Goal: Information Seeking & Learning: Learn about a topic

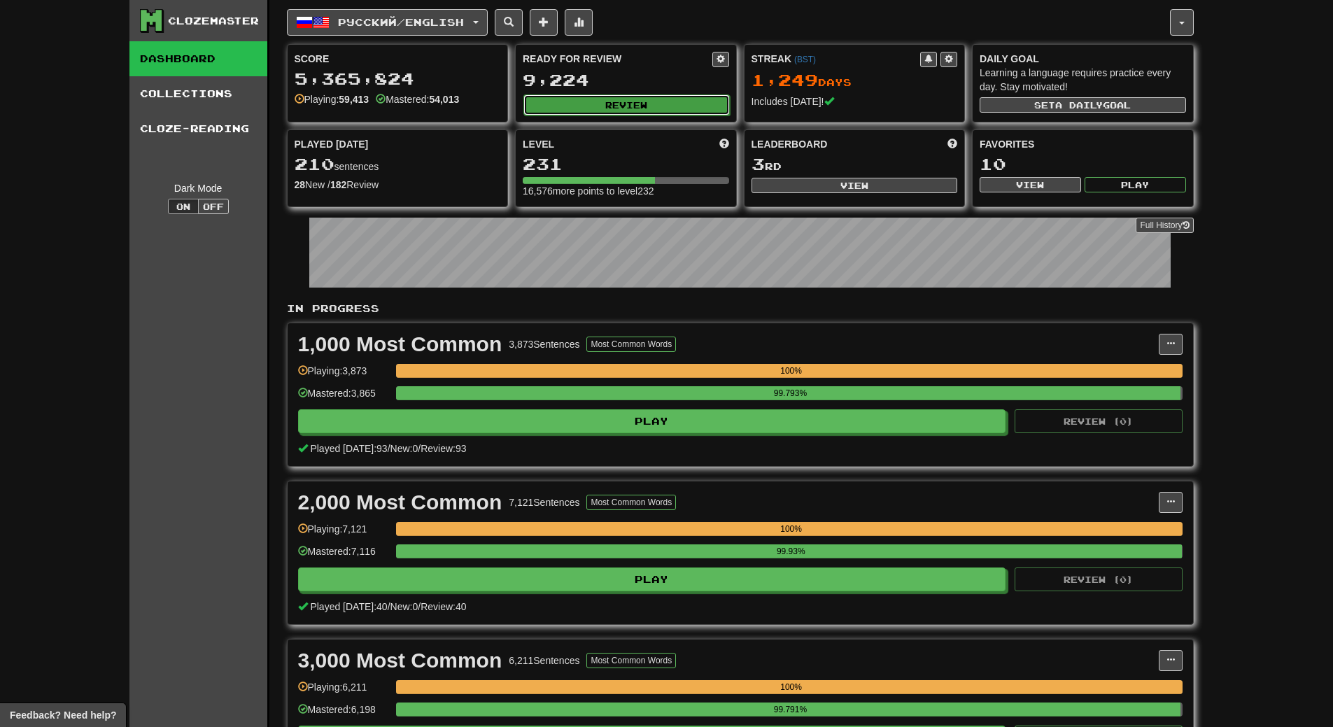
click at [620, 106] on button "Review" at bounding box center [627, 104] width 206 height 21
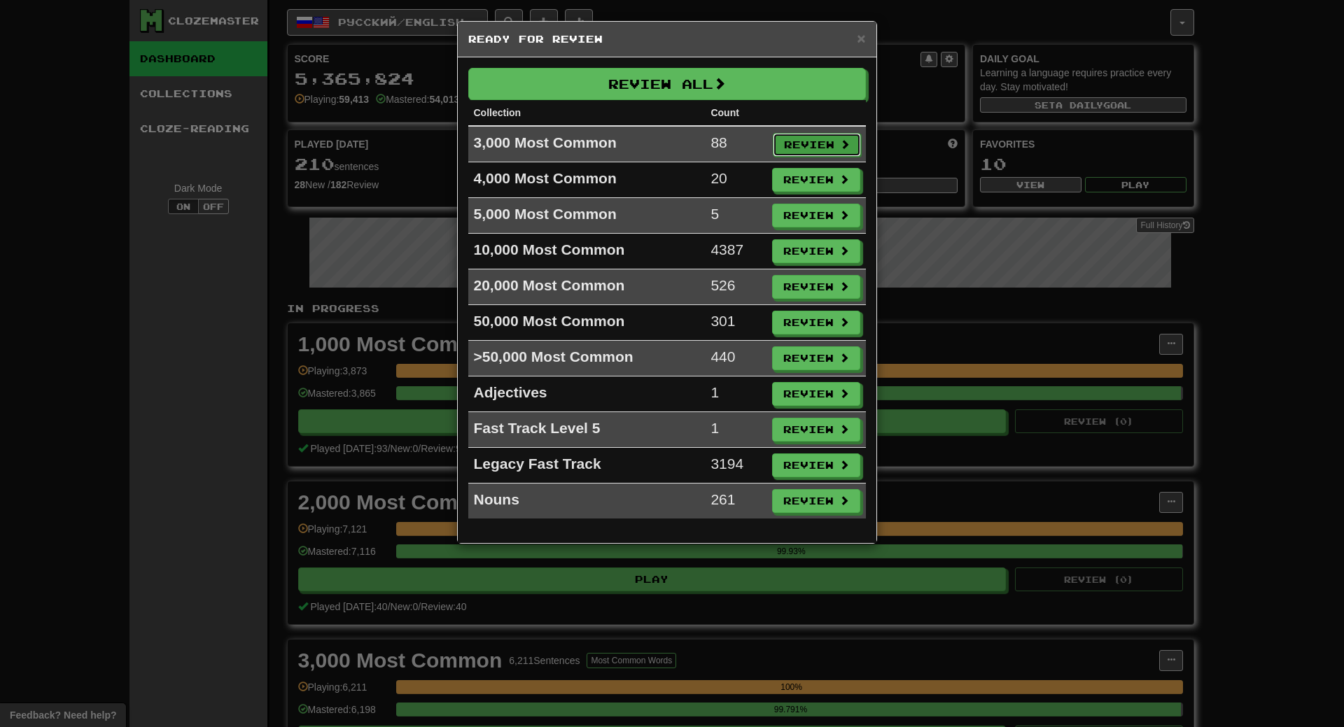
click at [823, 139] on button "Review" at bounding box center [817, 145] width 88 height 24
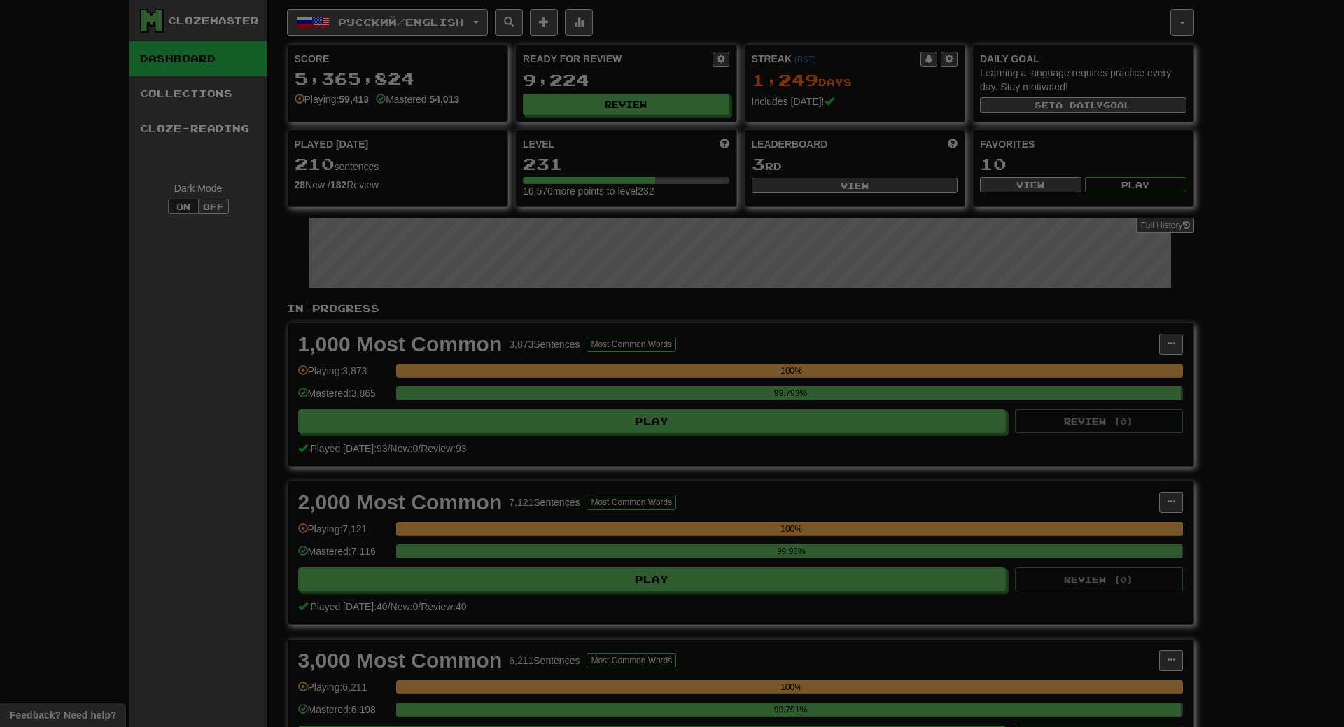
select select "**"
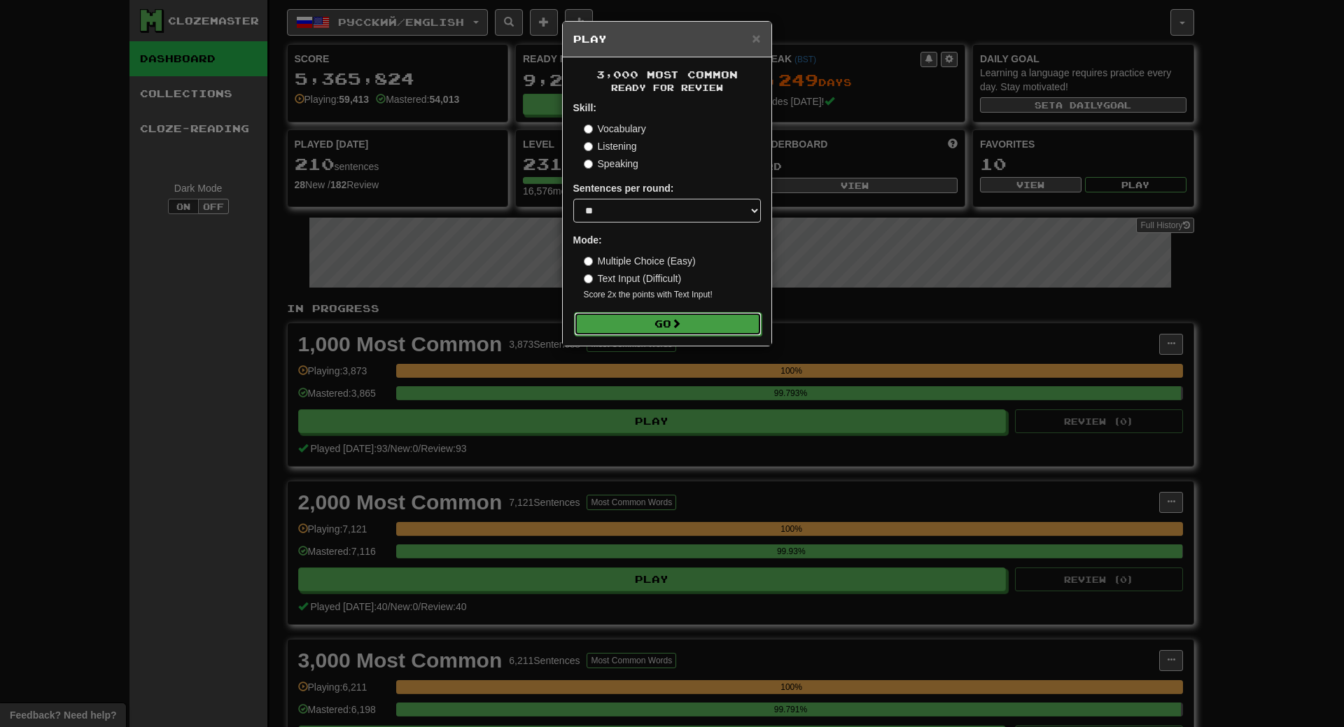
click at [709, 324] on button "Go" at bounding box center [668, 324] width 188 height 24
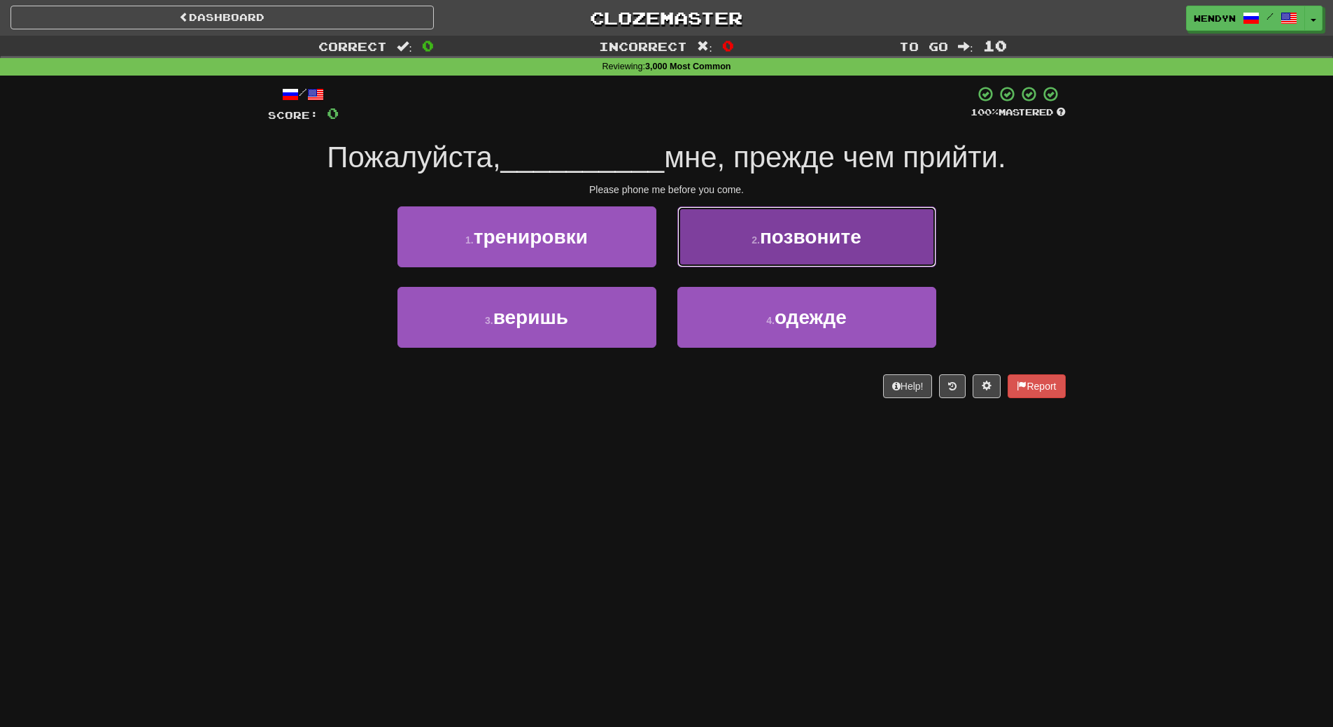
click at [836, 227] on span "позвоните" at bounding box center [810, 237] width 101 height 22
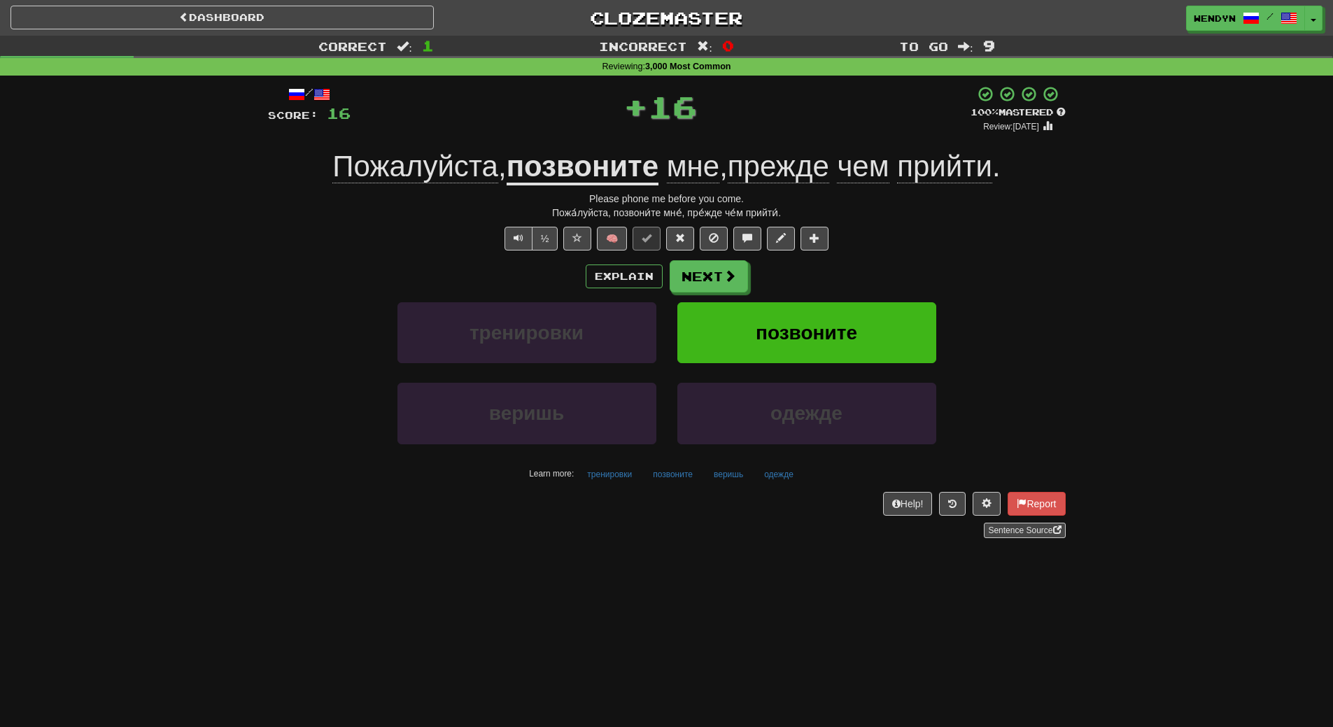
click at [836, 227] on div "½ 🧠" at bounding box center [667, 239] width 798 height 24
click at [832, 316] on button "позвоните" at bounding box center [807, 332] width 259 height 61
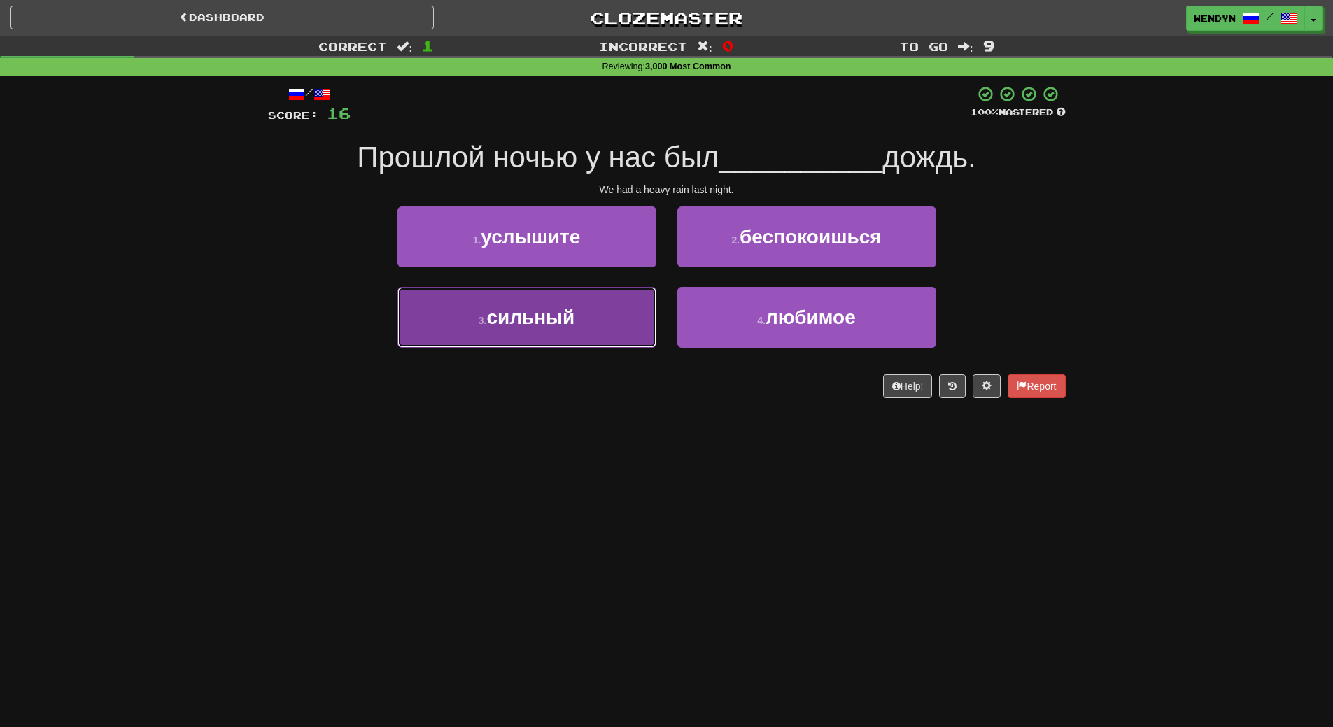
click at [594, 308] on button "3 . сильный" at bounding box center [527, 317] width 259 height 61
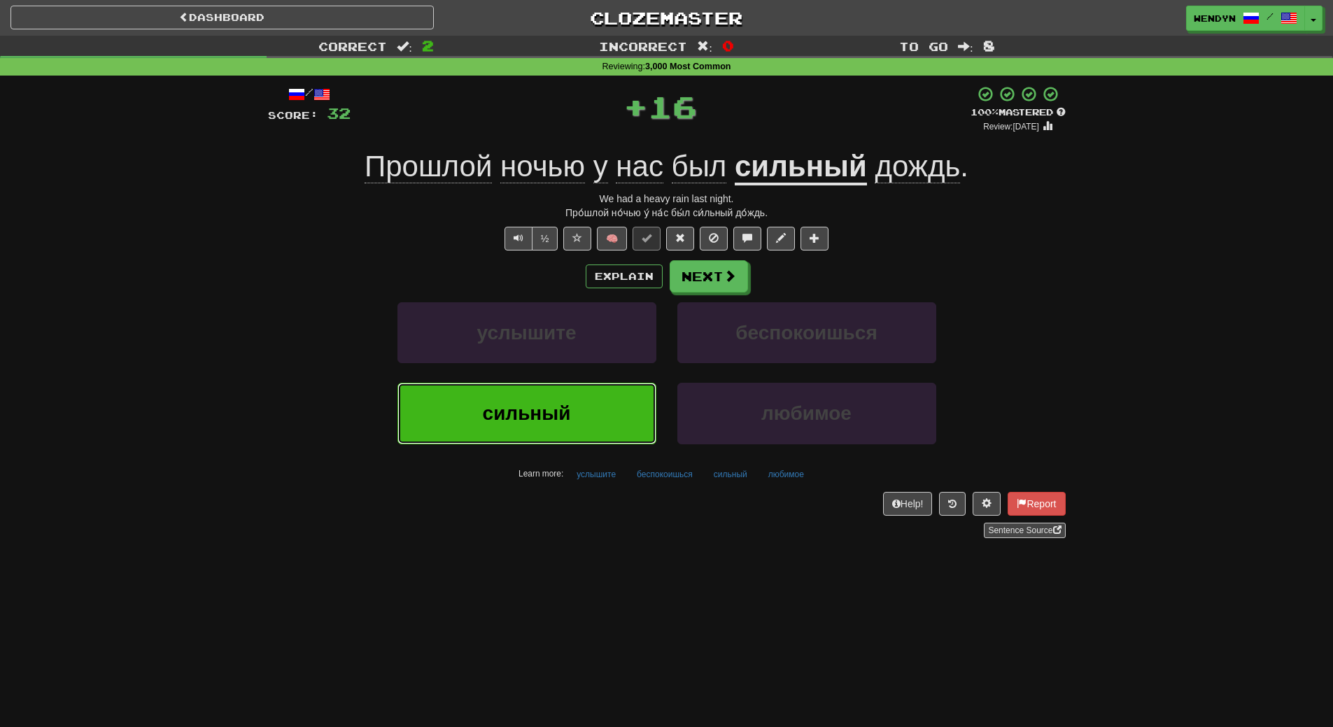
click at [545, 402] on button "сильный" at bounding box center [527, 413] width 259 height 61
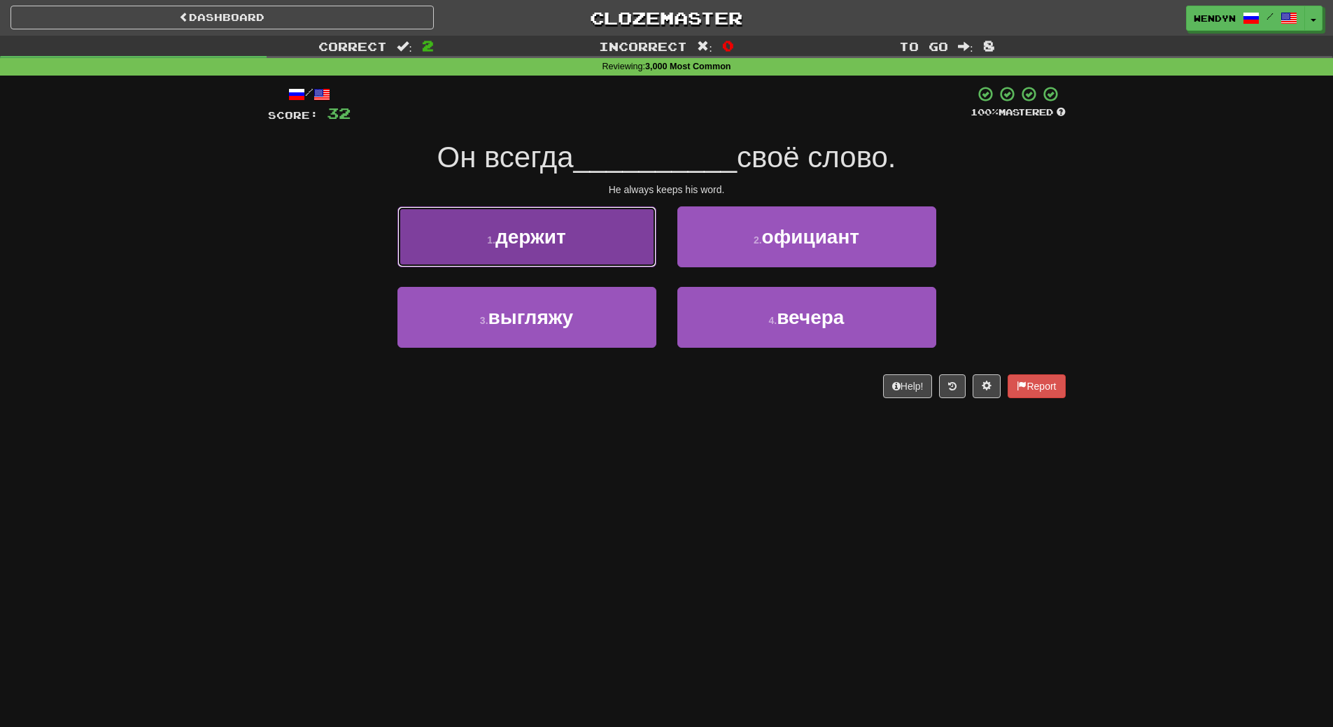
click at [538, 245] on span "держит" at bounding box center [531, 237] width 71 height 22
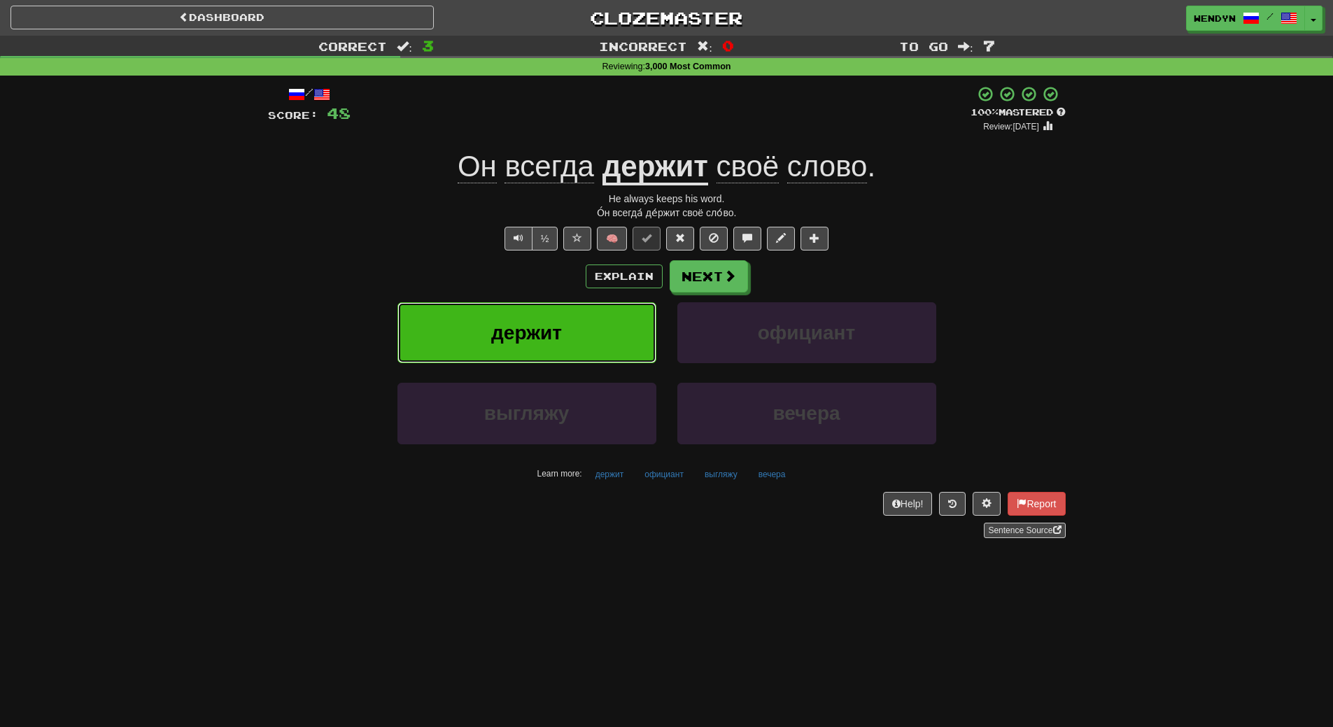
click at [537, 337] on span "держит" at bounding box center [526, 333] width 71 height 22
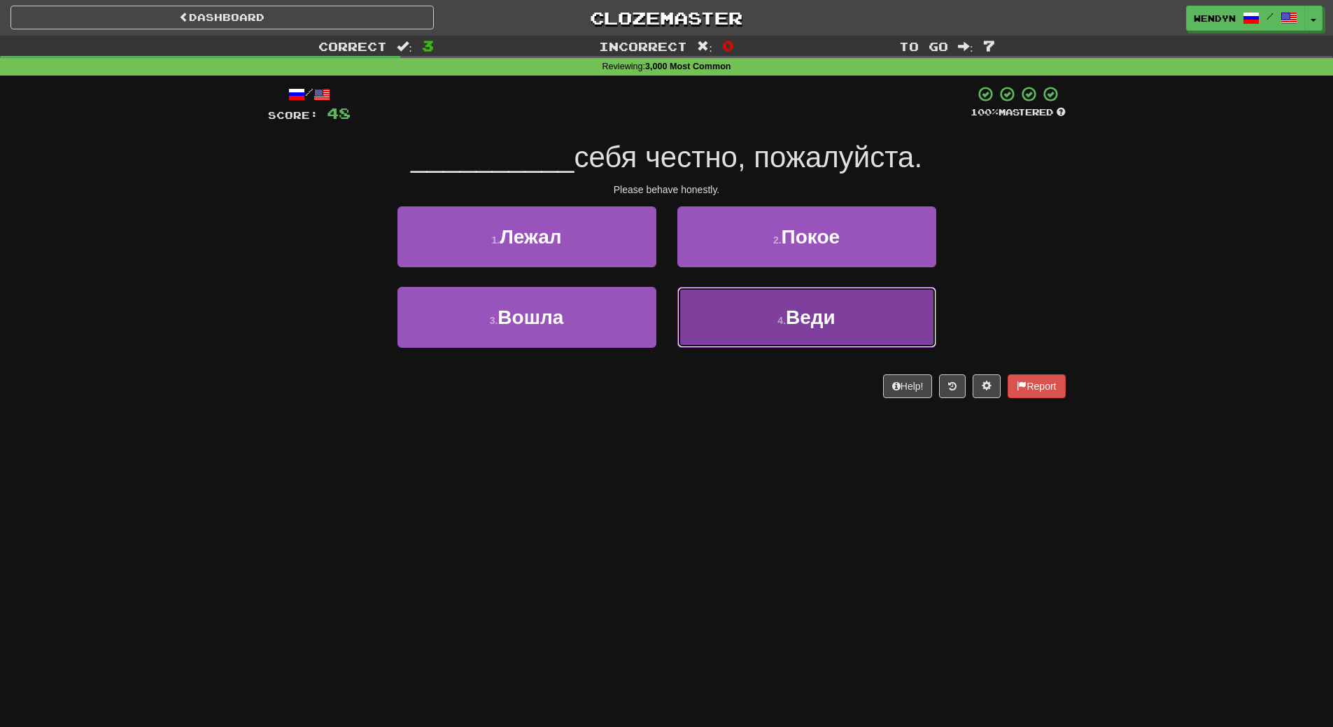
click at [791, 315] on span "Веди" at bounding box center [811, 318] width 50 height 22
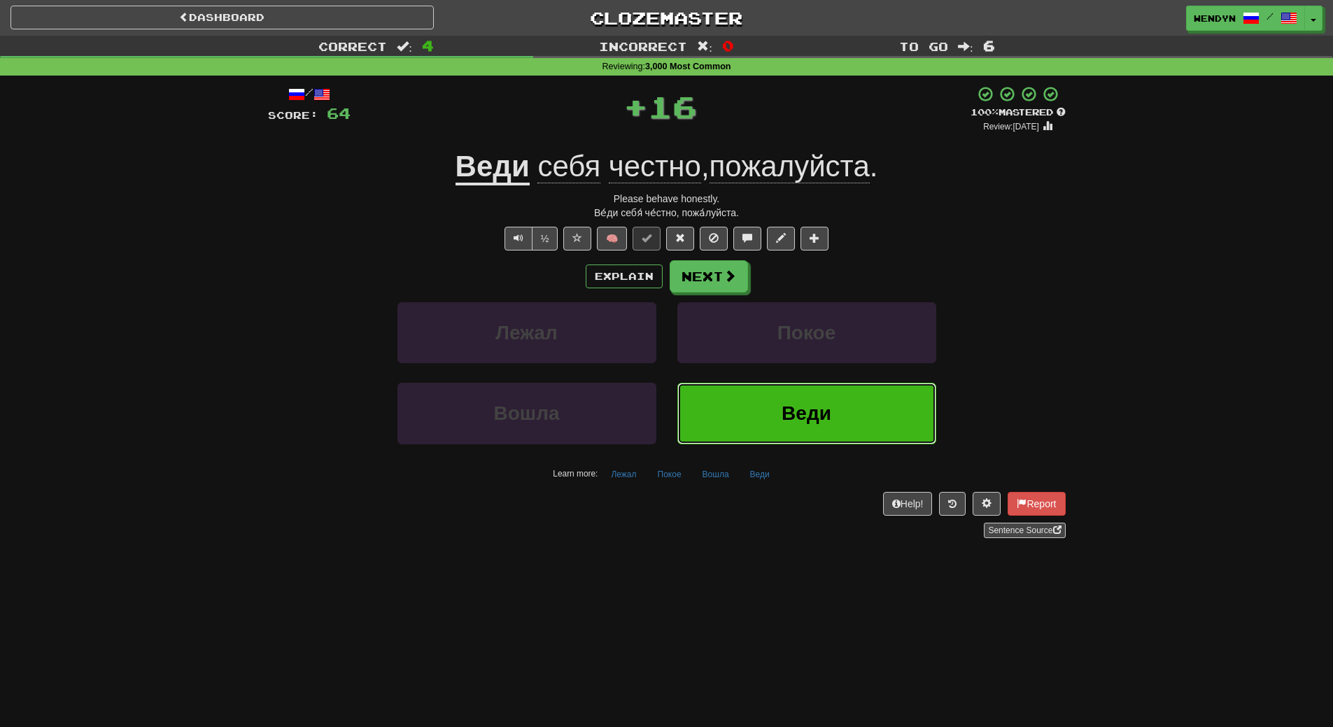
click at [784, 398] on button "Веди" at bounding box center [807, 413] width 259 height 61
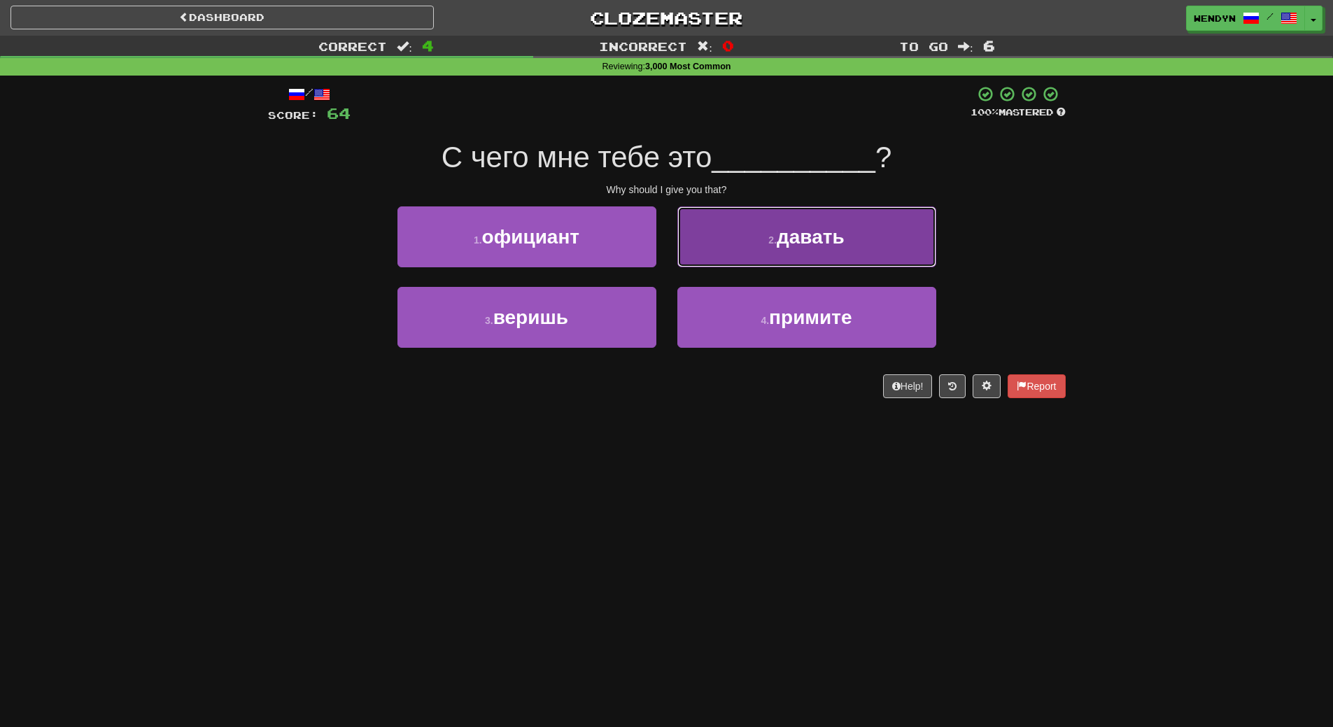
click at [809, 230] on span "давать" at bounding box center [811, 237] width 68 height 22
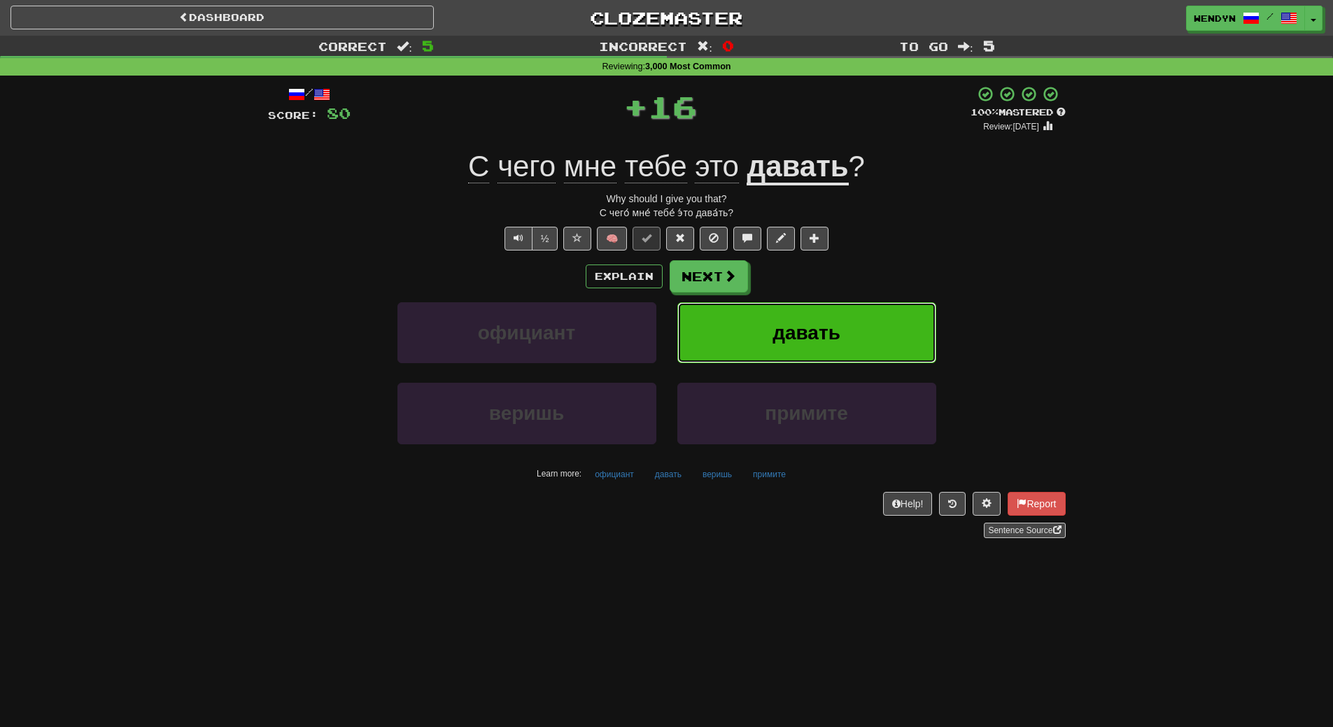
click at [850, 332] on button "давать" at bounding box center [807, 332] width 259 height 61
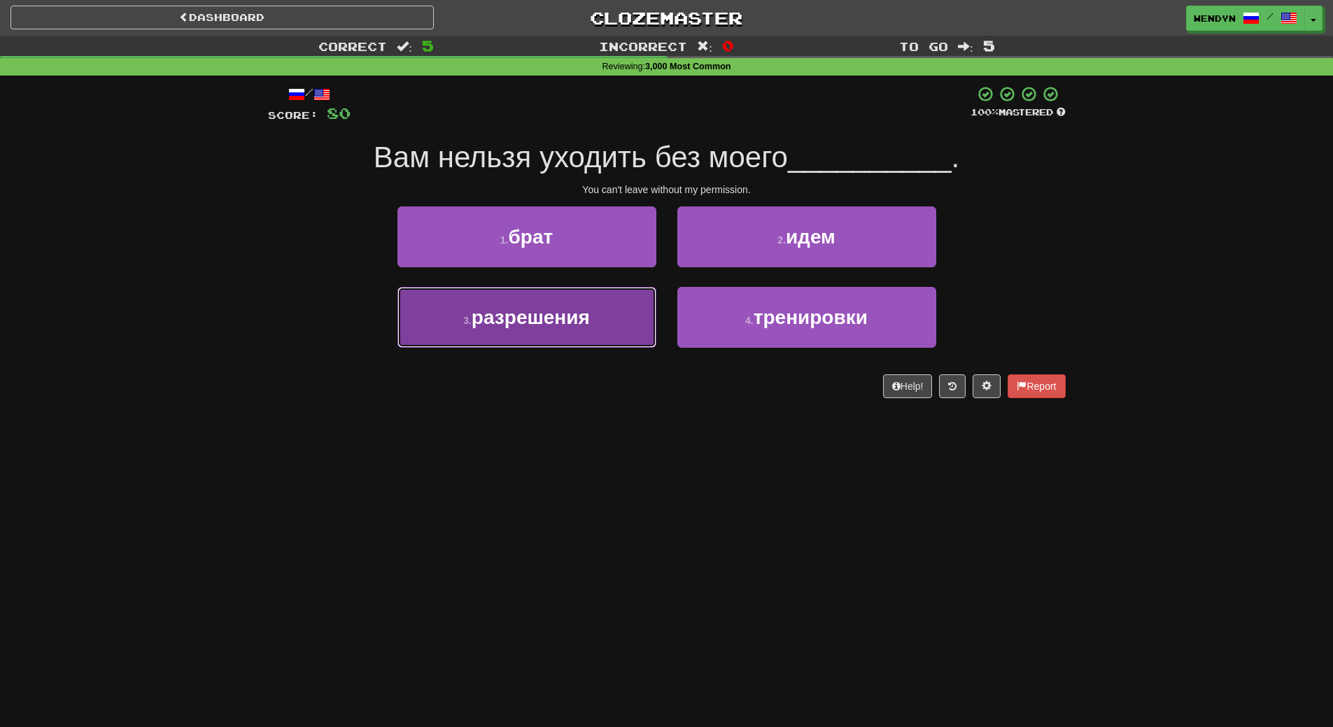
click at [608, 331] on button "3 . разрешения" at bounding box center [527, 317] width 259 height 61
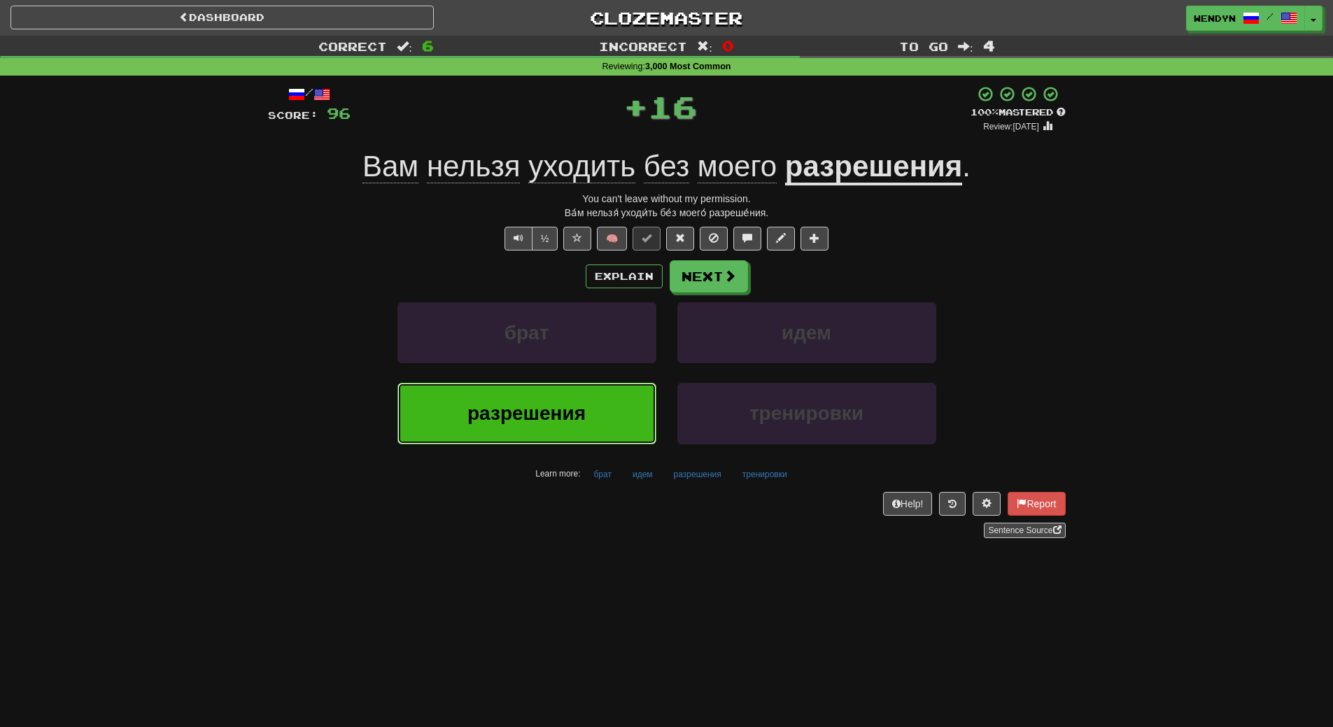
click at [581, 417] on span "разрешения" at bounding box center [527, 413] width 118 height 22
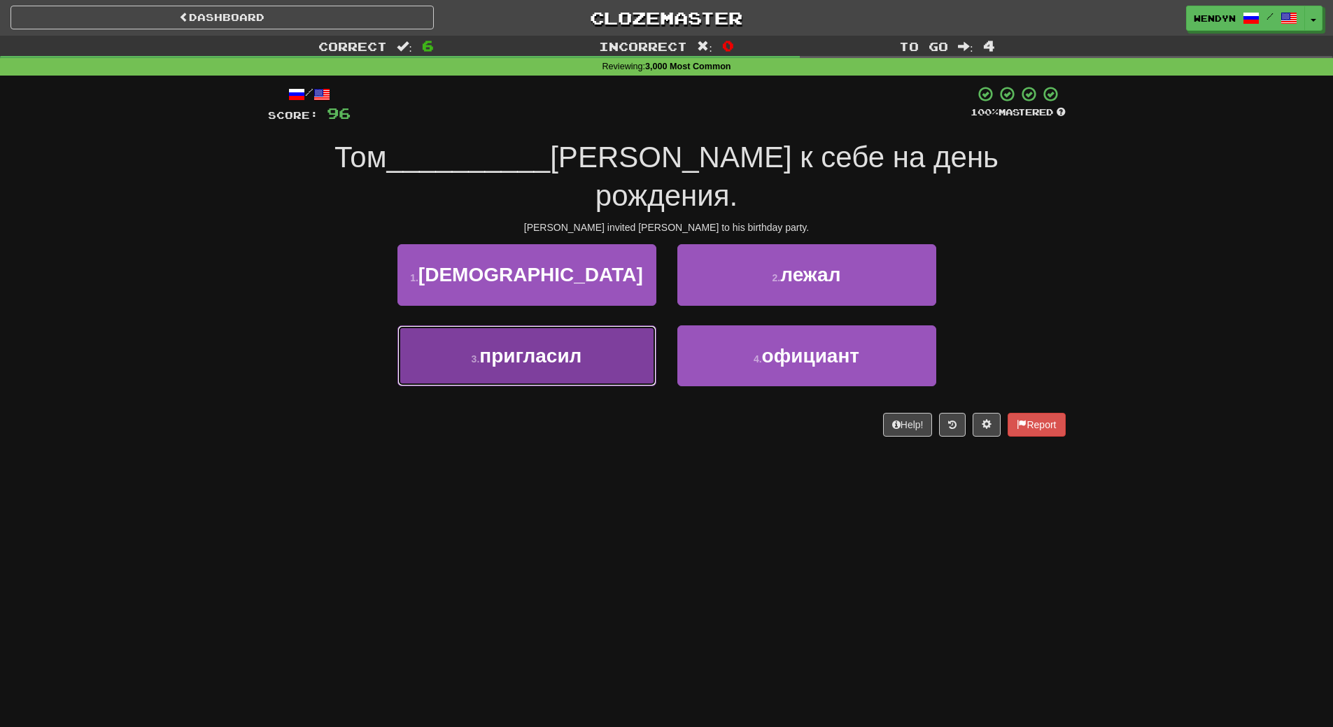
click at [593, 339] on button "3 . пригласил" at bounding box center [527, 355] width 259 height 61
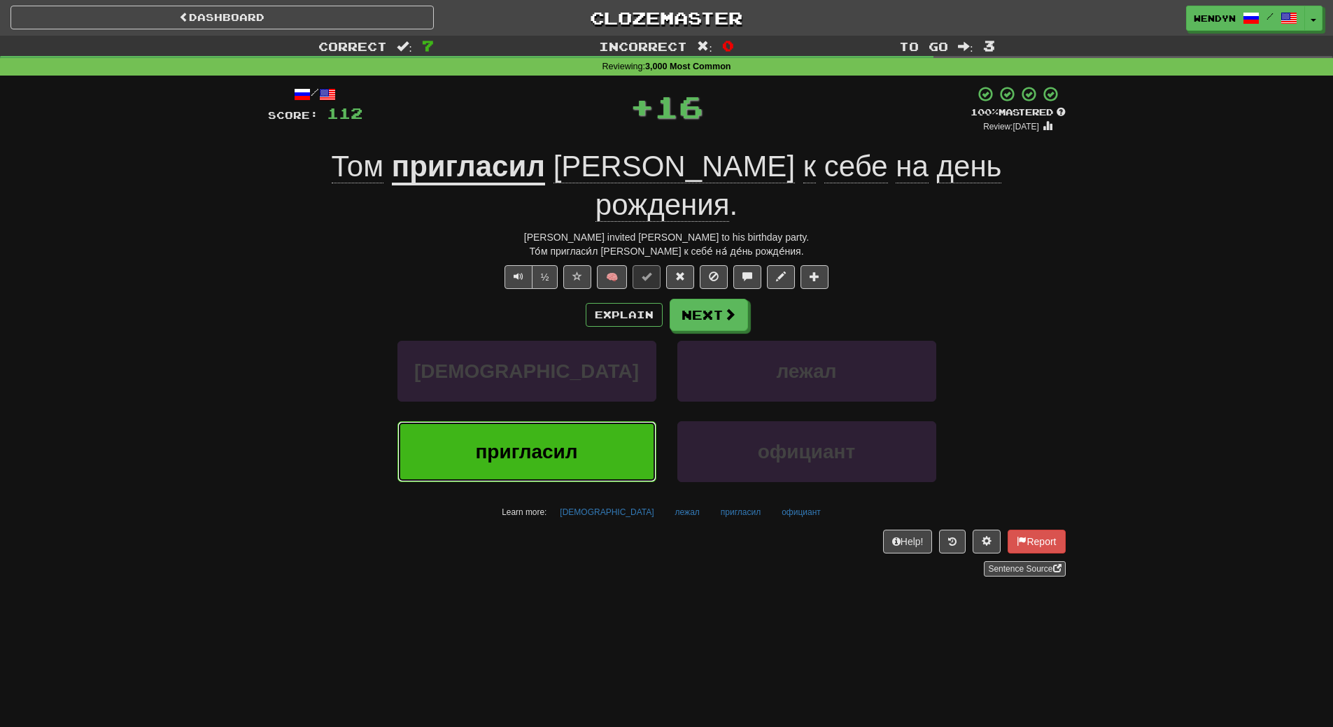
click at [570, 441] on span "пригласил" at bounding box center [526, 452] width 102 height 22
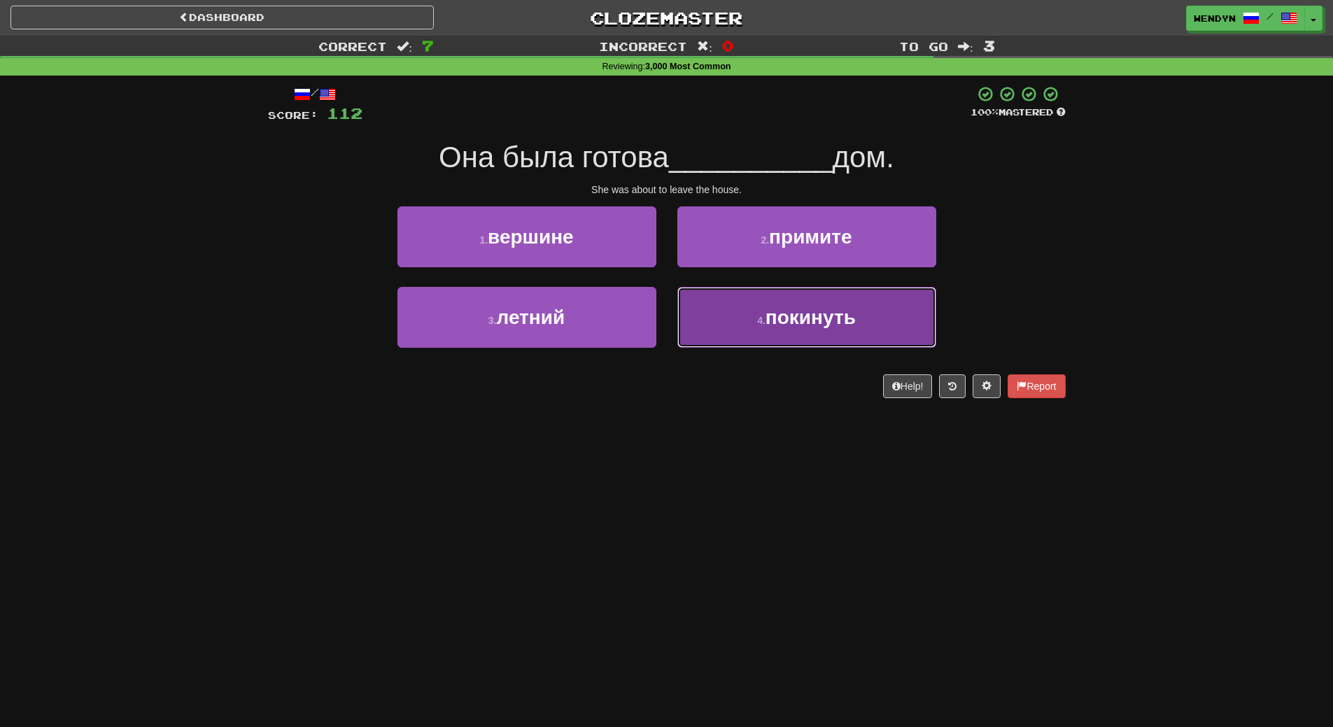
click at [836, 321] on span "покинуть" at bounding box center [811, 318] width 90 height 22
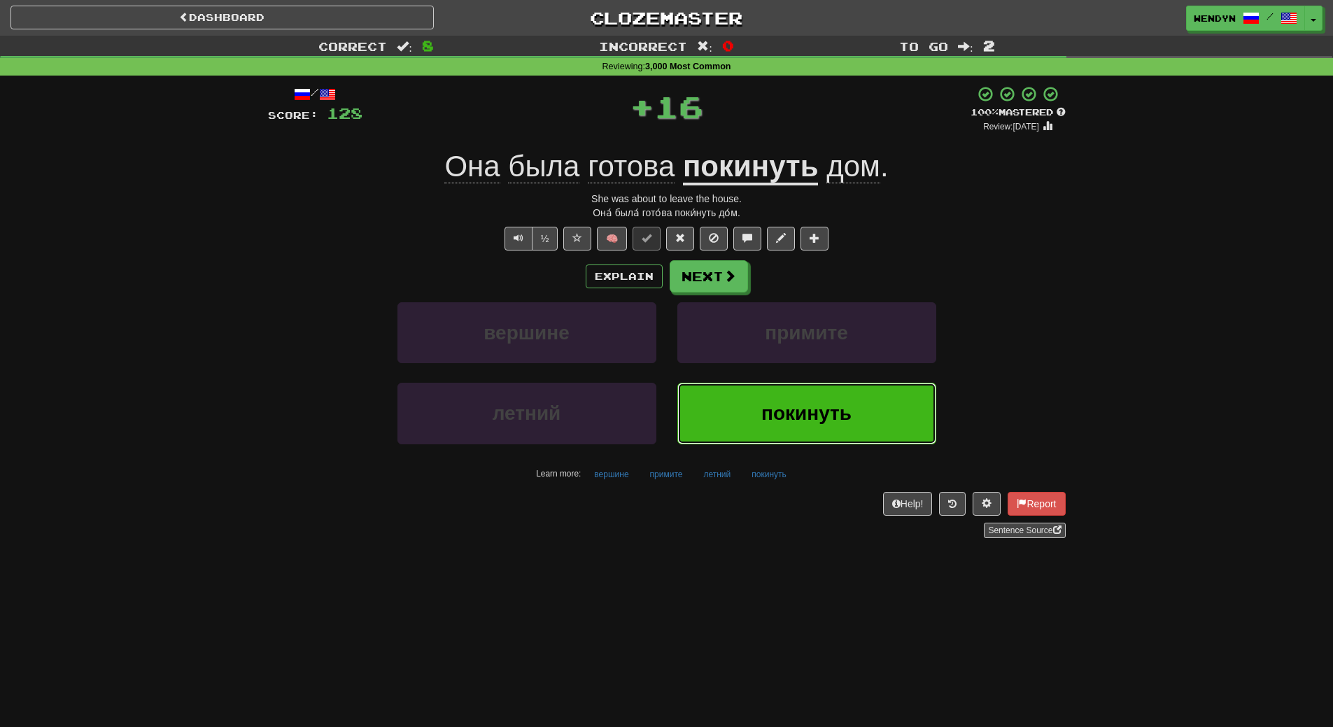
click at [762, 417] on span "покинуть" at bounding box center [807, 413] width 90 height 22
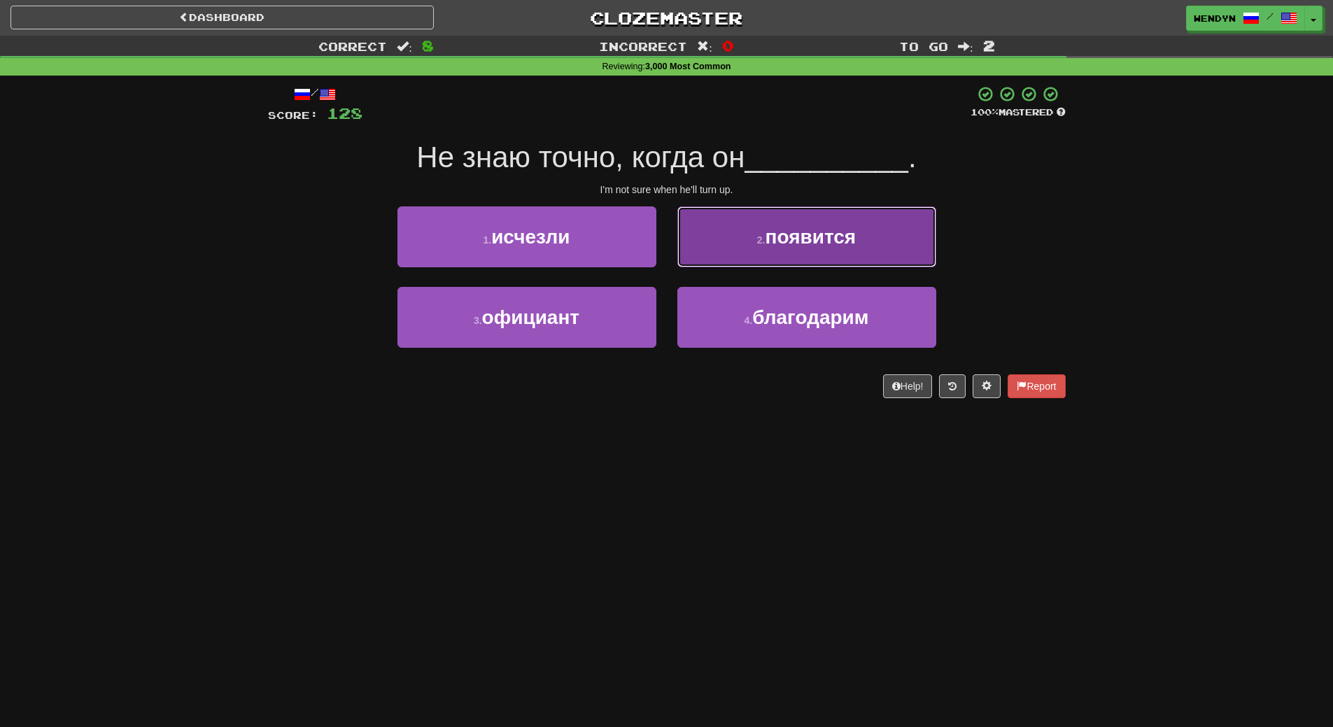
click at [833, 248] on button "2 . появится" at bounding box center [807, 236] width 259 height 61
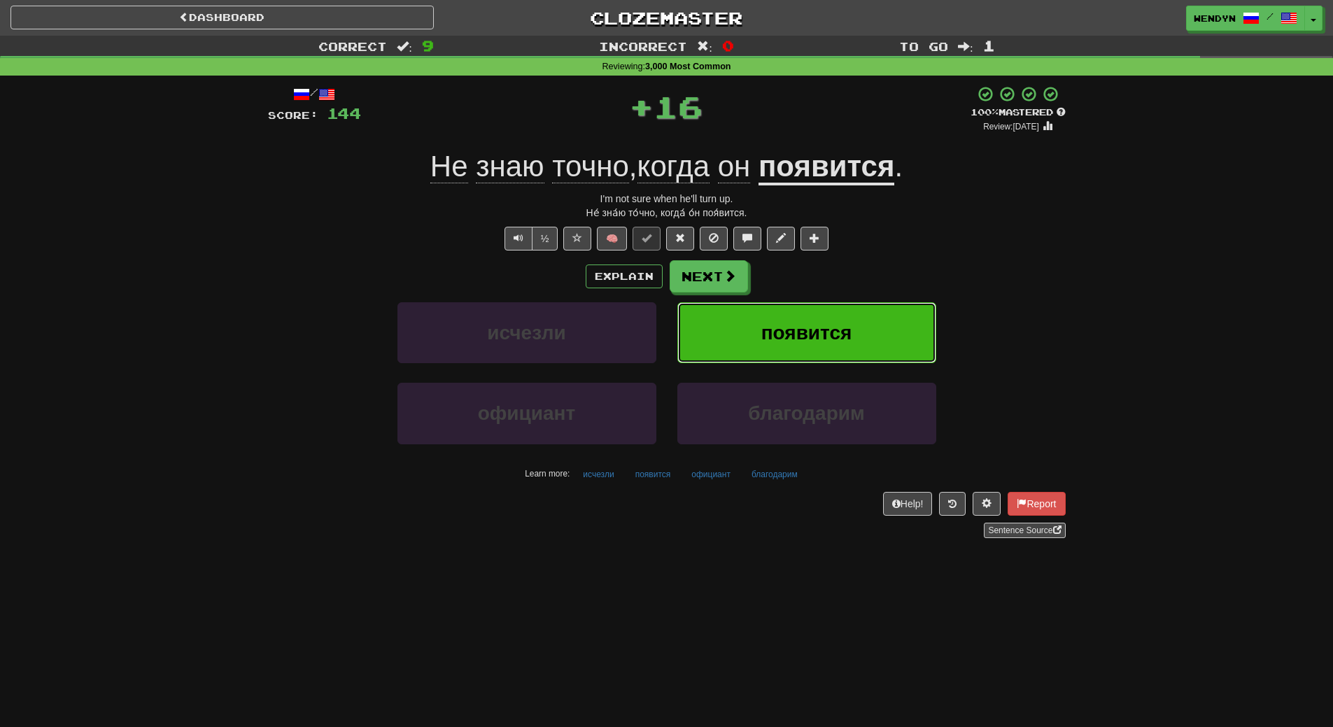
click at [822, 332] on span "появится" at bounding box center [807, 333] width 91 height 22
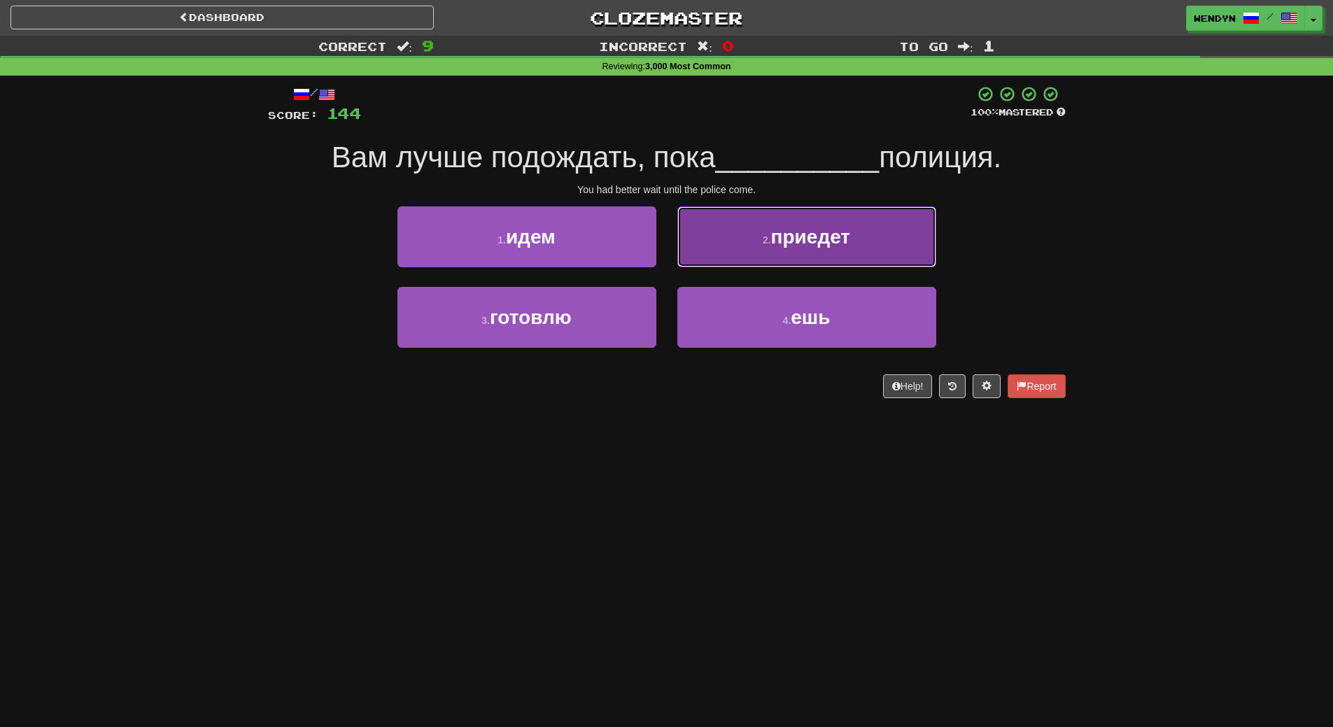
click at [760, 246] on button "2 . приедет" at bounding box center [807, 236] width 259 height 61
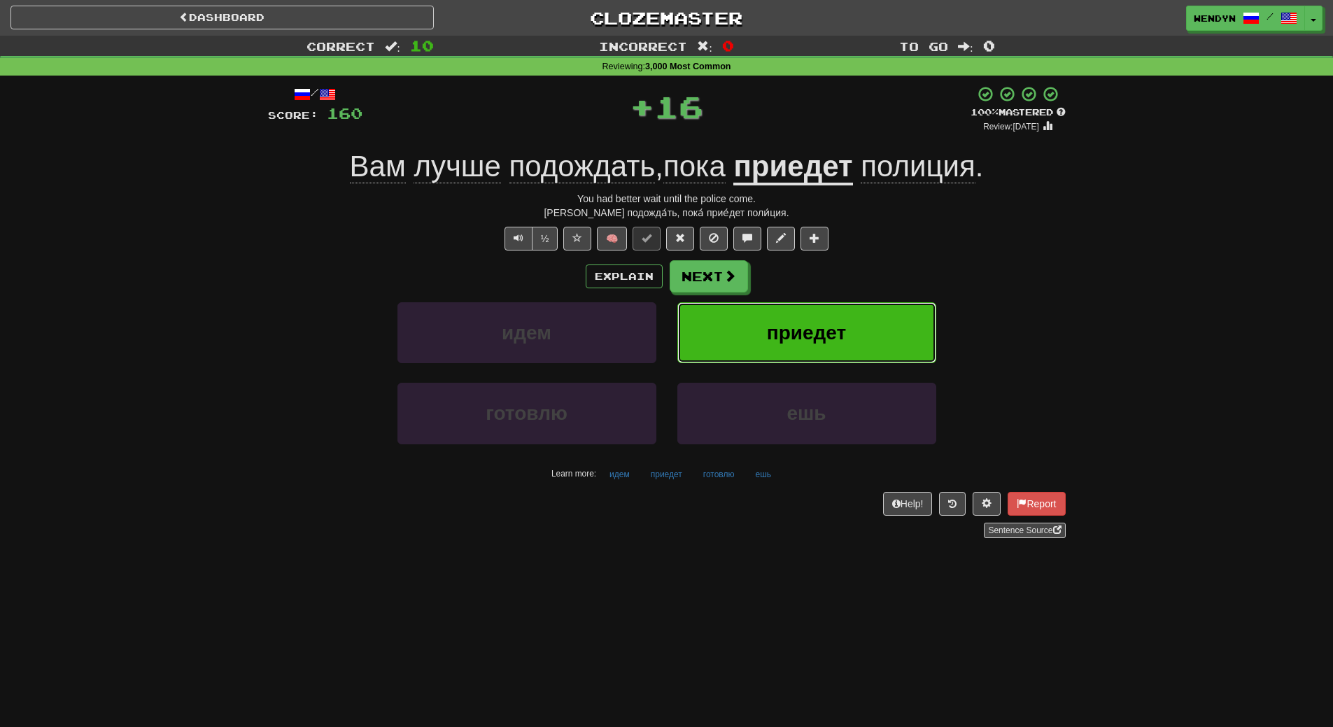
click at [771, 318] on button "приедет" at bounding box center [807, 332] width 259 height 61
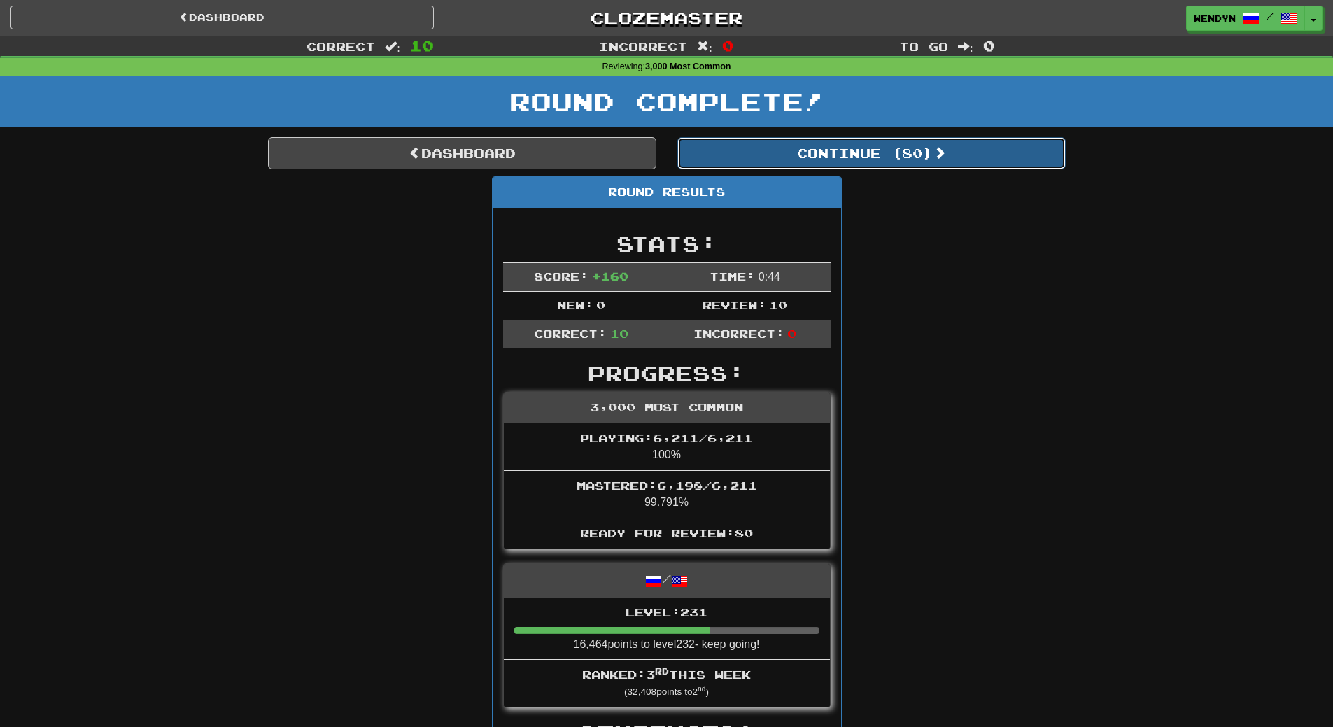
click at [915, 157] on button "Continue ( 80 )" at bounding box center [872, 153] width 388 height 32
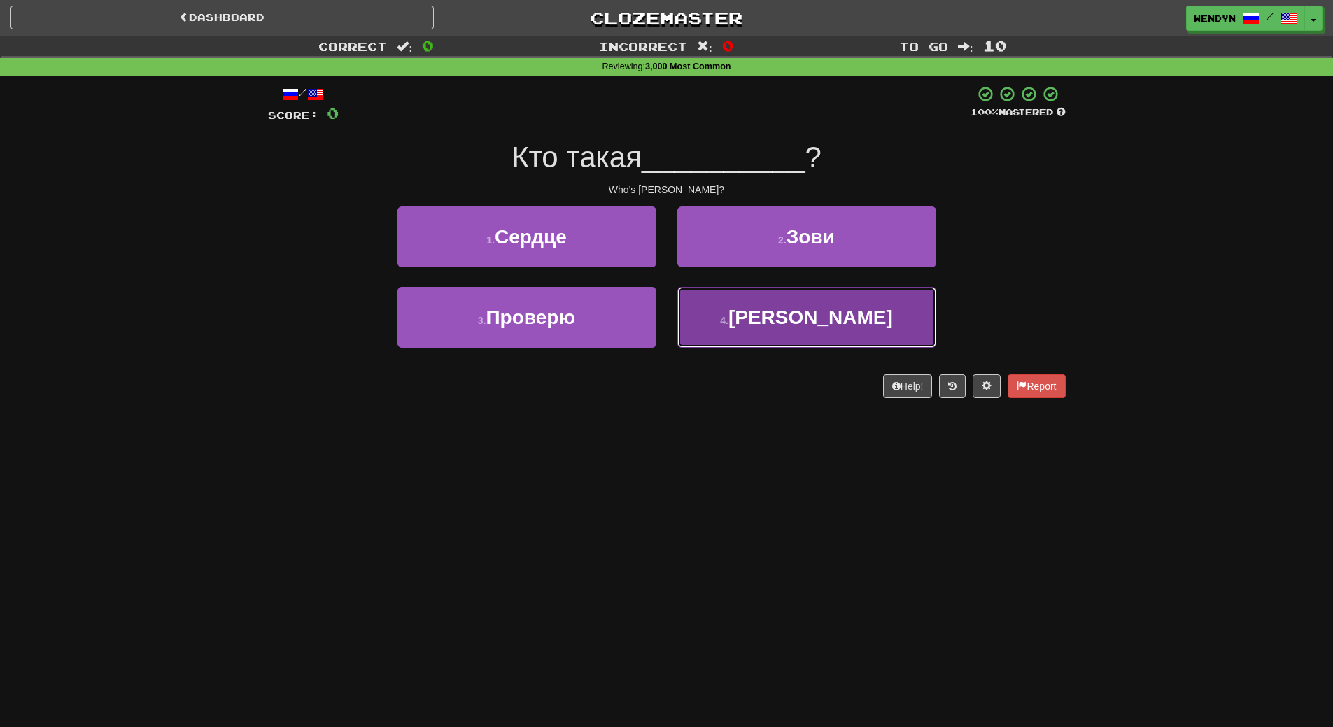
click at [809, 330] on button "4 . Эмили" at bounding box center [807, 317] width 259 height 61
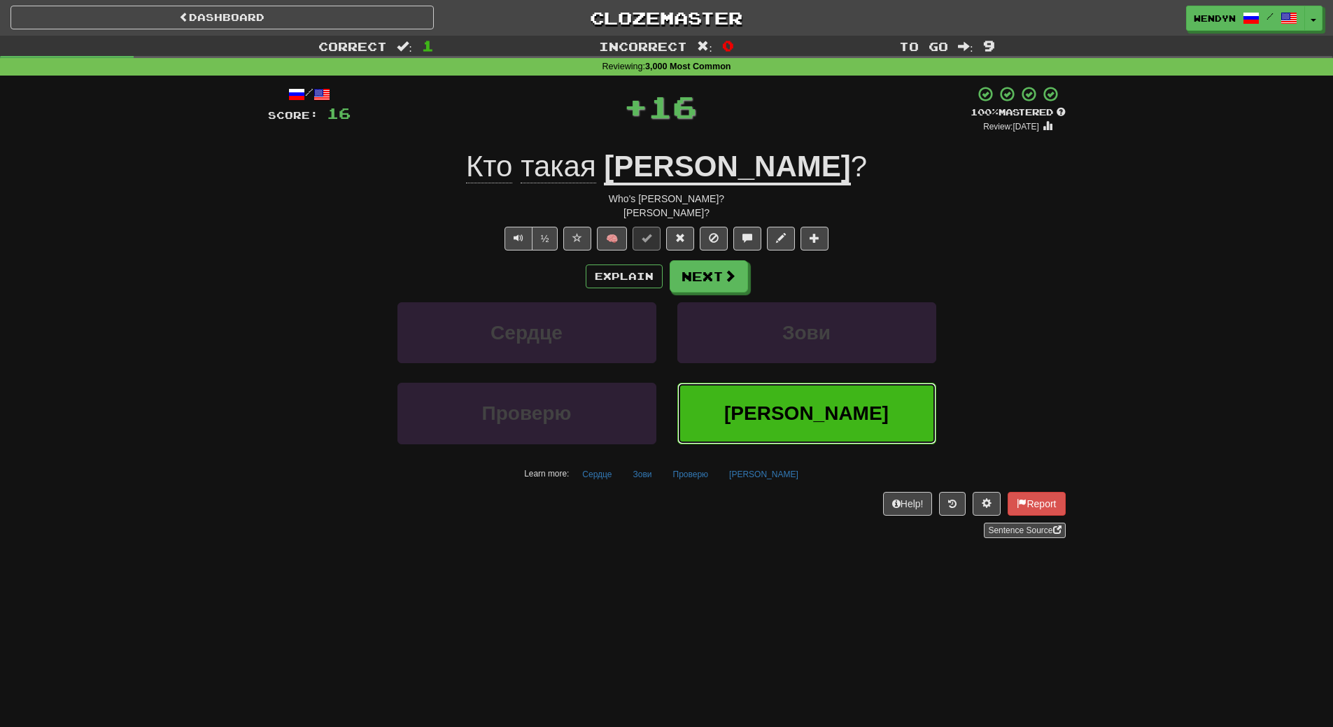
click at [794, 398] on button "Эмили" at bounding box center [807, 413] width 259 height 61
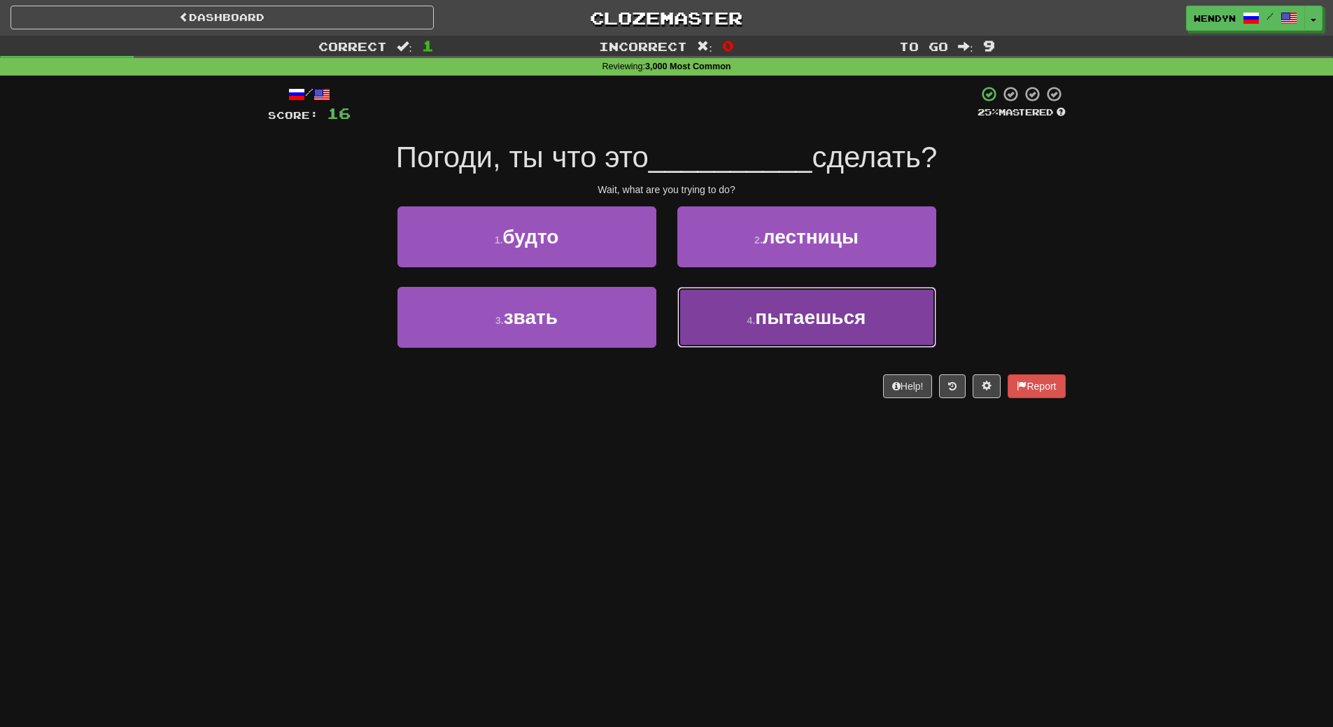
click at [764, 316] on span "пытаешься" at bounding box center [810, 318] width 111 height 22
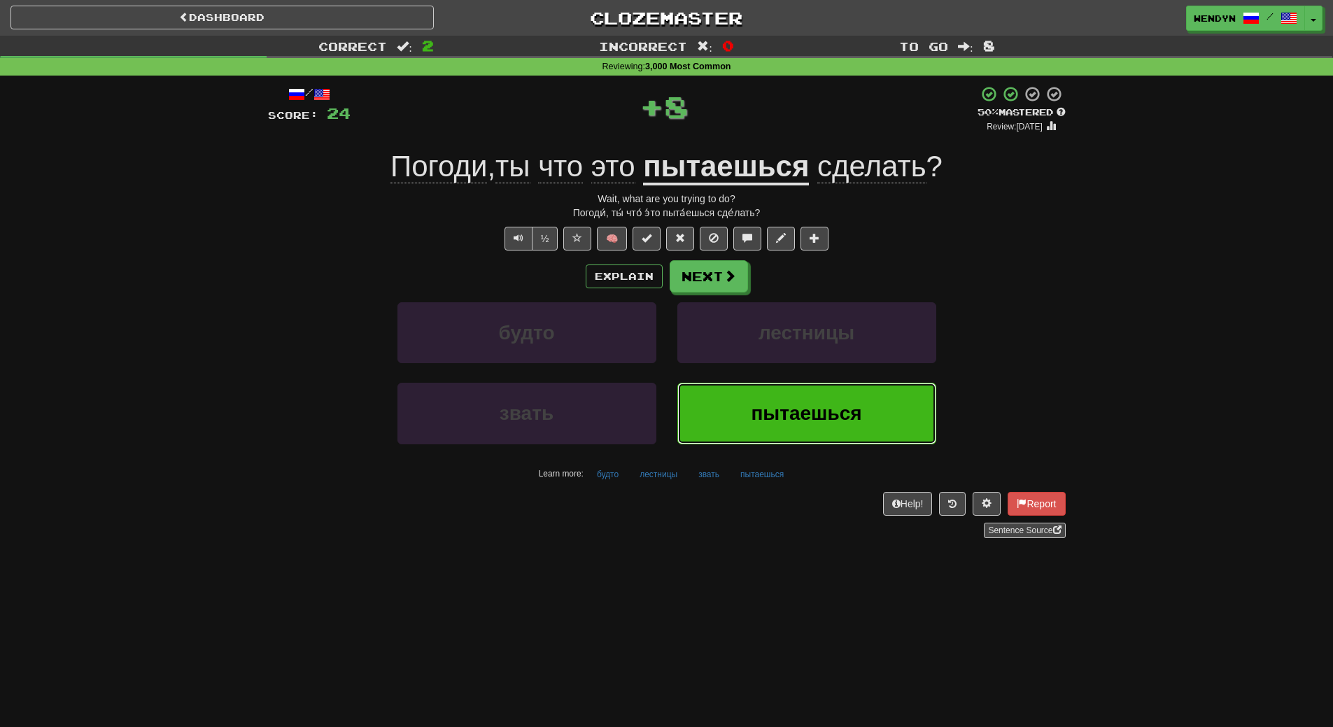
click at [775, 406] on span "пытаешься" at bounding box center [806, 413] width 111 height 22
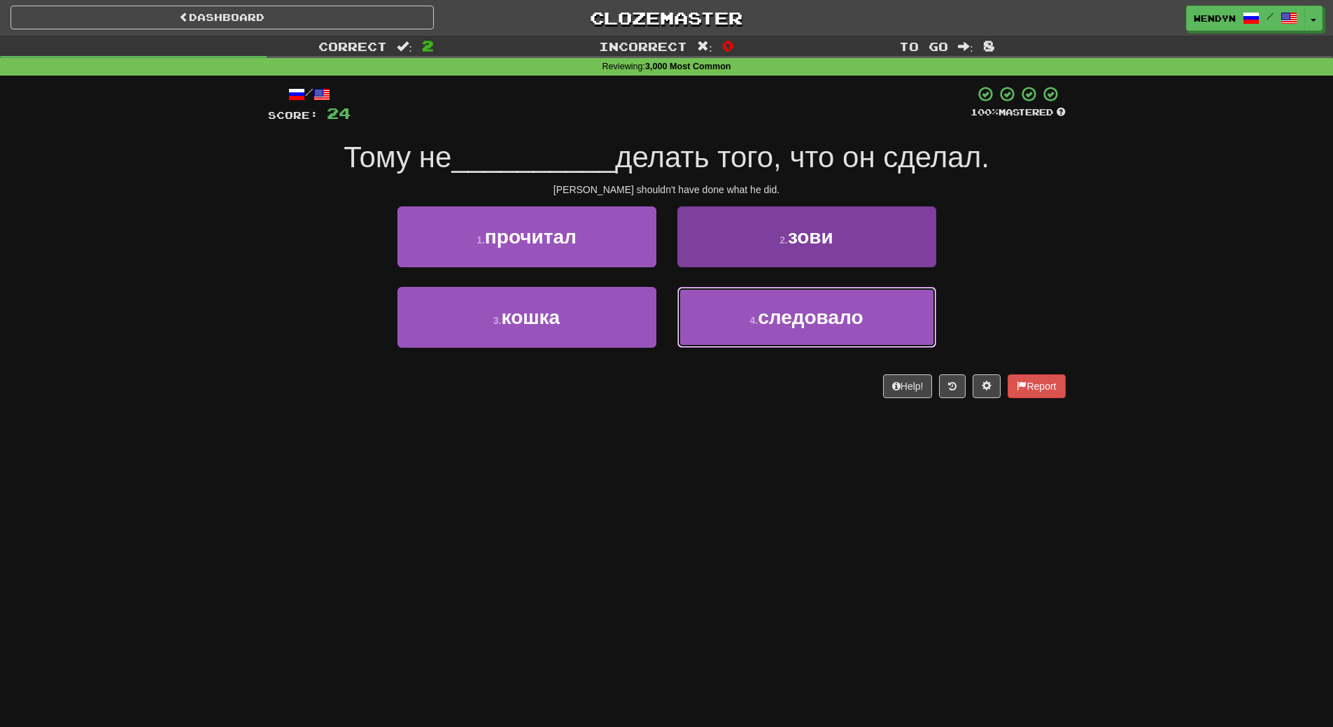
click at [751, 335] on button "4 . следовало" at bounding box center [807, 317] width 259 height 61
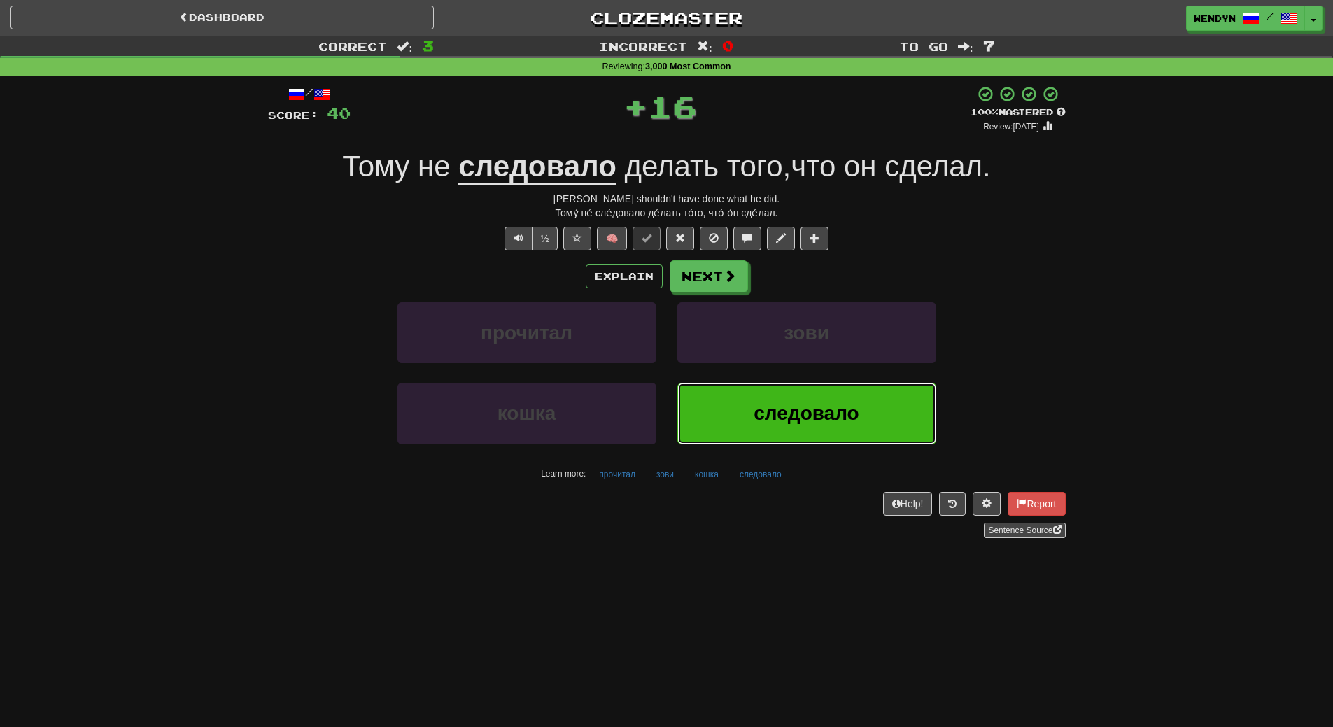
click at [743, 440] on button "следовало" at bounding box center [807, 413] width 259 height 61
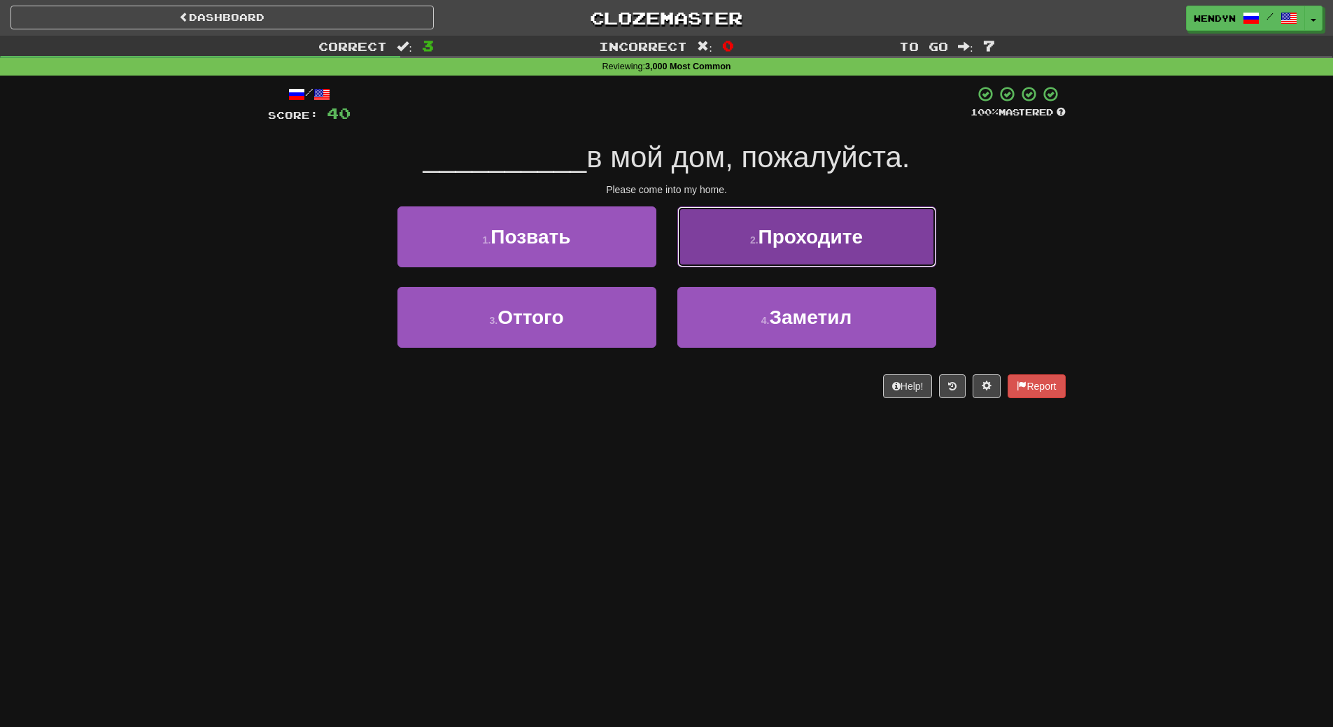
click at [834, 234] on span "Проходите" at bounding box center [811, 237] width 105 height 22
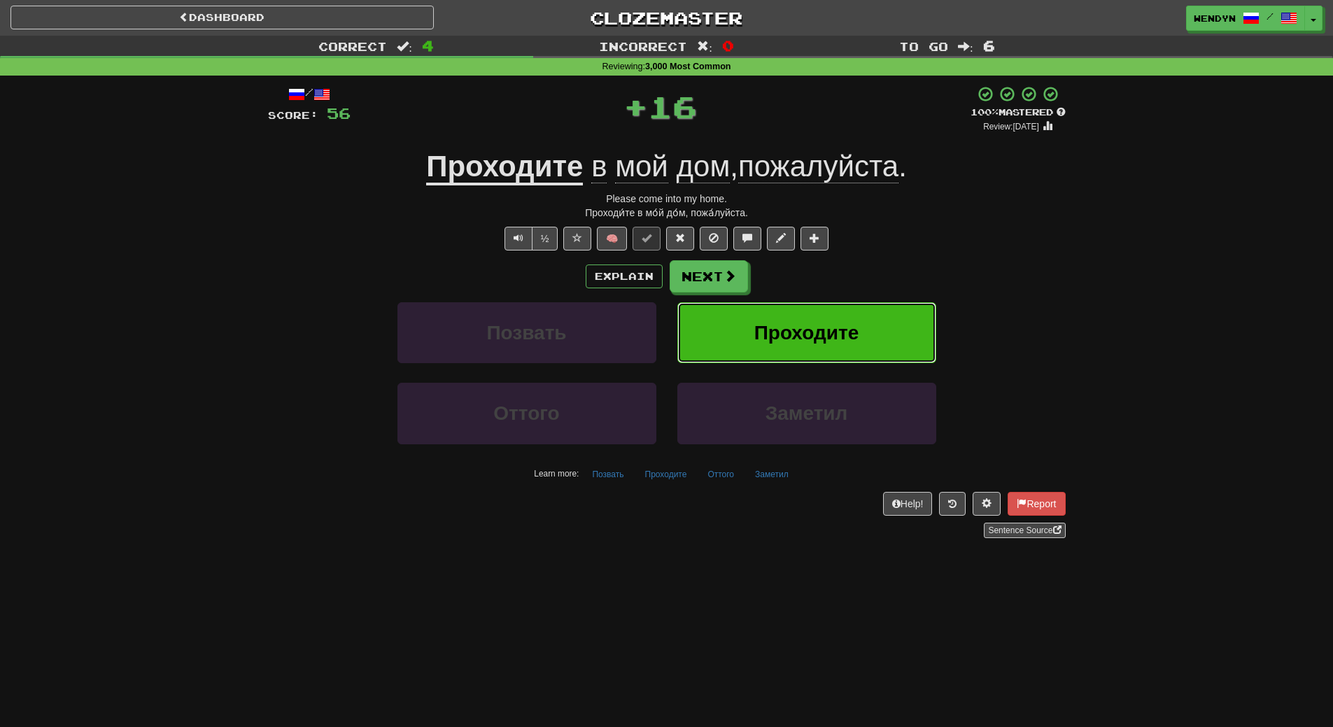
click at [795, 323] on span "Проходите" at bounding box center [807, 333] width 105 height 22
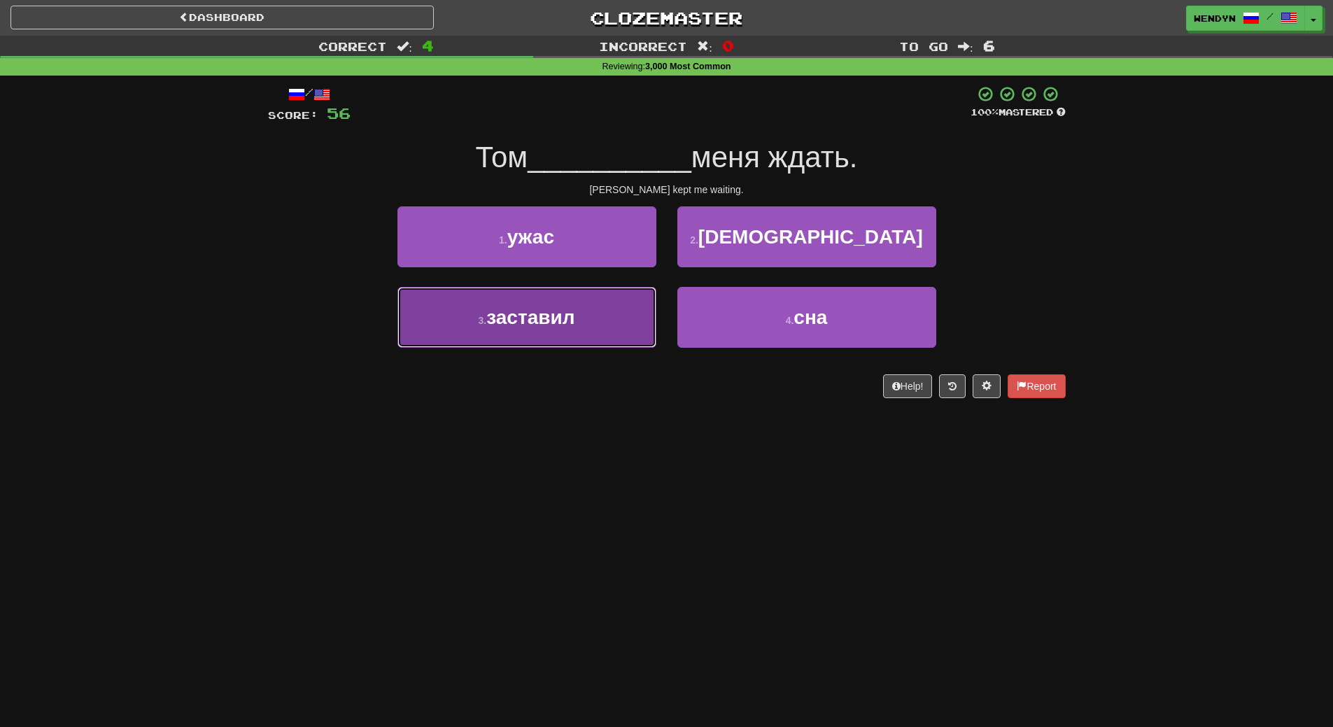
click at [599, 334] on button "3 . заставил" at bounding box center [527, 317] width 259 height 61
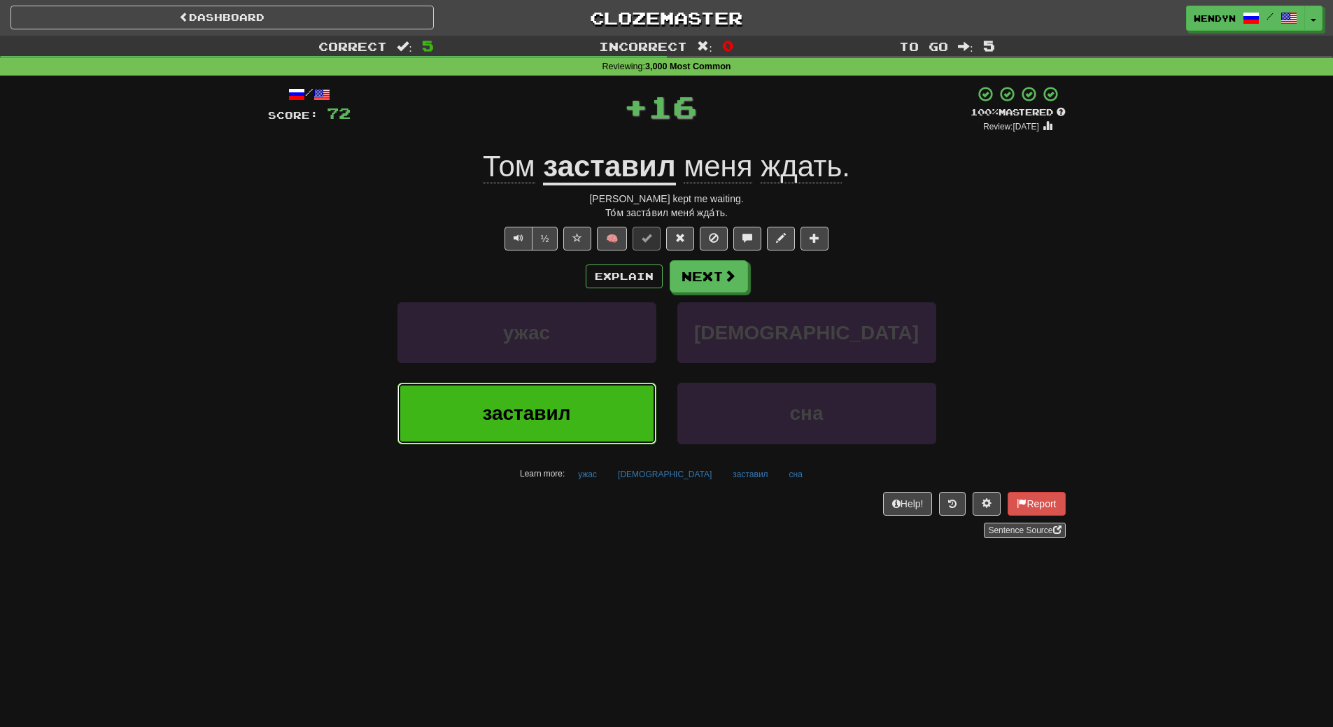
click at [581, 411] on button "заставил" at bounding box center [527, 413] width 259 height 61
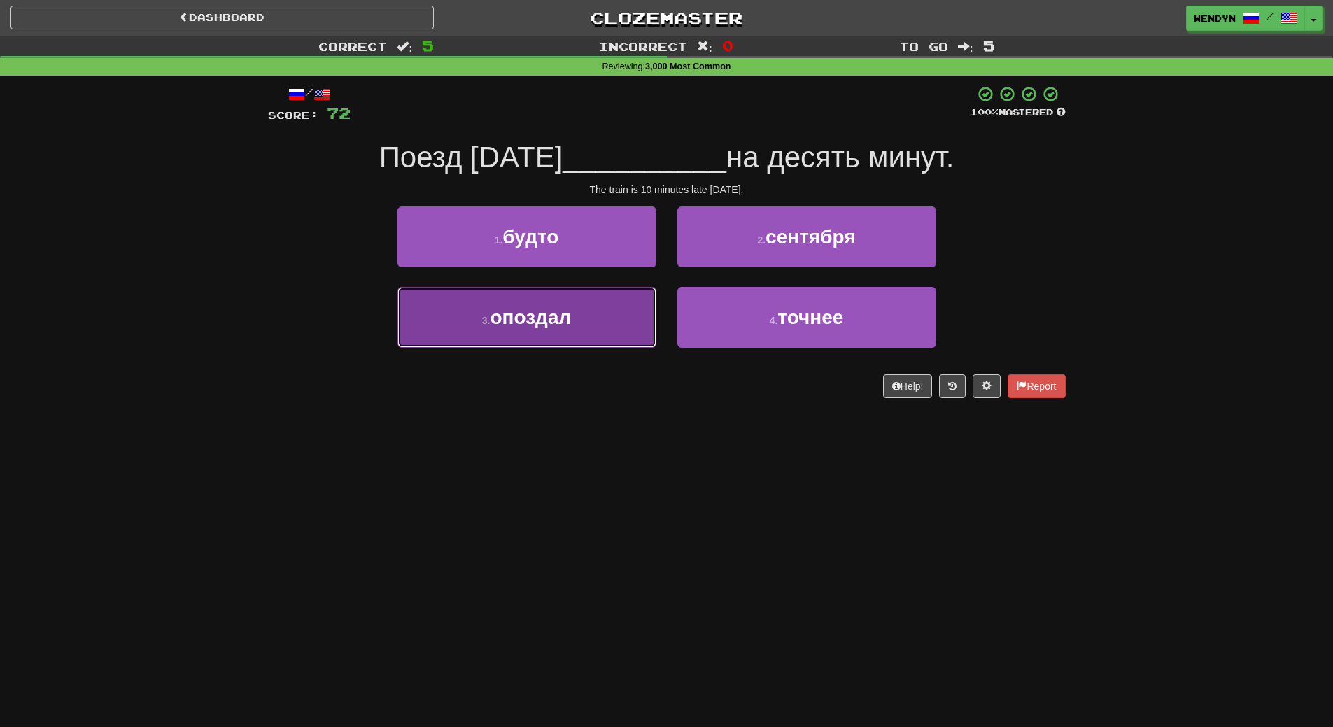
click at [592, 329] on button "3 . опоздал" at bounding box center [527, 317] width 259 height 61
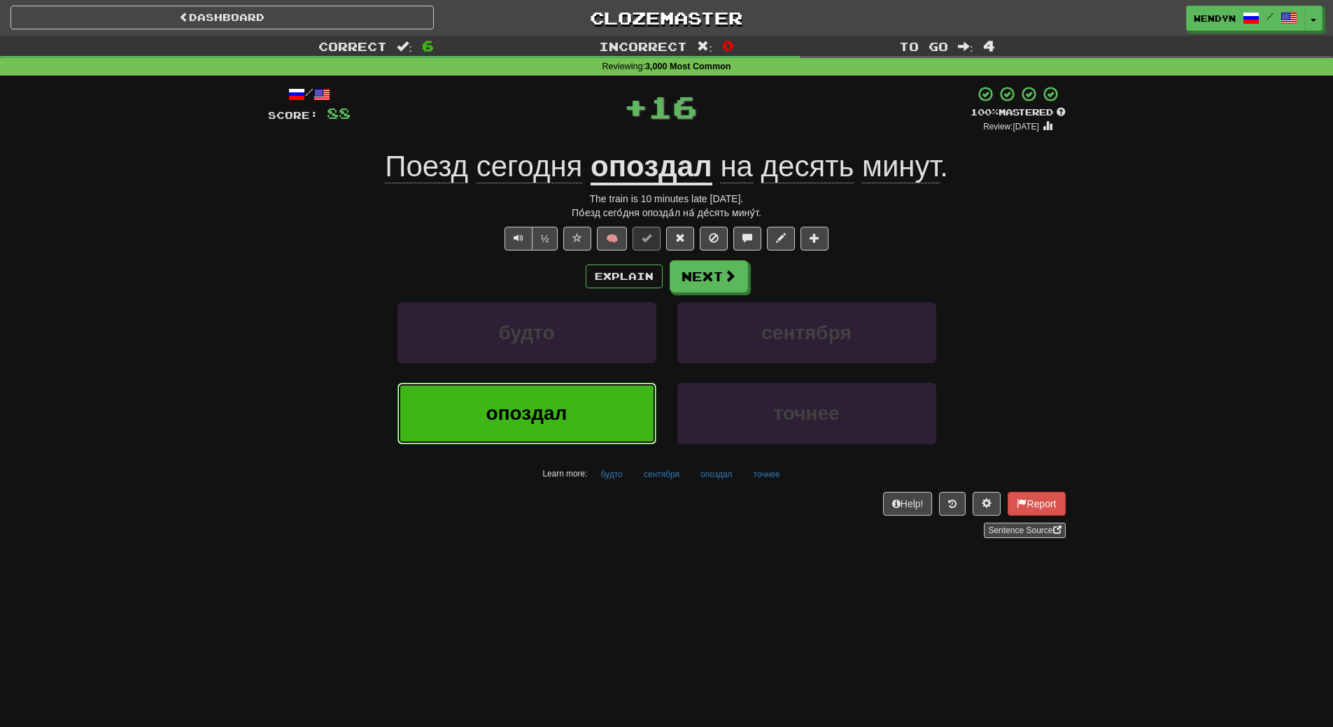
drag, startPoint x: 570, startPoint y: 402, endPoint x: 547, endPoint y: 433, distance: 38.5
click at [570, 404] on button "опоздал" at bounding box center [527, 413] width 259 height 61
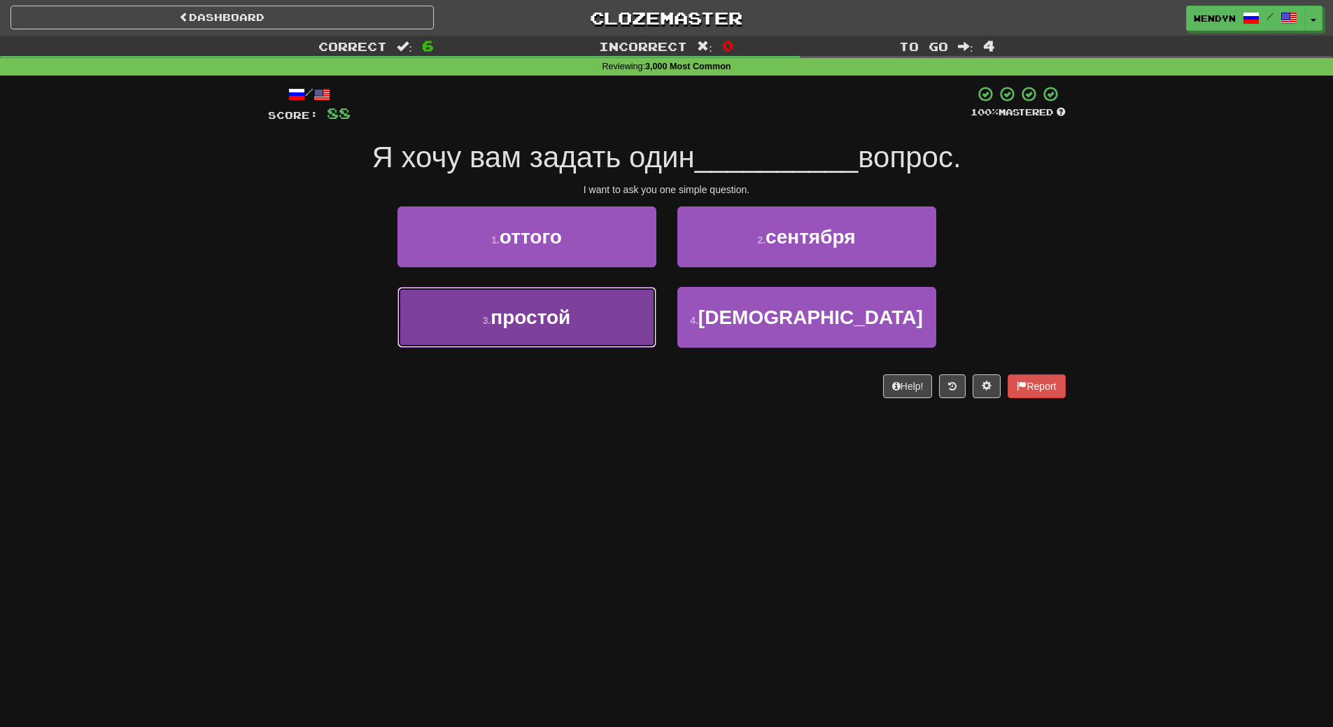
click at [567, 334] on button "3 . простой" at bounding box center [527, 317] width 259 height 61
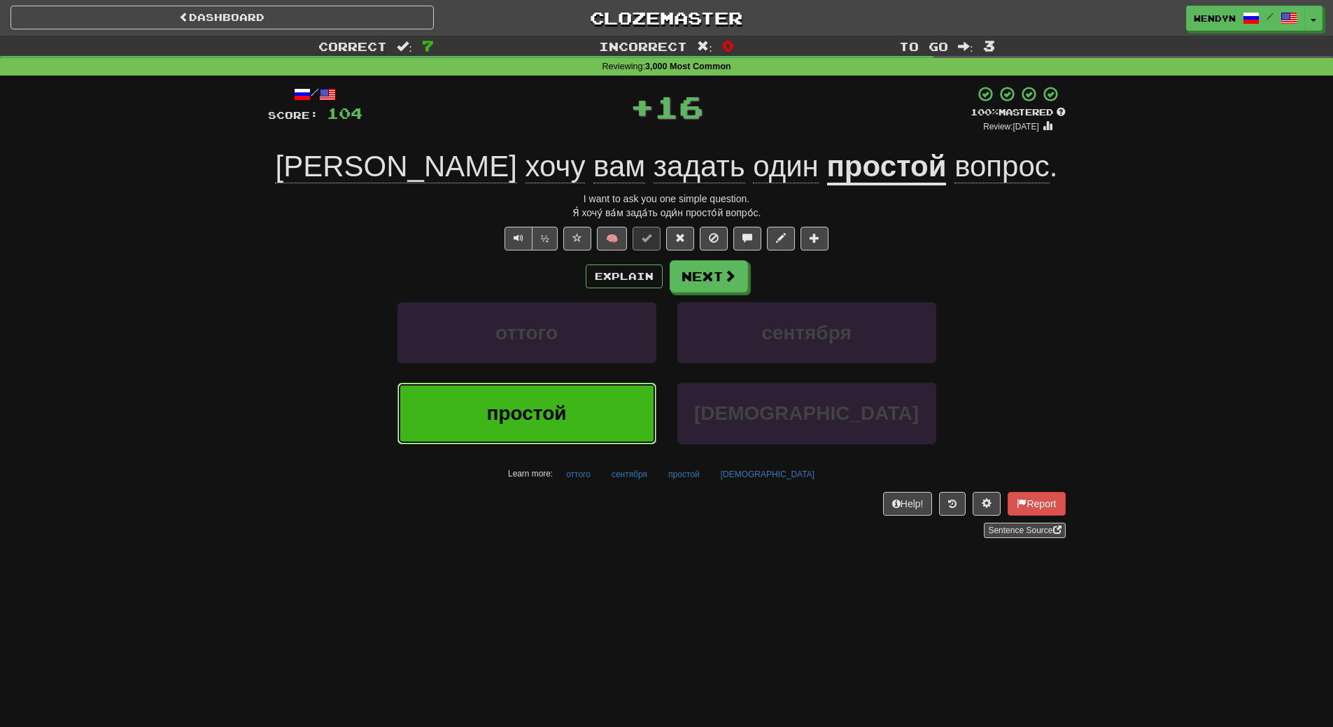
click at [562, 396] on button "простой" at bounding box center [527, 413] width 259 height 61
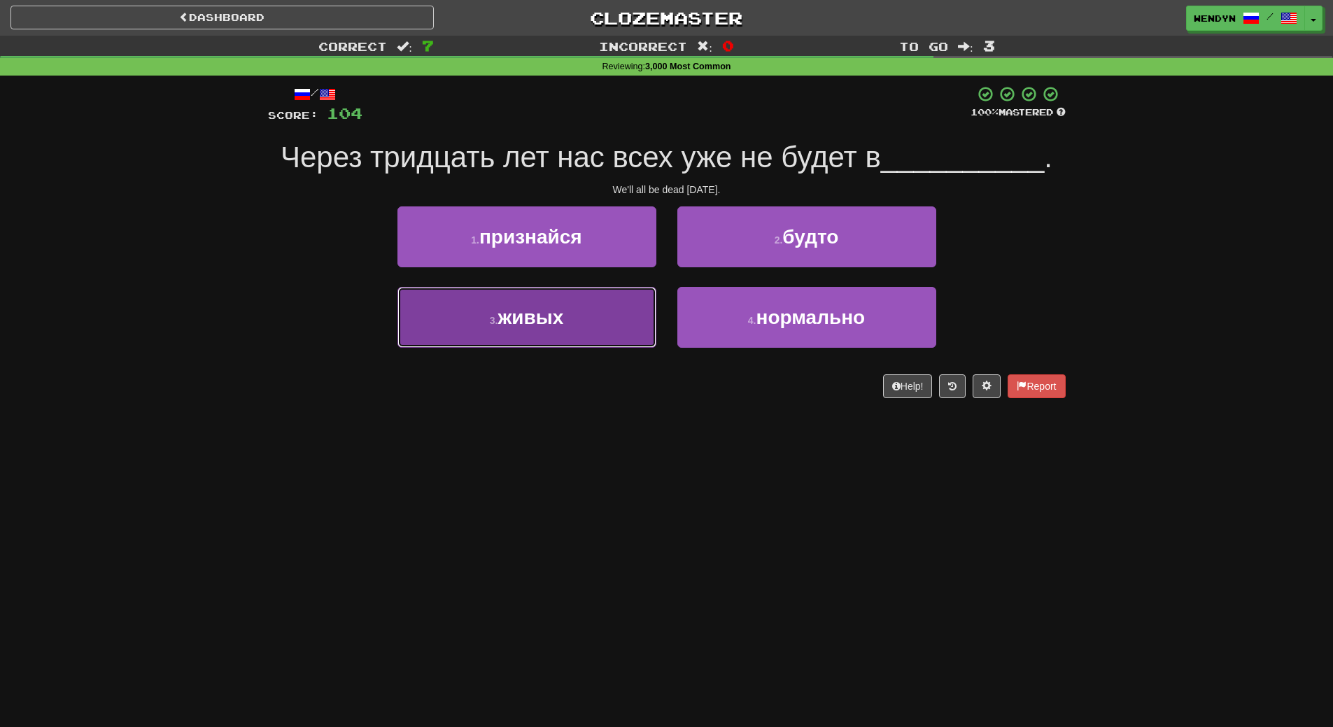
click at [568, 331] on button "3 . живых" at bounding box center [527, 317] width 259 height 61
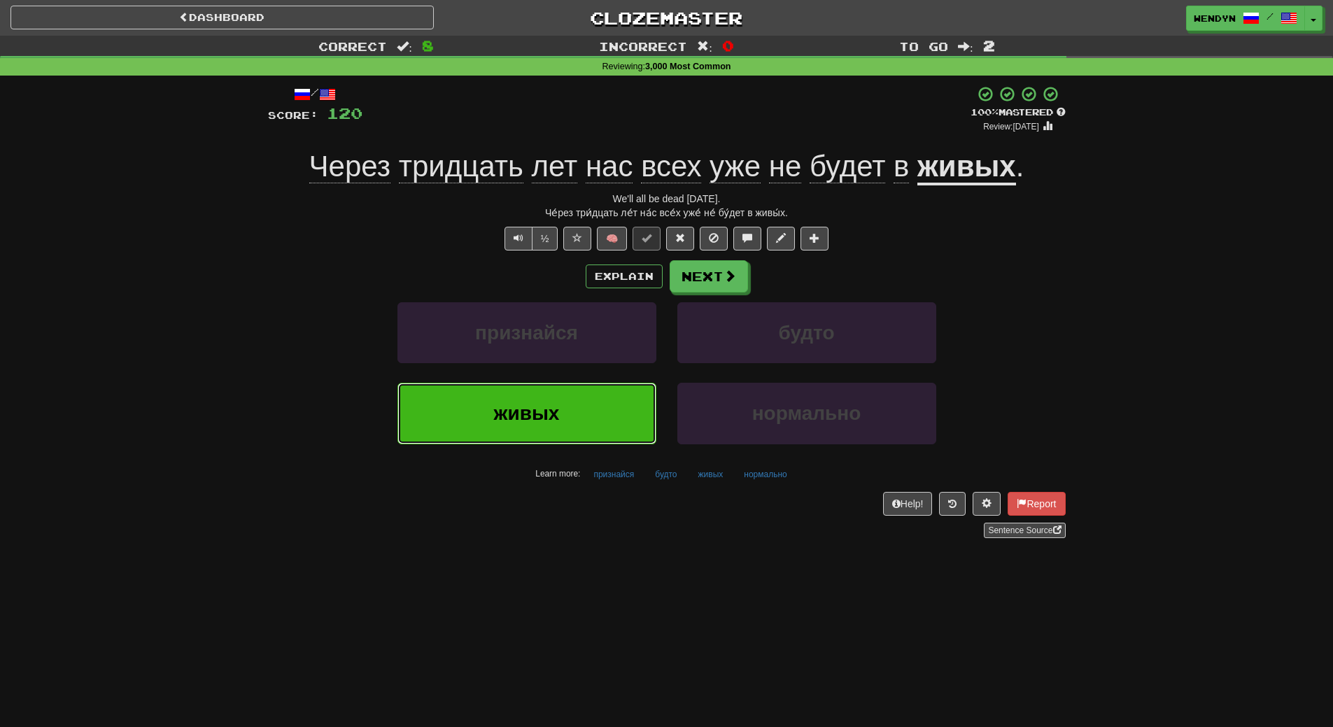
click at [545, 420] on span "живых" at bounding box center [527, 413] width 66 height 22
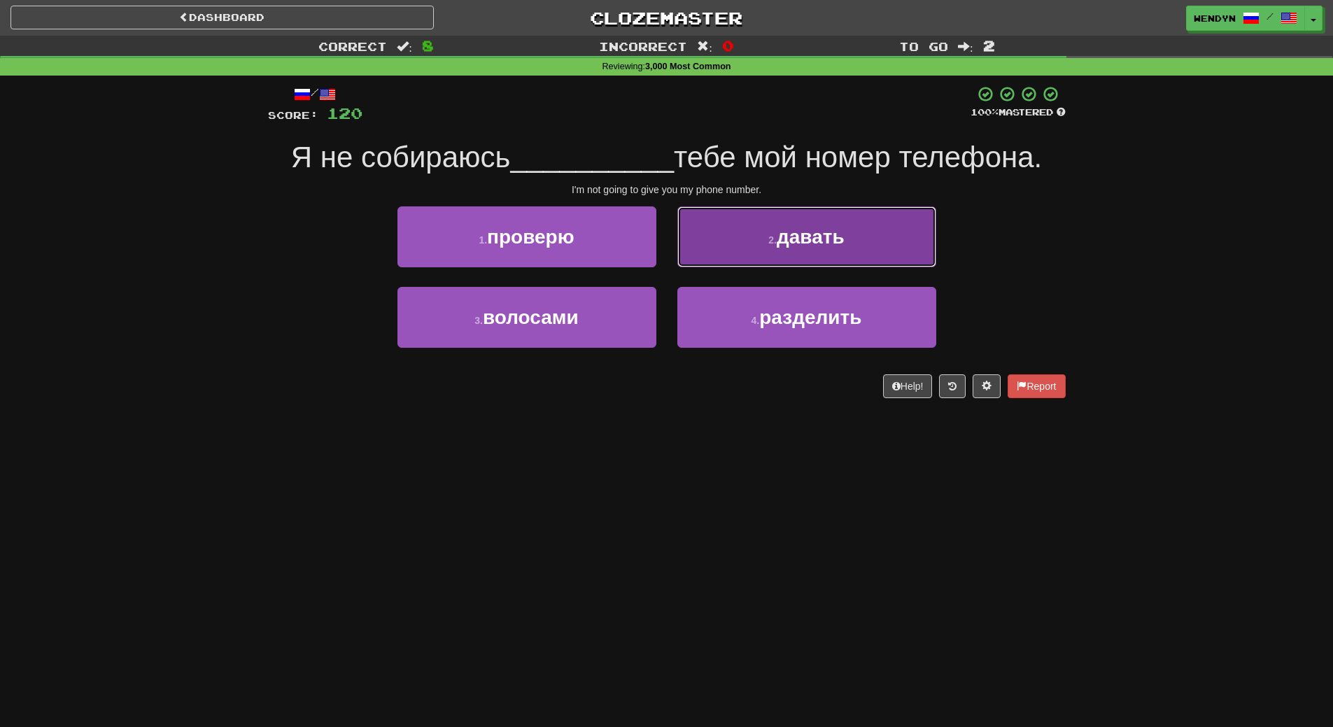
click at [859, 239] on button "2 . давать" at bounding box center [807, 236] width 259 height 61
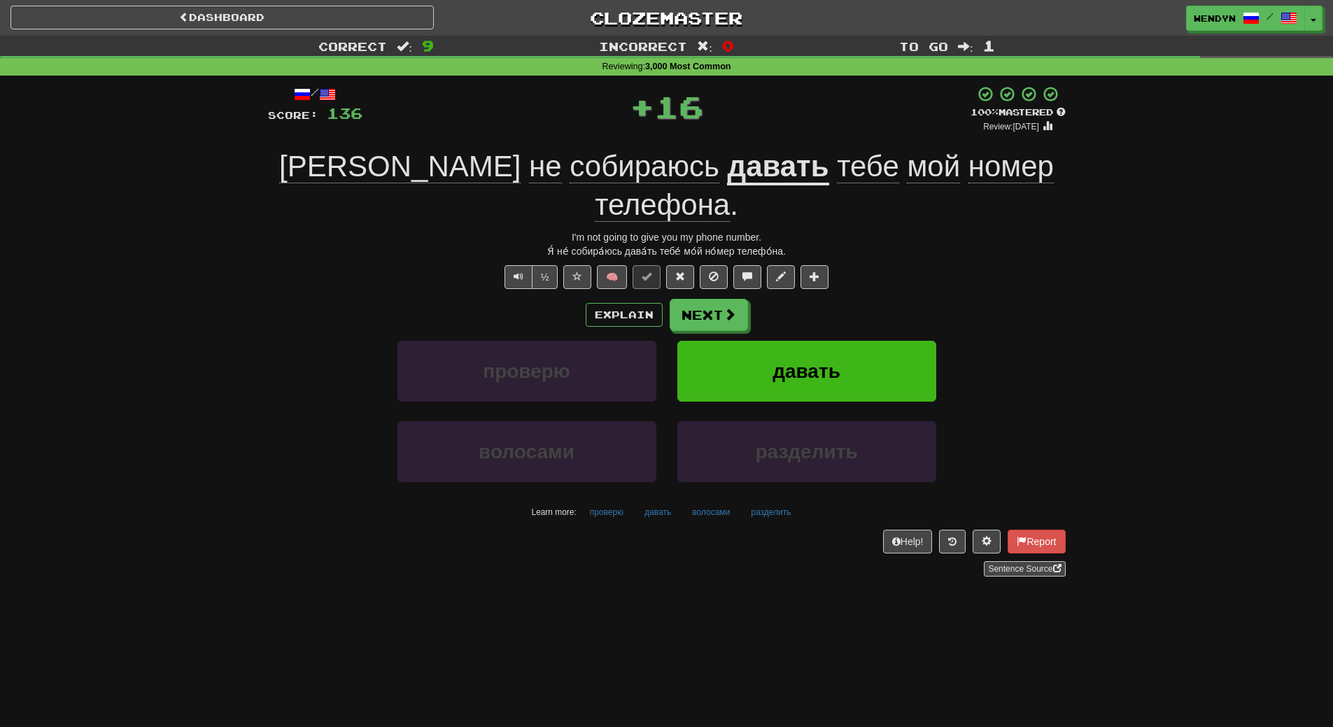
click at [859, 265] on div "½ 🧠" at bounding box center [667, 277] width 798 height 24
click at [820, 341] on button "давать" at bounding box center [807, 371] width 259 height 61
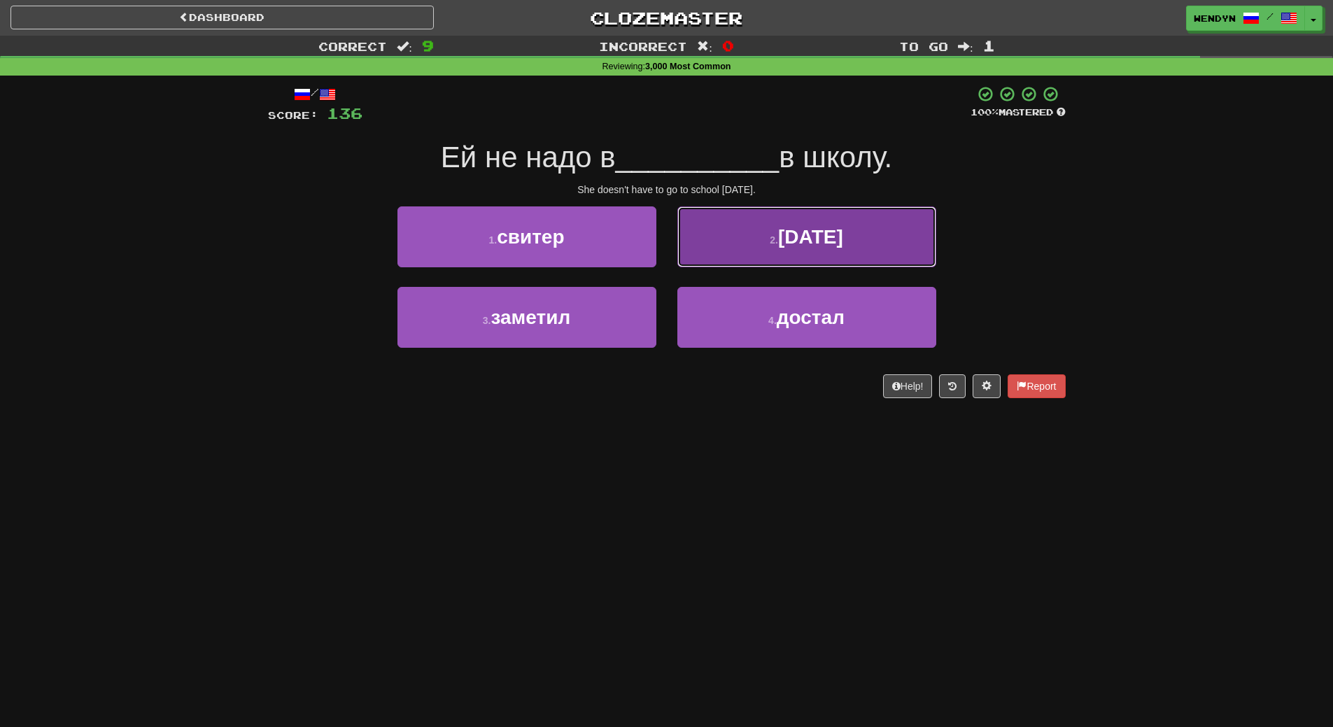
click at [892, 218] on button "2 . субботу" at bounding box center [807, 236] width 259 height 61
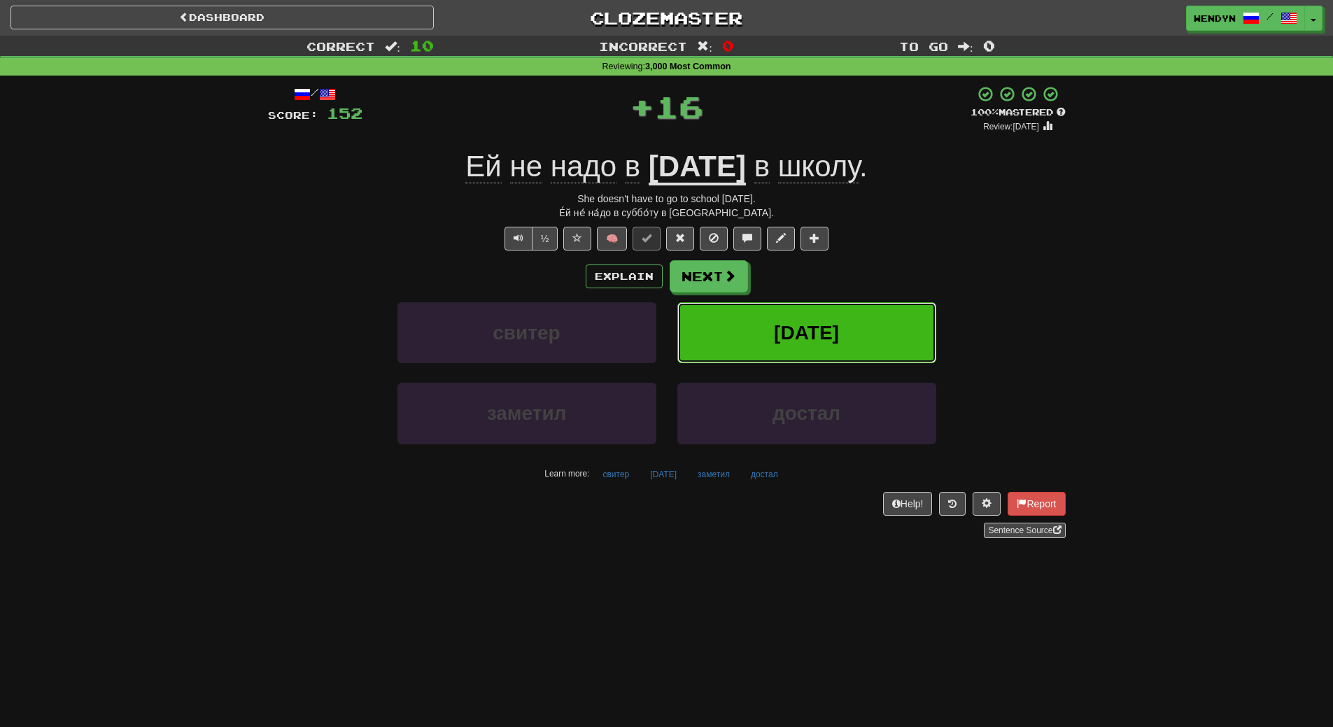
click at [856, 324] on button "субботу" at bounding box center [807, 332] width 259 height 61
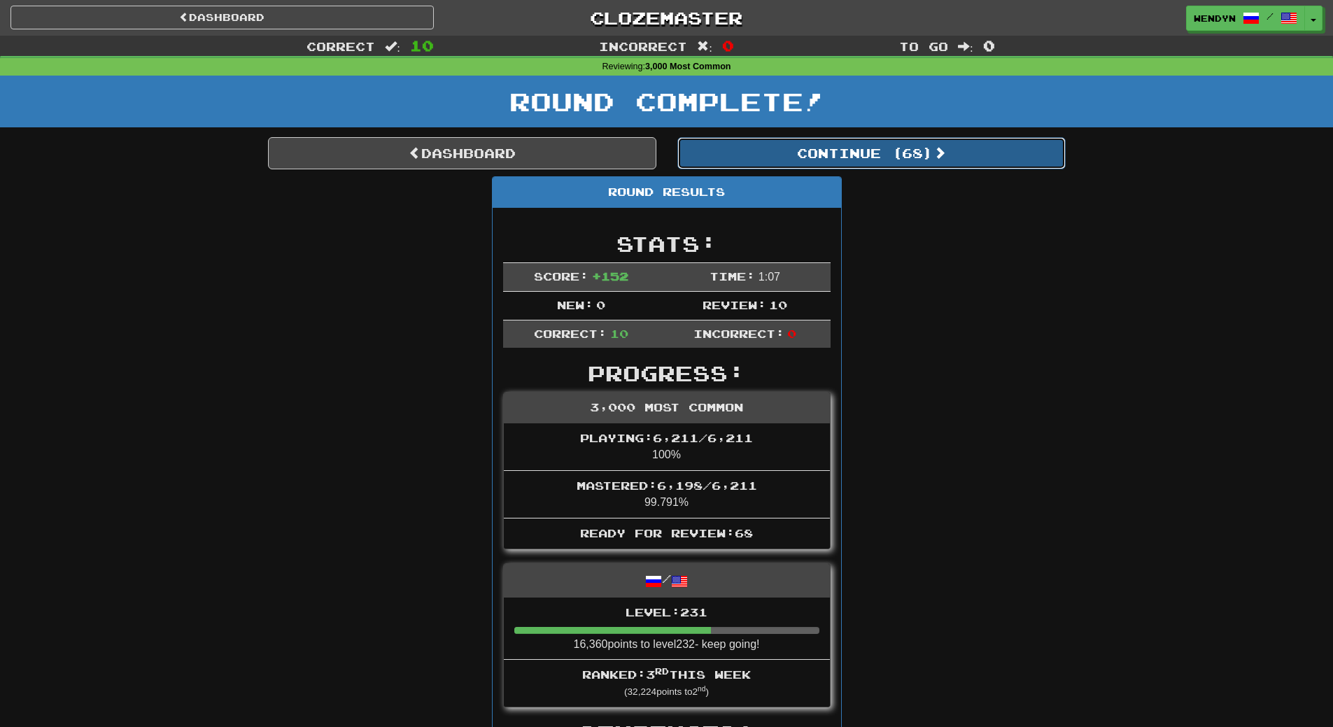
click at [905, 153] on button "Continue ( 68 )" at bounding box center [872, 153] width 388 height 32
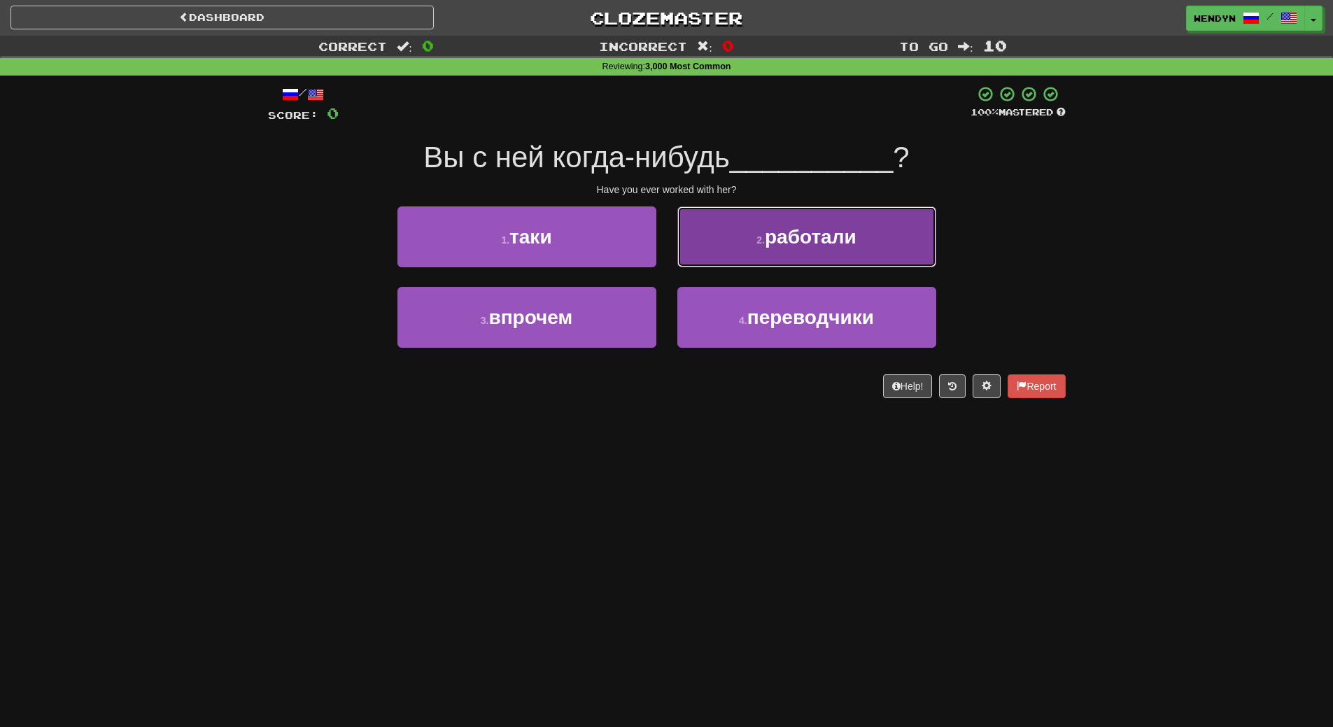
click at [827, 234] on span "работали" at bounding box center [811, 237] width 92 height 22
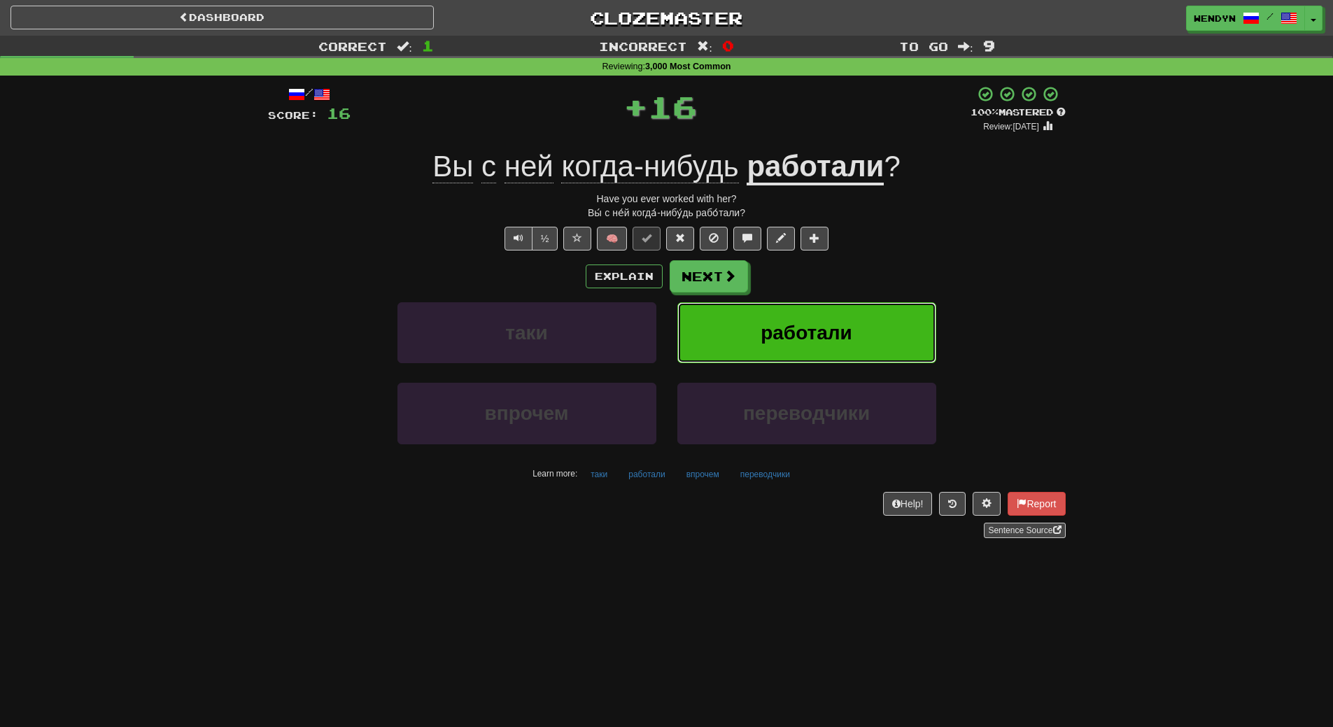
click at [813, 318] on button "работали" at bounding box center [807, 332] width 259 height 61
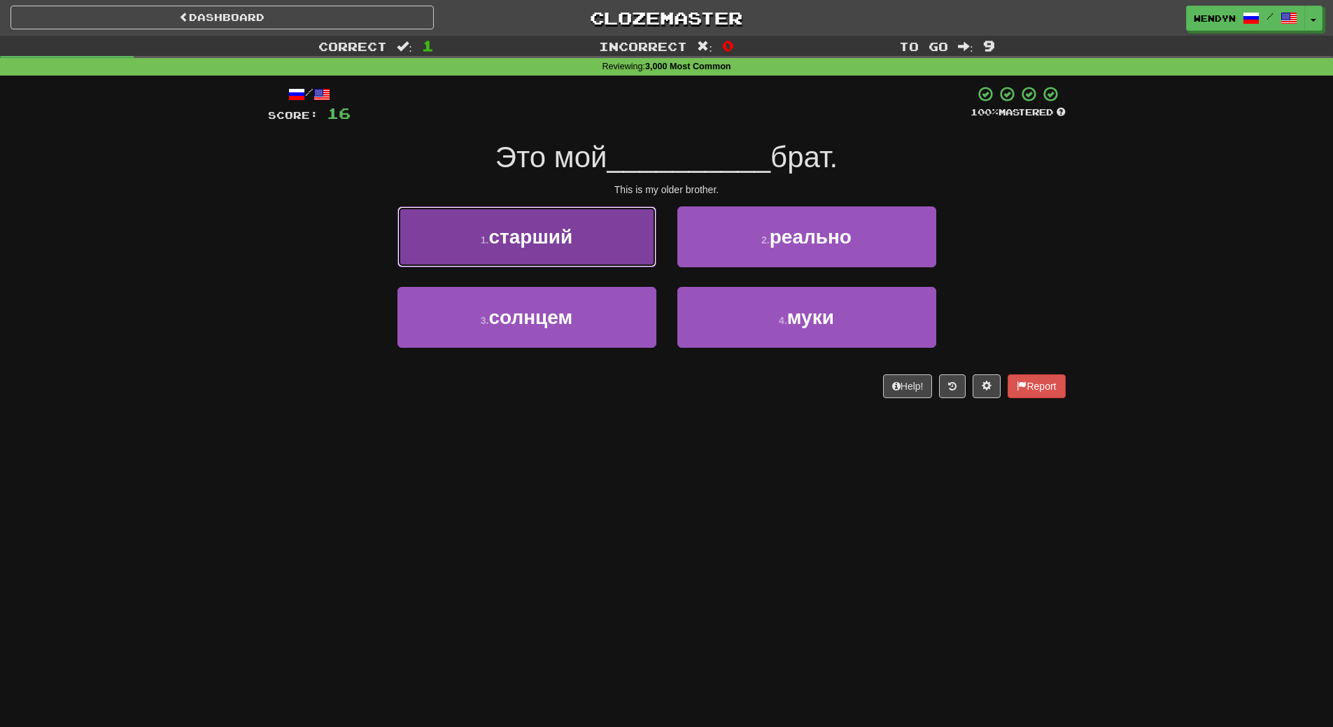
click at [579, 251] on button "1 . старший" at bounding box center [527, 236] width 259 height 61
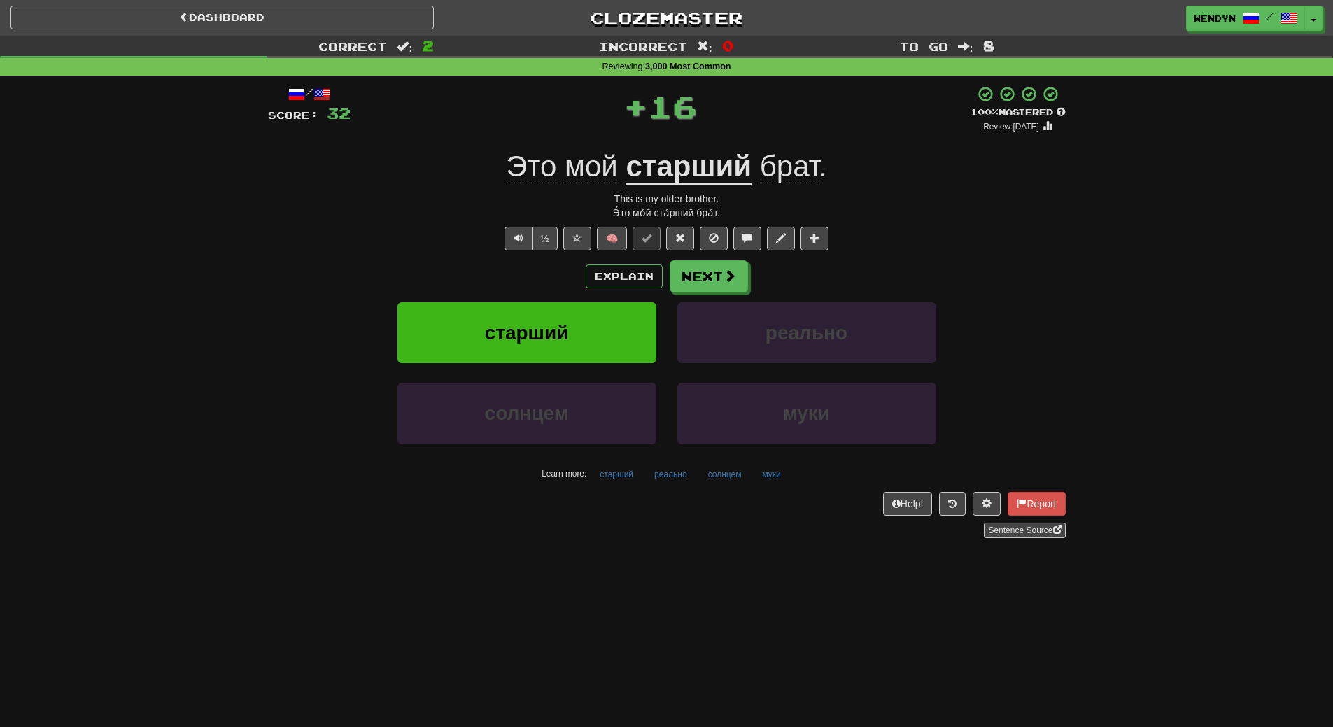
click at [569, 265] on div "Explain Next" at bounding box center [667, 276] width 798 height 32
click at [549, 317] on button "старший" at bounding box center [527, 332] width 259 height 61
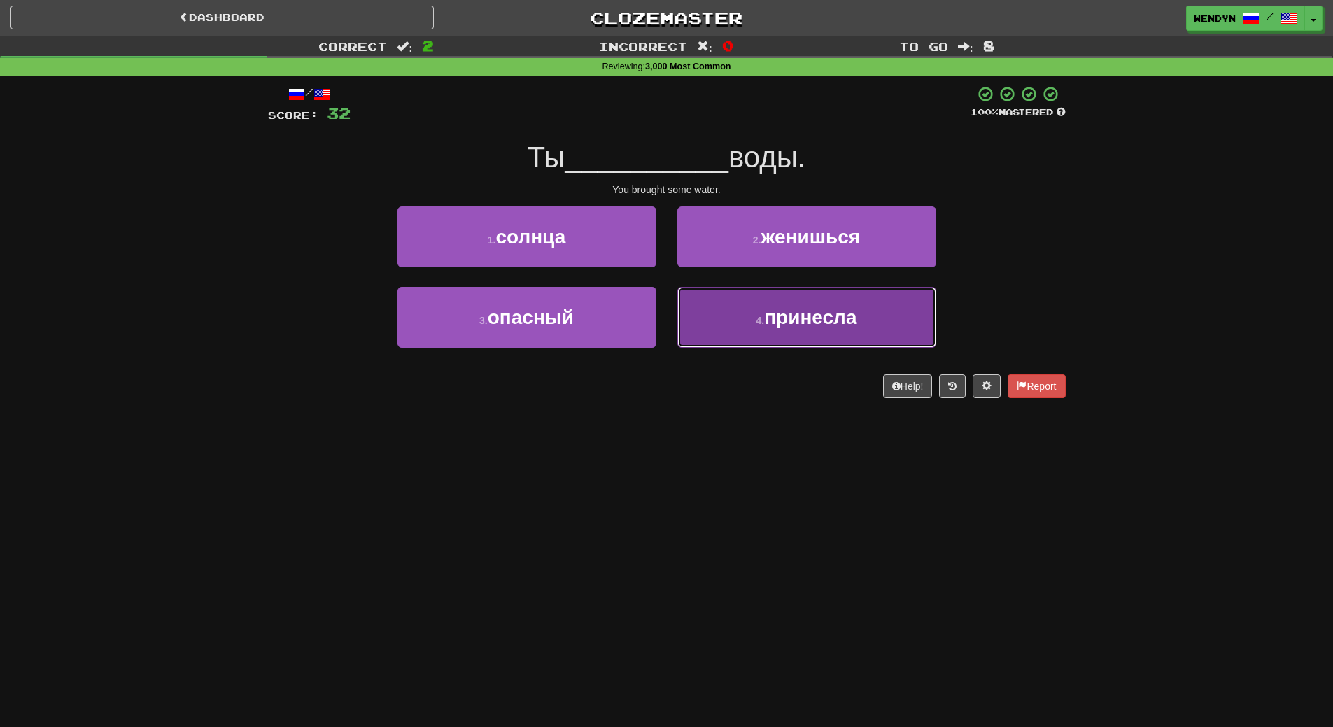
click at [781, 321] on span "принесла" at bounding box center [810, 318] width 92 height 22
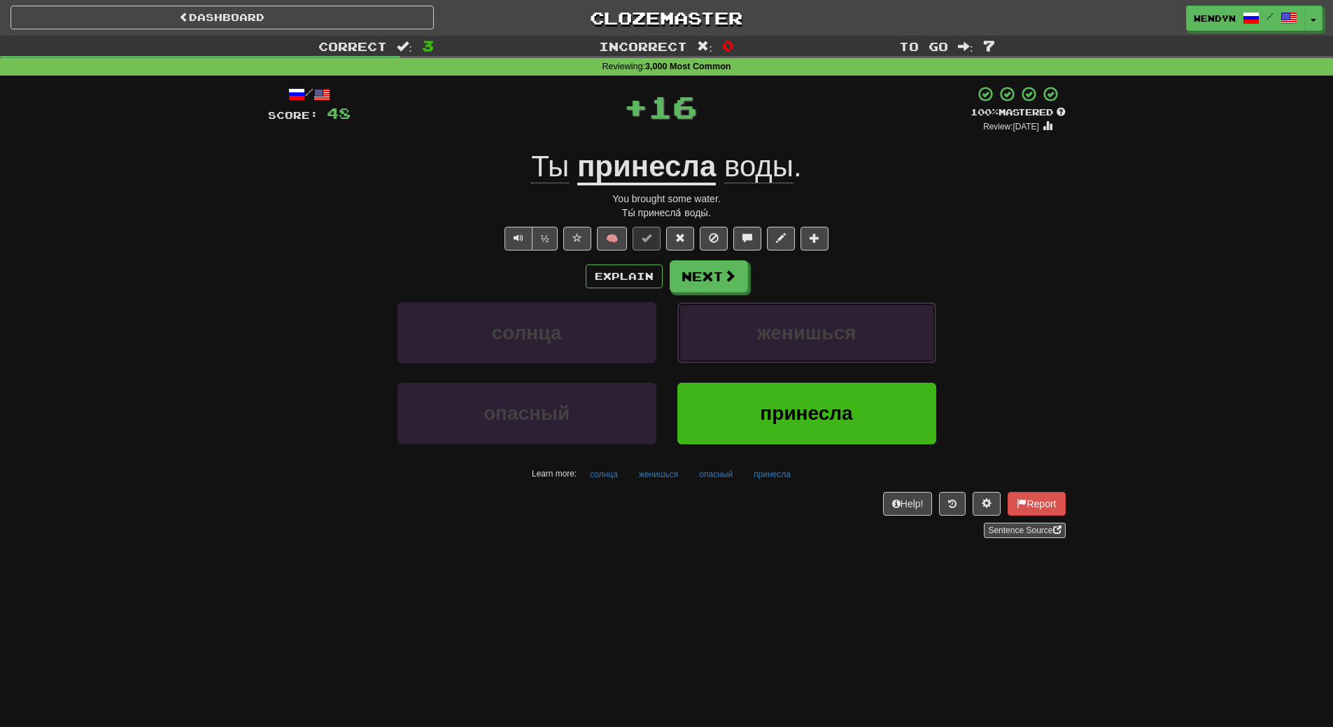
click at [781, 321] on button "женишься" at bounding box center [807, 332] width 259 height 61
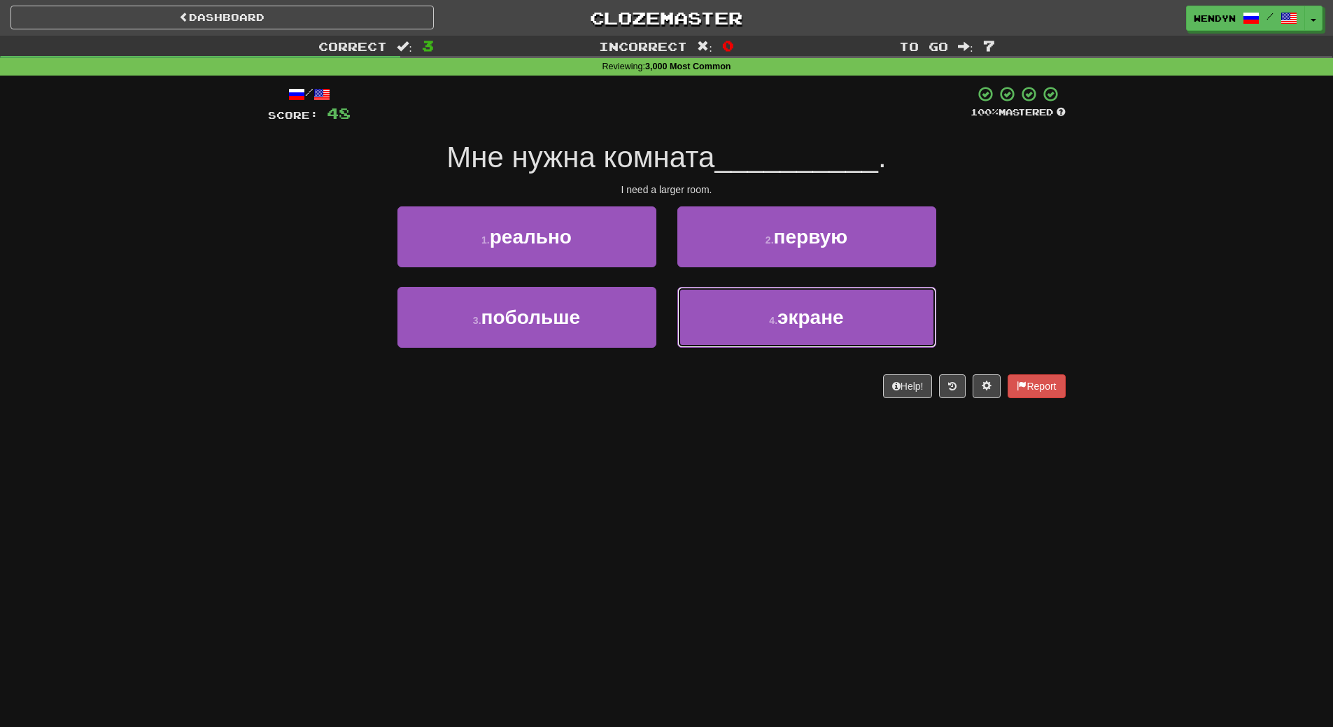
drag, startPoint x: 781, startPoint y: 321, endPoint x: 684, endPoint y: 401, distance: 126.3
click at [684, 401] on div "/ Score: 48 100 % Mastered Мне нужна комната __________ . I need a larger room.…" at bounding box center [667, 247] width 798 height 342
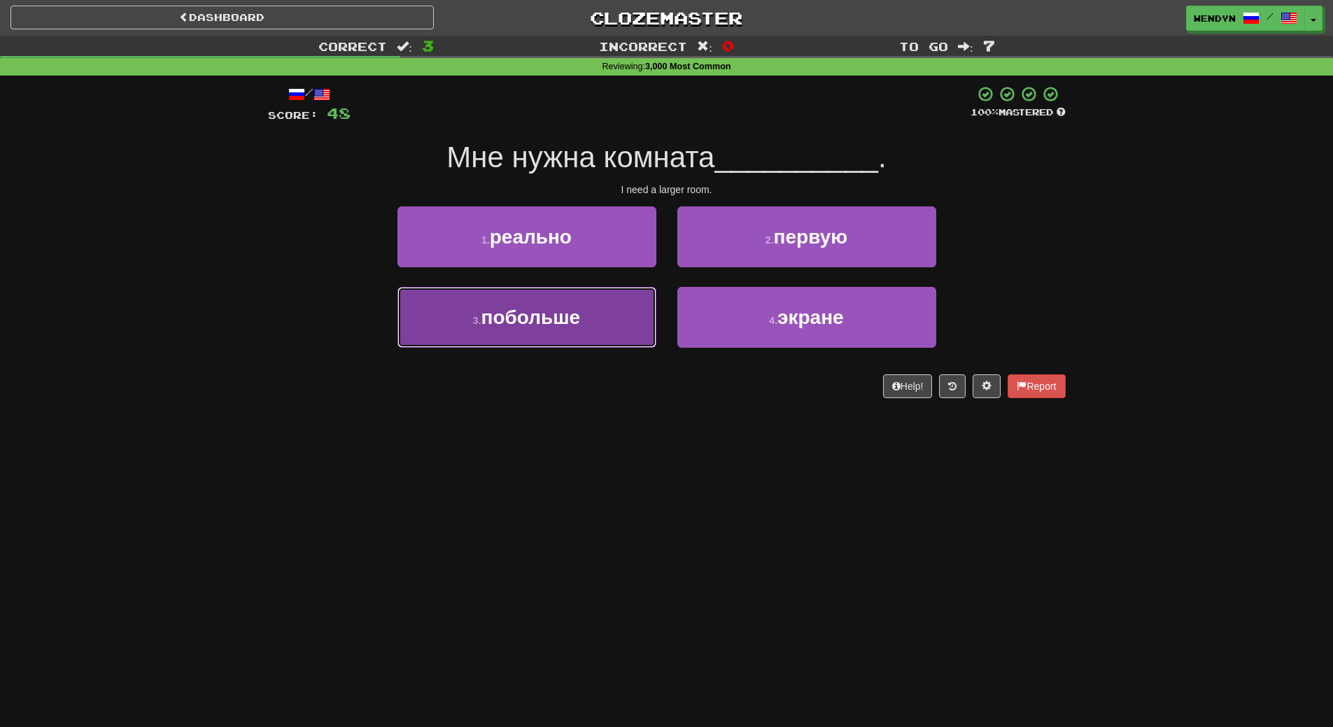
click at [602, 320] on button "3 . побольше" at bounding box center [527, 317] width 259 height 61
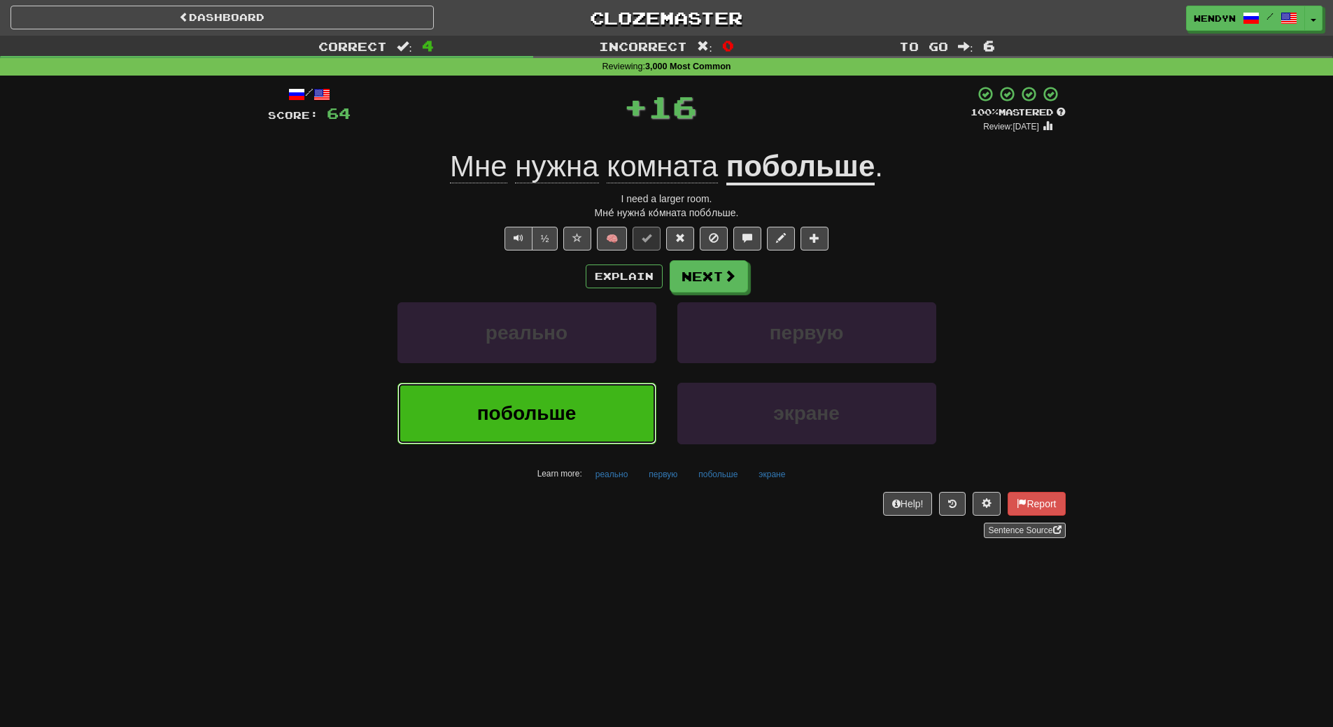
click at [546, 423] on span "побольше" at bounding box center [526, 413] width 99 height 22
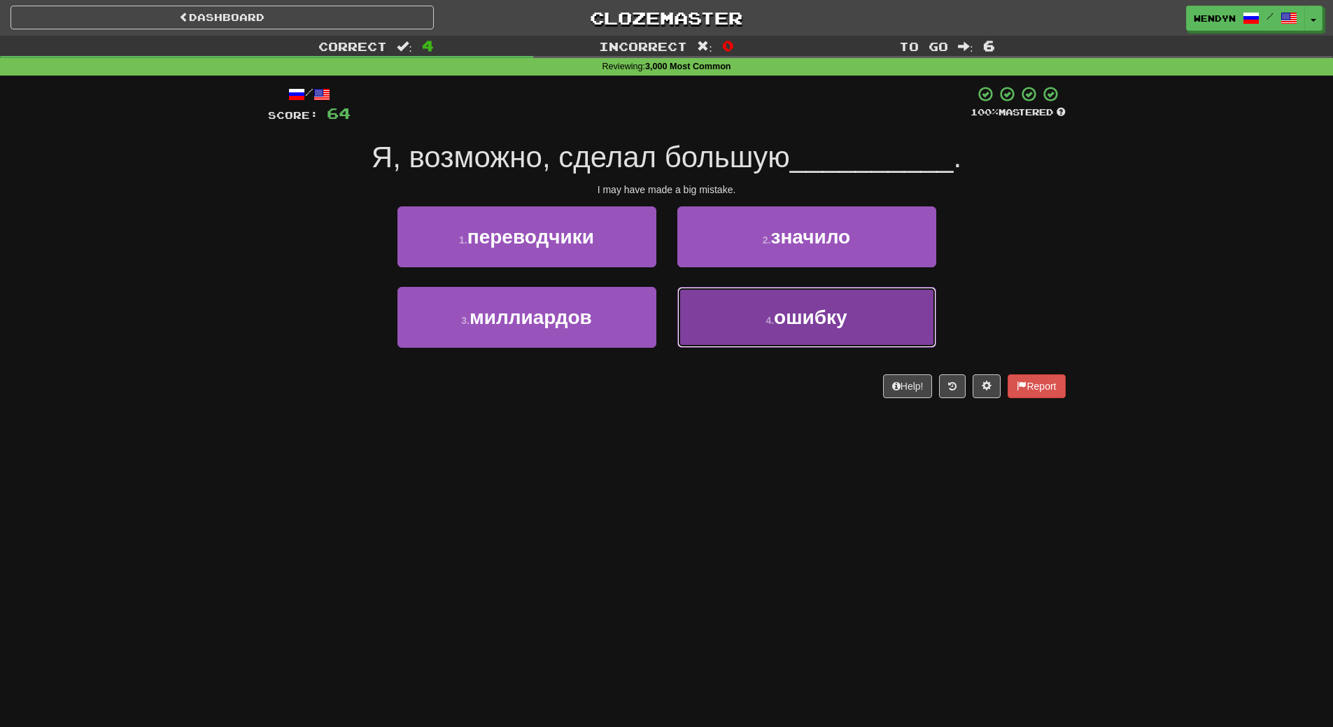
click at [904, 304] on button "4 . ошибку" at bounding box center [807, 317] width 259 height 61
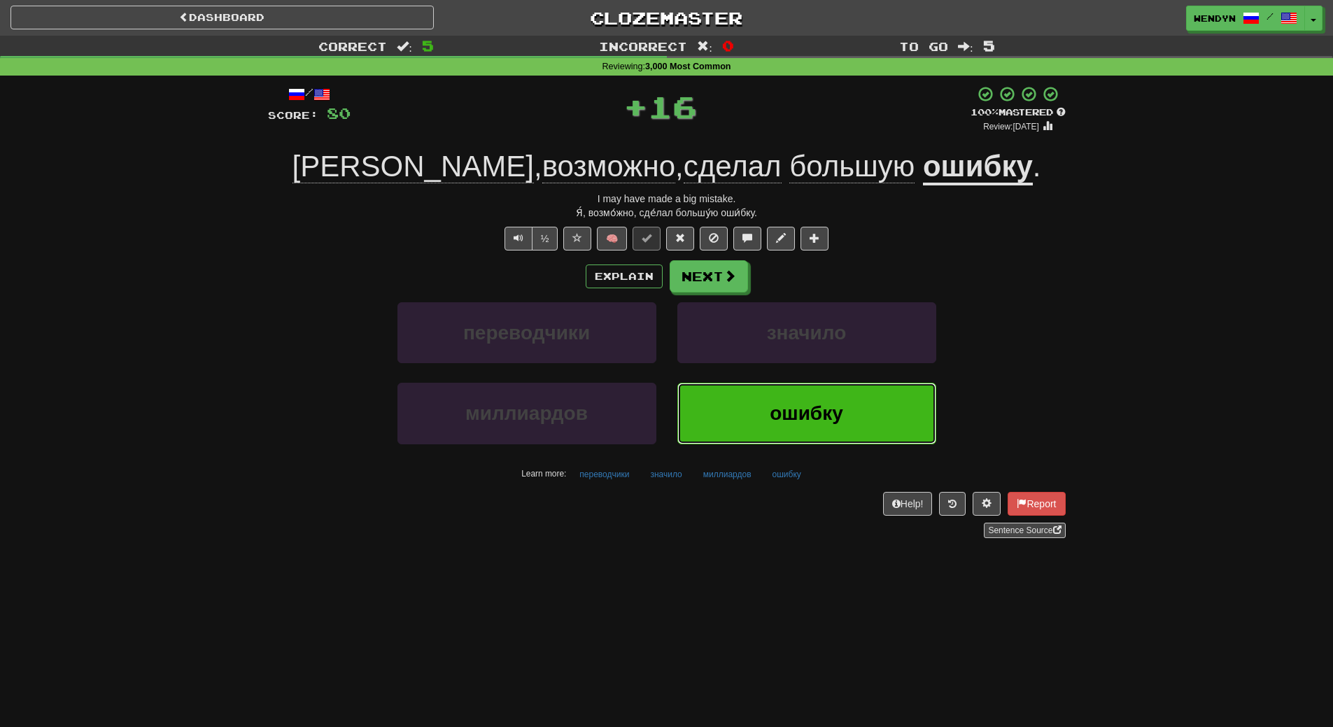
click at [806, 406] on span "ошибку" at bounding box center [806, 413] width 73 height 22
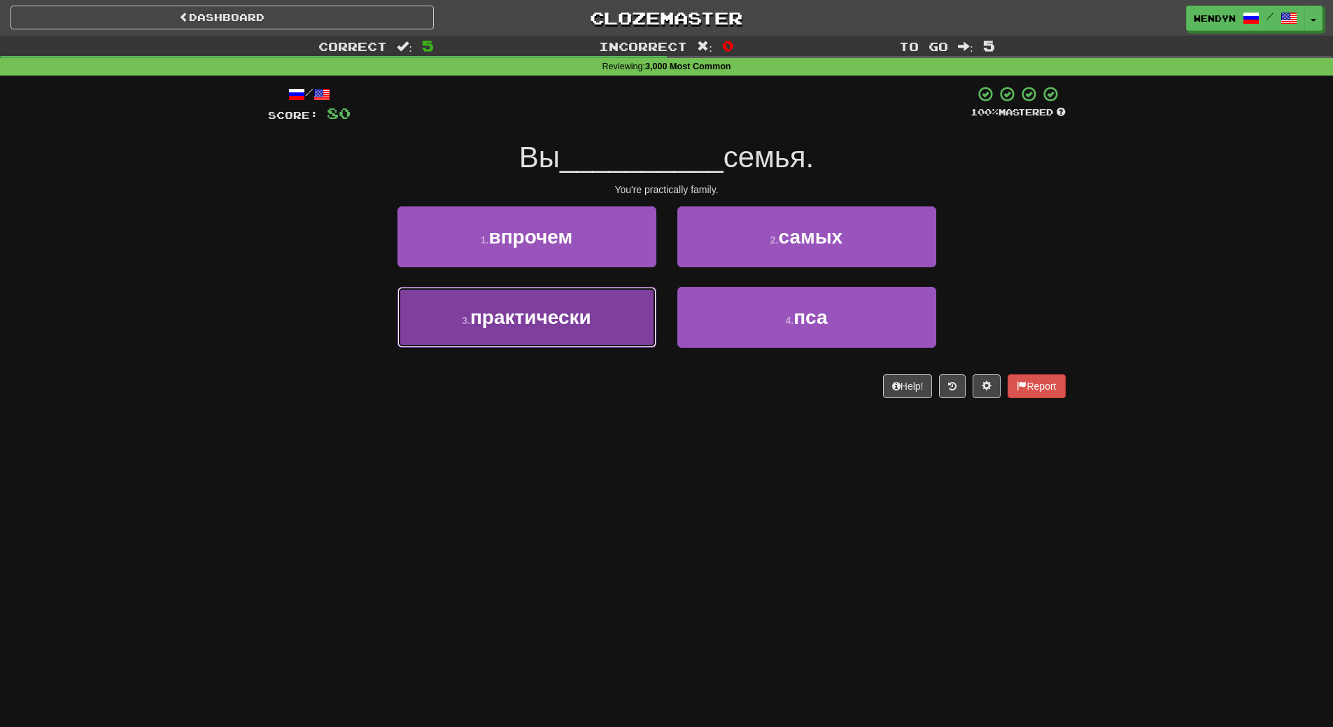
click at [619, 303] on button "3 . практически" at bounding box center [527, 317] width 259 height 61
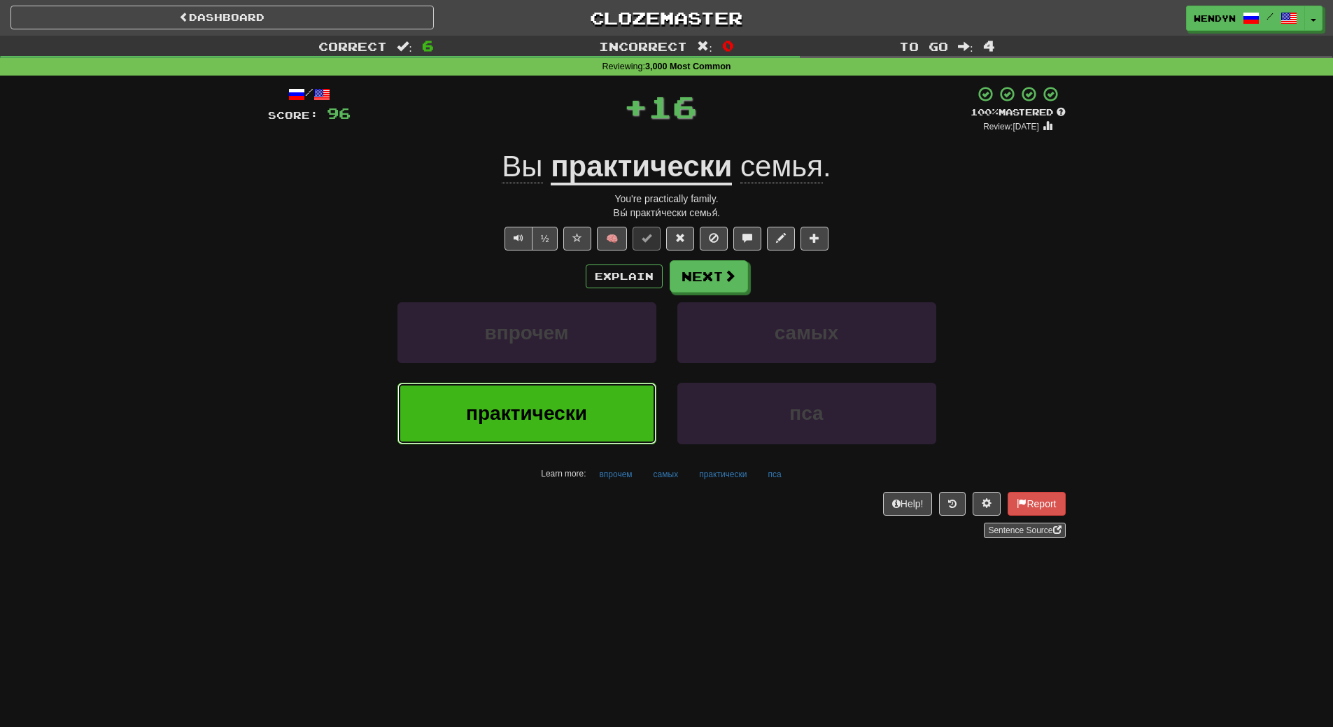
click at [594, 417] on button "практически" at bounding box center [527, 413] width 259 height 61
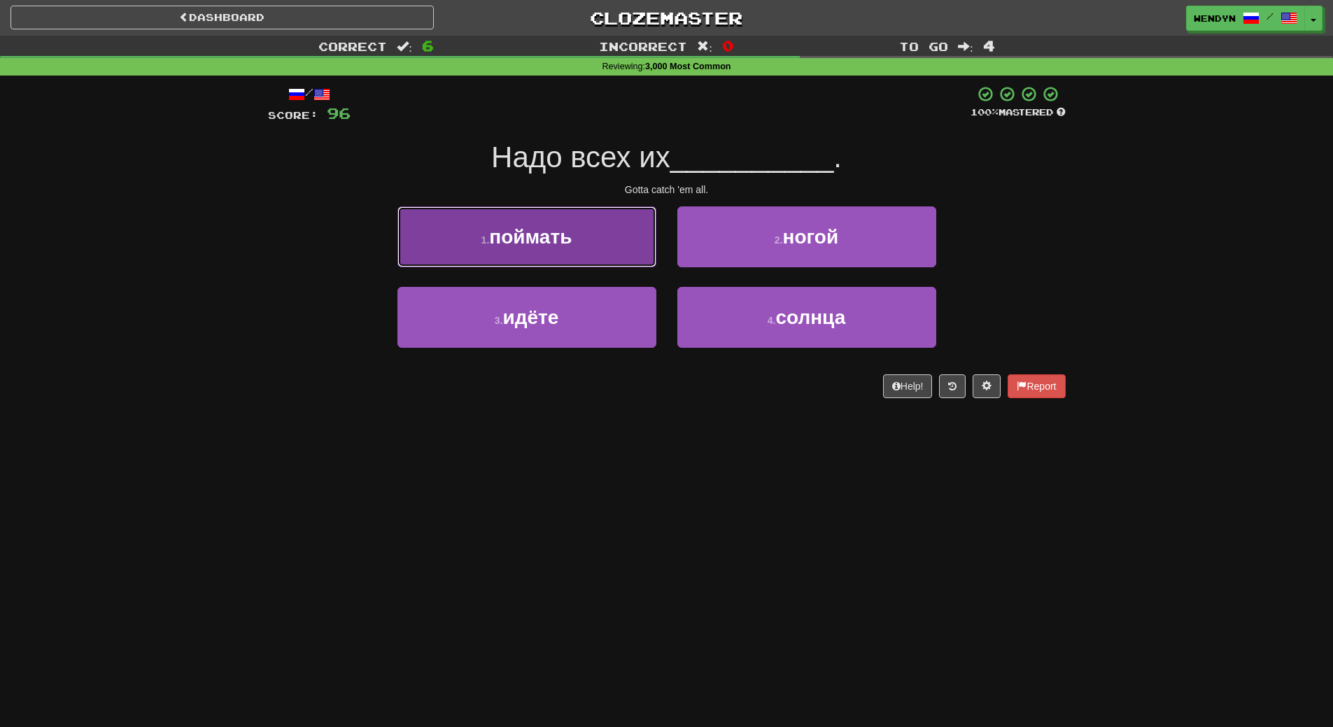
click at [596, 236] on button "1 . поймать" at bounding box center [527, 236] width 259 height 61
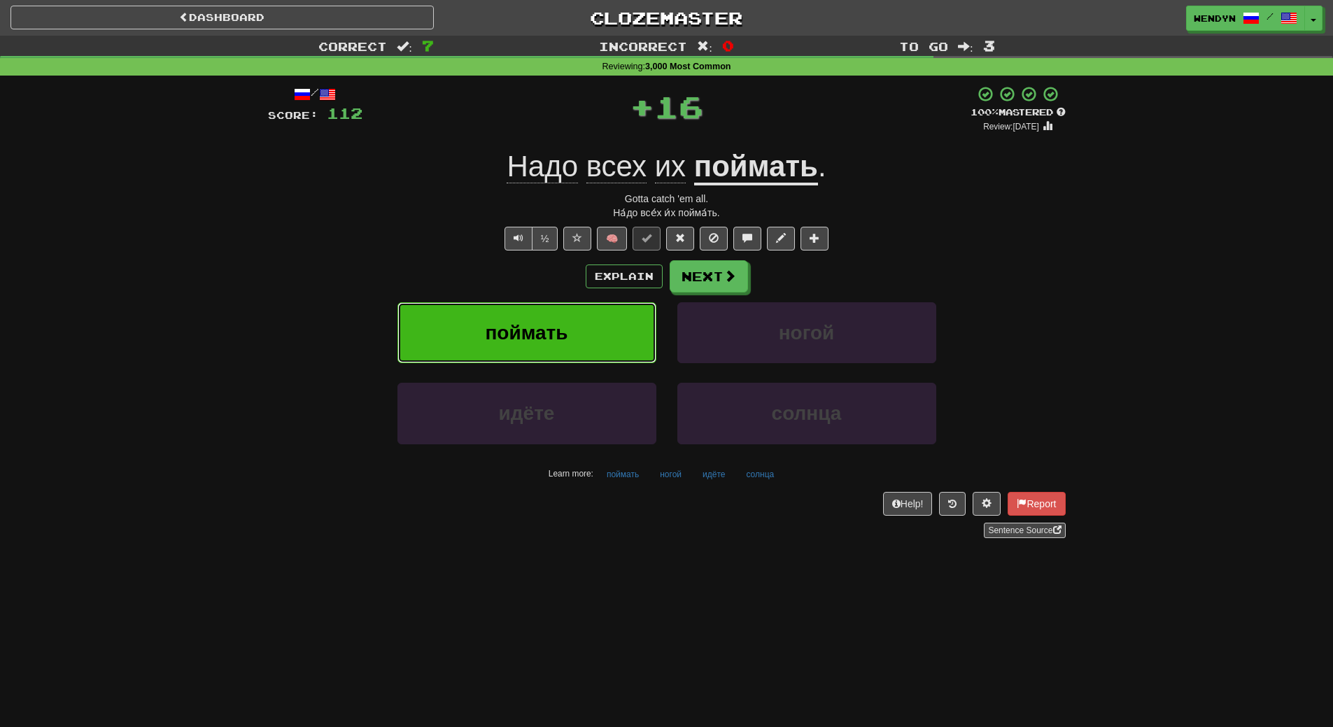
click at [580, 314] on button "поймать" at bounding box center [527, 332] width 259 height 61
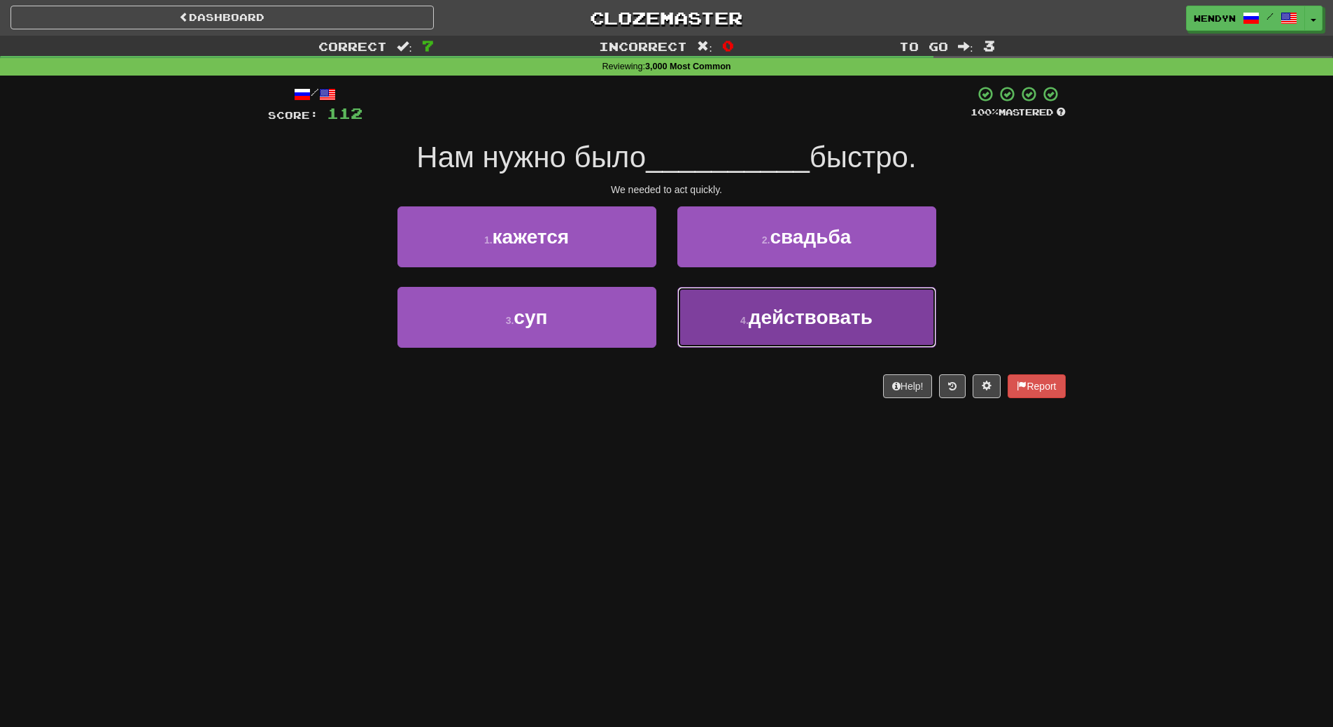
click at [773, 337] on button "4 . действовать" at bounding box center [807, 317] width 259 height 61
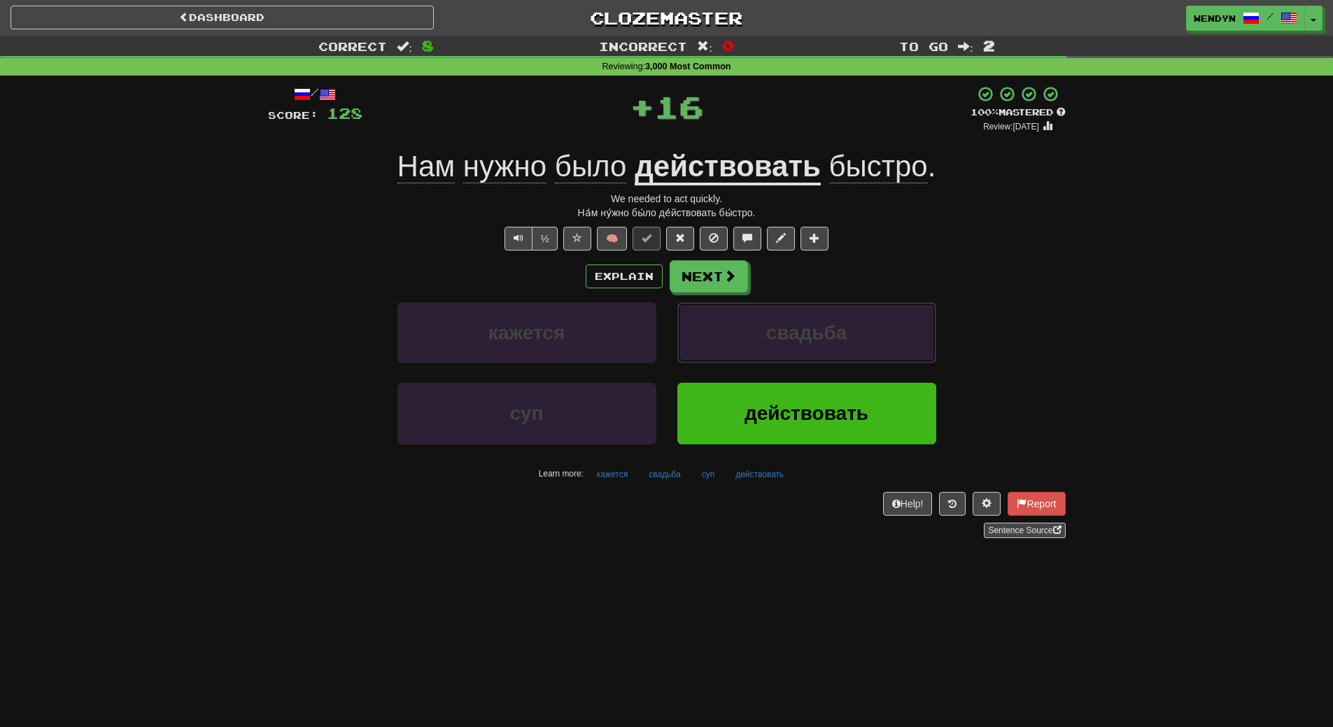
click at [773, 337] on span "свадьба" at bounding box center [806, 333] width 81 height 22
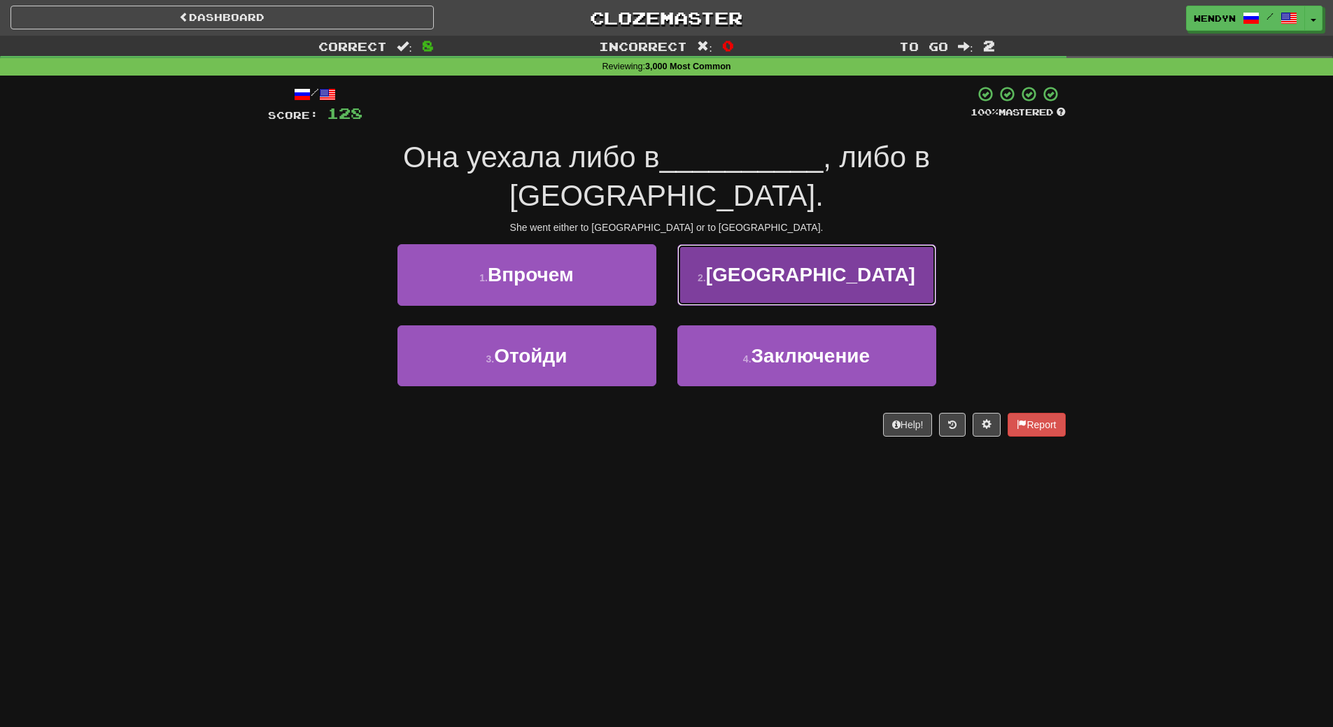
click at [805, 244] on button "2 . Лондон" at bounding box center [807, 274] width 259 height 61
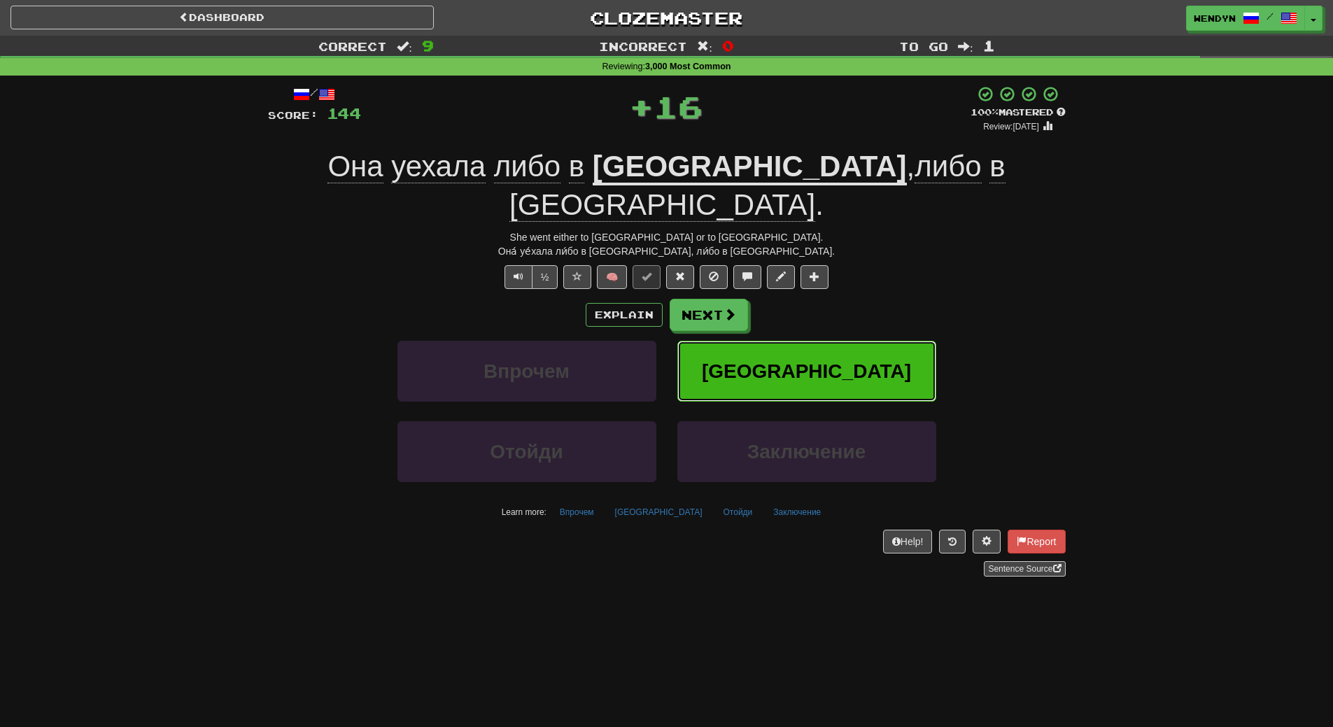
click at [825, 341] on button "Лондон" at bounding box center [807, 371] width 259 height 61
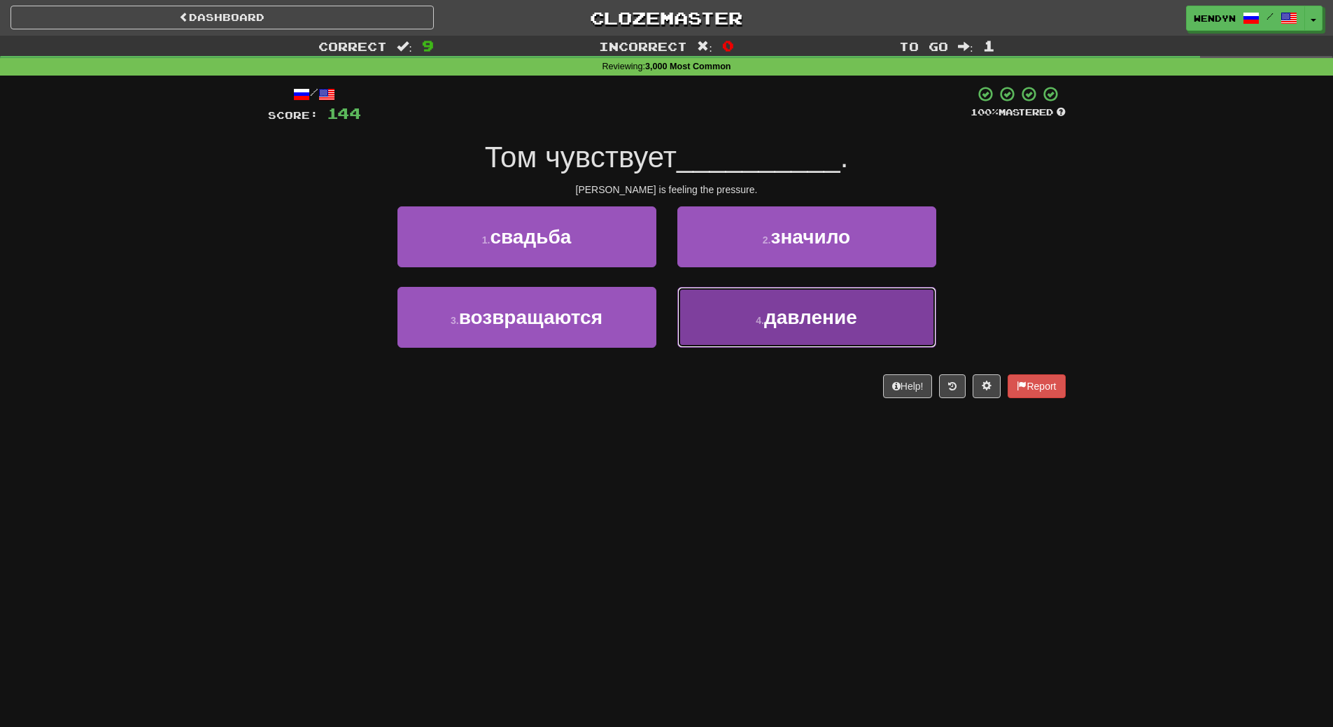
click at [757, 330] on button "4 . давление" at bounding box center [807, 317] width 259 height 61
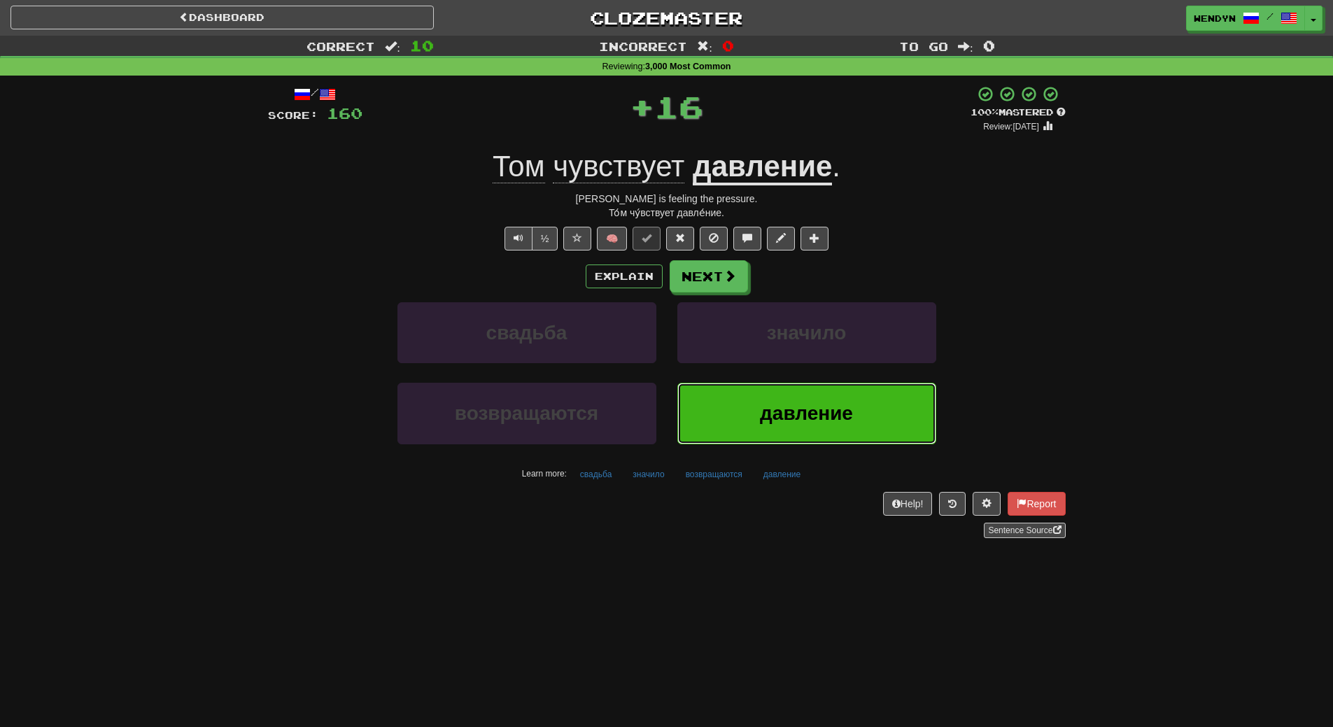
click at [766, 398] on button "давление" at bounding box center [807, 413] width 259 height 61
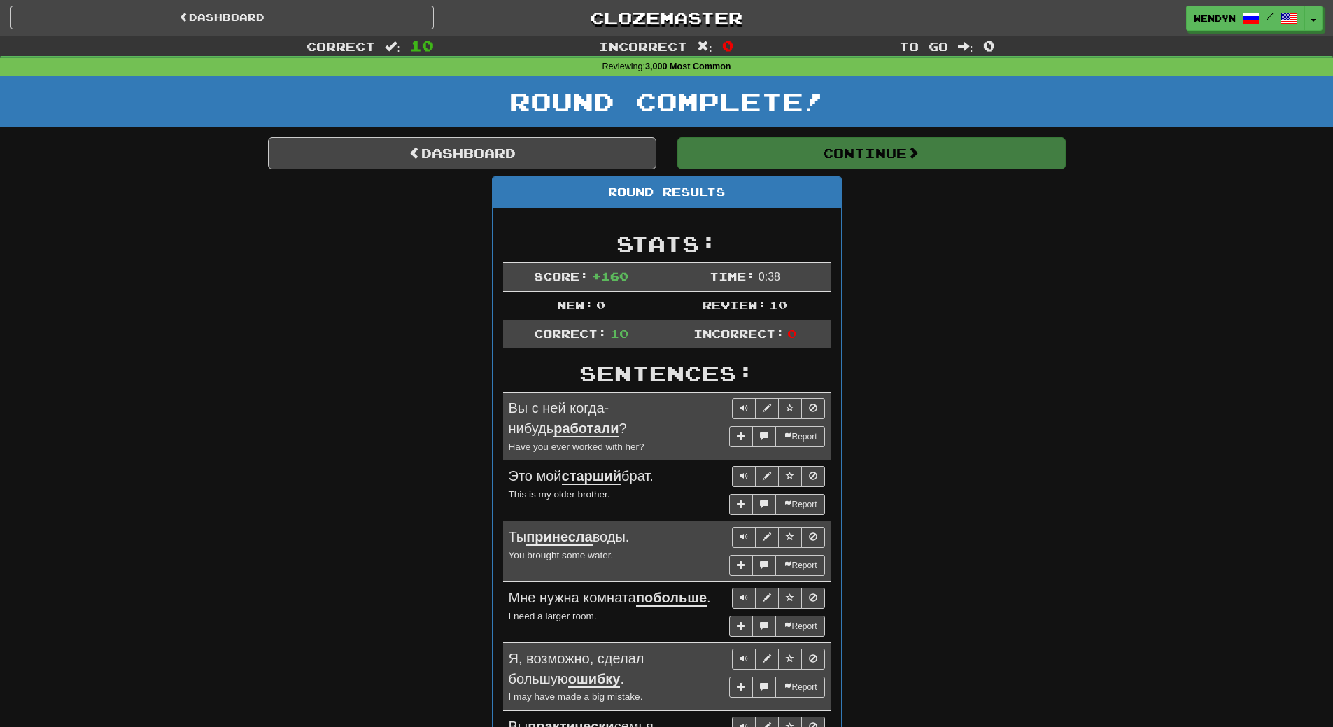
click at [902, 211] on div "Round Results Stats: Score: + 160 Time: 0 : 38 New: 0 Review: 10 Correct: 10 In…" at bounding box center [667, 623] width 798 height 895
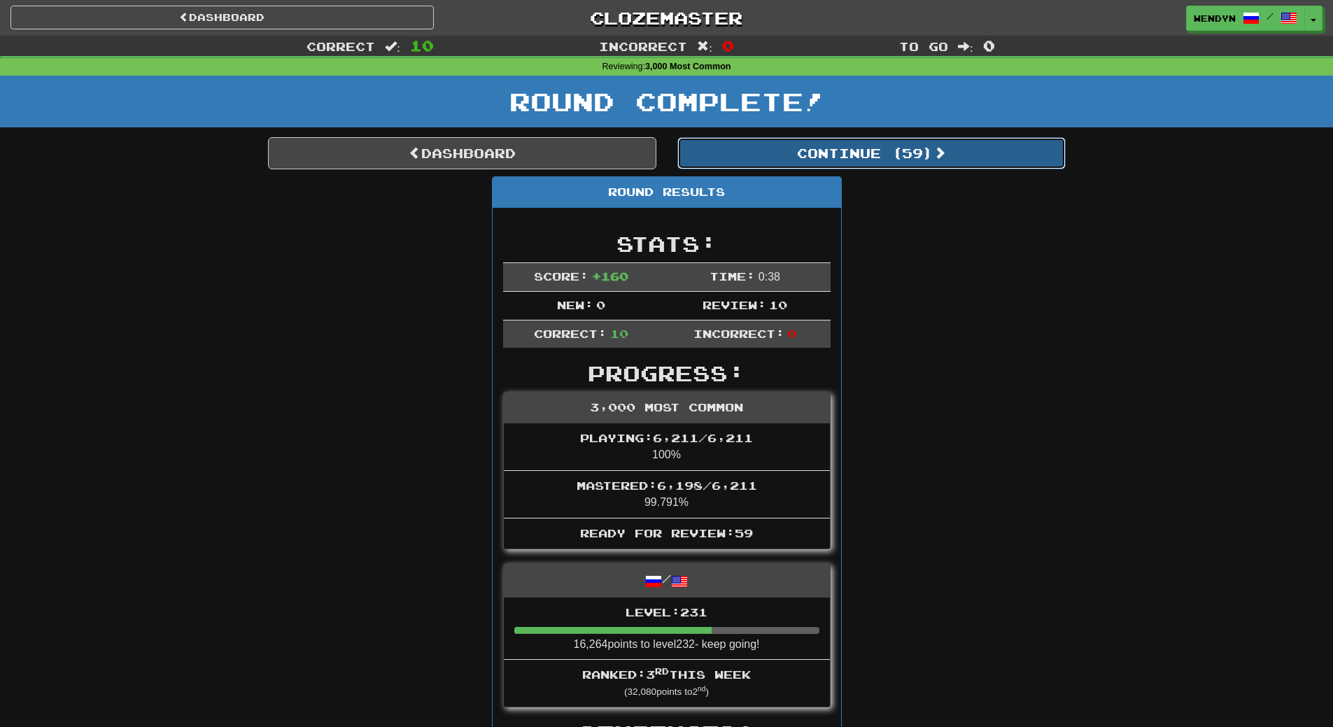
click at [913, 149] on button "Continue ( 59 )" at bounding box center [872, 153] width 388 height 32
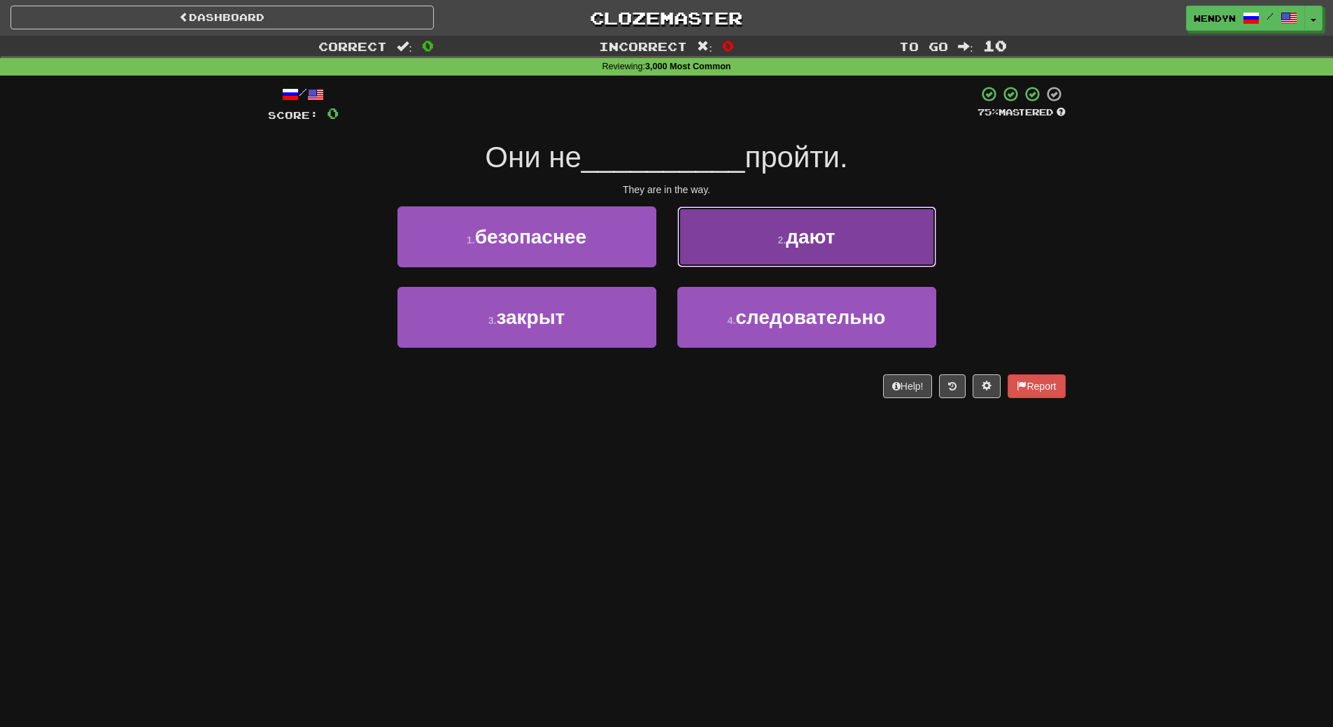
click at [799, 234] on span "дают" at bounding box center [810, 237] width 49 height 22
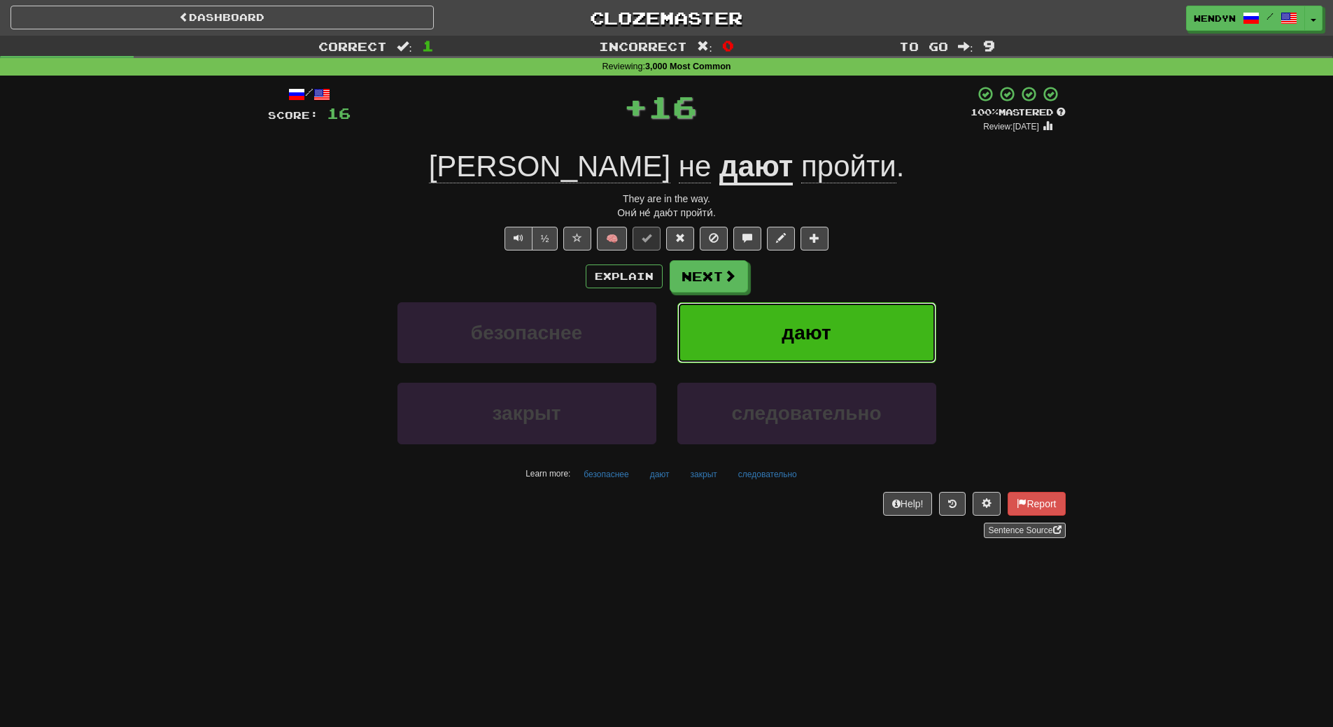
click at [805, 323] on span "дают" at bounding box center [806, 333] width 49 height 22
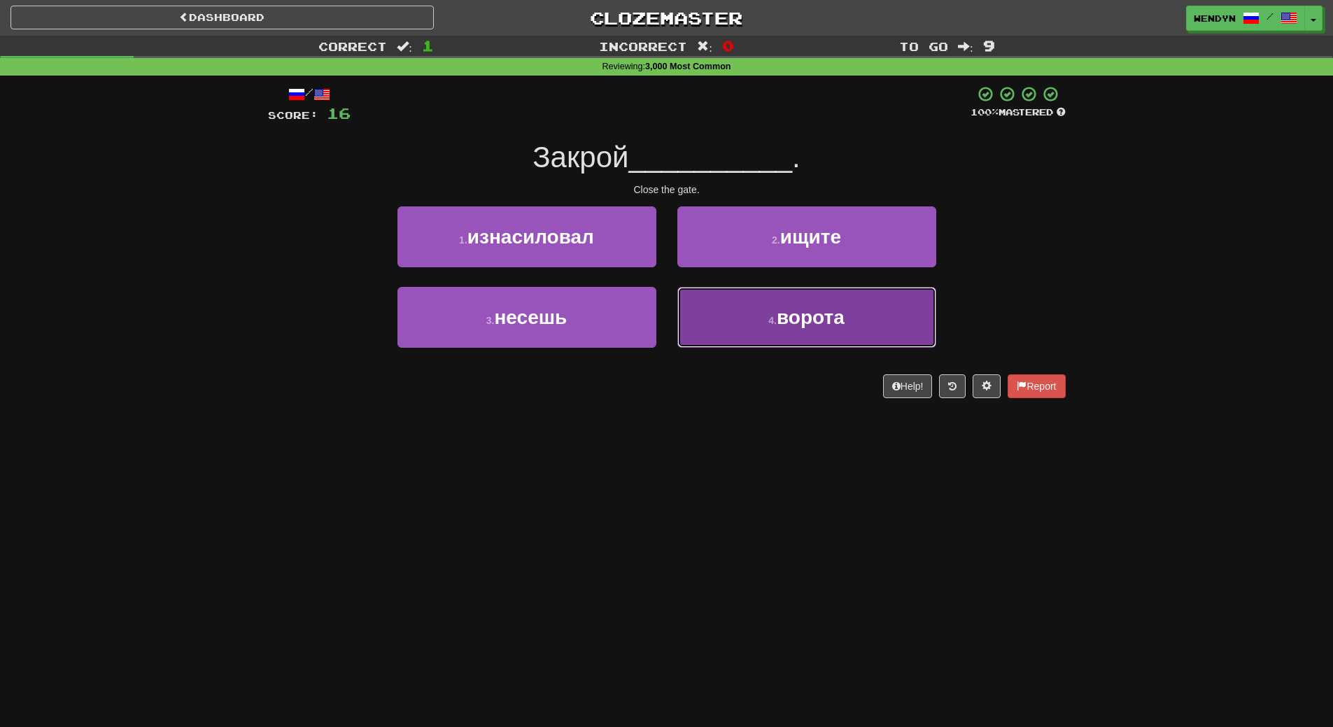
click at [748, 323] on button "4 . ворота" at bounding box center [807, 317] width 259 height 61
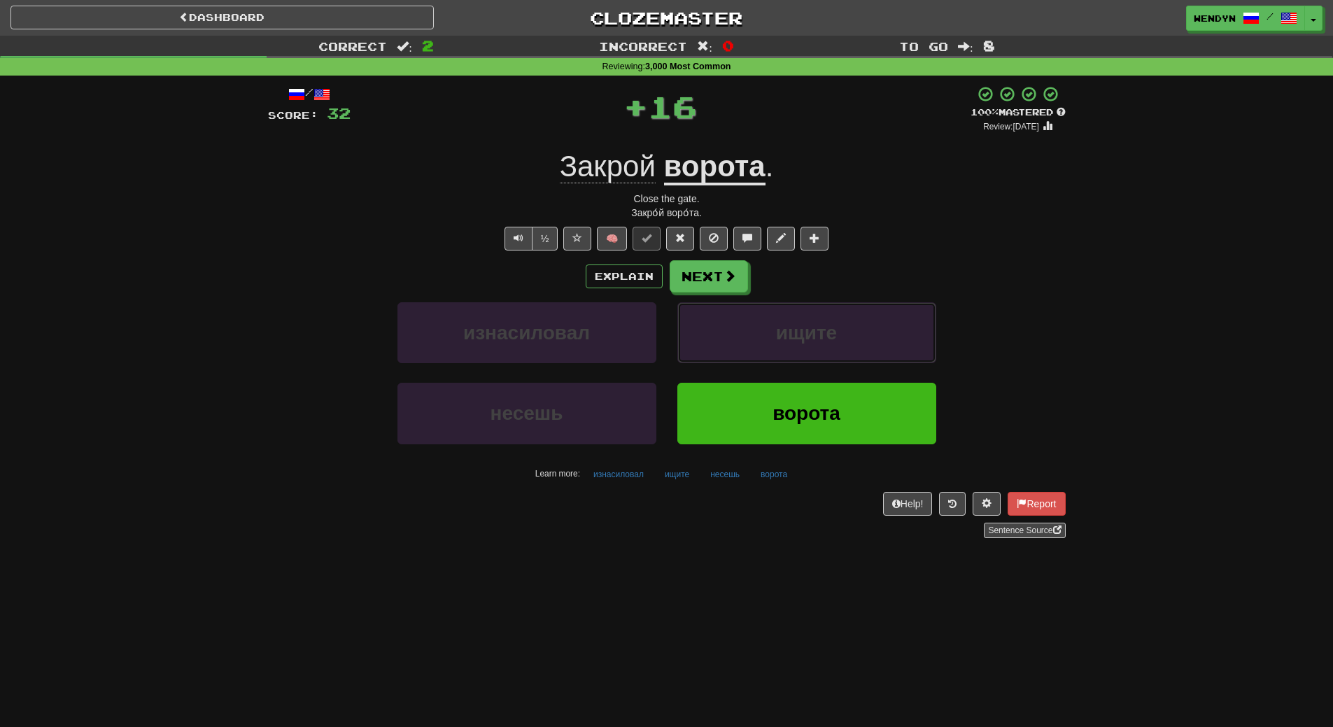
click at [748, 323] on button "ищите" at bounding box center [807, 332] width 259 height 61
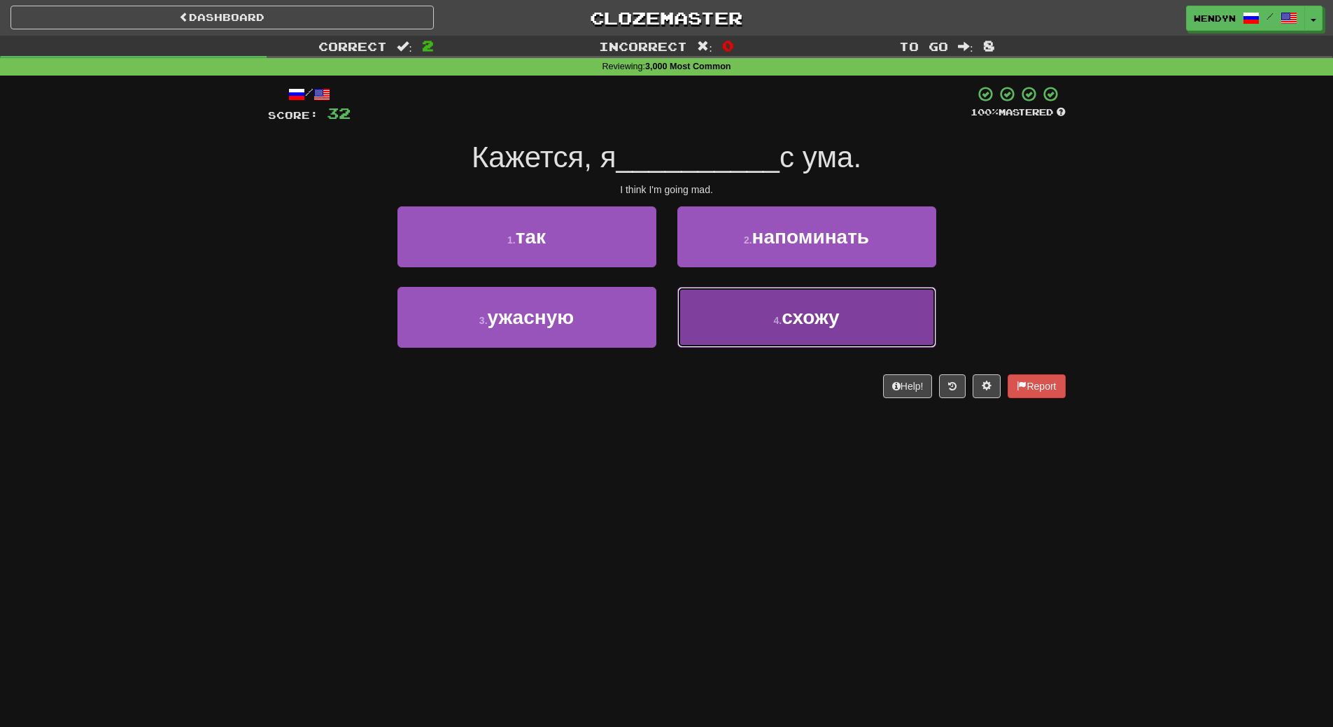
click at [774, 335] on button "4 . схожу" at bounding box center [807, 317] width 259 height 61
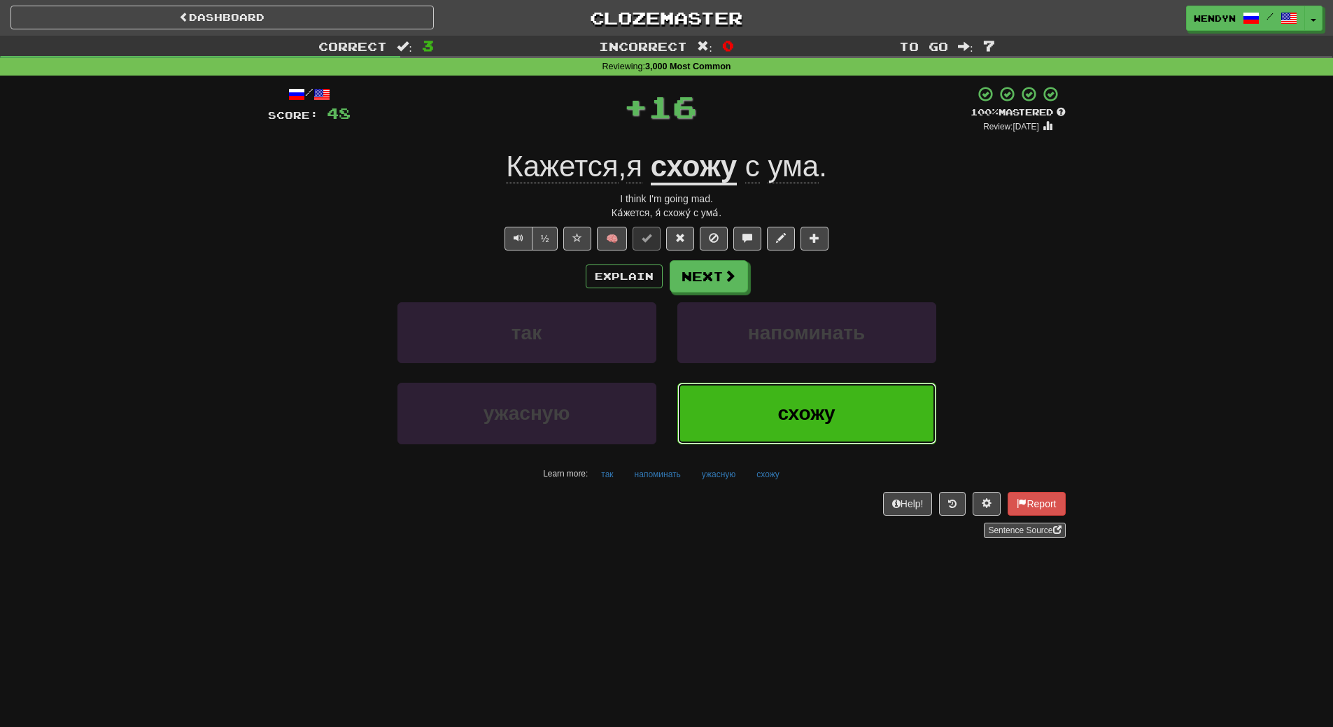
click at [758, 392] on button "схожу" at bounding box center [807, 413] width 259 height 61
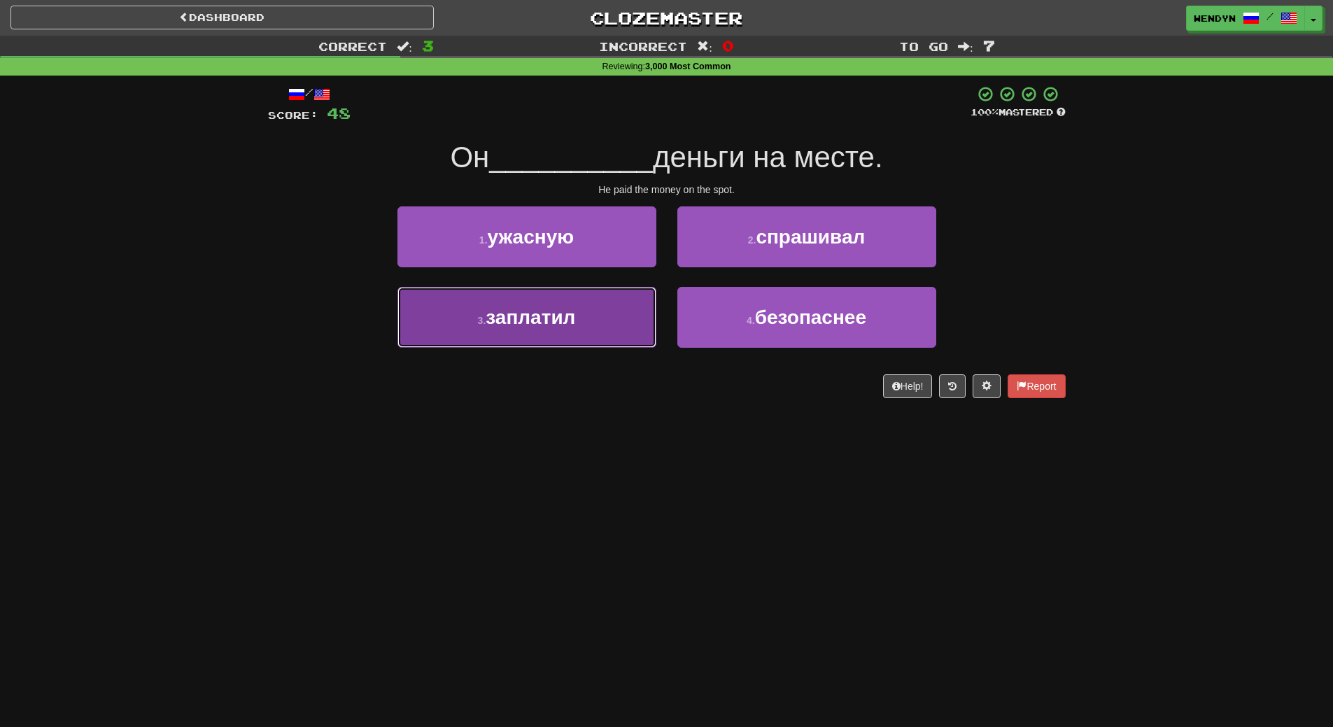
click at [622, 321] on button "3 . заплатил" at bounding box center [527, 317] width 259 height 61
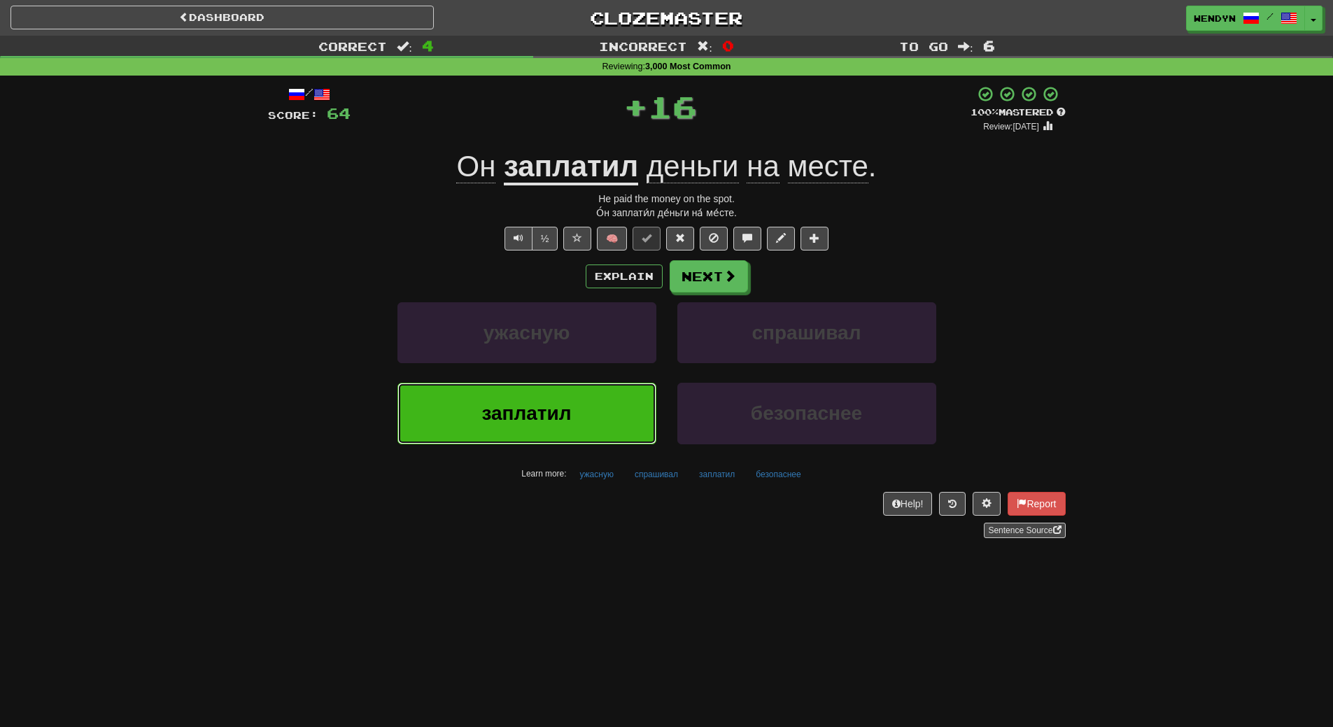
click at [611, 408] on button "заплатил" at bounding box center [527, 413] width 259 height 61
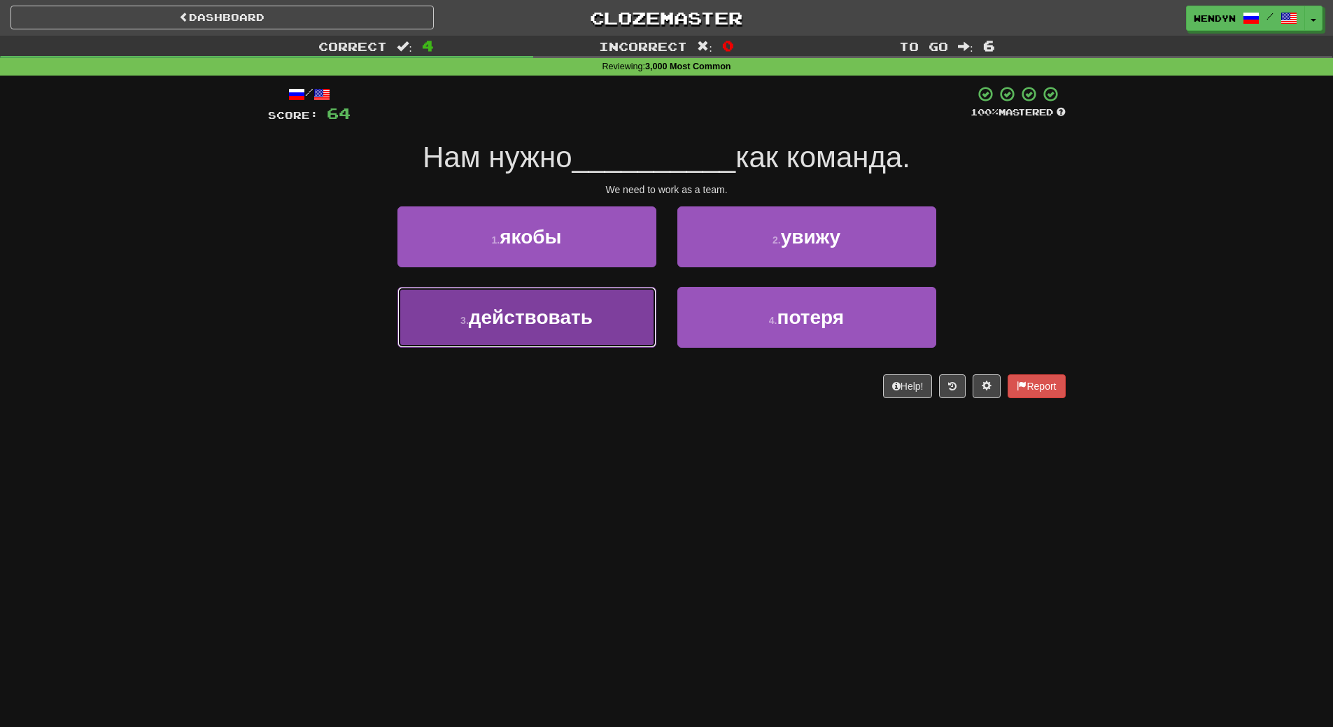
click at [584, 341] on button "3 . действовать" at bounding box center [527, 317] width 259 height 61
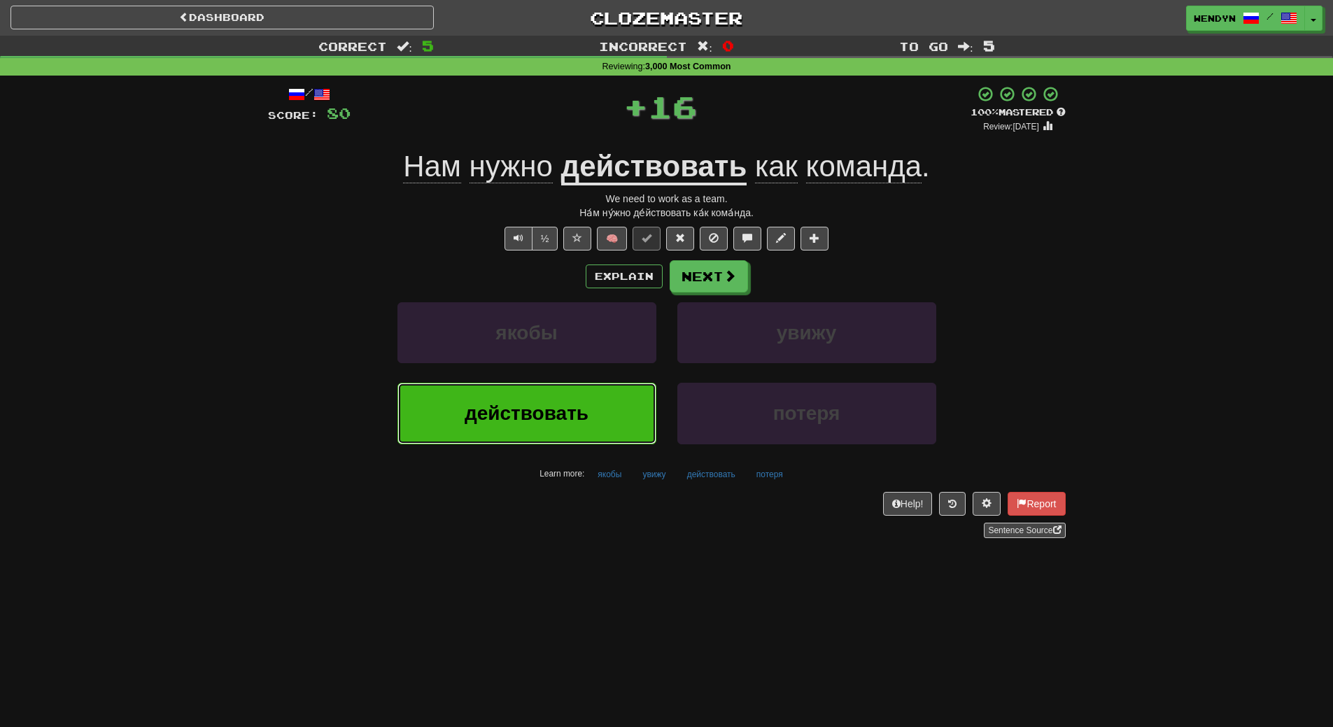
click at [576, 402] on button "действовать" at bounding box center [527, 413] width 259 height 61
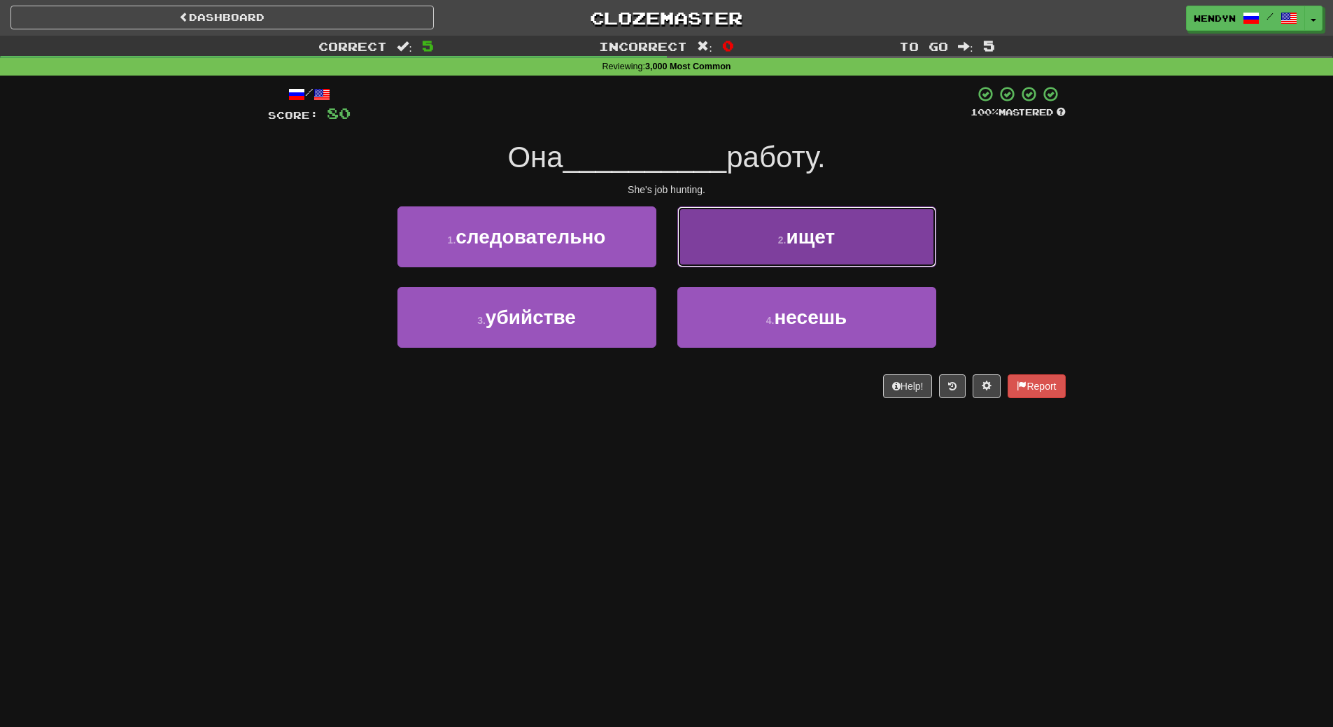
click at [818, 246] on span "ищет" at bounding box center [810, 237] width 49 height 22
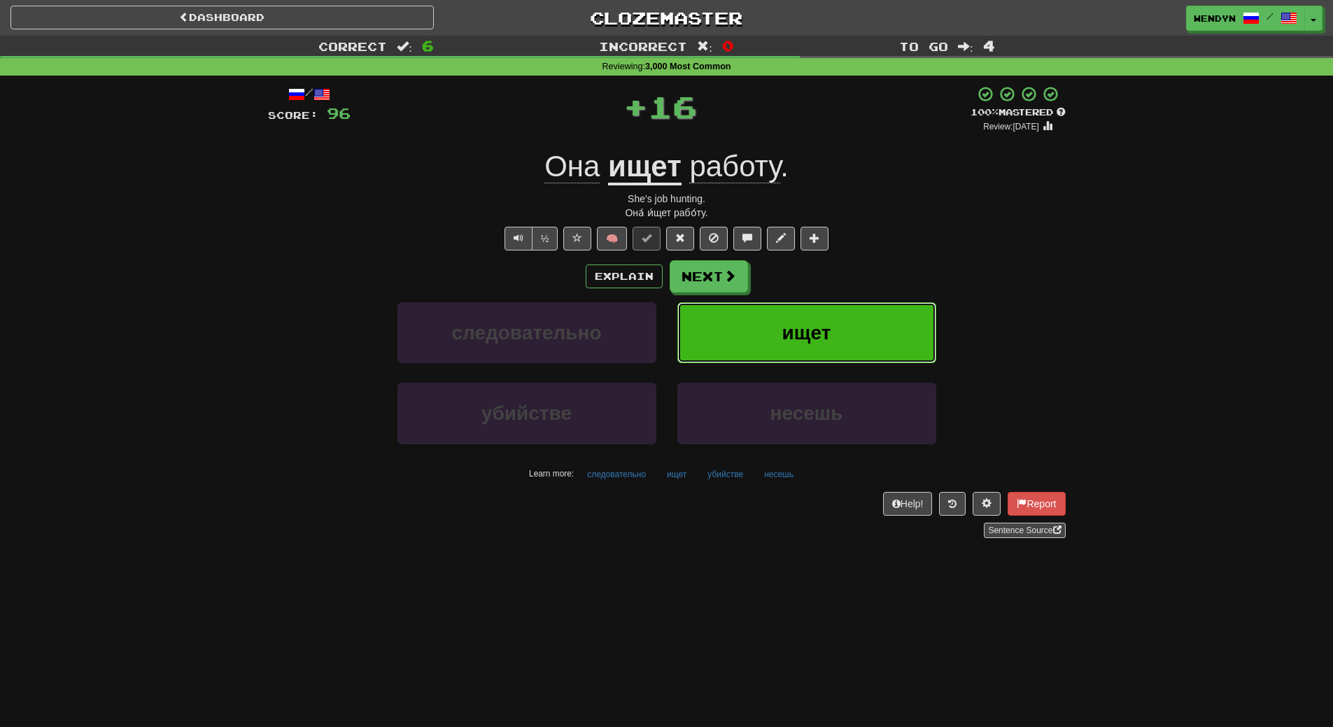
click at [806, 316] on button "ищет" at bounding box center [807, 332] width 259 height 61
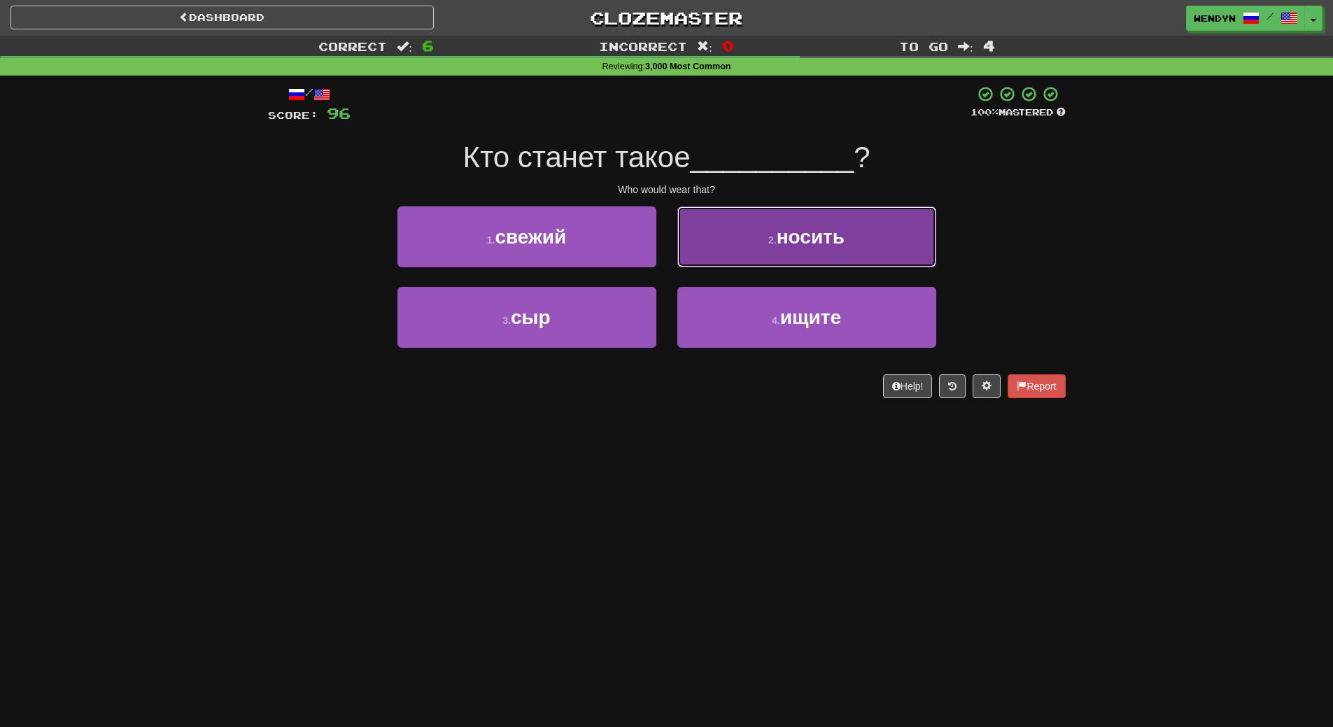
click at [841, 257] on button "2 . носить" at bounding box center [807, 236] width 259 height 61
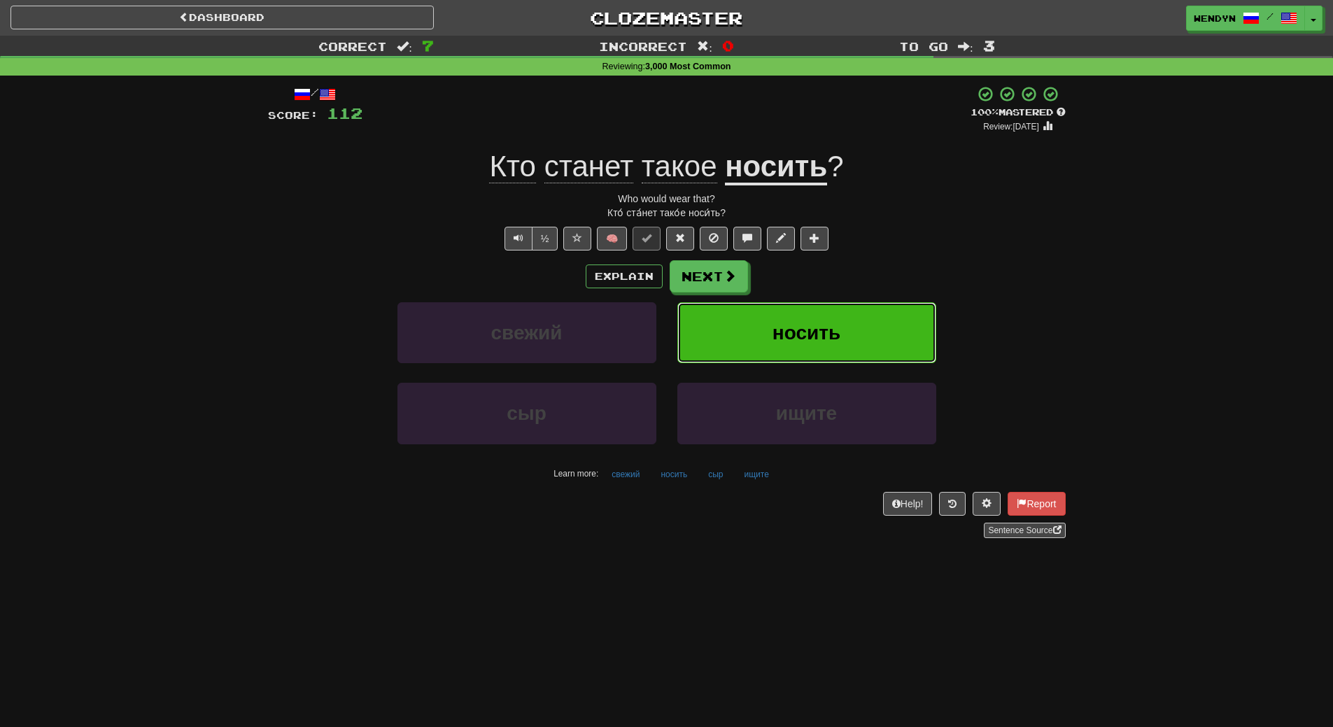
click at [840, 340] on span "носить" at bounding box center [807, 333] width 68 height 22
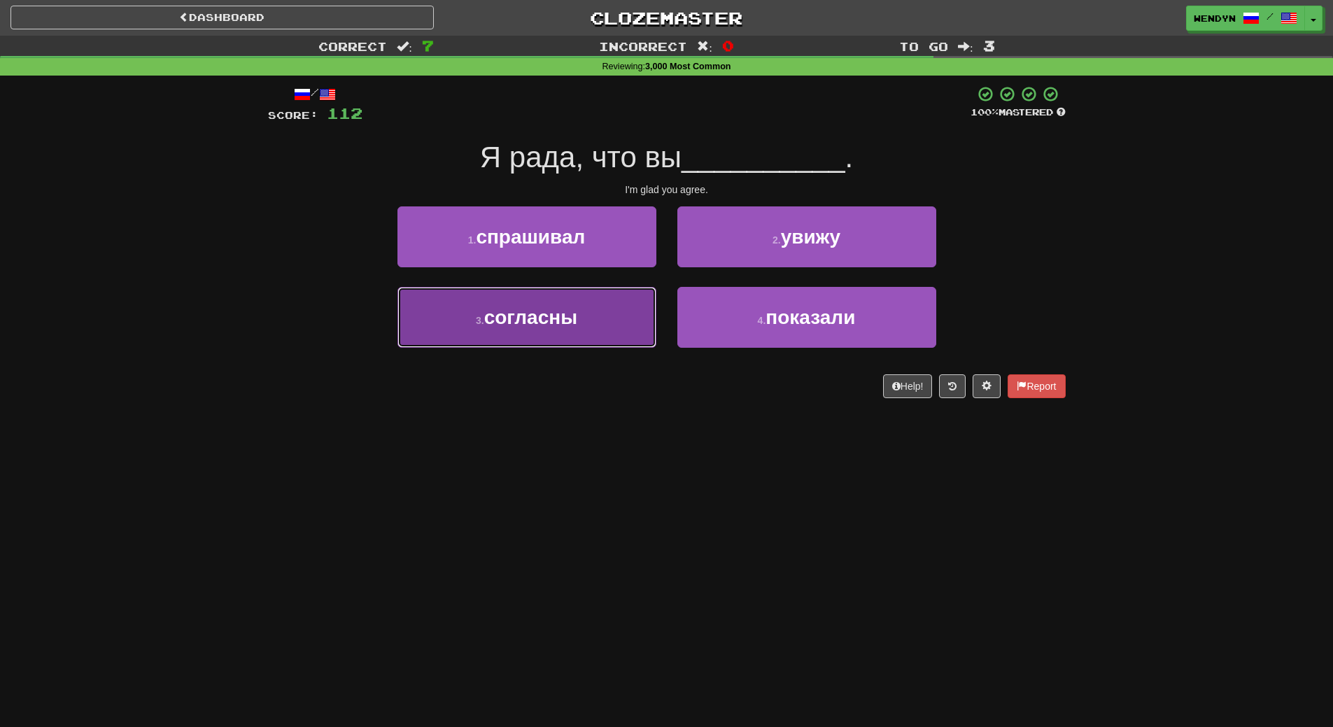
click at [601, 309] on button "3 . согласны" at bounding box center [527, 317] width 259 height 61
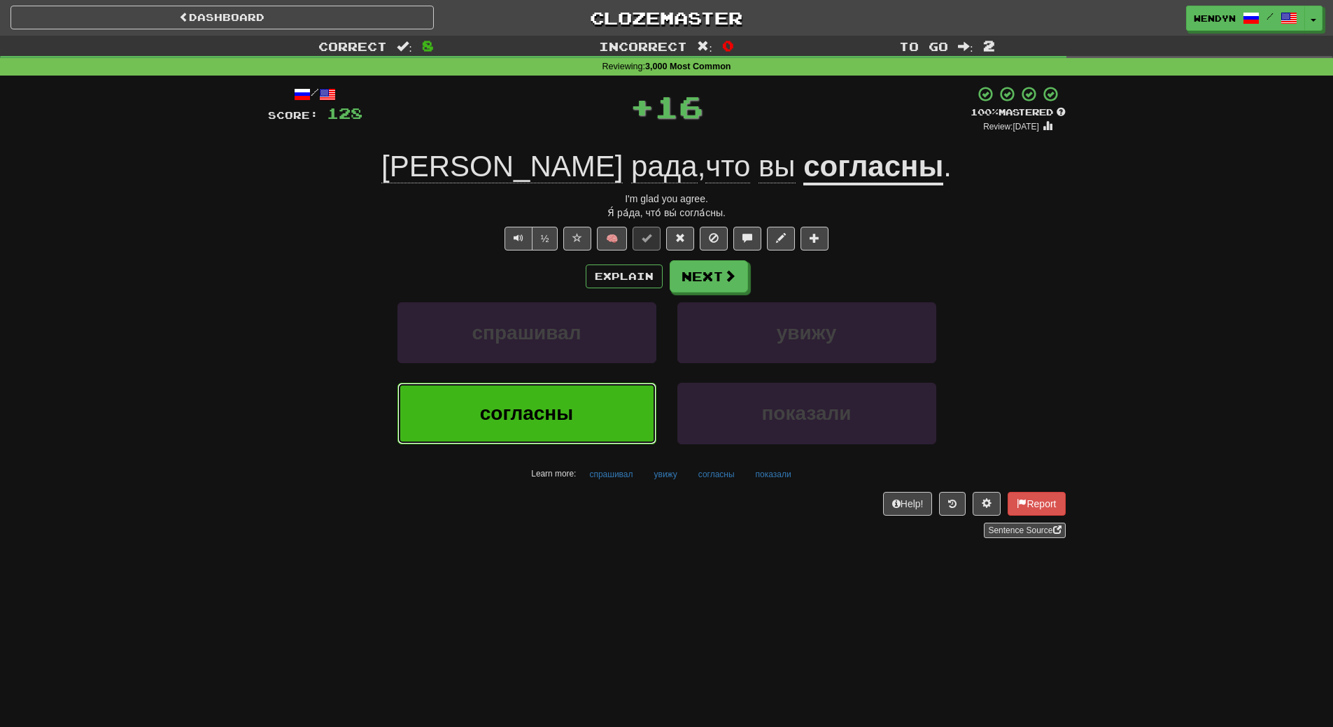
click at [556, 421] on span "согласны" at bounding box center [526, 413] width 93 height 22
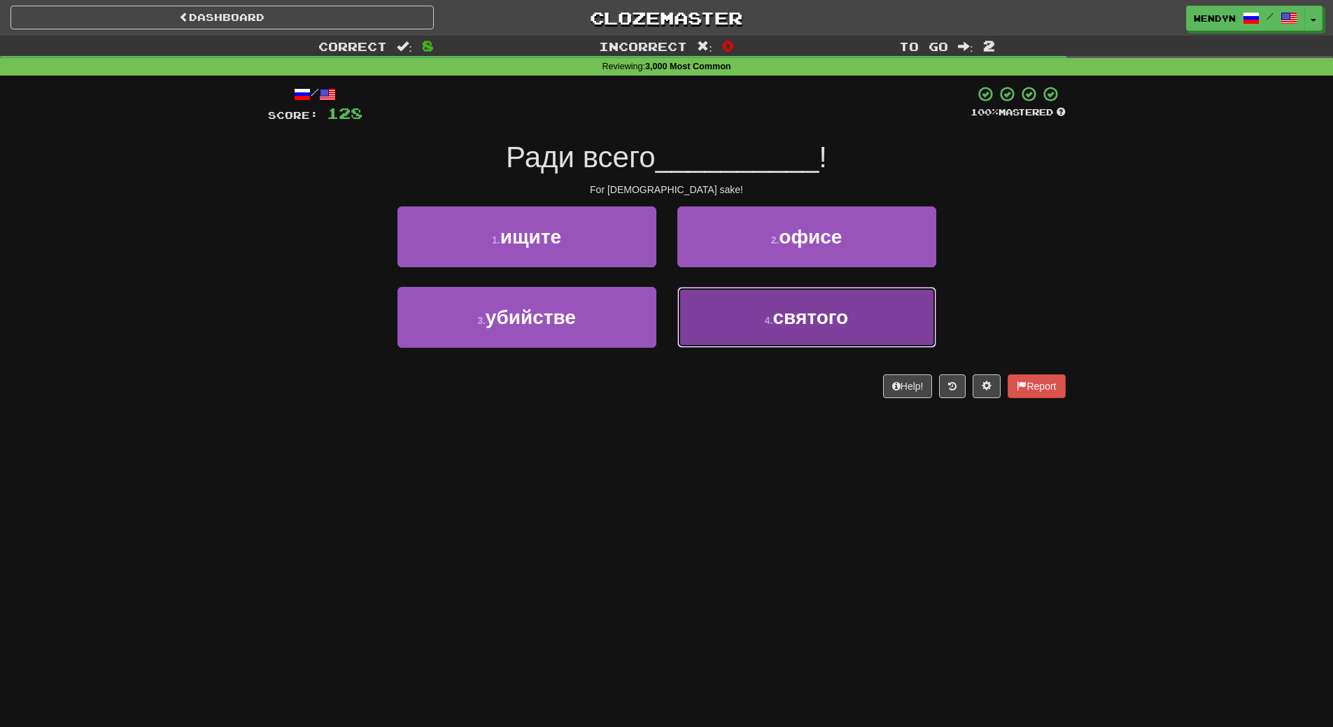
click at [815, 331] on button "4 . святого" at bounding box center [807, 317] width 259 height 61
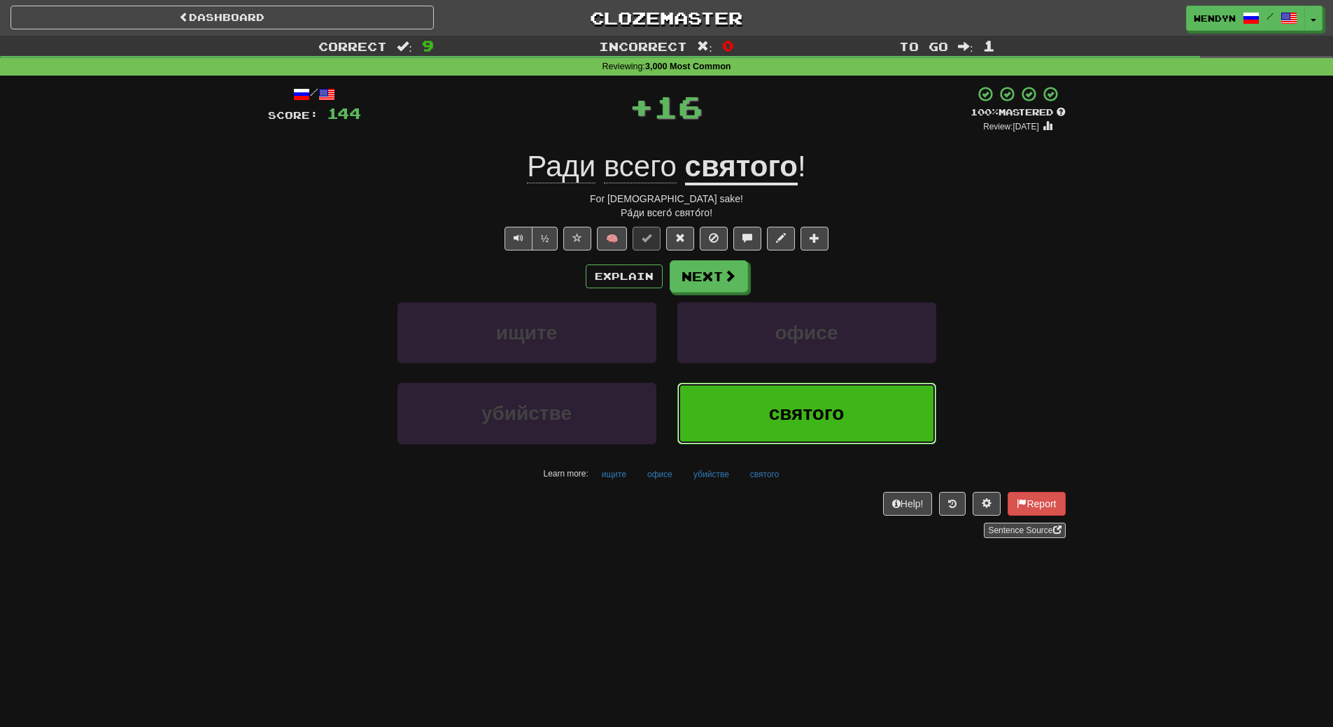
click at [799, 400] on button "святого" at bounding box center [807, 413] width 259 height 61
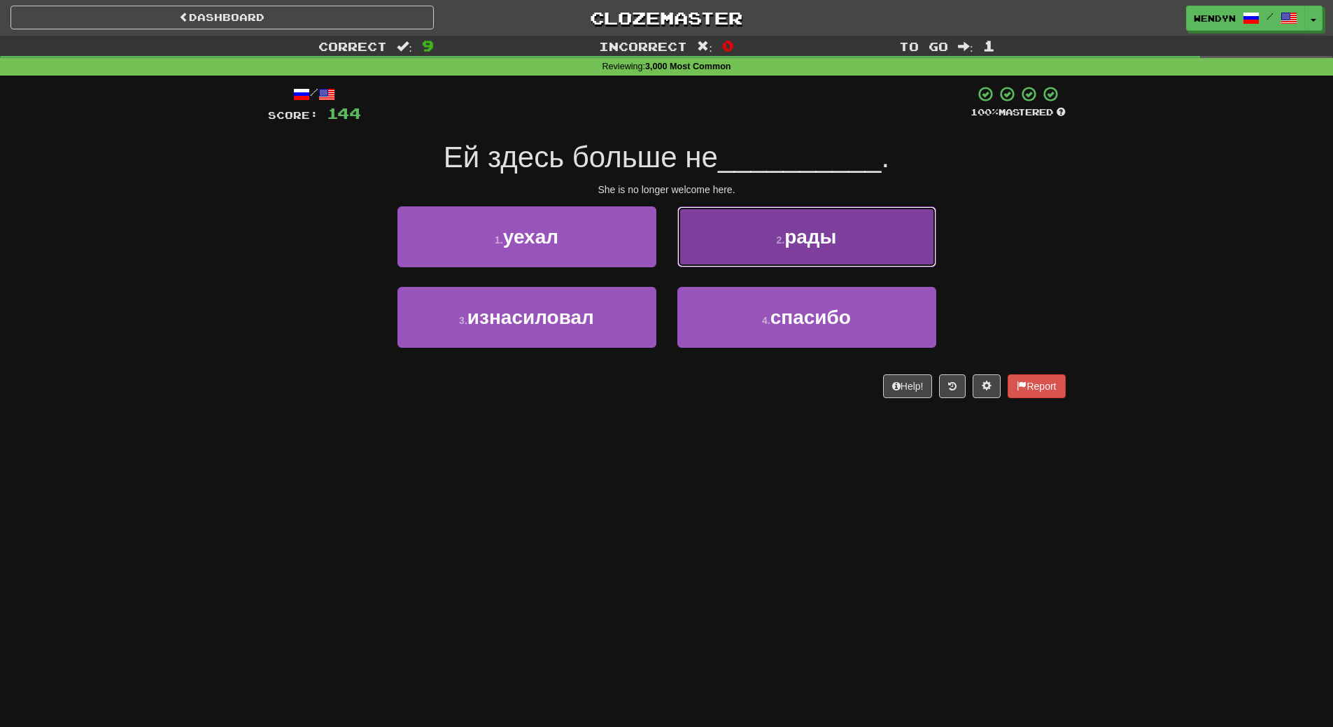
click at [854, 223] on button "2 . рады" at bounding box center [807, 236] width 259 height 61
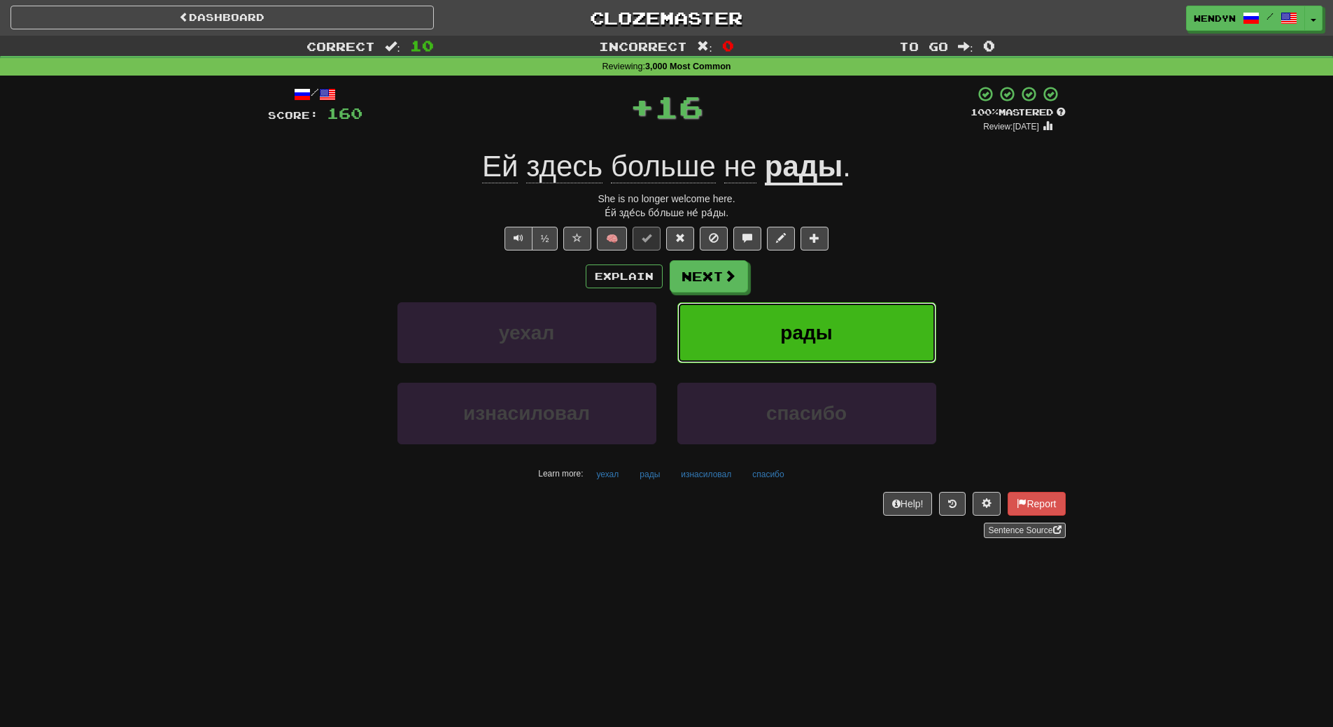
click at [843, 321] on button "рады" at bounding box center [807, 332] width 259 height 61
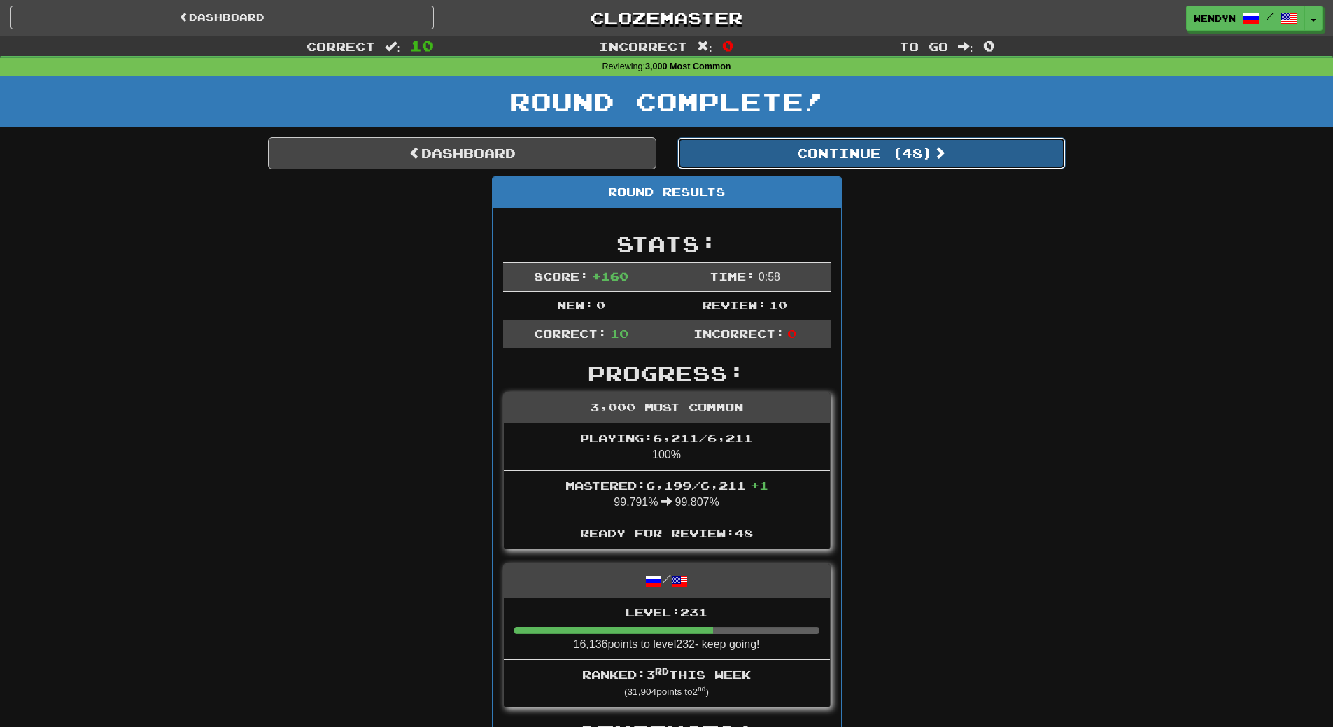
click at [899, 150] on button "Continue ( 48 )" at bounding box center [872, 153] width 388 height 32
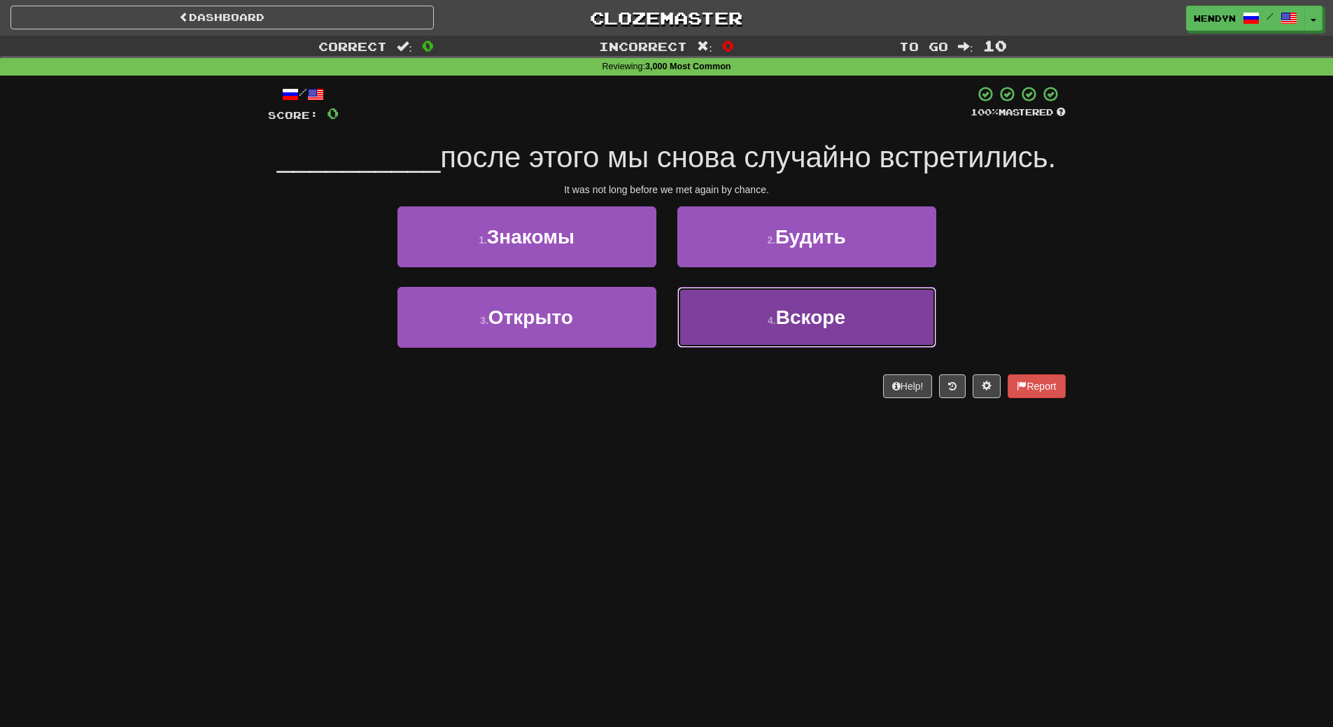
click at [764, 343] on button "4 . Вскоре" at bounding box center [807, 317] width 259 height 61
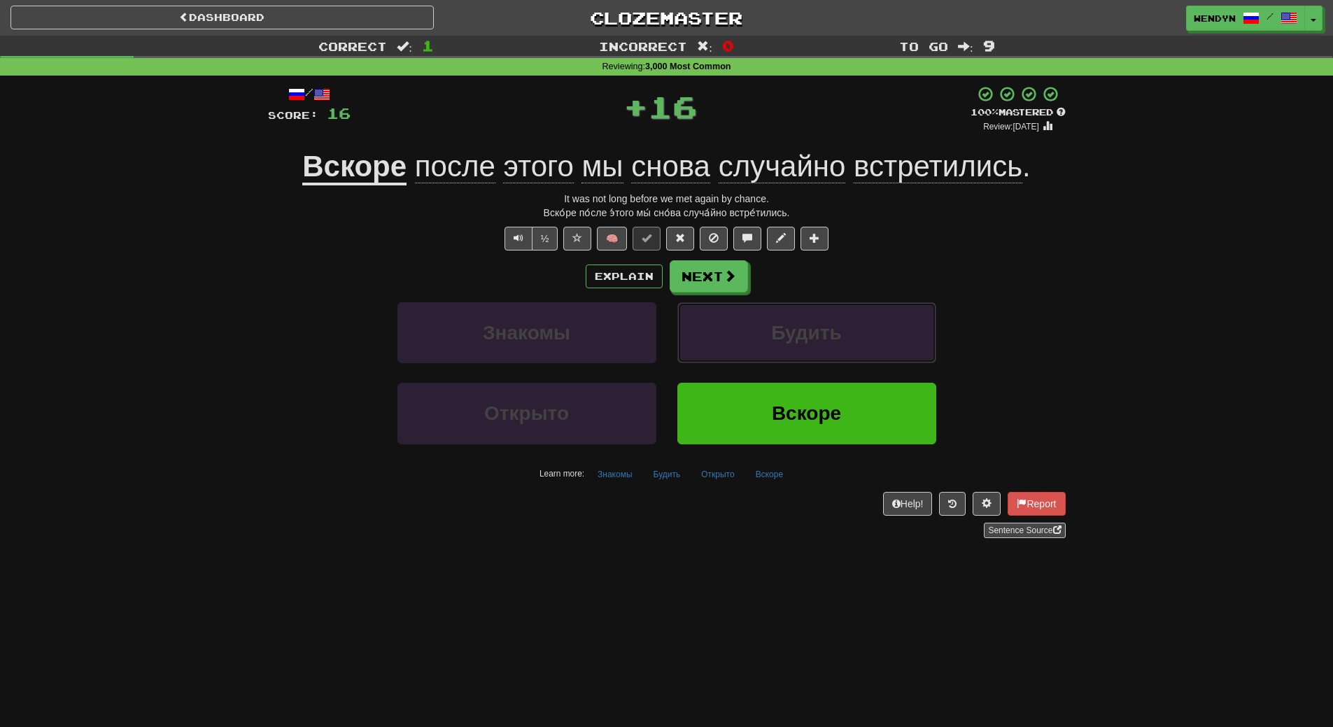
click at [764, 343] on button "Будить" at bounding box center [807, 332] width 259 height 61
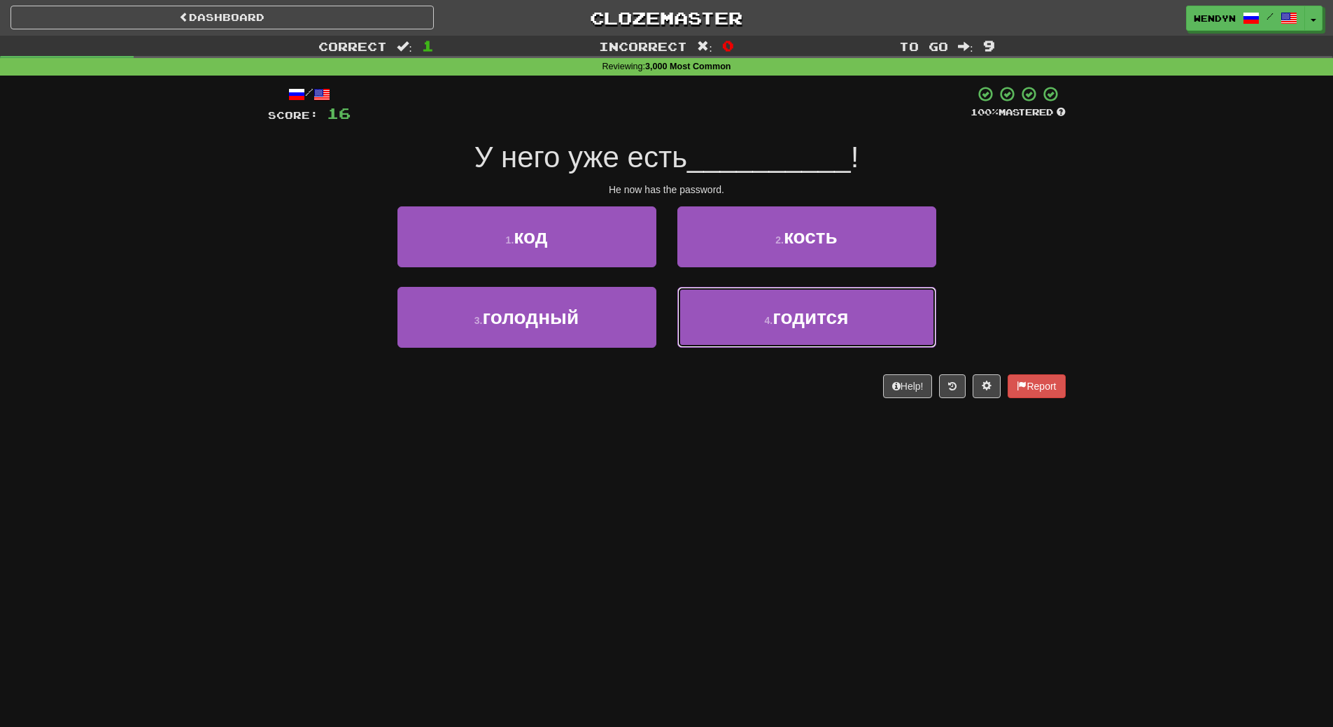
drag, startPoint x: 764, startPoint y: 343, endPoint x: 757, endPoint y: 400, distance: 57.8
click at [757, 400] on div "/ Score: 16 100 % Mastered У него уже есть __________ ! He now has the password…" at bounding box center [667, 247] width 798 height 342
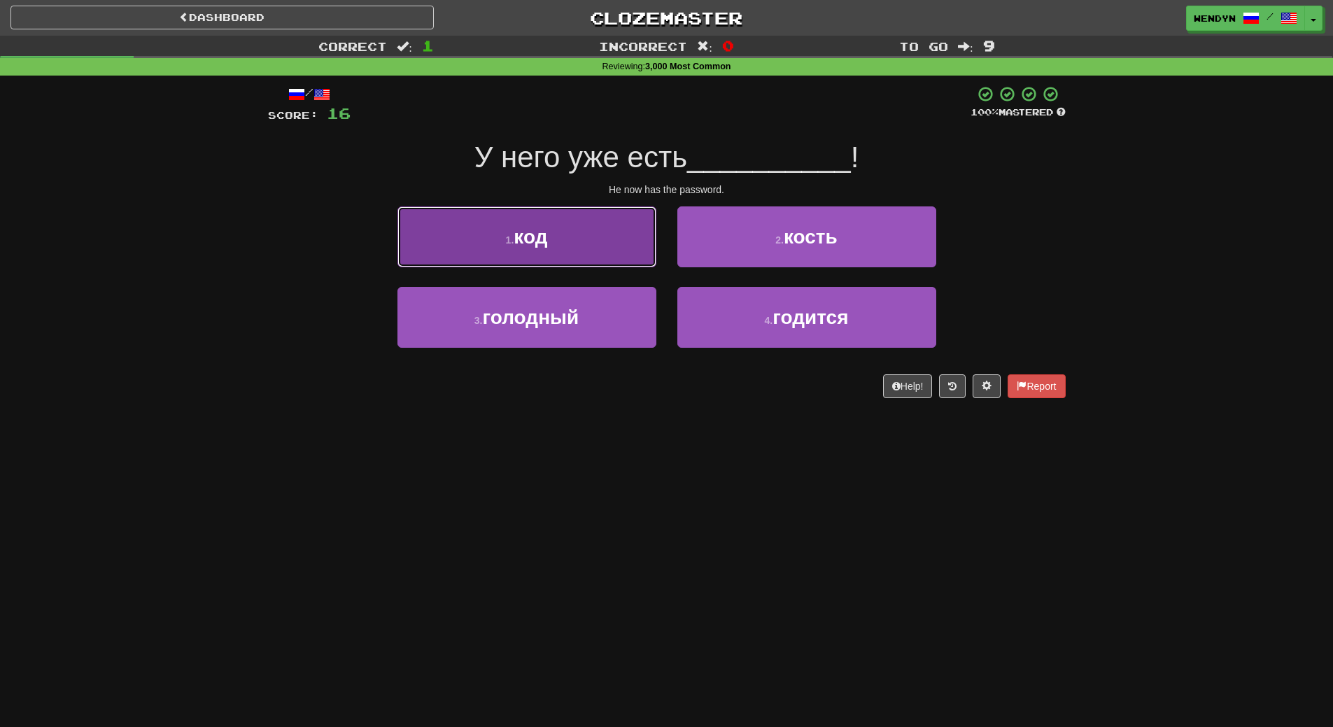
click at [599, 236] on button "1 . код" at bounding box center [527, 236] width 259 height 61
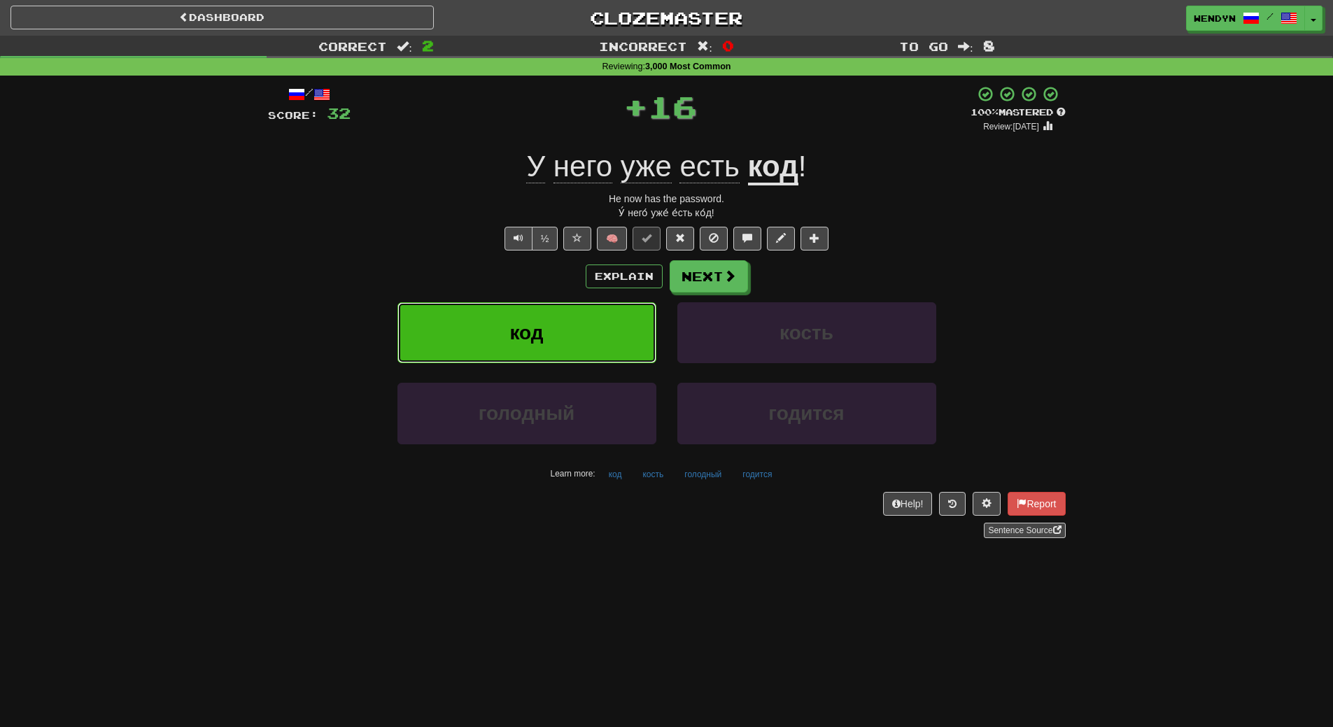
click at [596, 311] on button "код" at bounding box center [527, 332] width 259 height 61
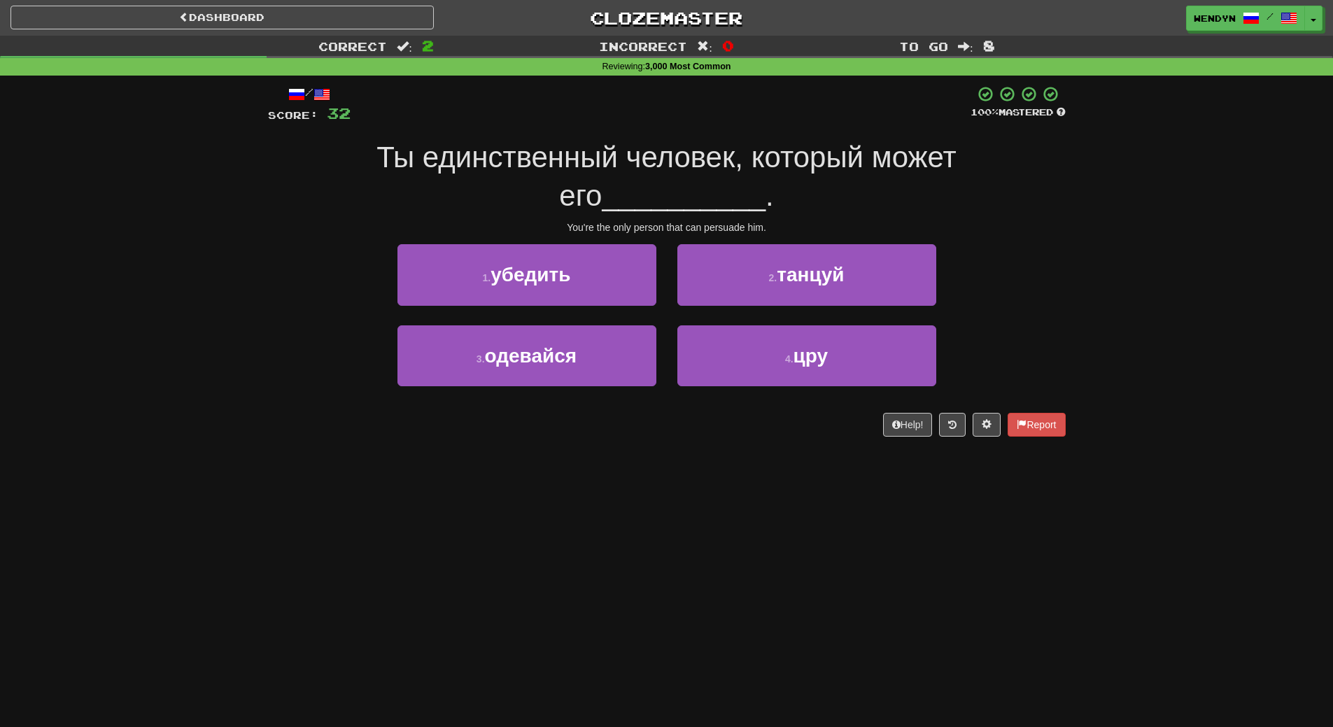
click at [578, 454] on div "/ Score: 32 100 % Mastered Ты единственный человек, который может его _________…" at bounding box center [667, 266] width 798 height 380
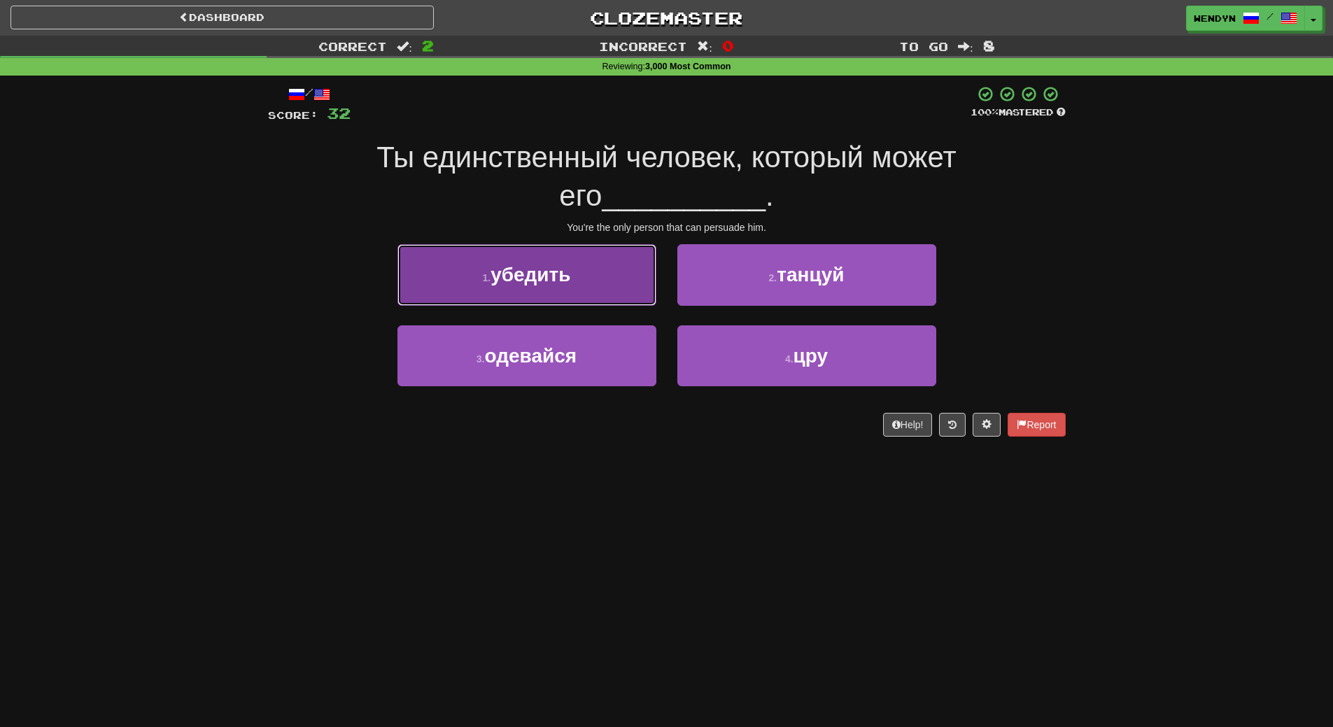
click at [580, 295] on button "1 . убедить" at bounding box center [527, 274] width 259 height 61
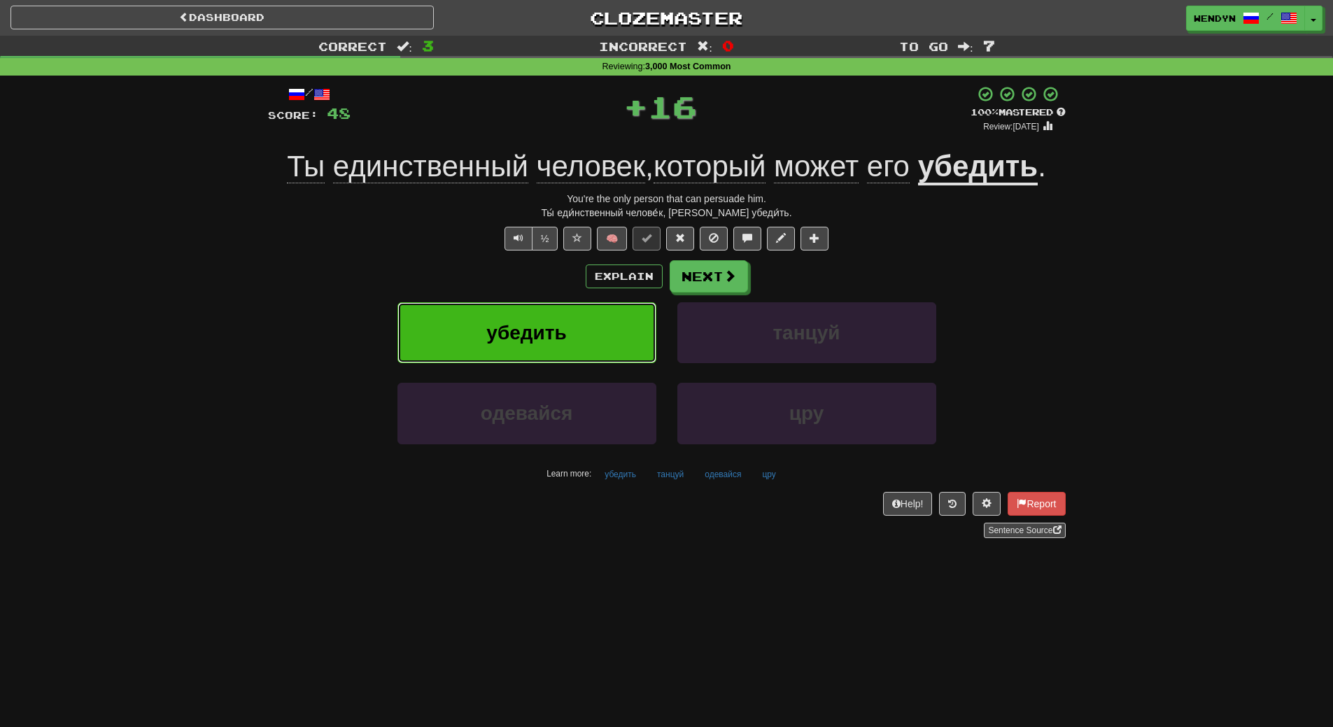
click at [569, 346] on button "убедить" at bounding box center [527, 332] width 259 height 61
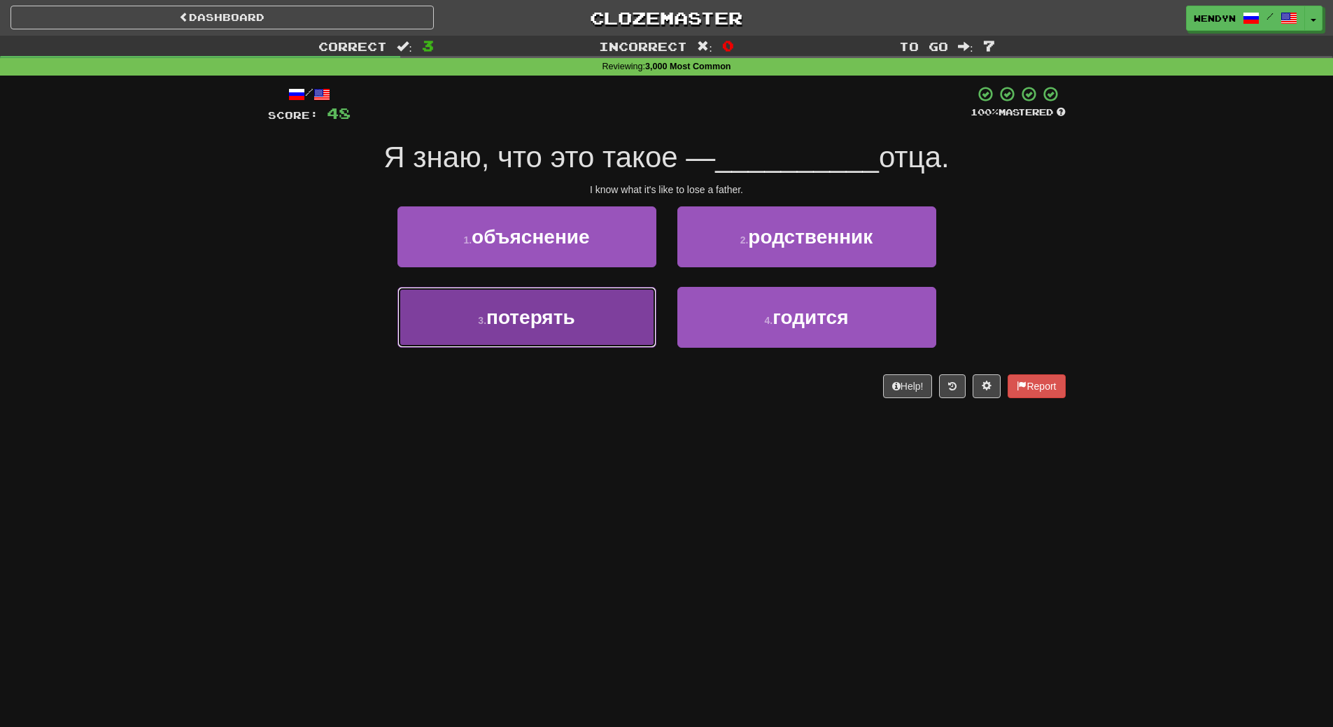
click at [572, 339] on button "3 . потерять" at bounding box center [527, 317] width 259 height 61
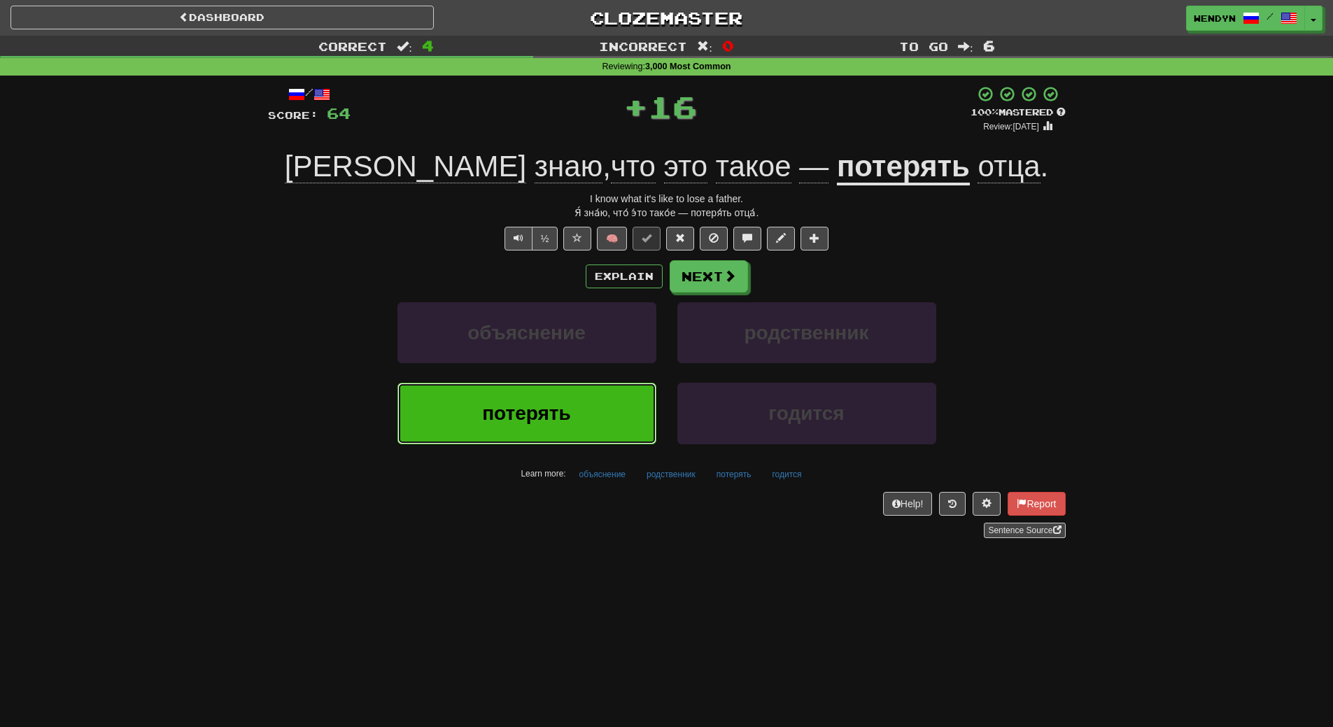
click at [562, 391] on button "потерять" at bounding box center [527, 413] width 259 height 61
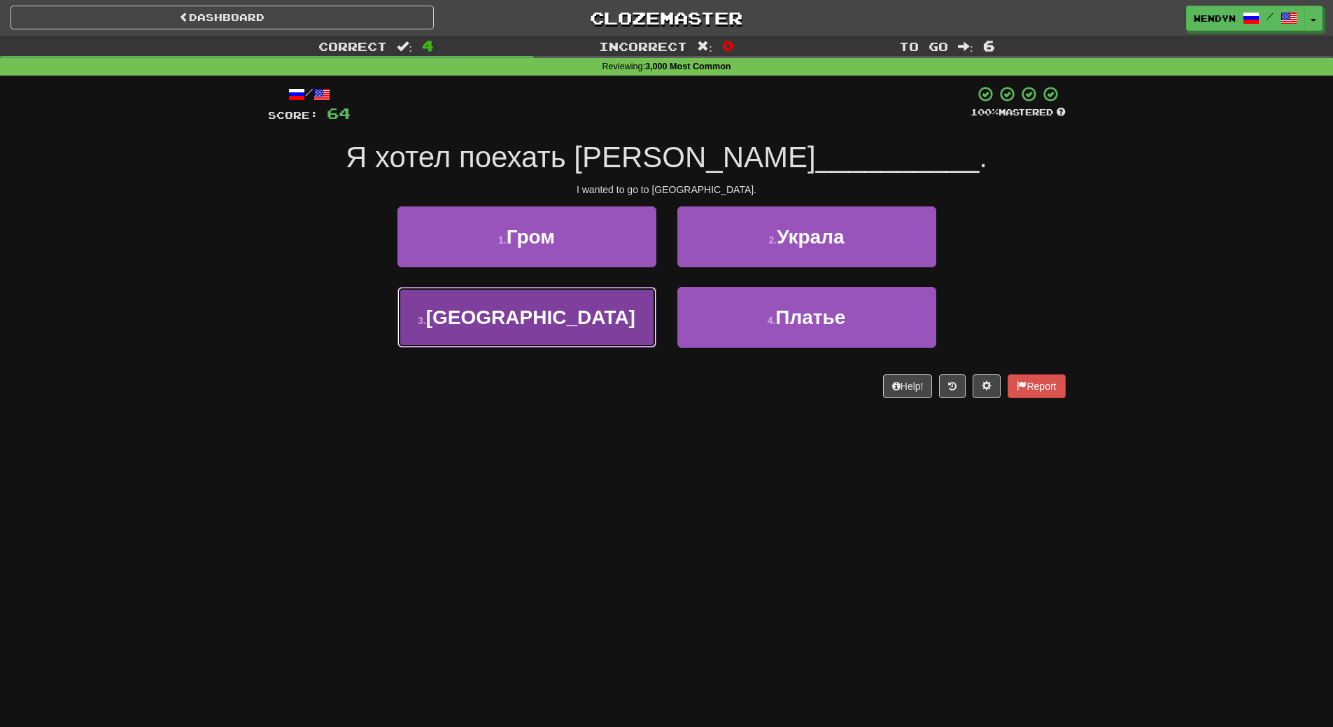
click at [576, 340] on button "3 . Париж" at bounding box center [527, 317] width 259 height 61
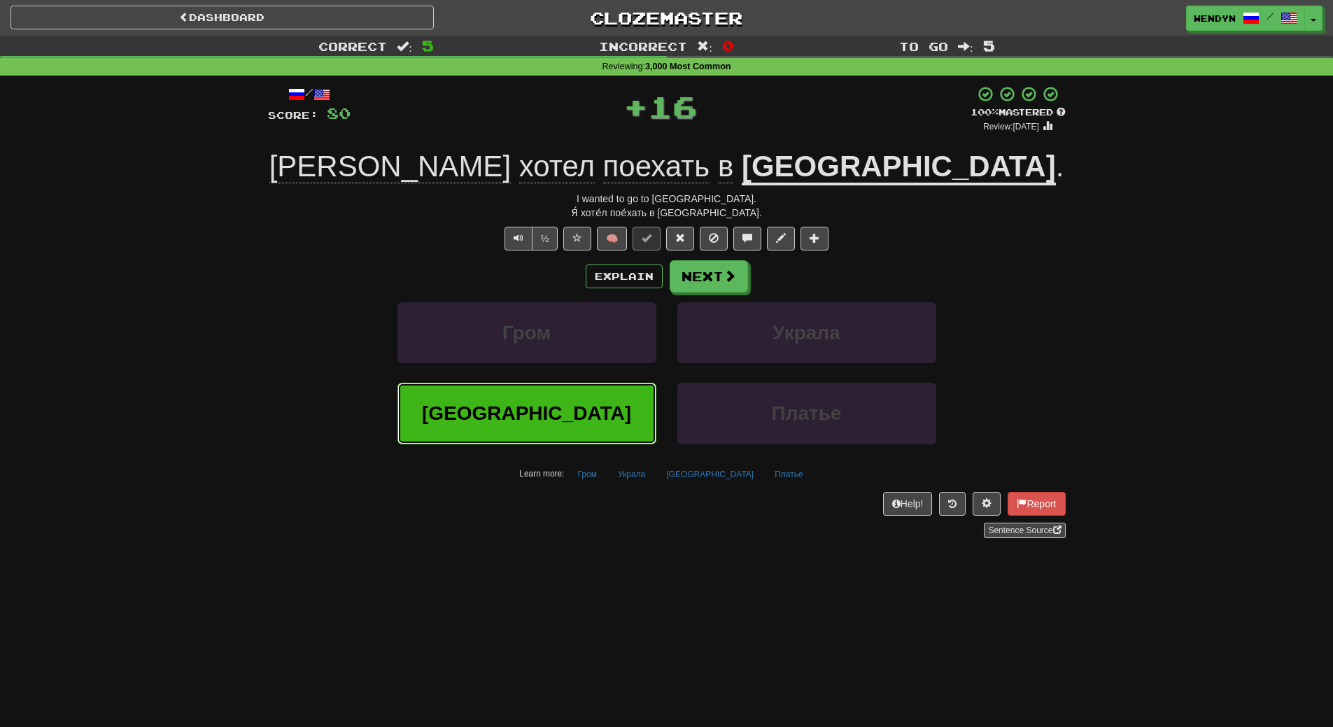
click at [558, 391] on button "Париж" at bounding box center [527, 413] width 259 height 61
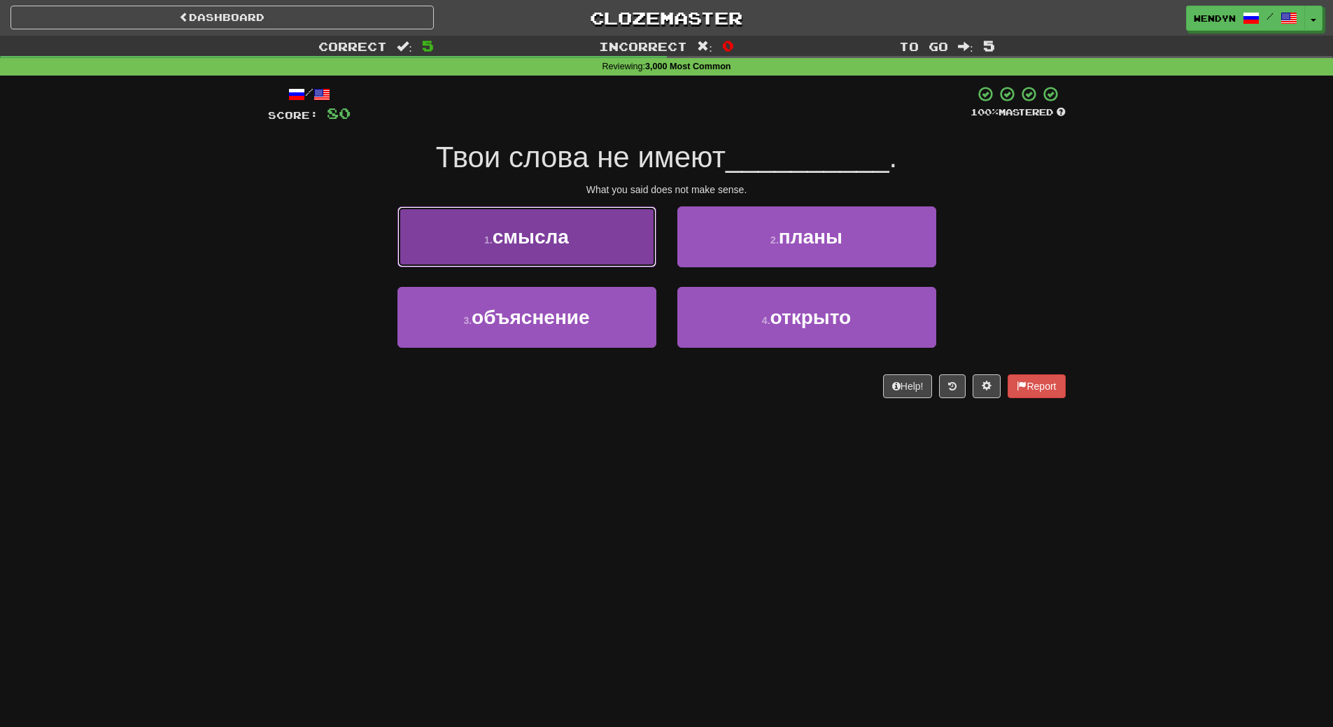
click at [584, 239] on button "1 . смысла" at bounding box center [527, 236] width 259 height 61
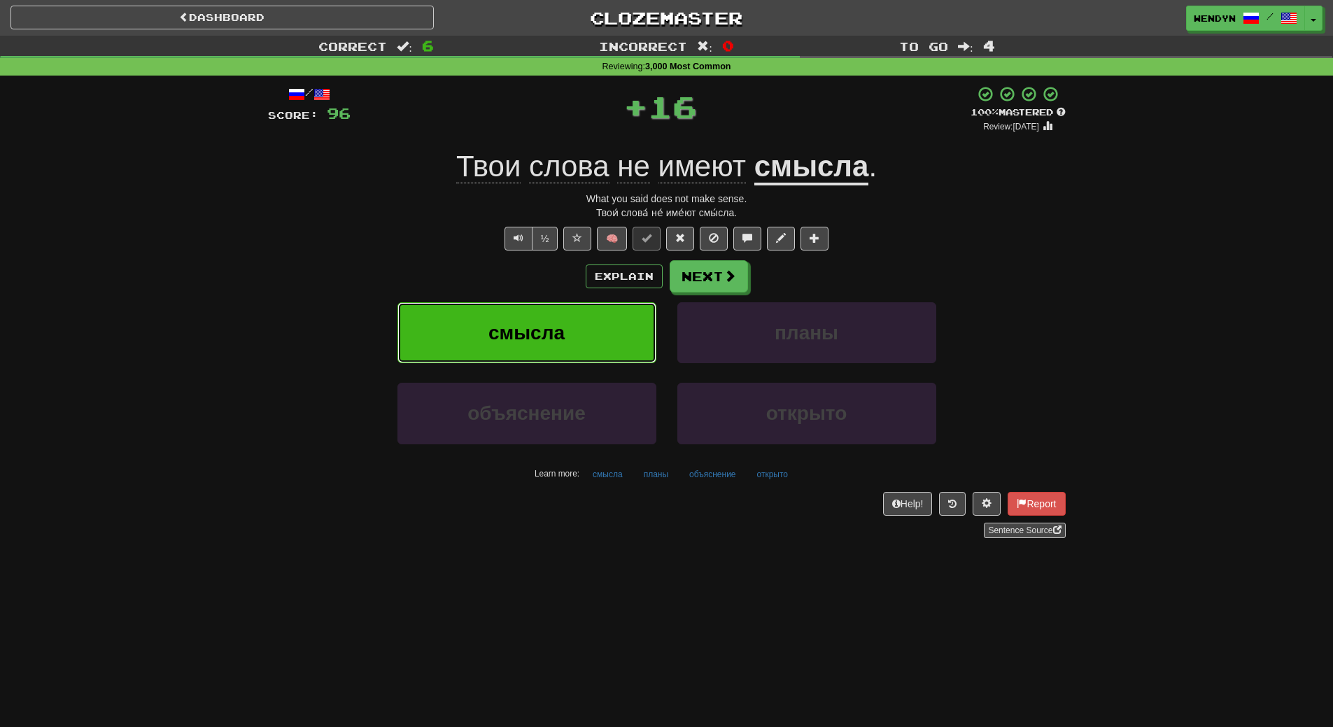
click at [575, 330] on button "смысла" at bounding box center [527, 332] width 259 height 61
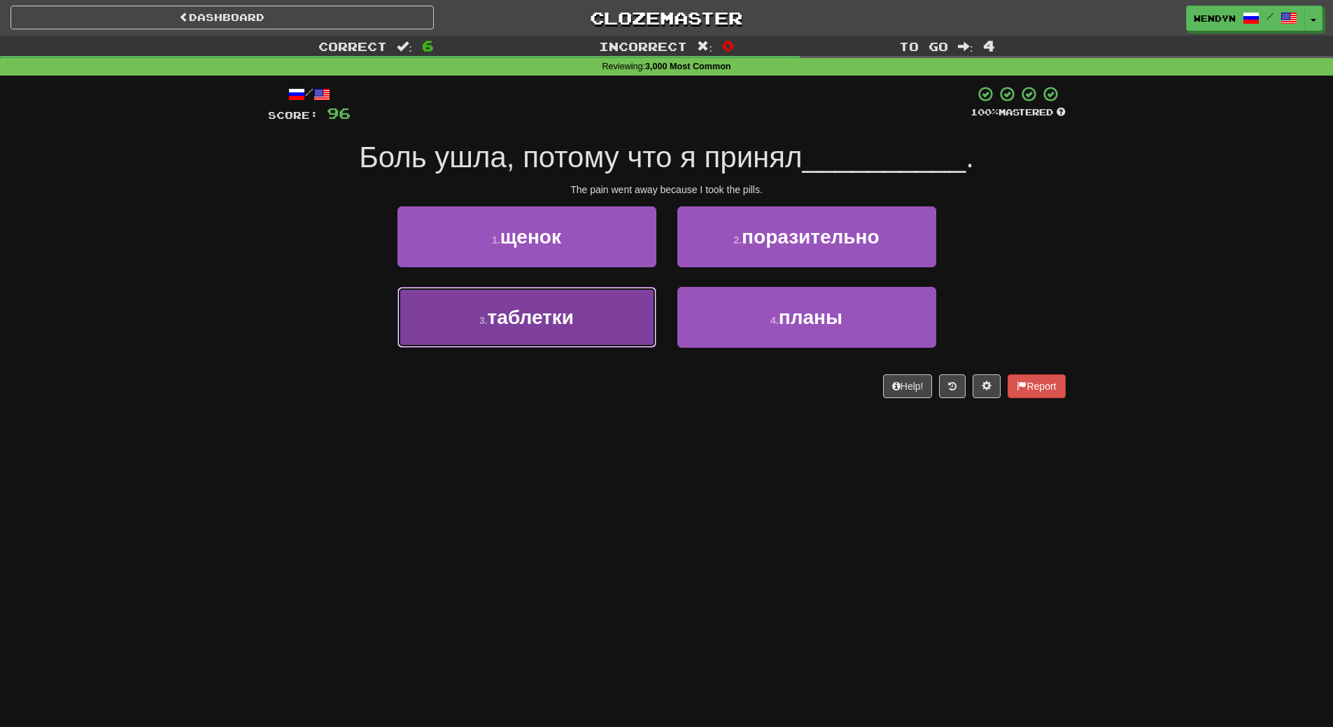
click at [570, 332] on button "3 . таблетки" at bounding box center [527, 317] width 259 height 61
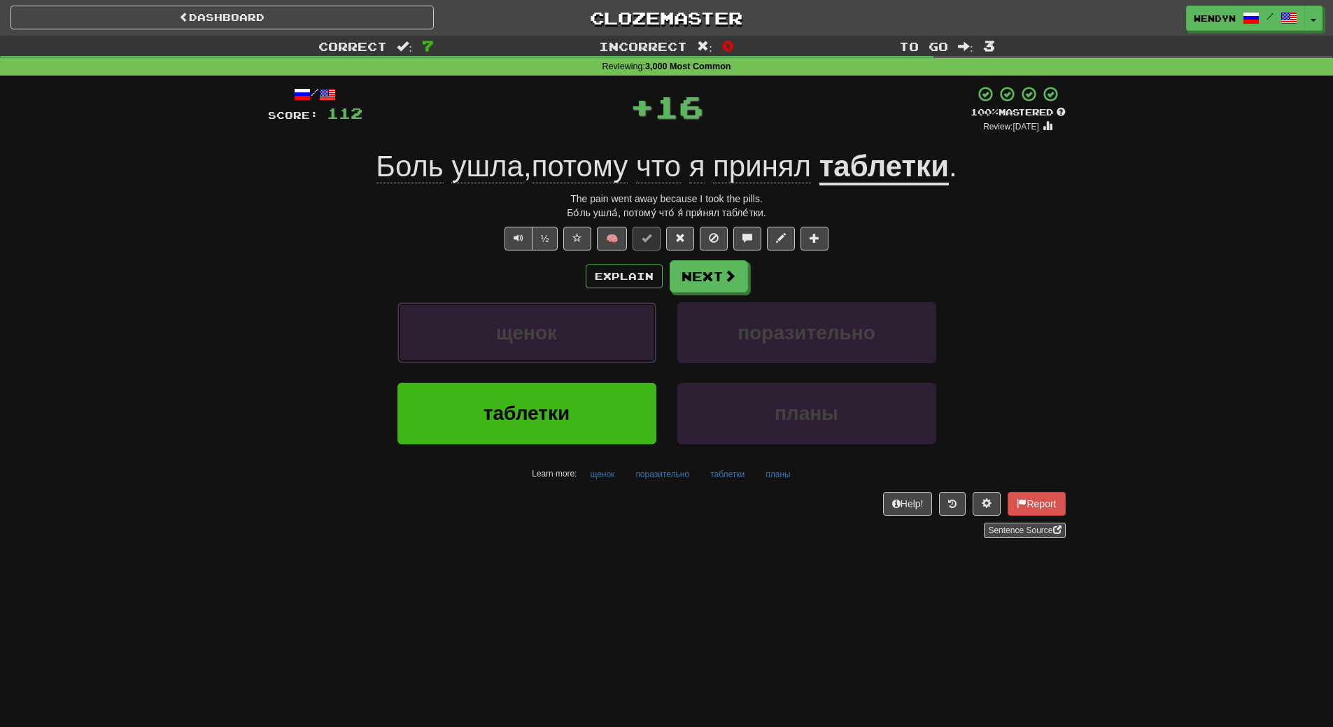
click at [570, 332] on button "щенок" at bounding box center [527, 332] width 259 height 61
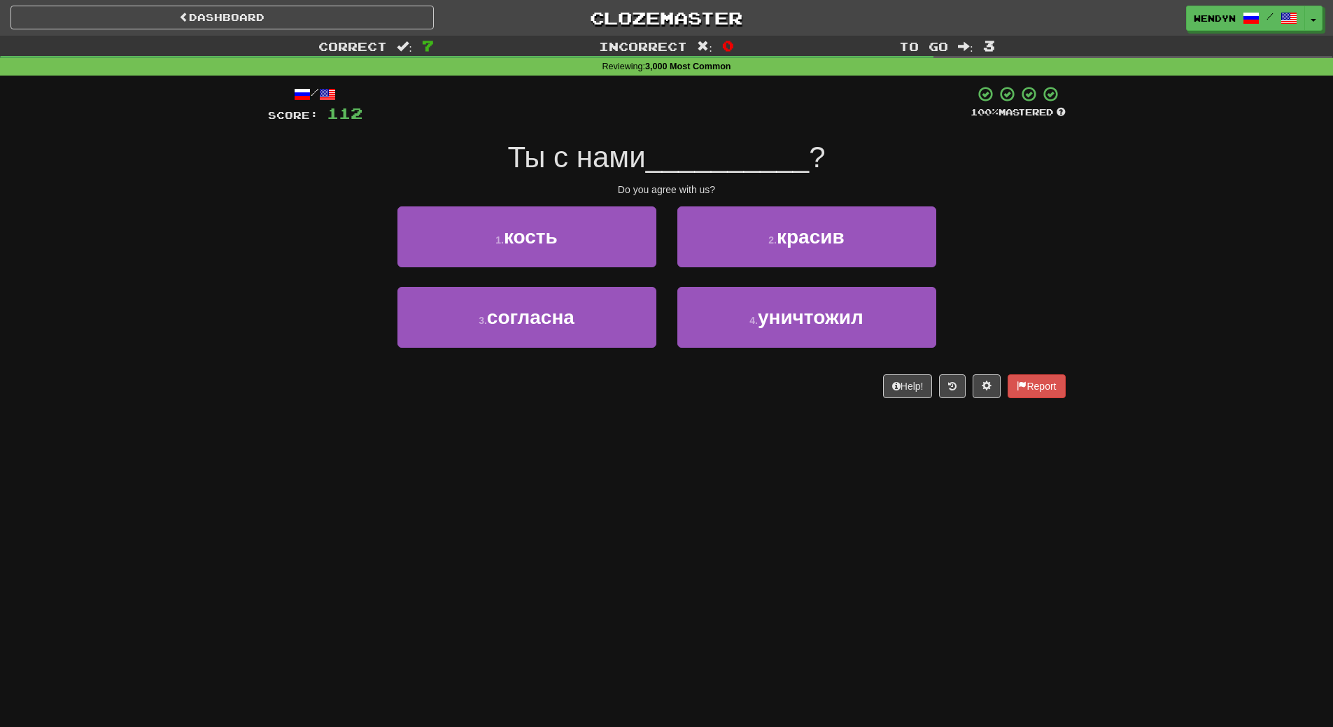
click at [570, 332] on button "3 . согласна" at bounding box center [527, 317] width 259 height 61
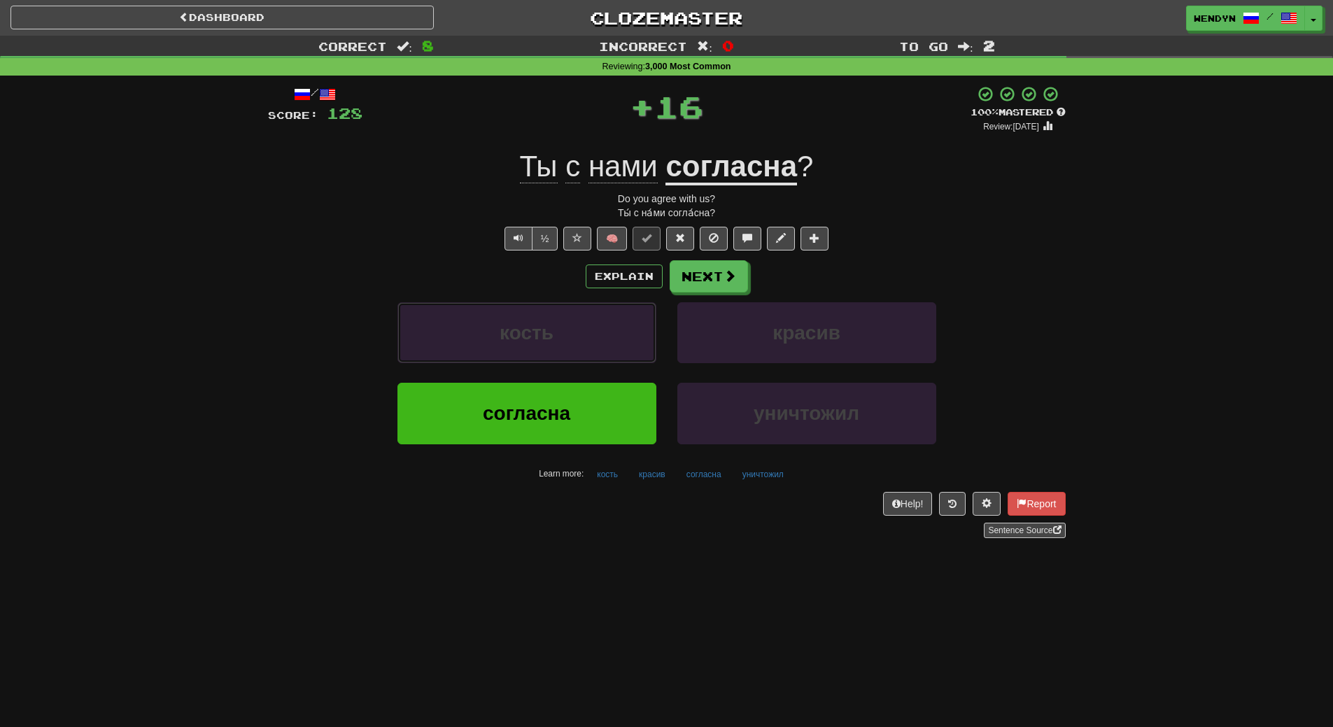
click at [570, 332] on button "кость" at bounding box center [527, 332] width 259 height 61
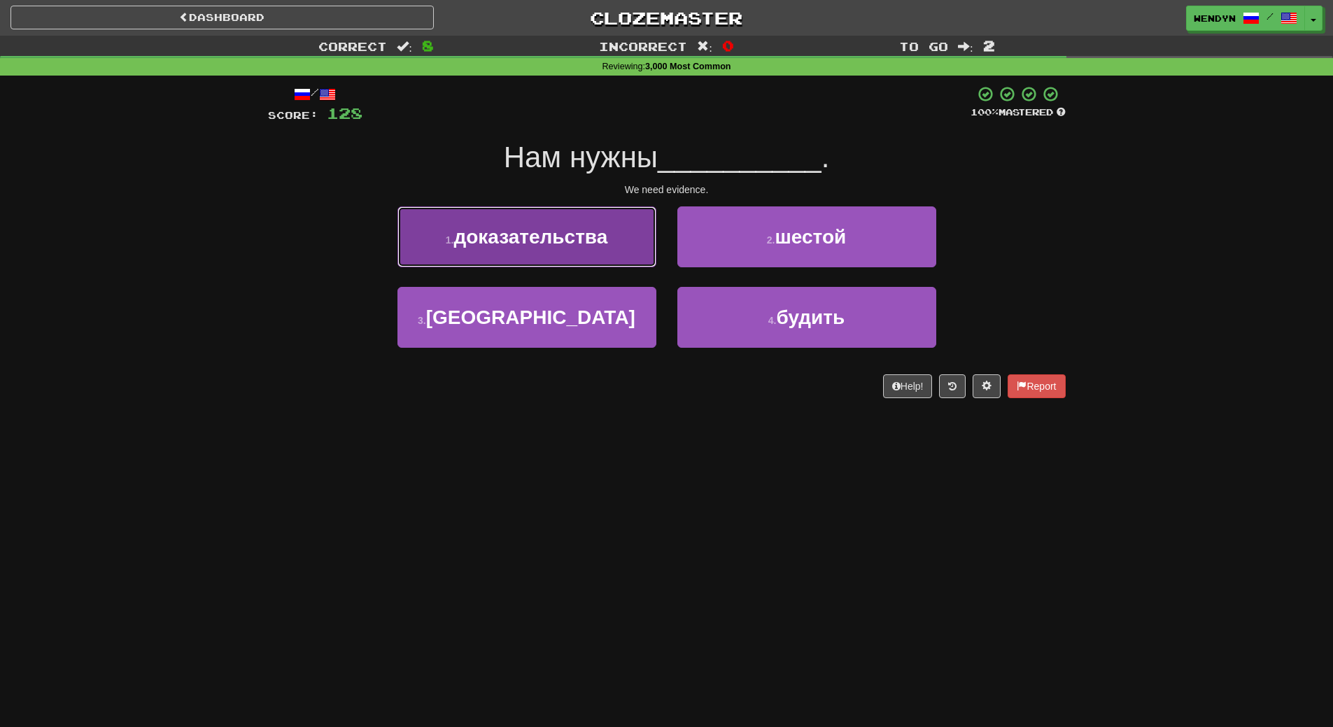
click at [615, 231] on button "1 . доказательства" at bounding box center [527, 236] width 259 height 61
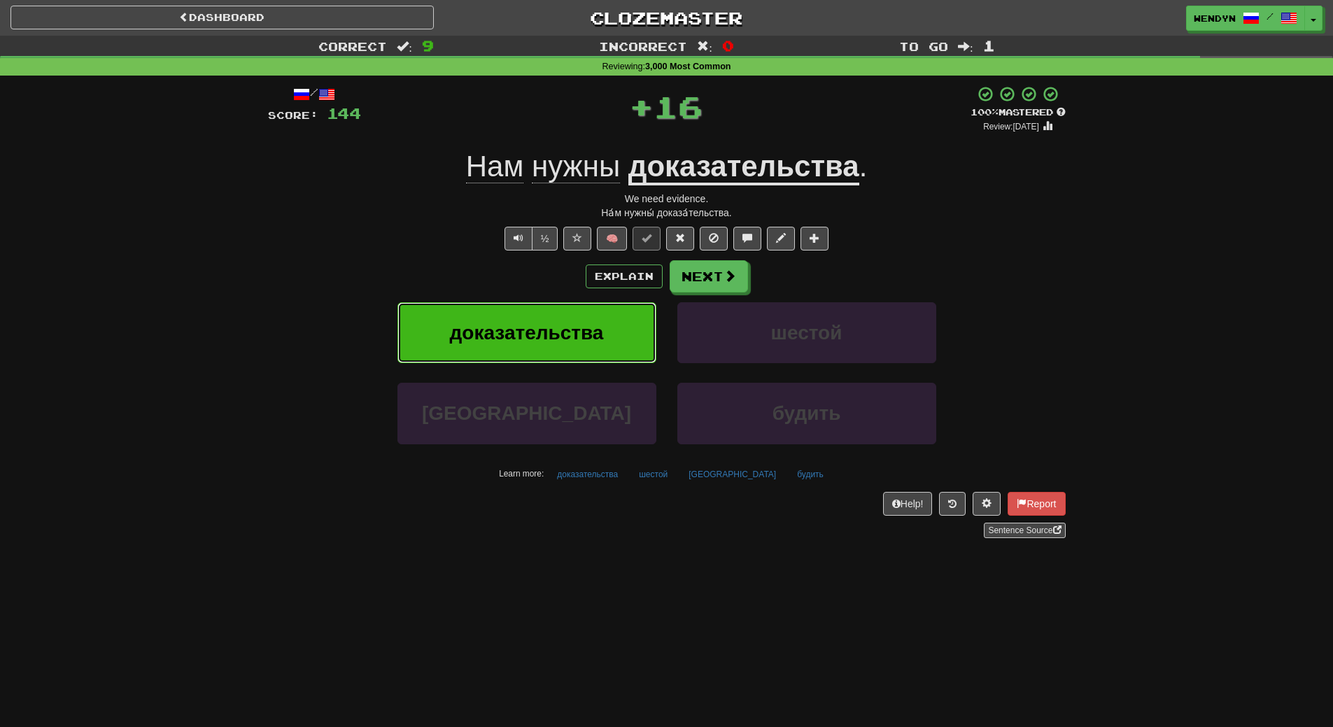
click at [596, 316] on button "доказательства" at bounding box center [527, 332] width 259 height 61
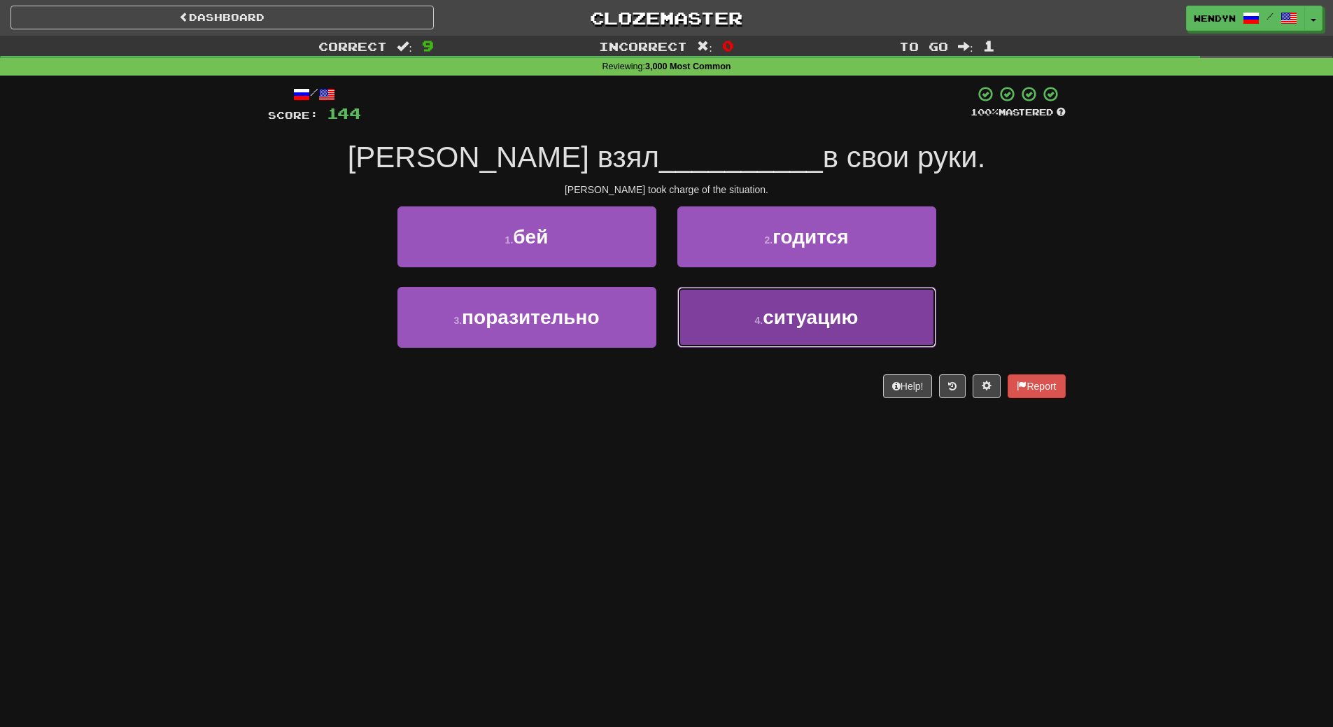
click at [785, 335] on button "4 . ситуацию" at bounding box center [807, 317] width 259 height 61
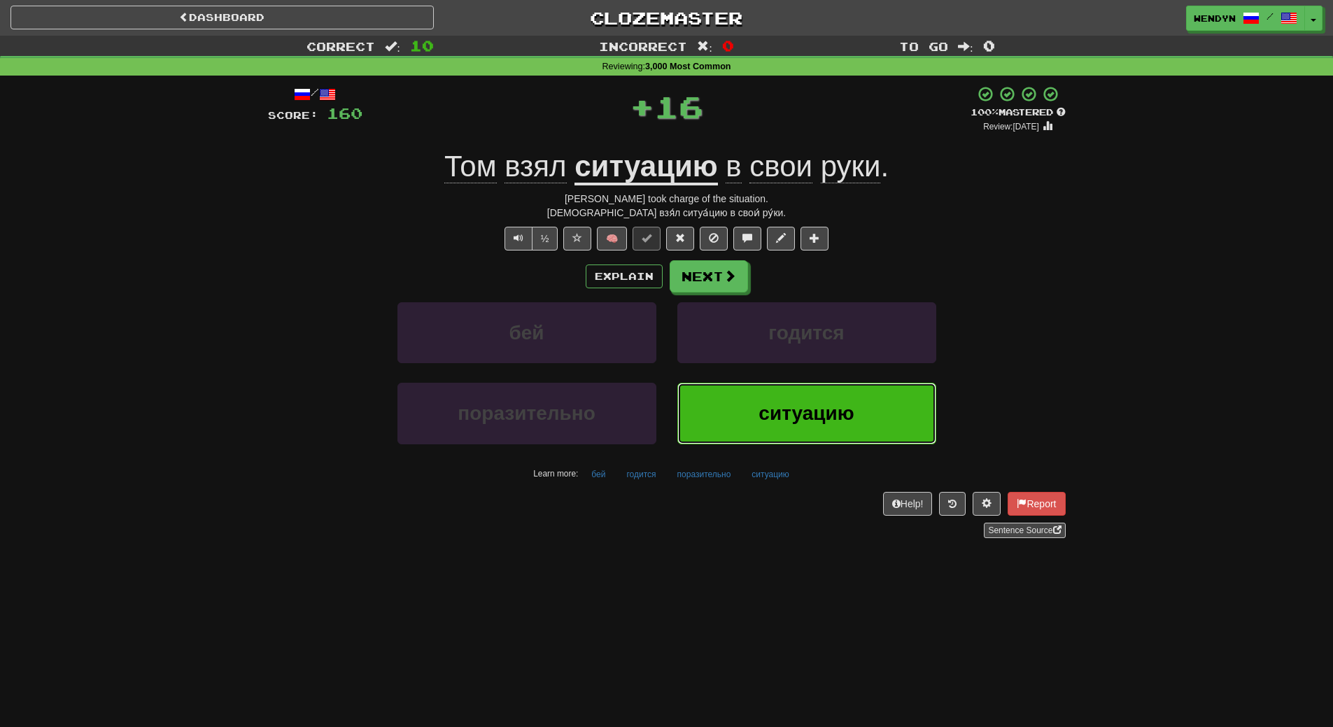
click at [777, 398] on button "ситуацию" at bounding box center [807, 413] width 259 height 61
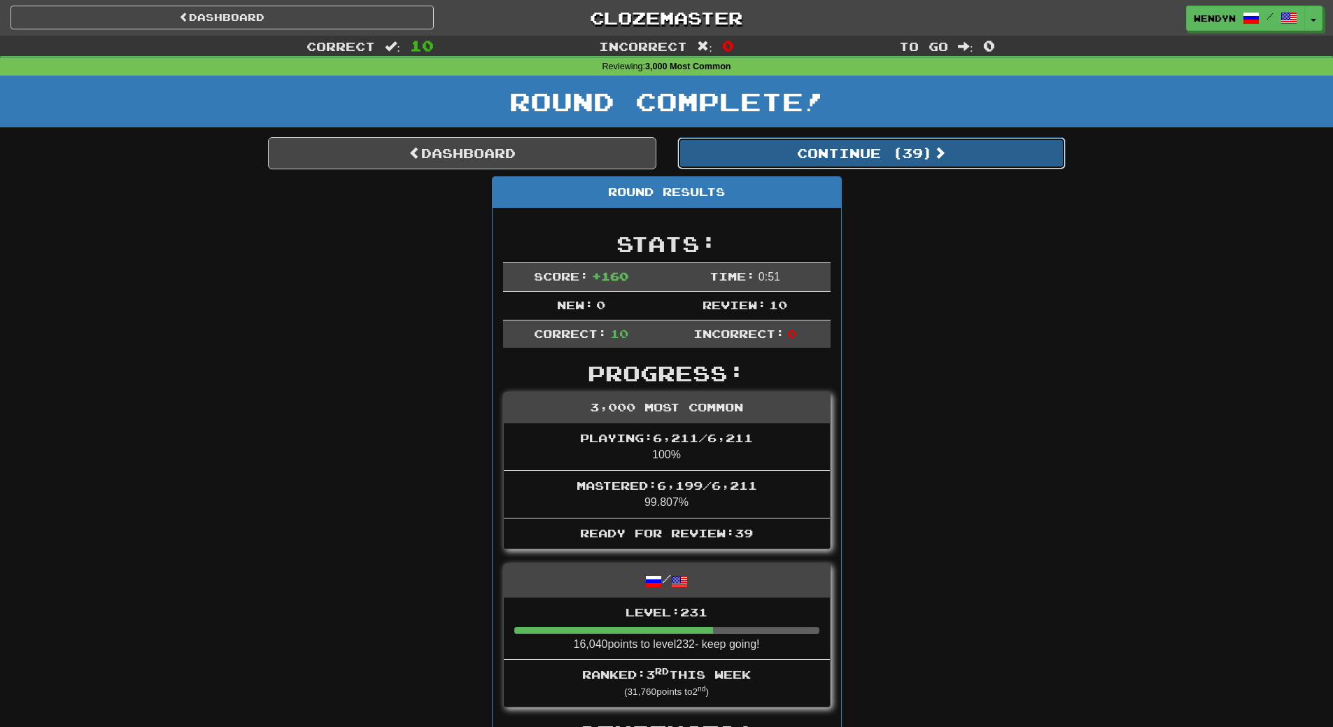
click at [902, 148] on button "Continue ( 39 )" at bounding box center [872, 153] width 388 height 32
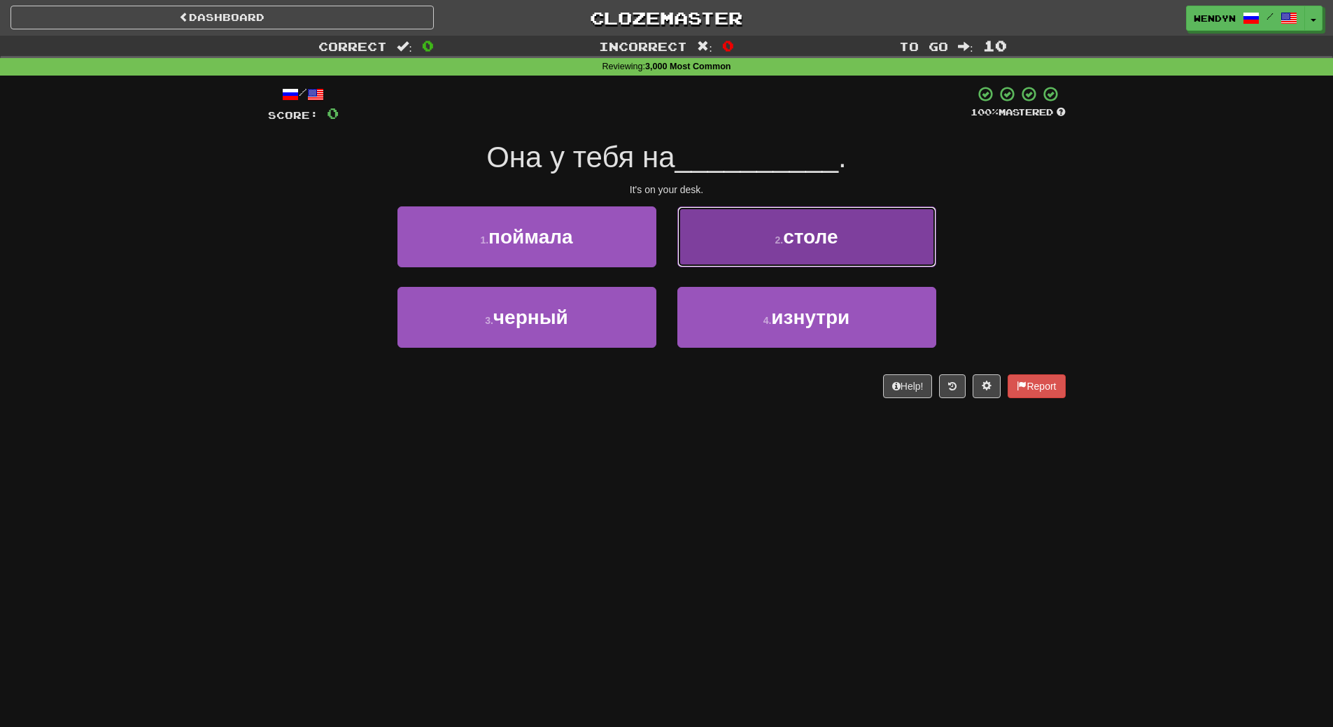
click at [811, 253] on button "2 . столе" at bounding box center [807, 236] width 259 height 61
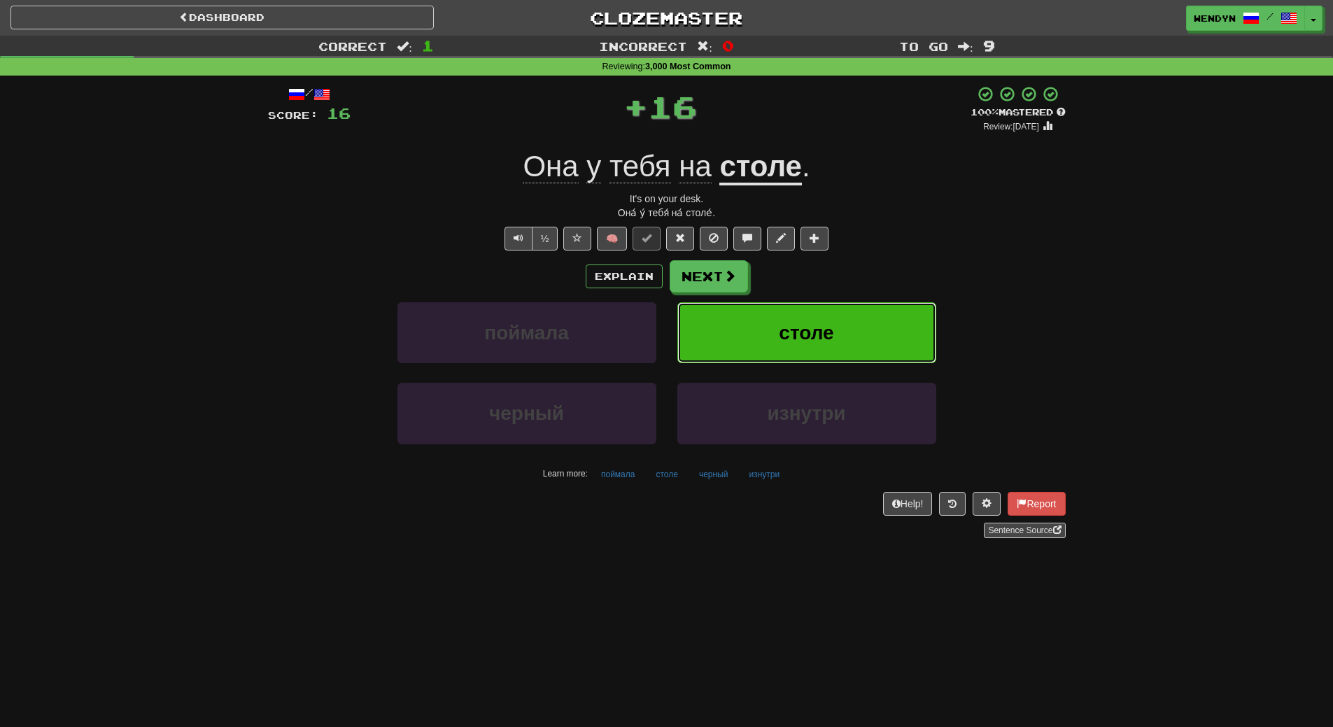
click at [805, 314] on button "столе" at bounding box center [807, 332] width 259 height 61
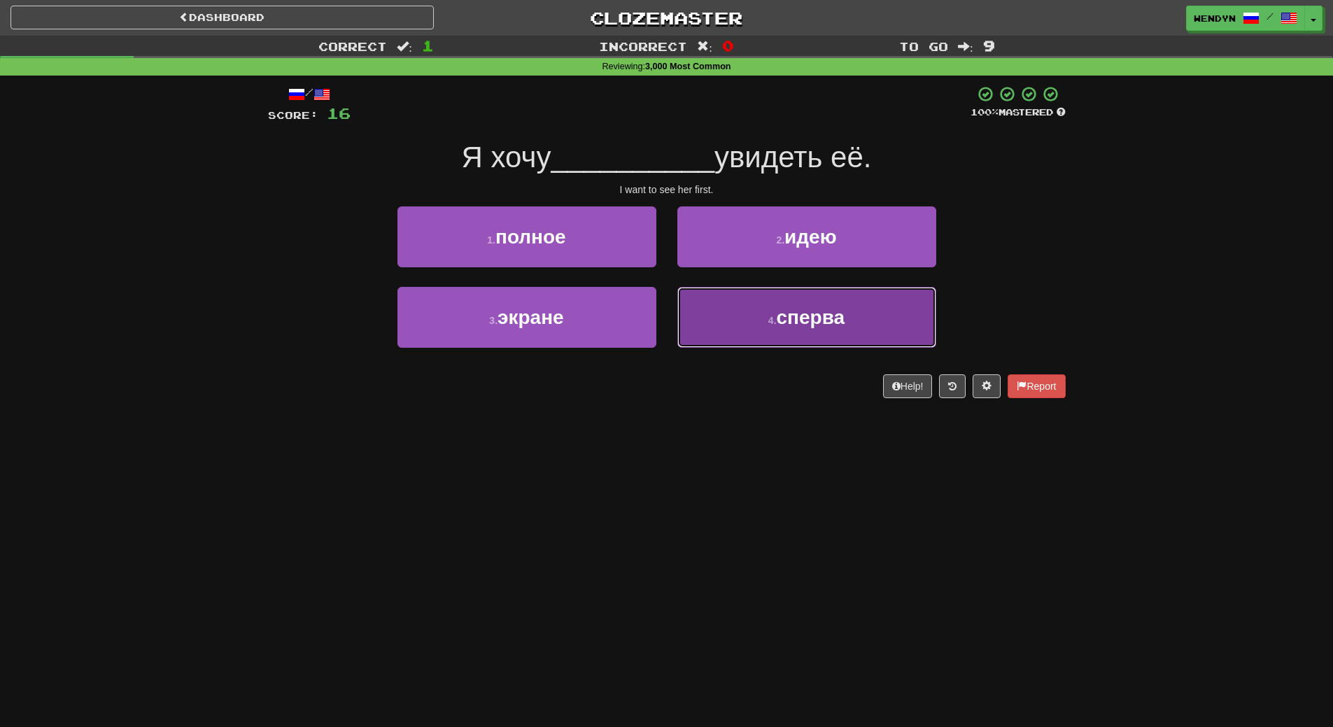
click at [777, 334] on button "4 . сперва" at bounding box center [807, 317] width 259 height 61
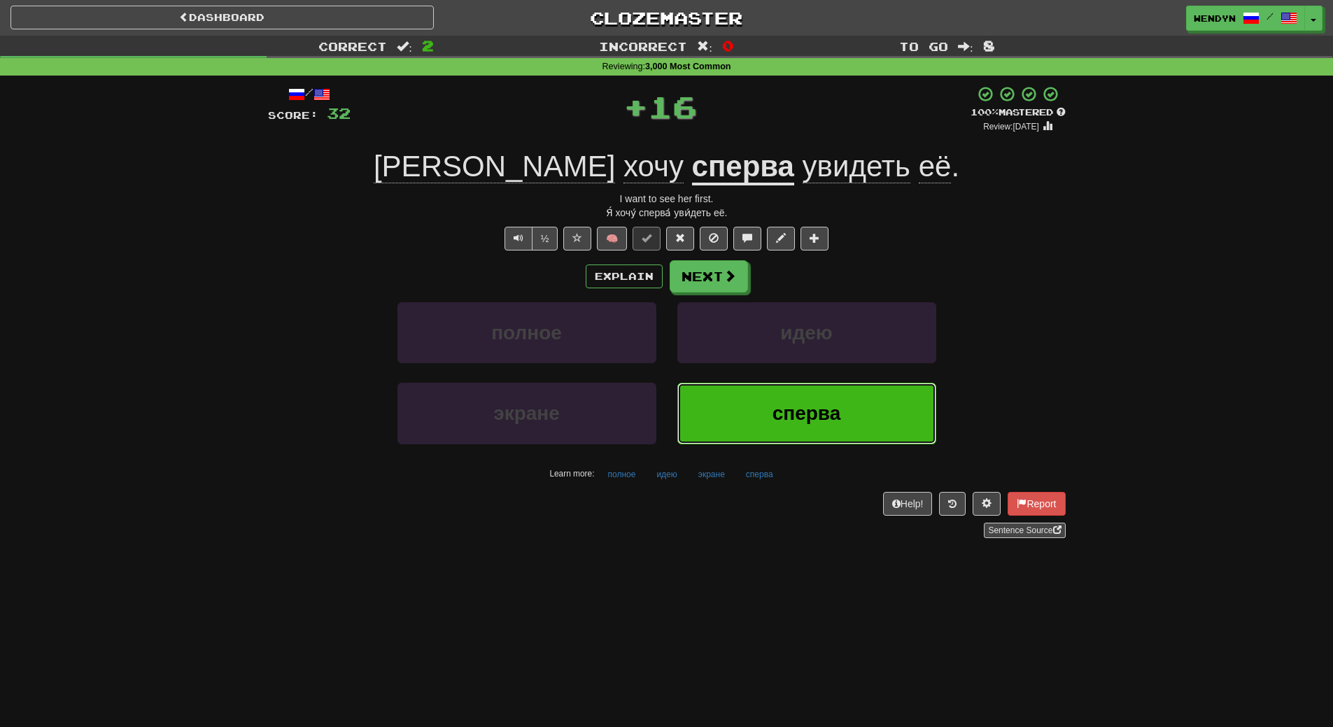
click at [764, 410] on button "сперва" at bounding box center [807, 413] width 259 height 61
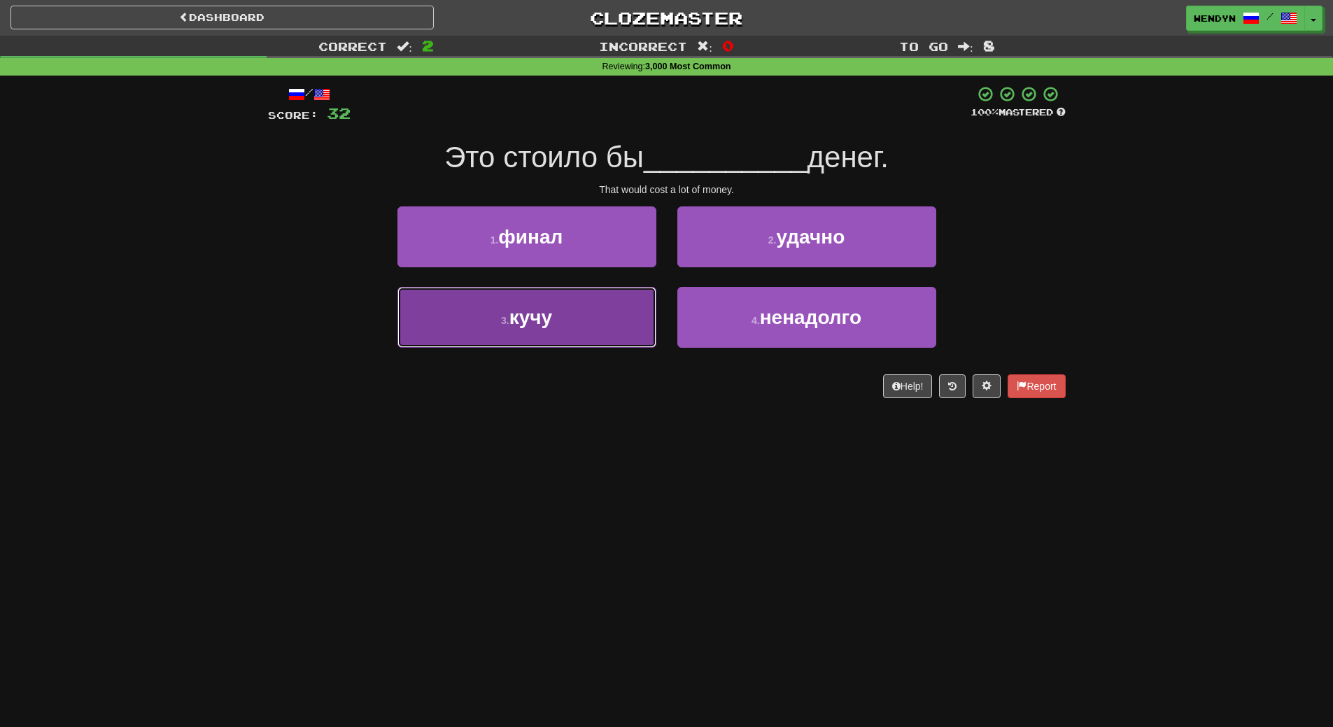
click at [606, 321] on button "3 . кучу" at bounding box center [527, 317] width 259 height 61
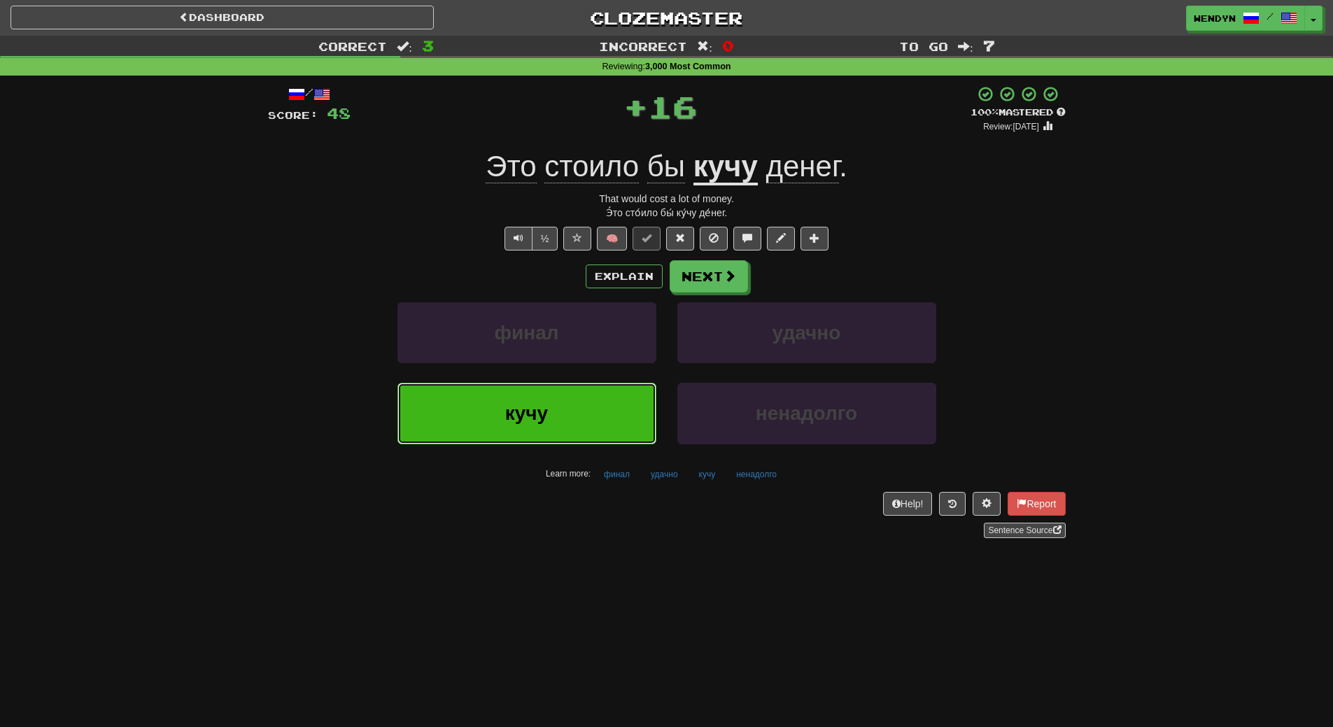
click at [601, 416] on button "кучу" at bounding box center [527, 413] width 259 height 61
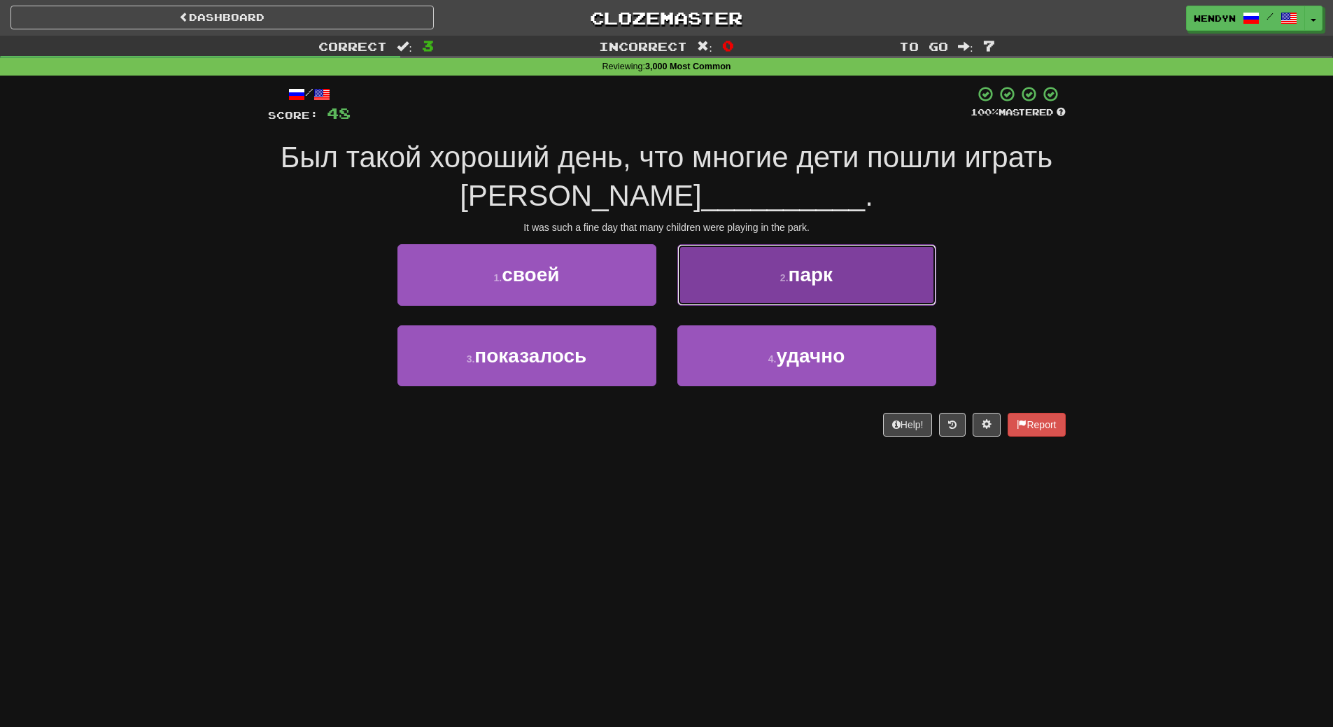
click at [857, 269] on button "2 . парк" at bounding box center [807, 274] width 259 height 61
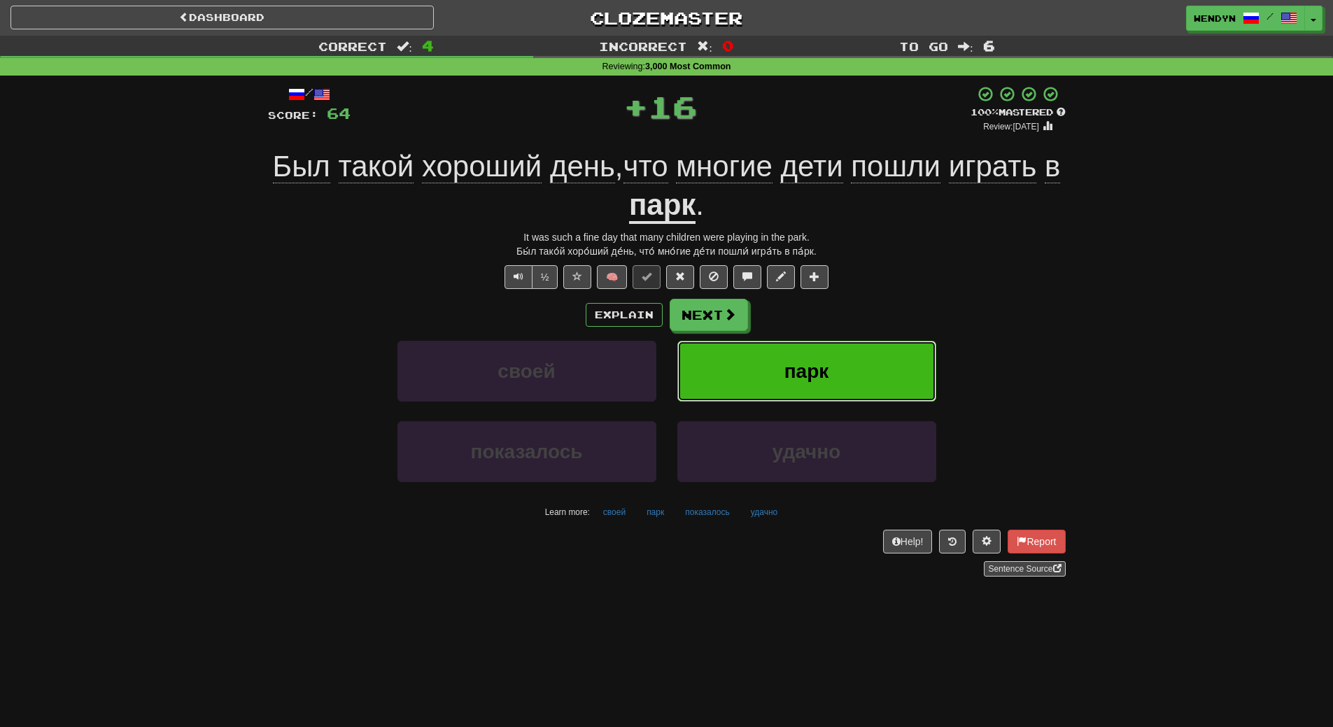
click at [825, 381] on span "парк" at bounding box center [807, 371] width 45 height 22
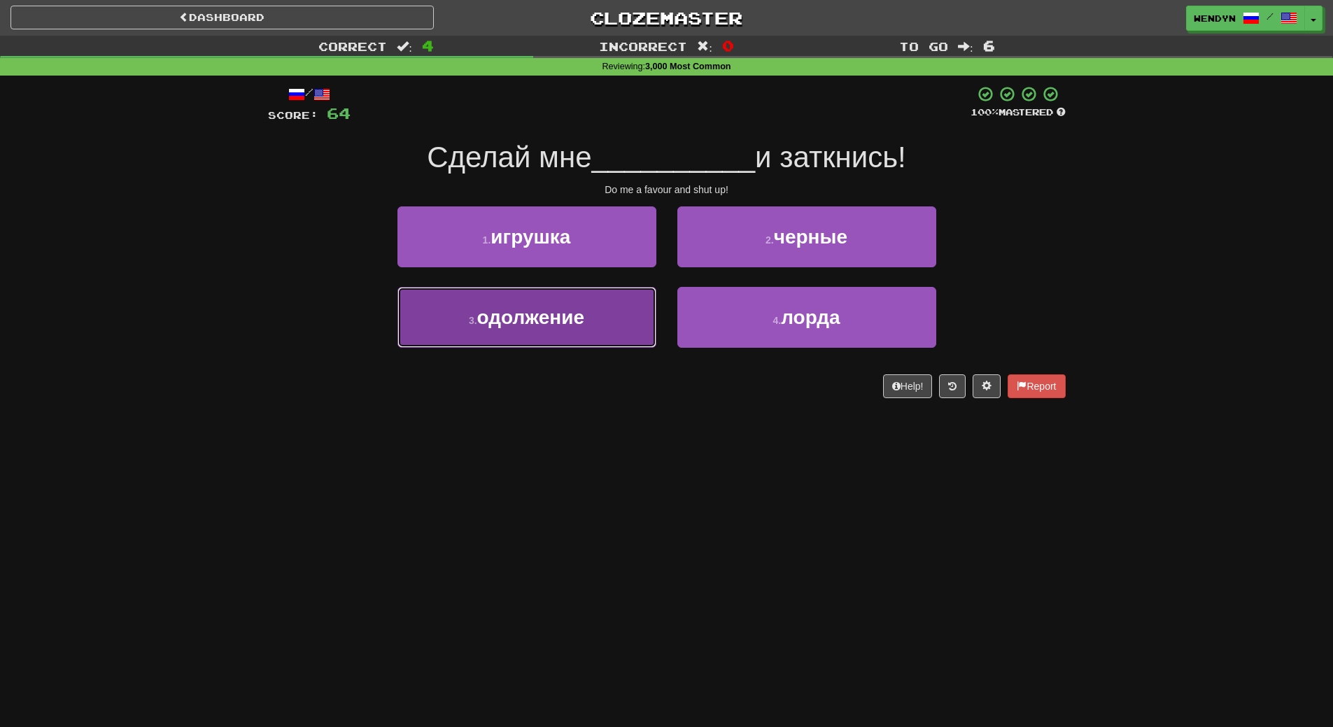
click at [645, 338] on button "3 . одолжение" at bounding box center [527, 317] width 259 height 61
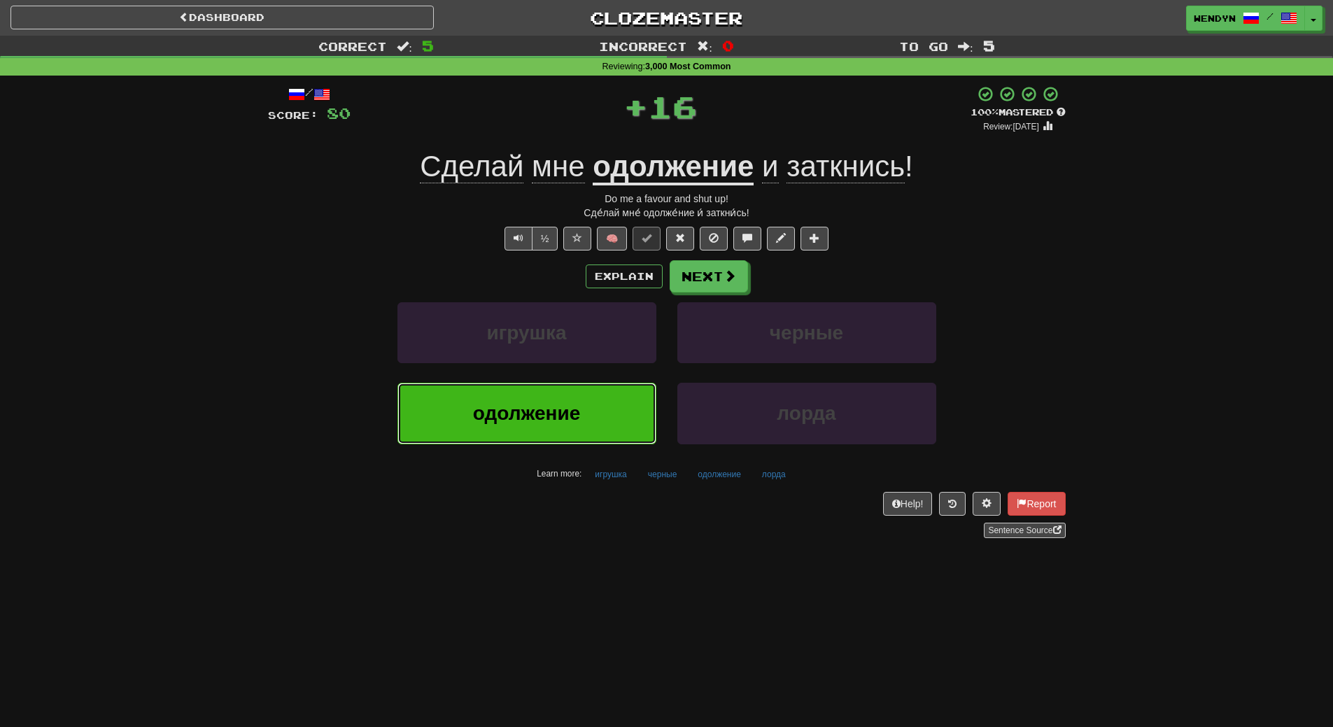
click at [617, 414] on button "одолжение" at bounding box center [527, 413] width 259 height 61
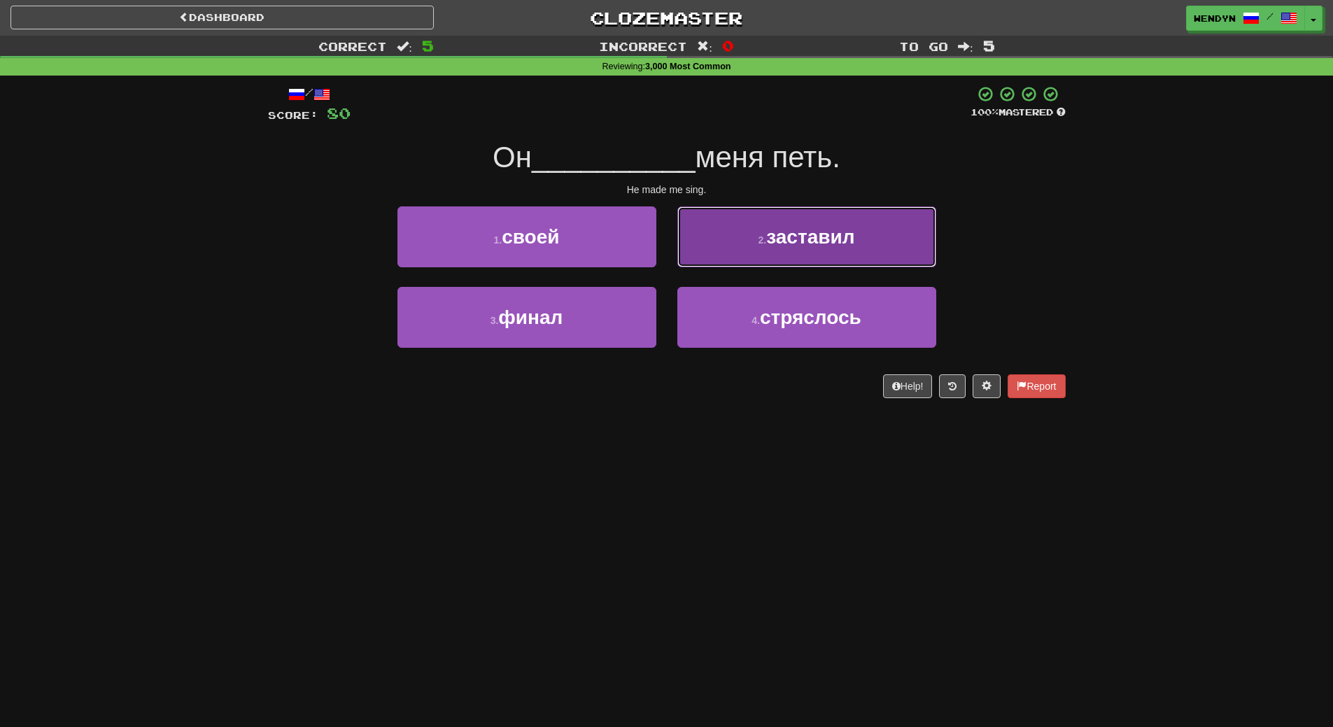
click at [855, 230] on span "заставил" at bounding box center [810, 237] width 88 height 22
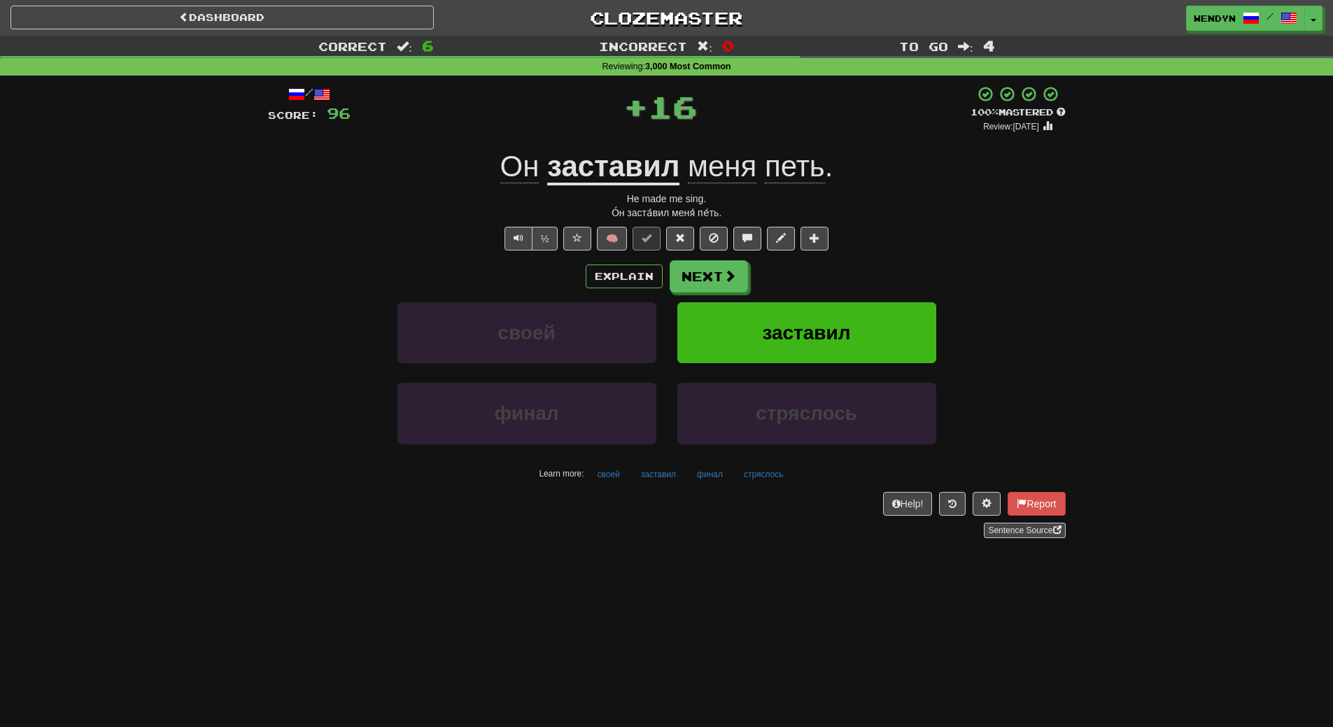
click at [853, 266] on div "Explain Next" at bounding box center [667, 276] width 798 height 32
click at [836, 312] on button "заставил" at bounding box center [807, 332] width 259 height 61
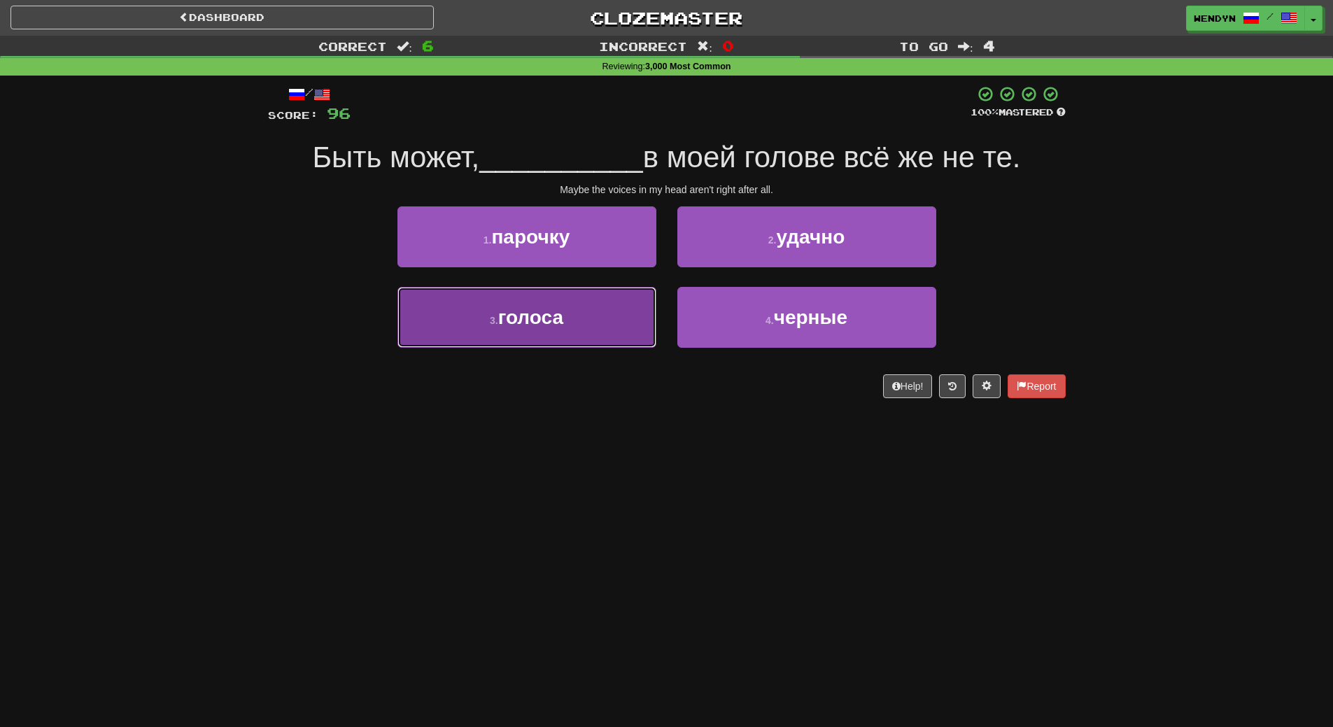
click at [459, 308] on button "3 . голоса" at bounding box center [527, 317] width 259 height 61
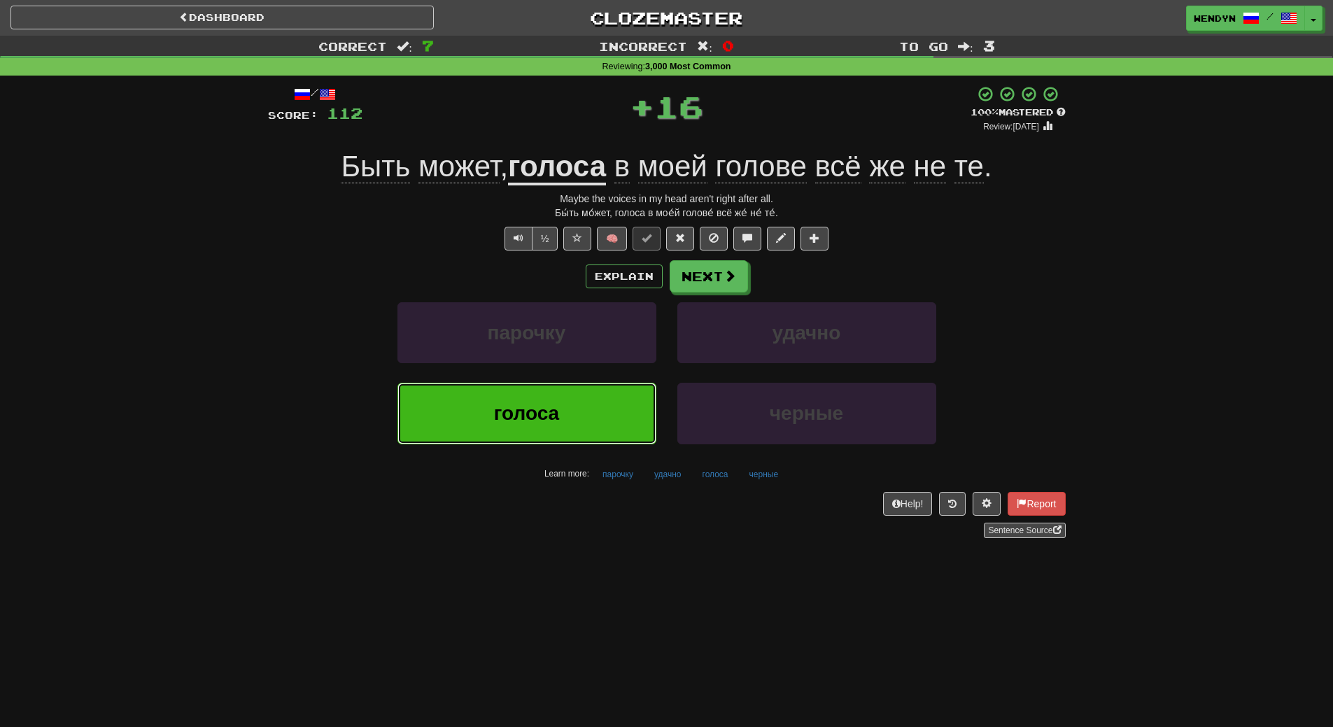
click at [515, 393] on button "голоса" at bounding box center [527, 413] width 259 height 61
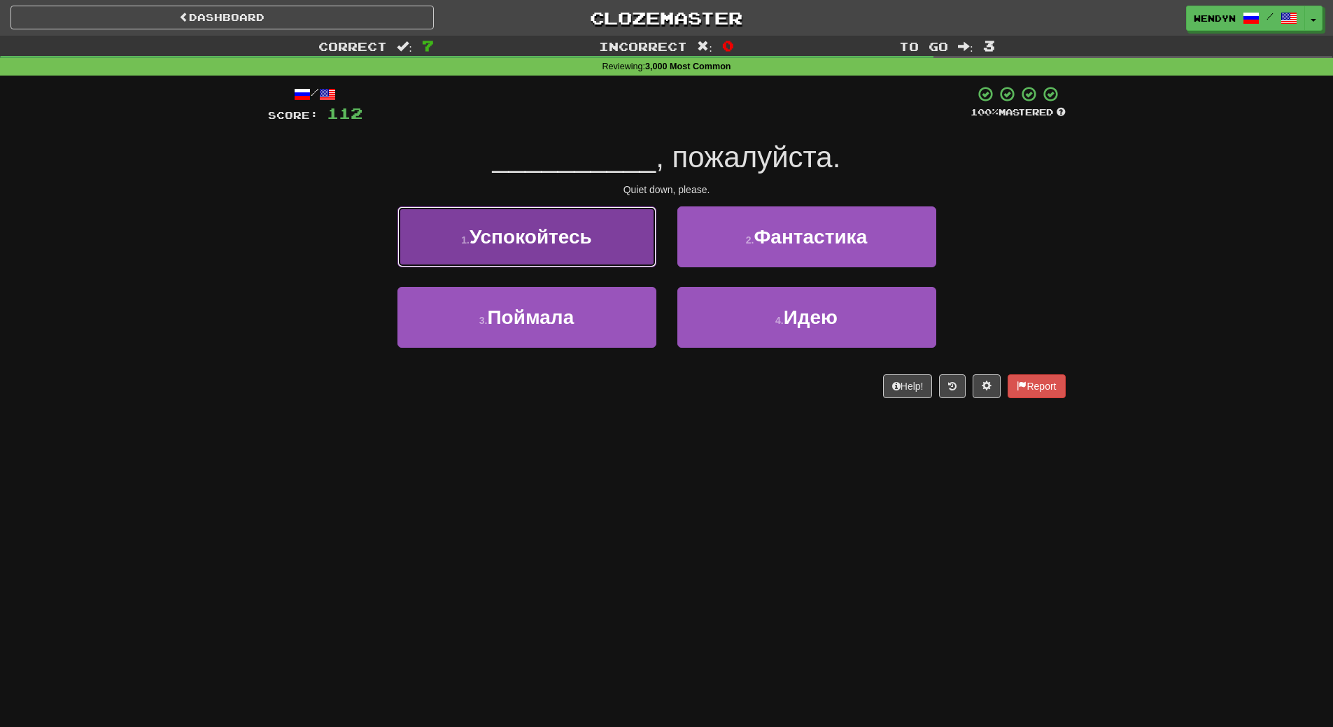
click at [587, 237] on span "Успокойтесь" at bounding box center [531, 237] width 122 height 22
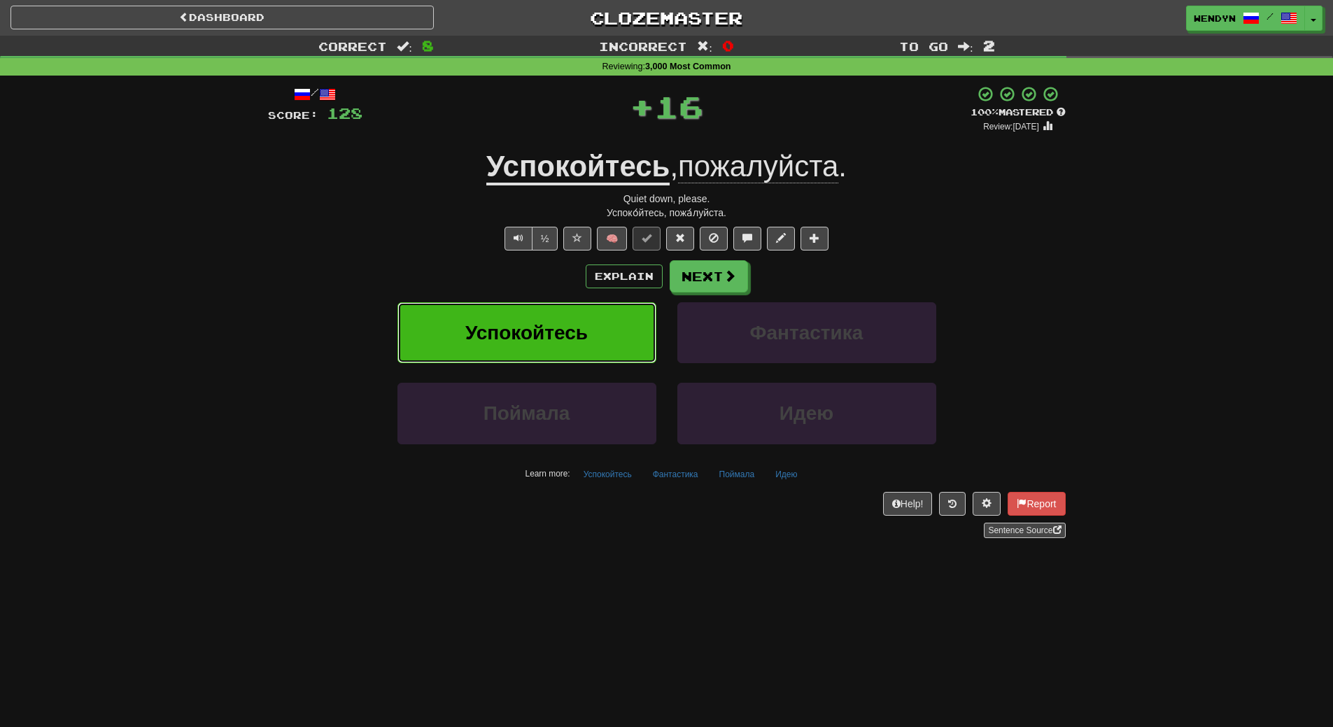
click at [582, 311] on button "Успокойтесь" at bounding box center [527, 332] width 259 height 61
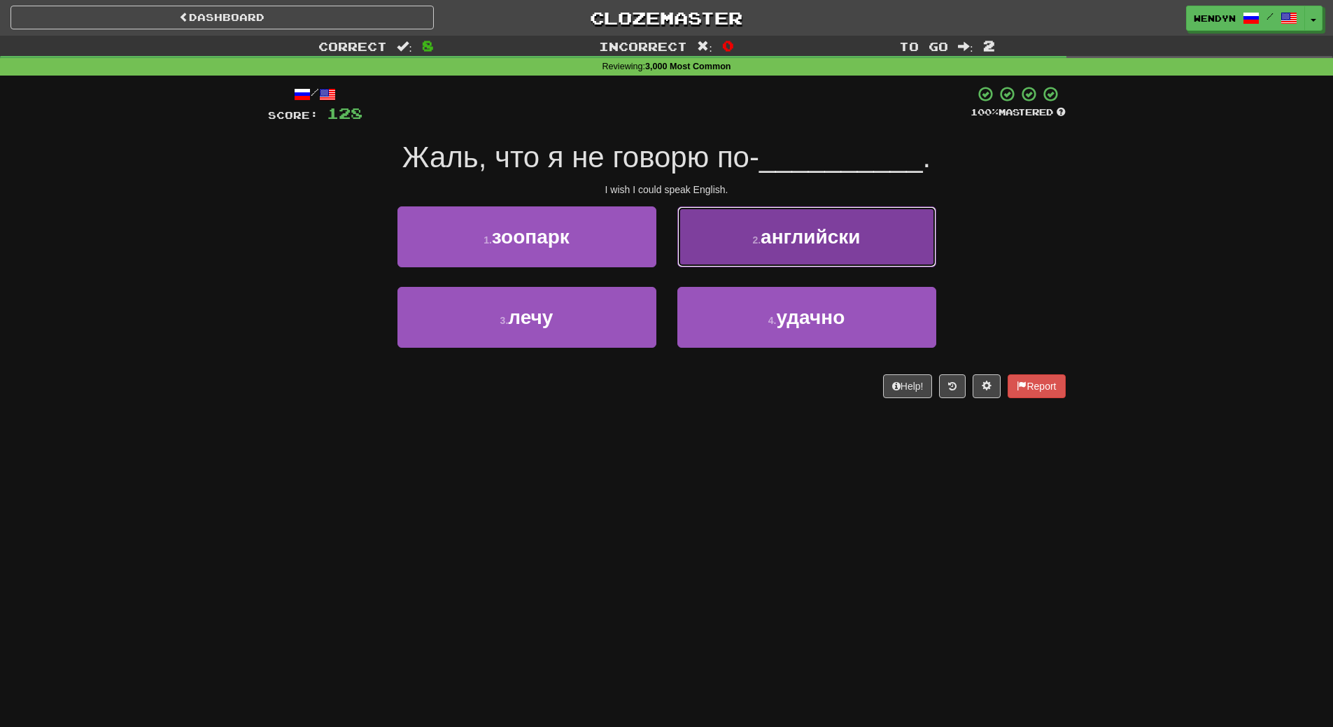
click at [883, 248] on button "2 . английски" at bounding box center [807, 236] width 259 height 61
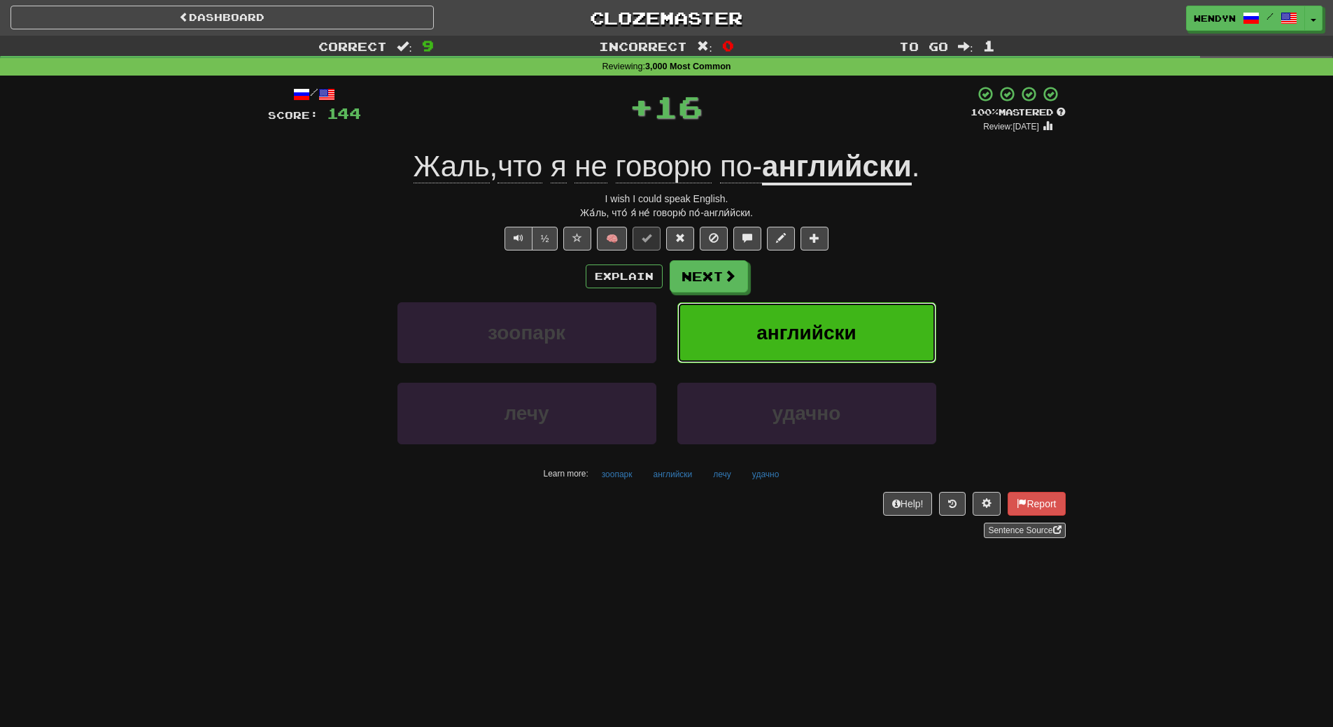
click at [873, 314] on button "английски" at bounding box center [807, 332] width 259 height 61
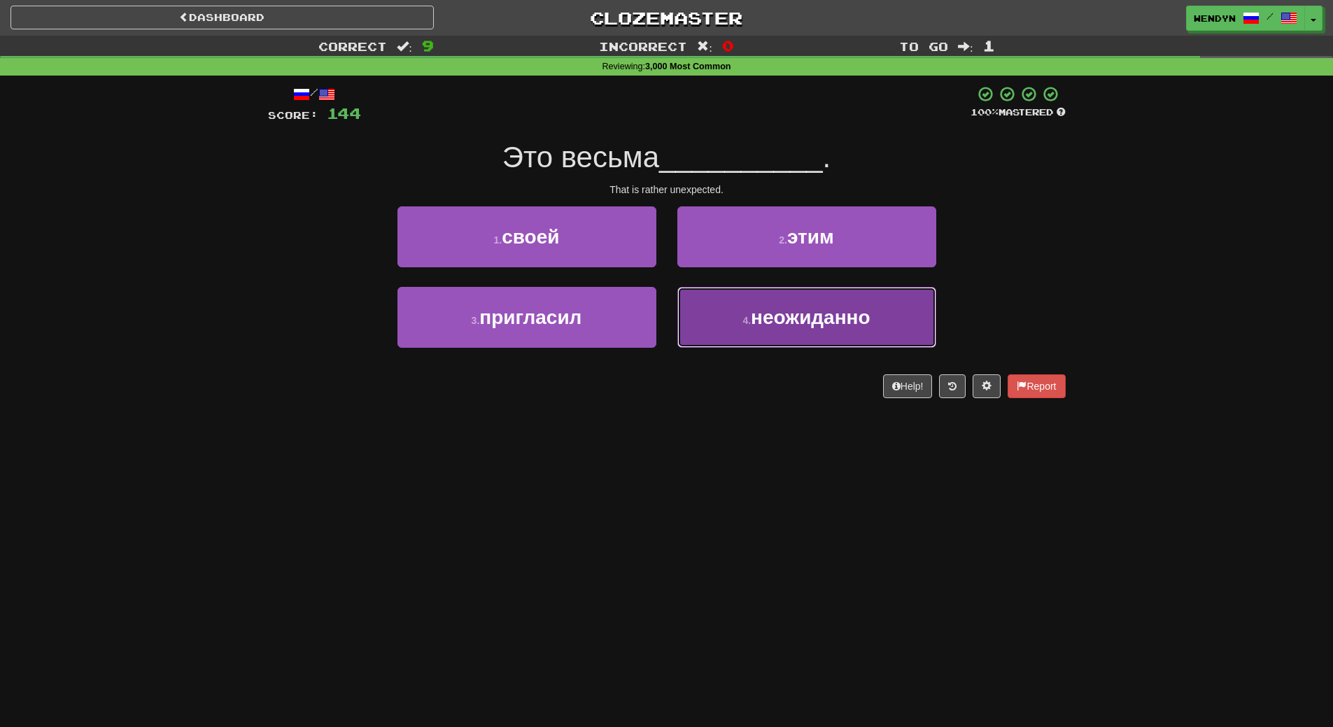
click at [759, 335] on button "4 . неожиданно" at bounding box center [807, 317] width 259 height 61
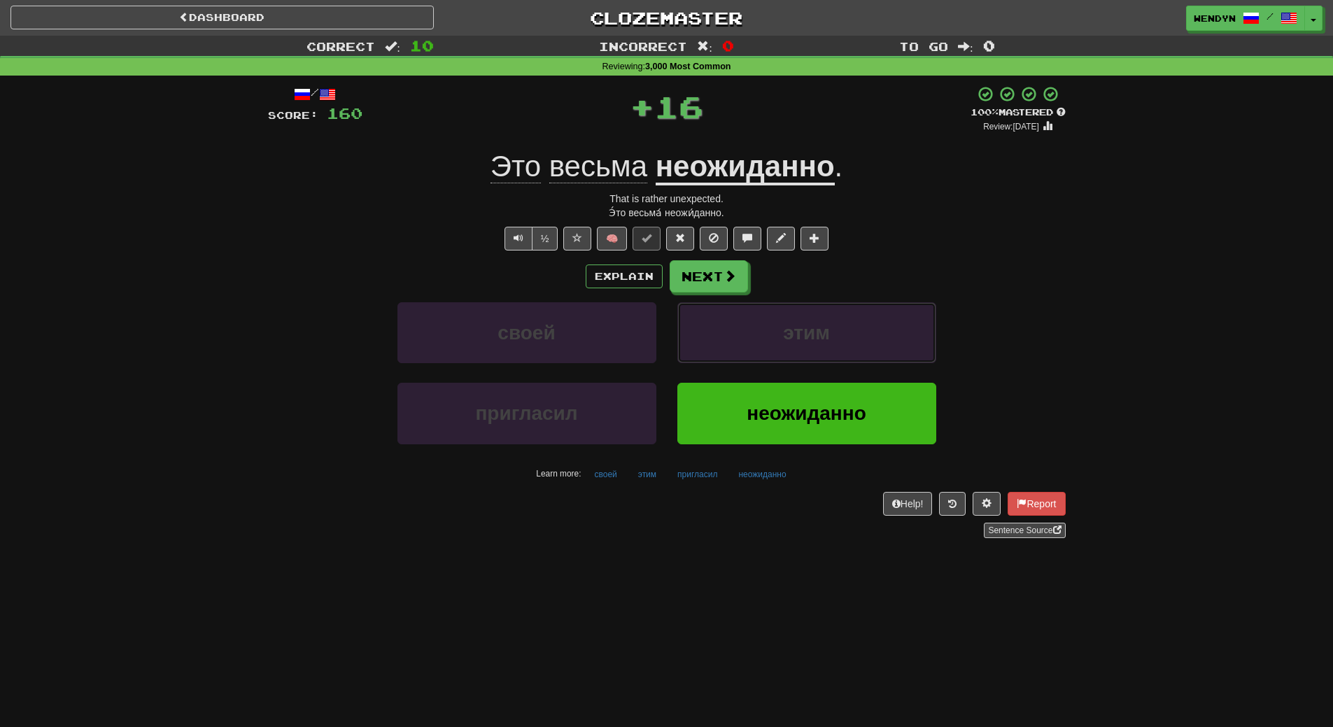
click at [759, 335] on button "этим" at bounding box center [807, 332] width 259 height 61
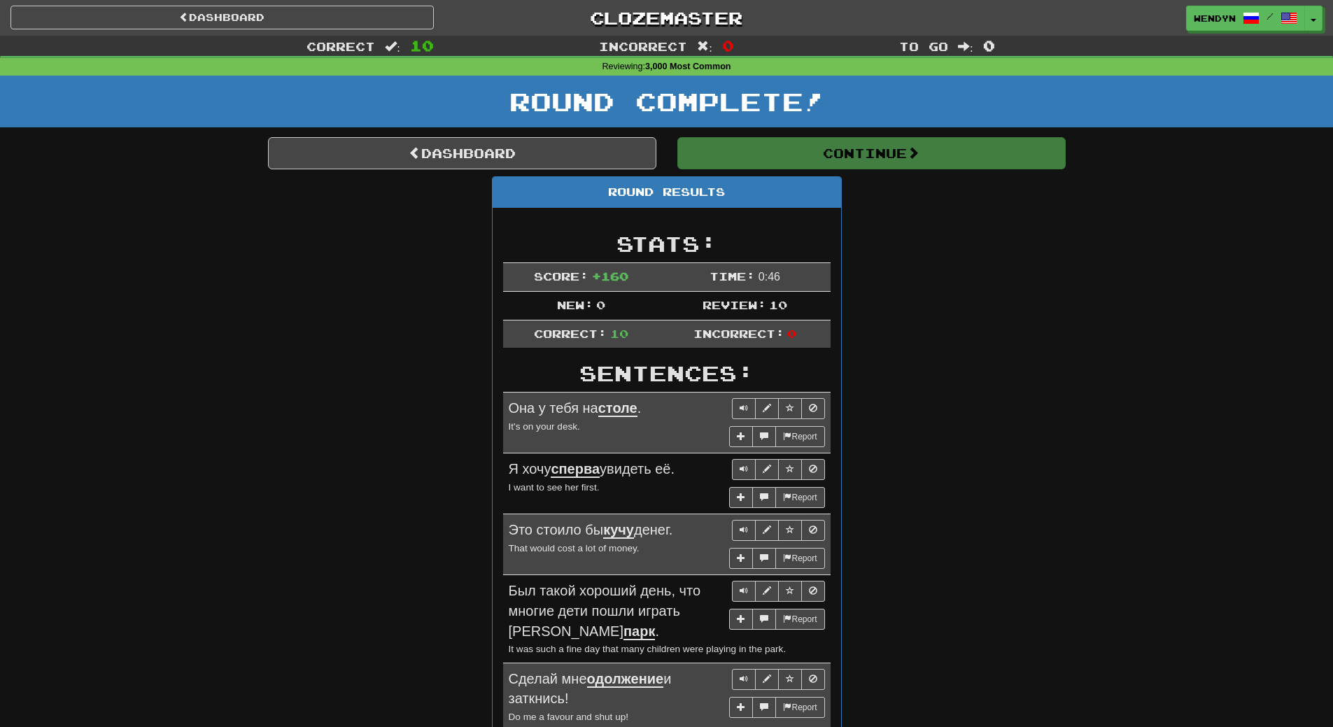
click at [759, 335] on div "Stats: Score: + 160 Time: 0 : 46 New: 0 Review: 10 Correct: 10 Incorrect: 0 Sen…" at bounding box center [667, 634] width 349 height 852
click at [909, 239] on div "Round Results Stats: Score: + 160 Time: 0 : 46 New: 0 Review: 10 Correct: 10 In…" at bounding box center [667, 623] width 798 height 895
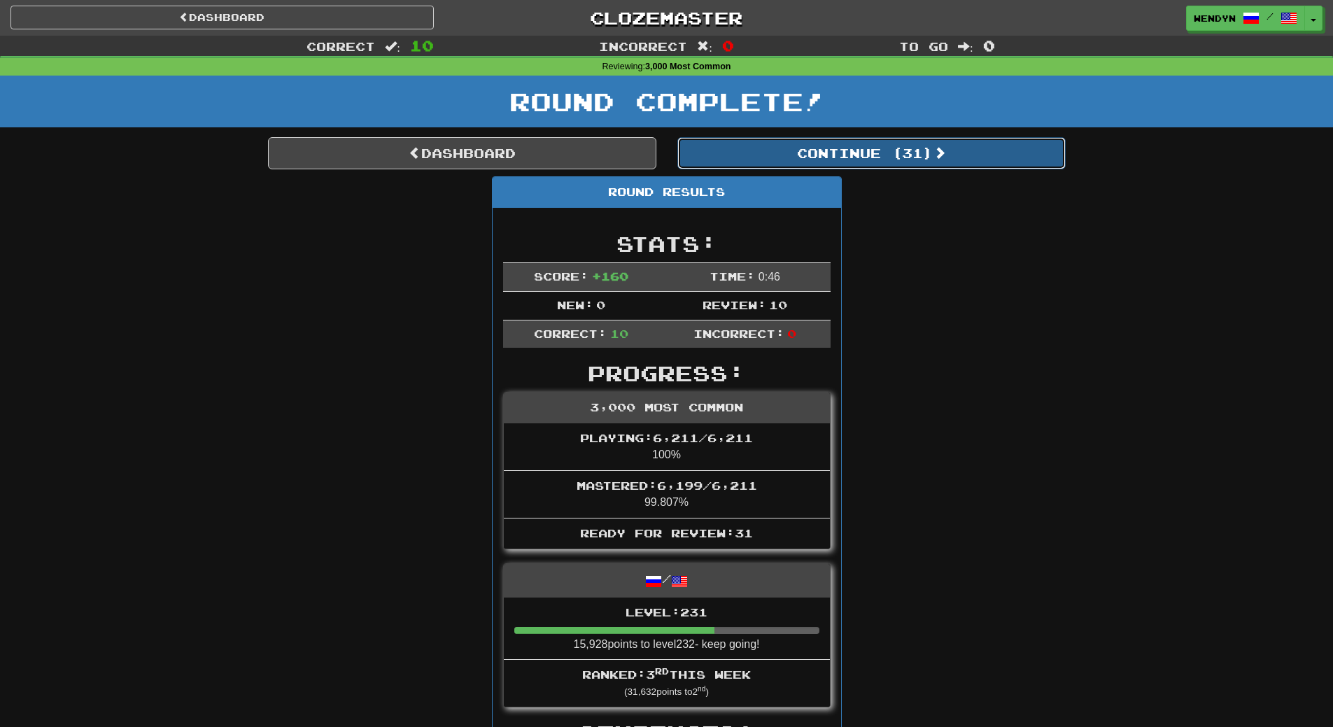
click at [910, 158] on button "Continue ( 31 )" at bounding box center [872, 153] width 388 height 32
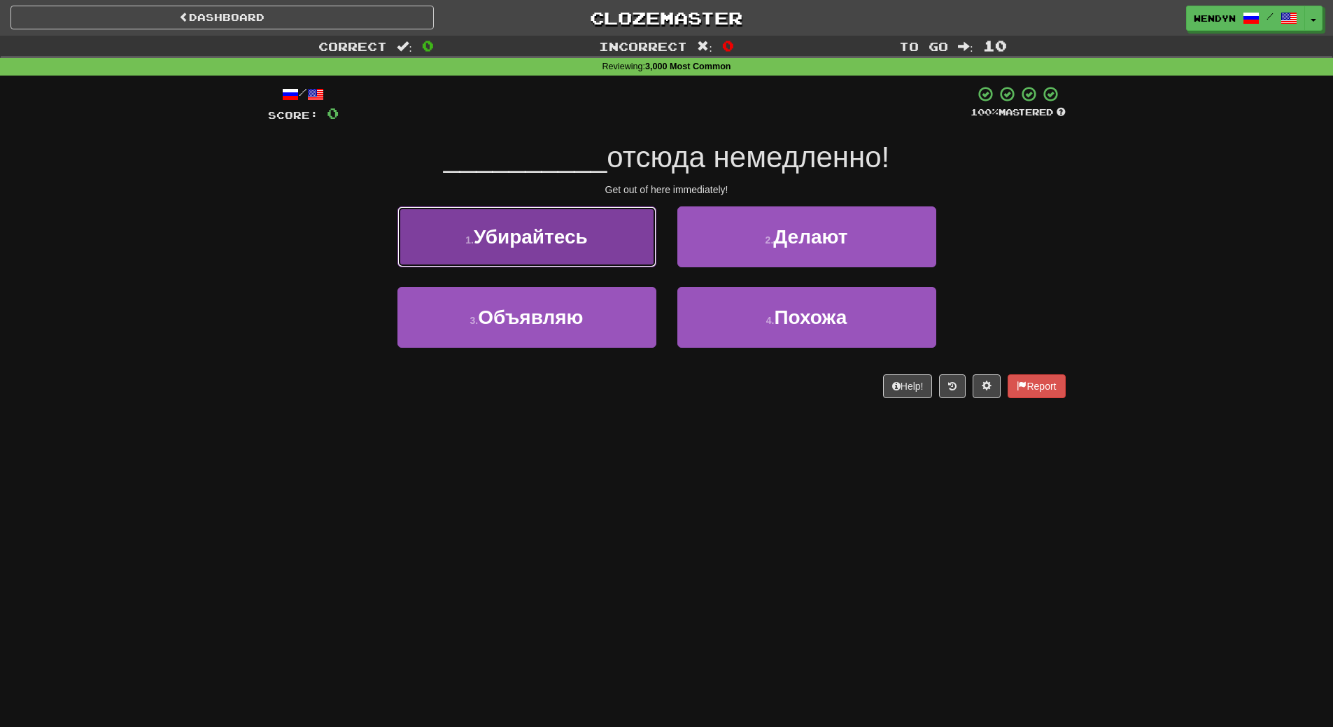
click at [592, 237] on button "1 . Убирайтесь" at bounding box center [527, 236] width 259 height 61
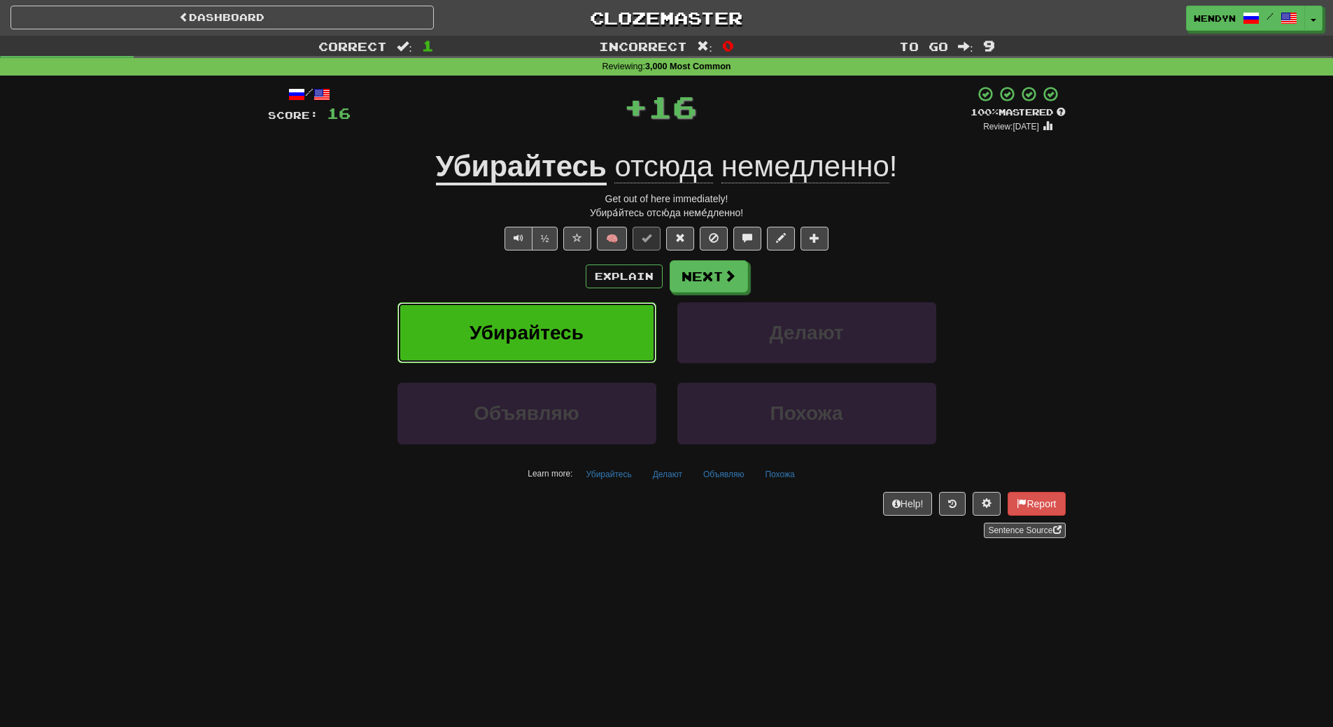
click at [586, 334] on button "Убирайтесь" at bounding box center [527, 332] width 259 height 61
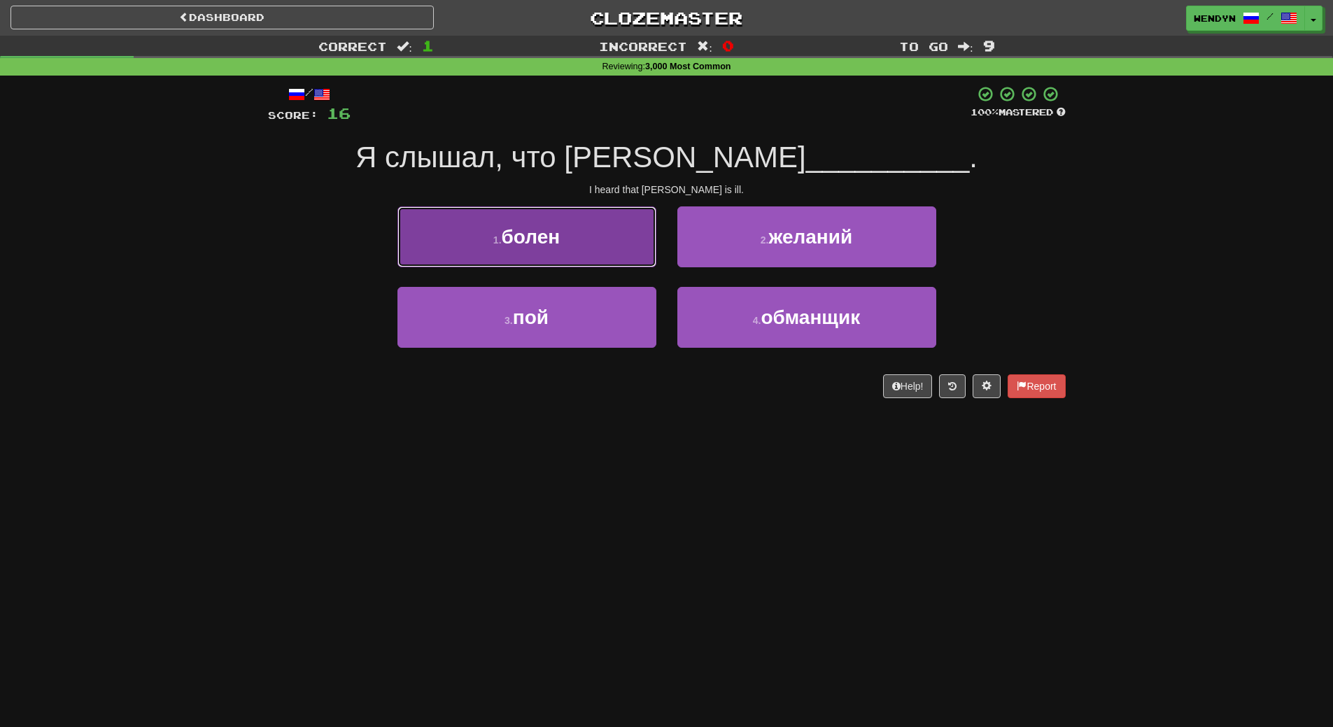
click at [577, 246] on button "1 . болен" at bounding box center [527, 236] width 259 height 61
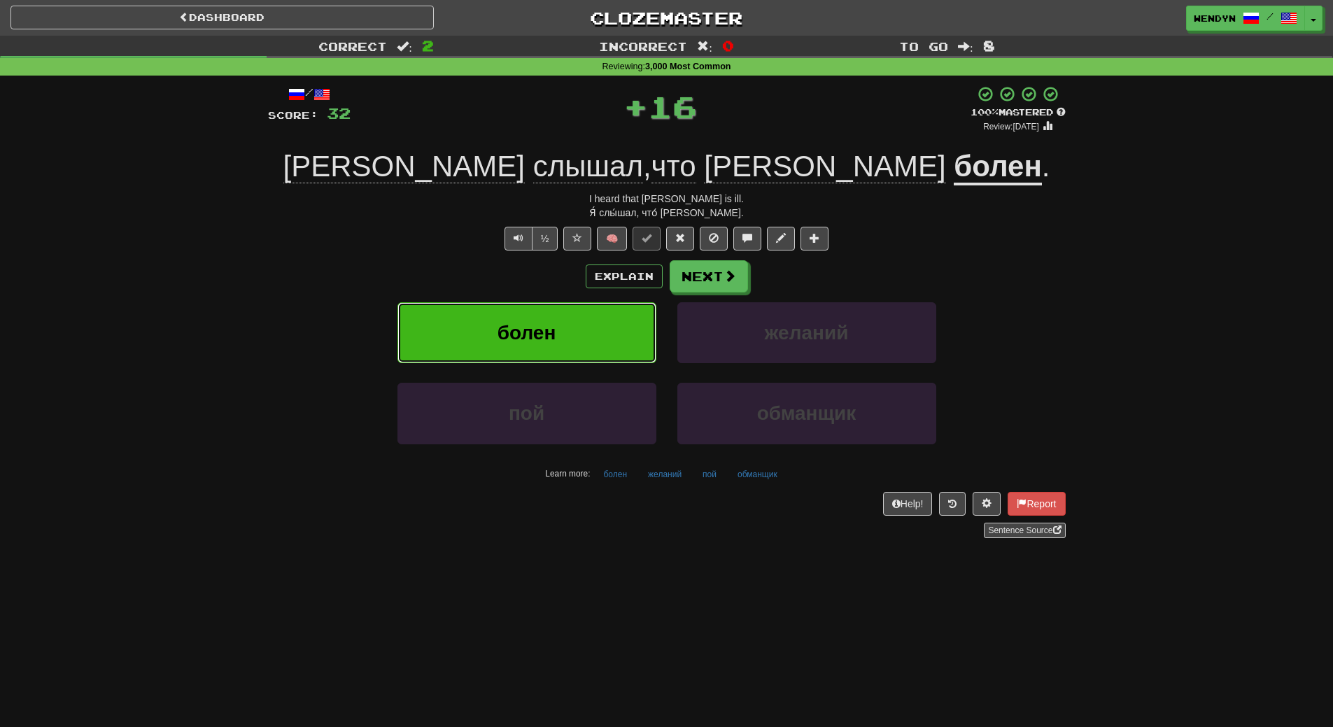
click at [582, 335] on button "болен" at bounding box center [527, 332] width 259 height 61
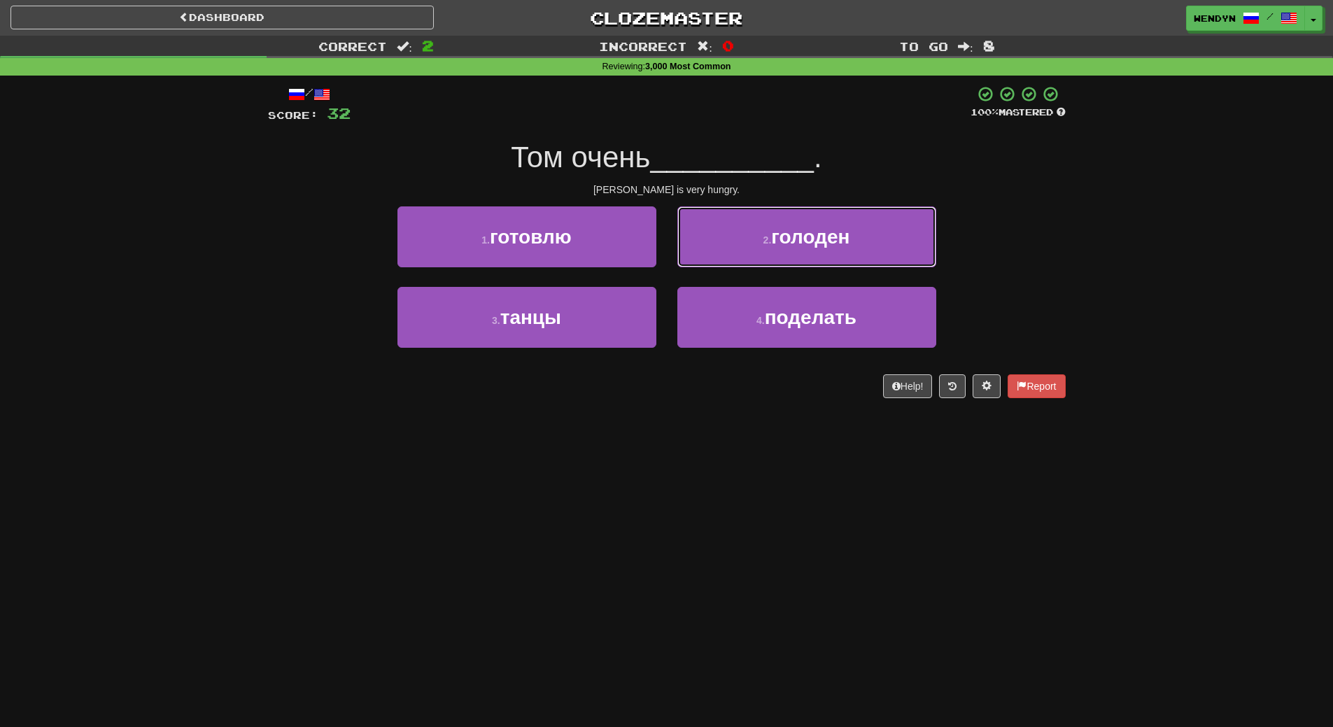
drag, startPoint x: 811, startPoint y: 223, endPoint x: 843, endPoint y: 226, distance: 31.6
click at [837, 226] on button "2 . голоден" at bounding box center [807, 236] width 259 height 61
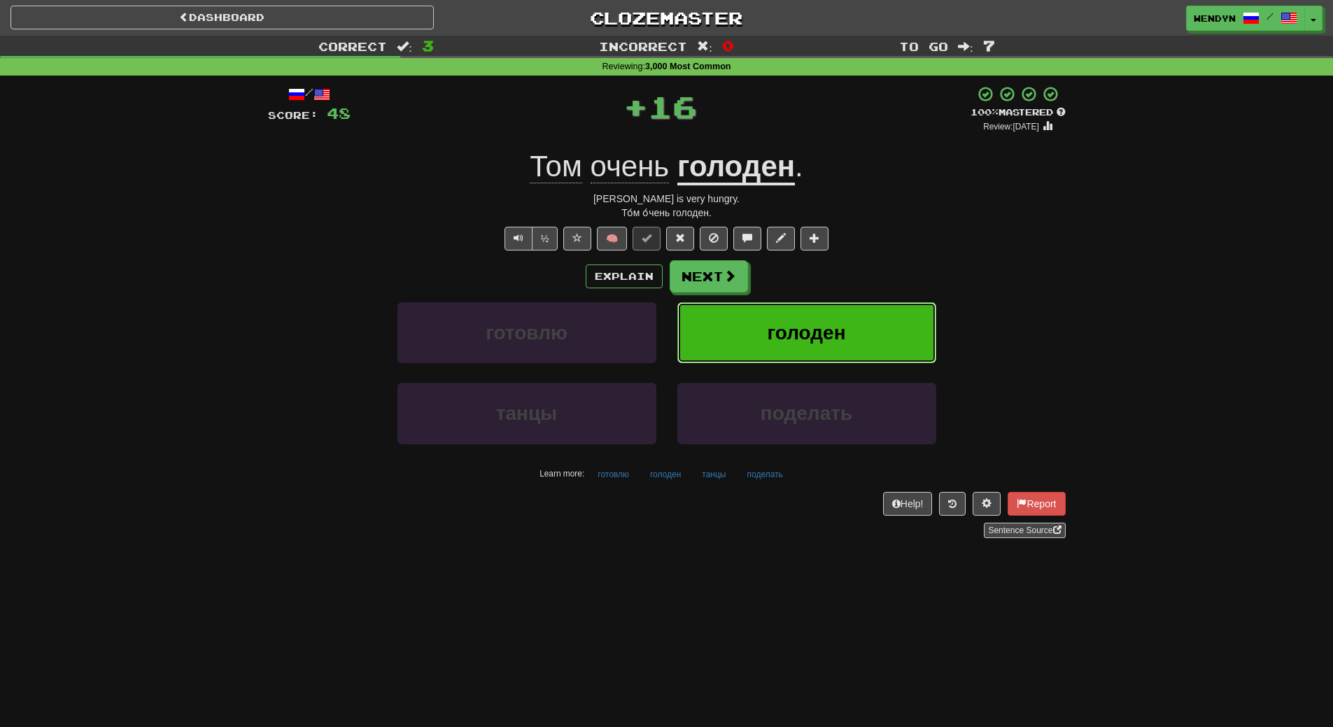
click at [905, 309] on button "голоден" at bounding box center [807, 332] width 259 height 61
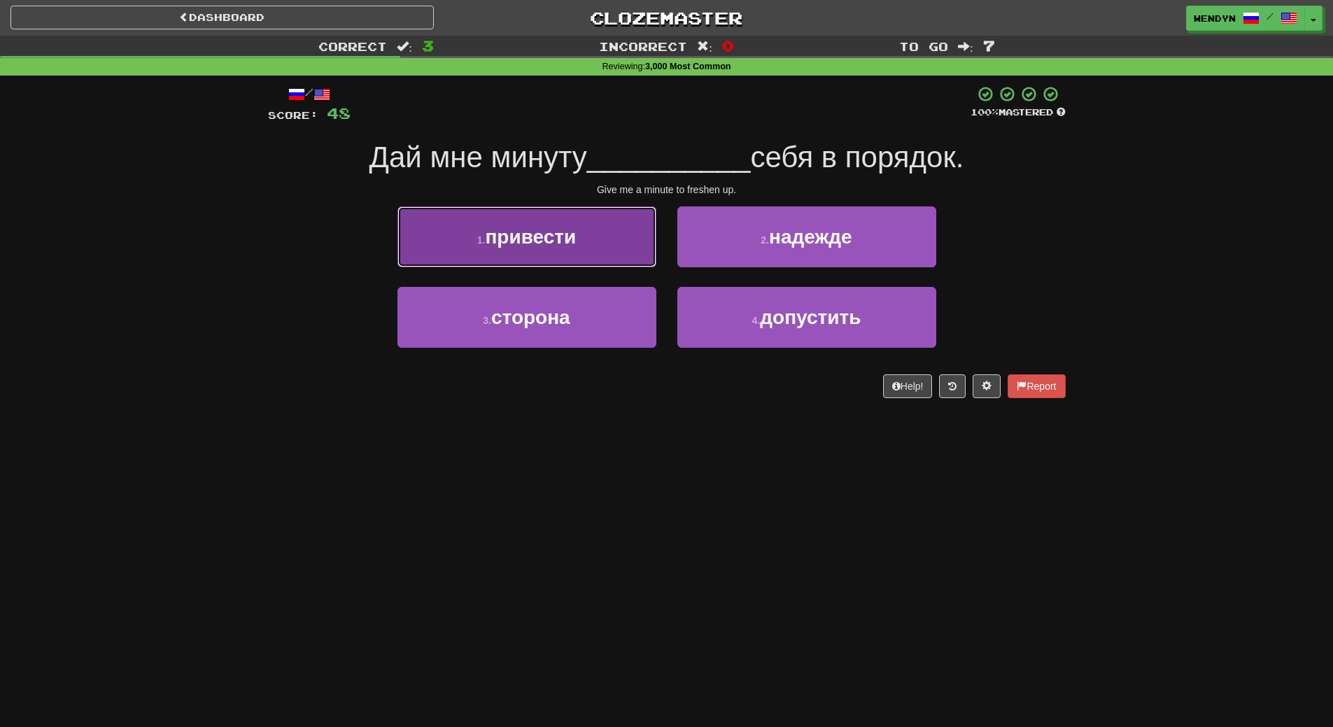
click at [598, 230] on button "1 . привести" at bounding box center [527, 236] width 259 height 61
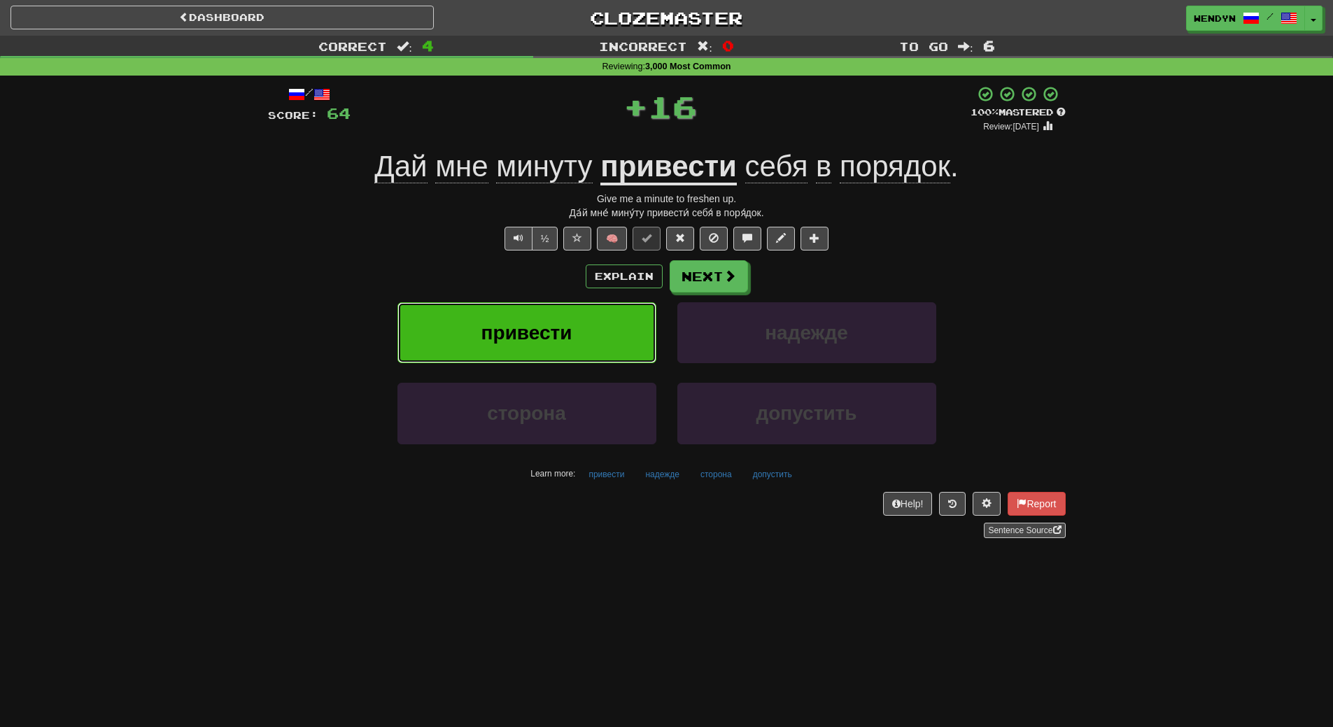
click at [573, 361] on button "привести" at bounding box center [527, 332] width 259 height 61
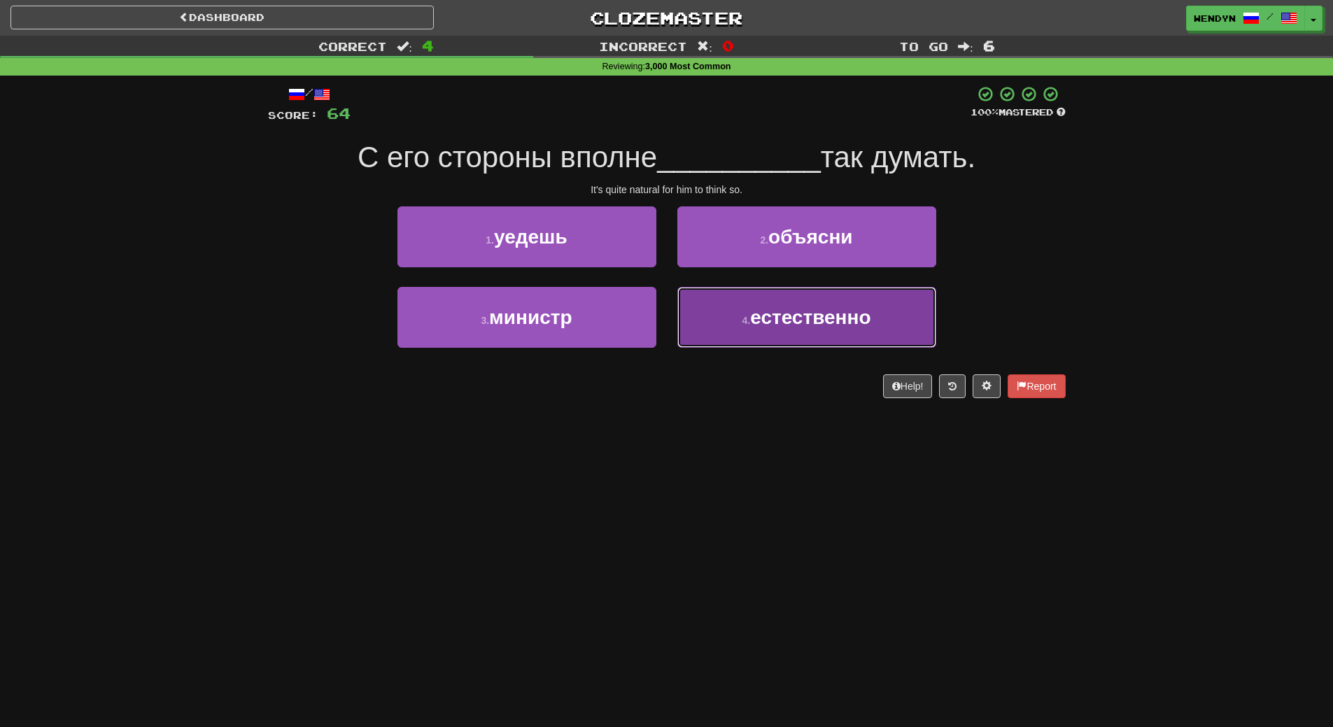
click at [815, 330] on button "4 . естественно" at bounding box center [807, 317] width 259 height 61
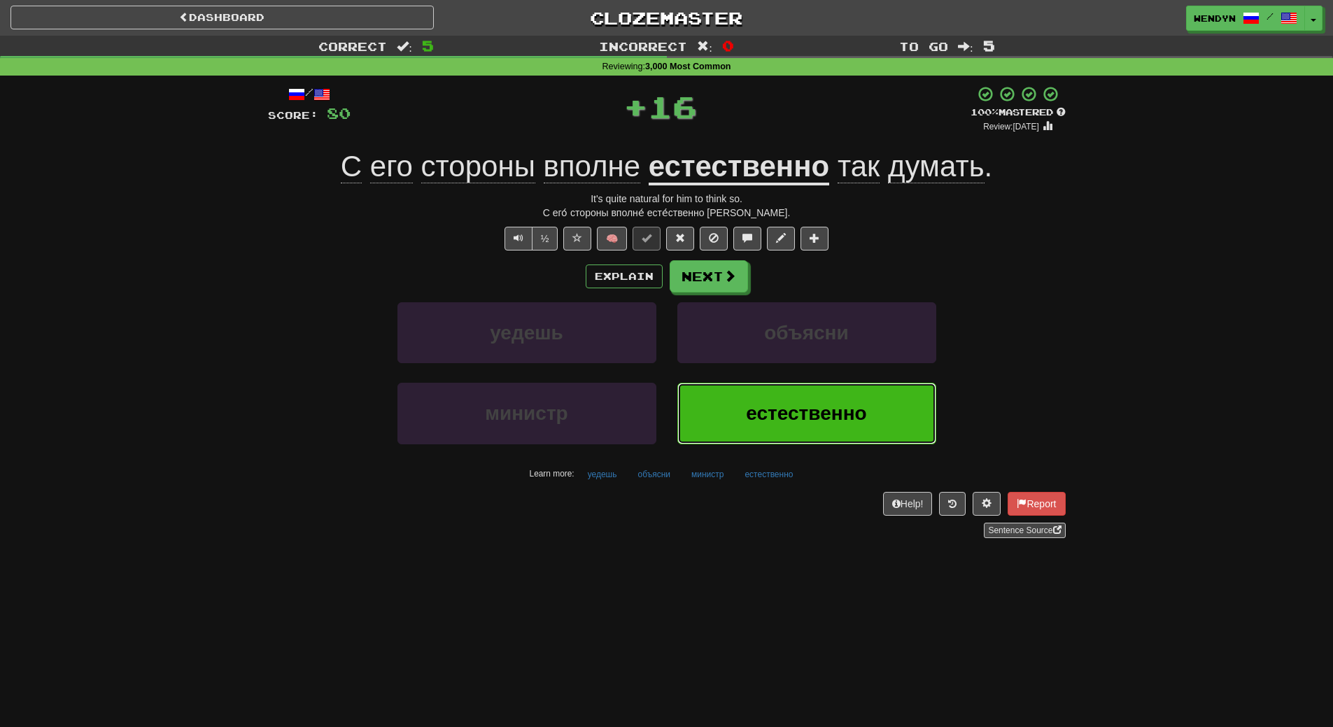
click at [798, 415] on span "естественно" at bounding box center [806, 413] width 120 height 22
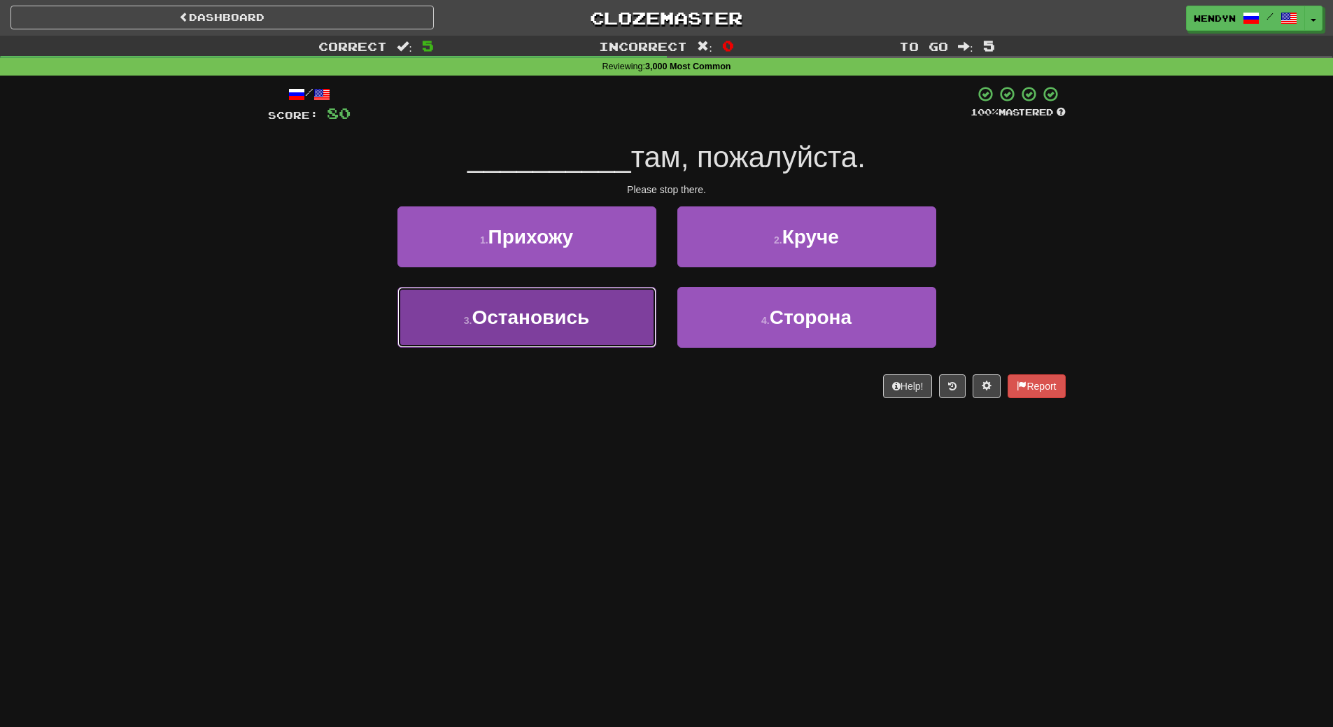
click at [591, 321] on button "3 . Остановись" at bounding box center [527, 317] width 259 height 61
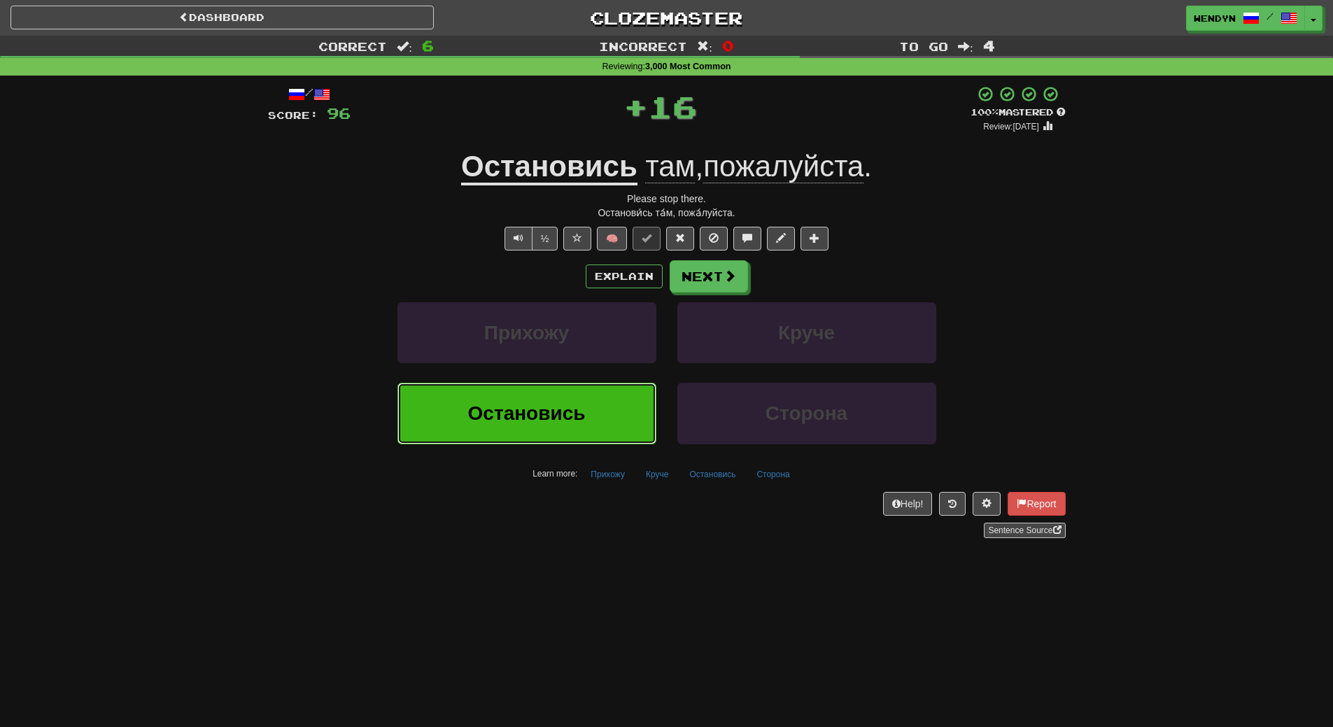
click at [580, 402] on button "Остановись" at bounding box center [527, 413] width 259 height 61
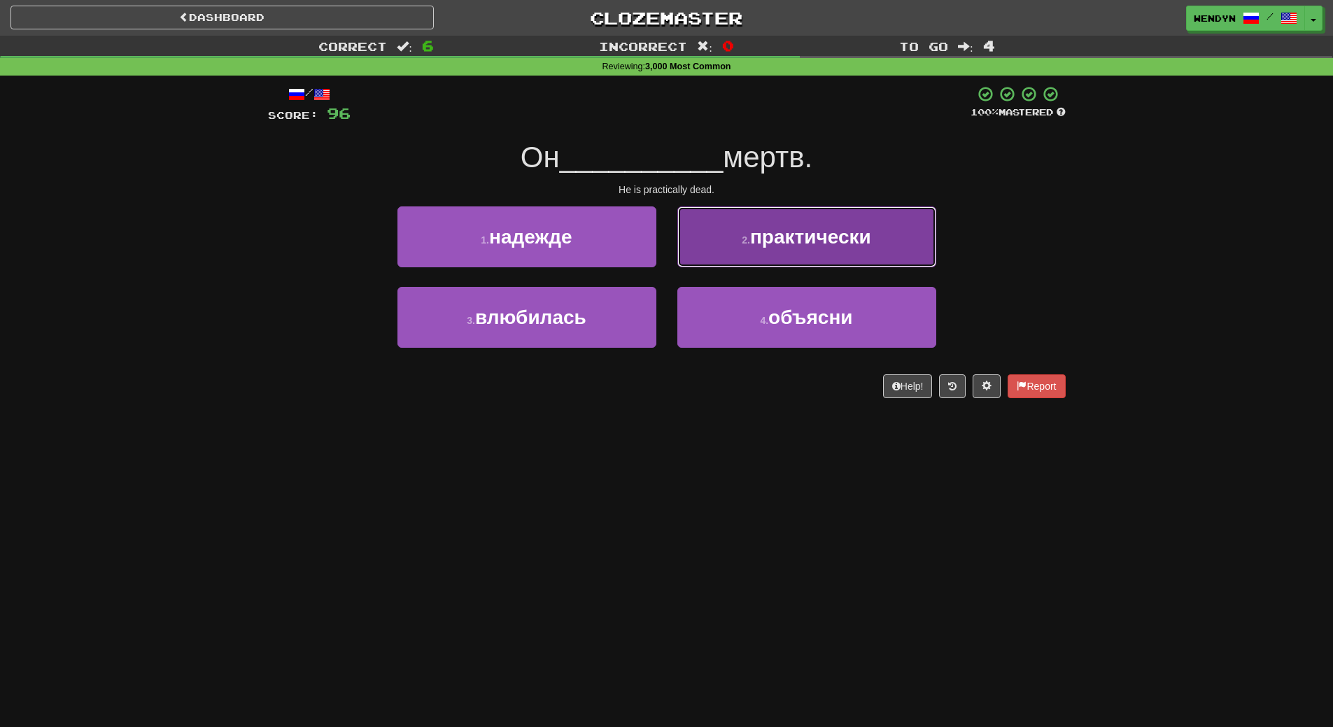
click at [858, 249] on button "2 . практически" at bounding box center [807, 236] width 259 height 61
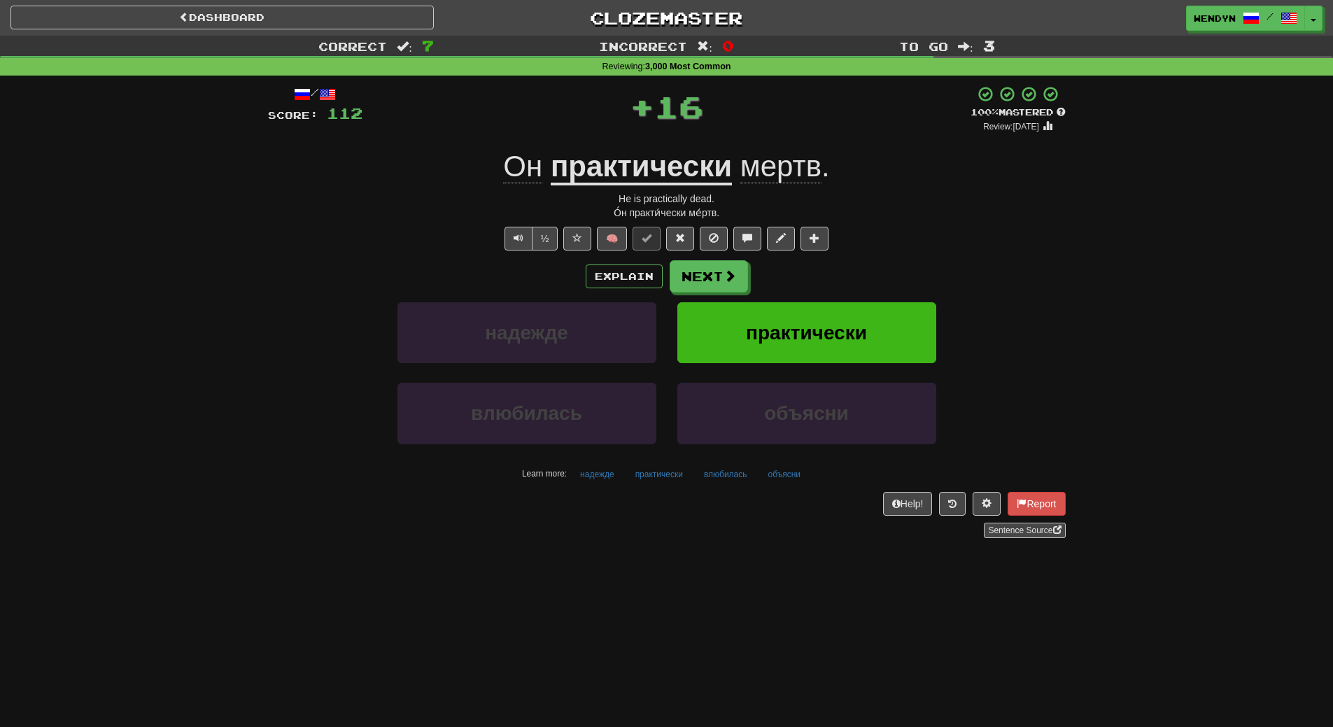
click at [858, 249] on div "½ 🧠" at bounding box center [667, 239] width 798 height 24
click at [846, 312] on button "практически" at bounding box center [807, 332] width 259 height 61
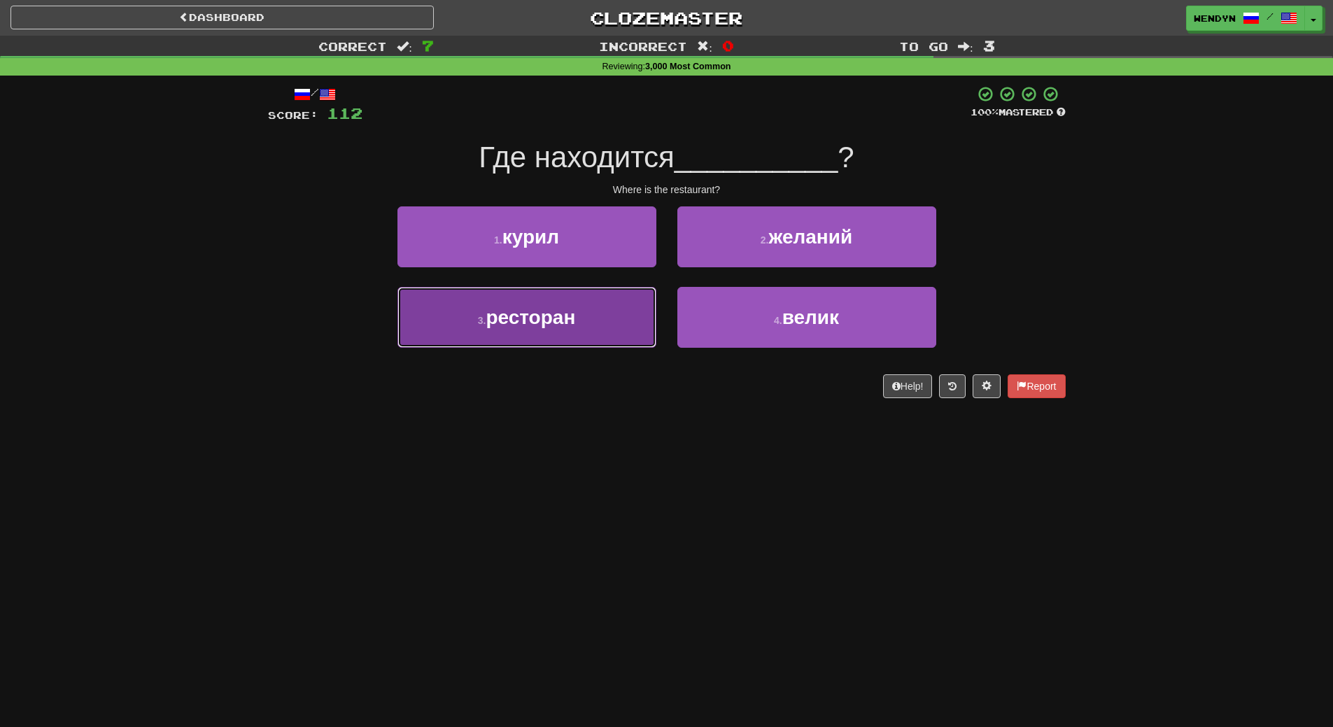
click at [612, 333] on button "3 . ресторан" at bounding box center [527, 317] width 259 height 61
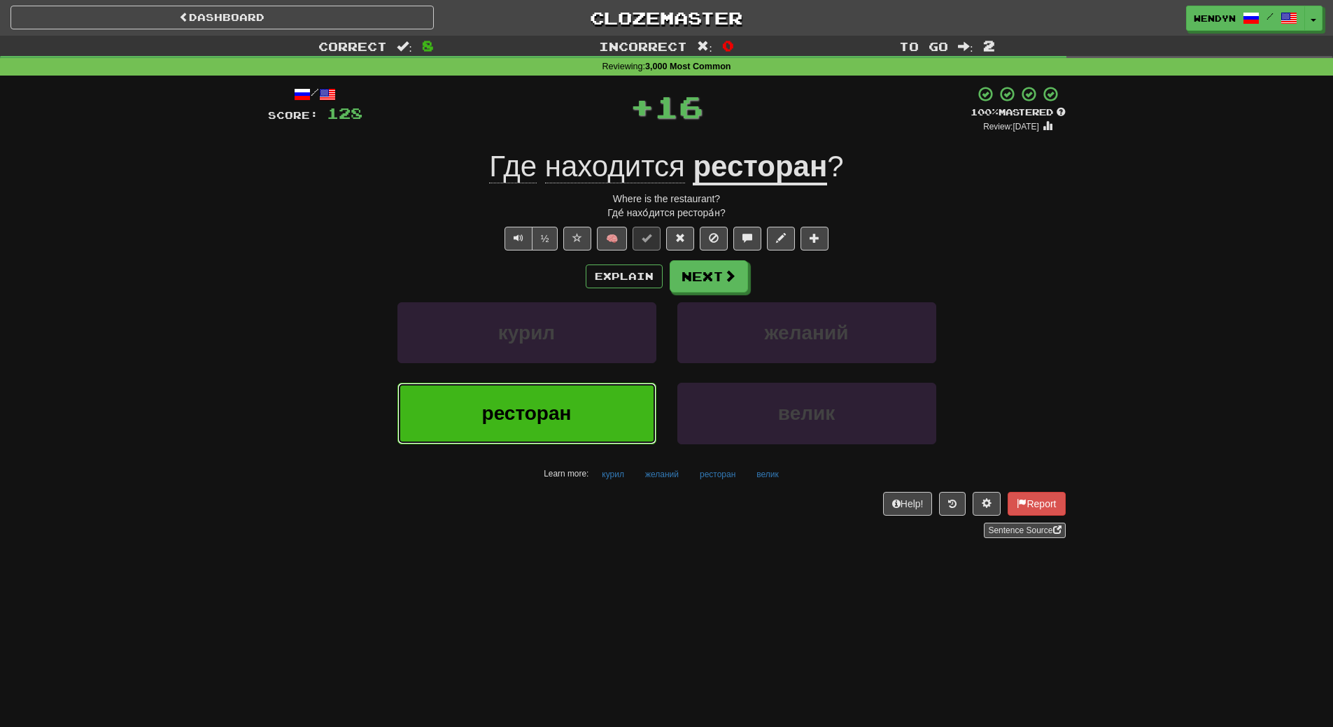
click at [583, 399] on button "ресторан" at bounding box center [527, 413] width 259 height 61
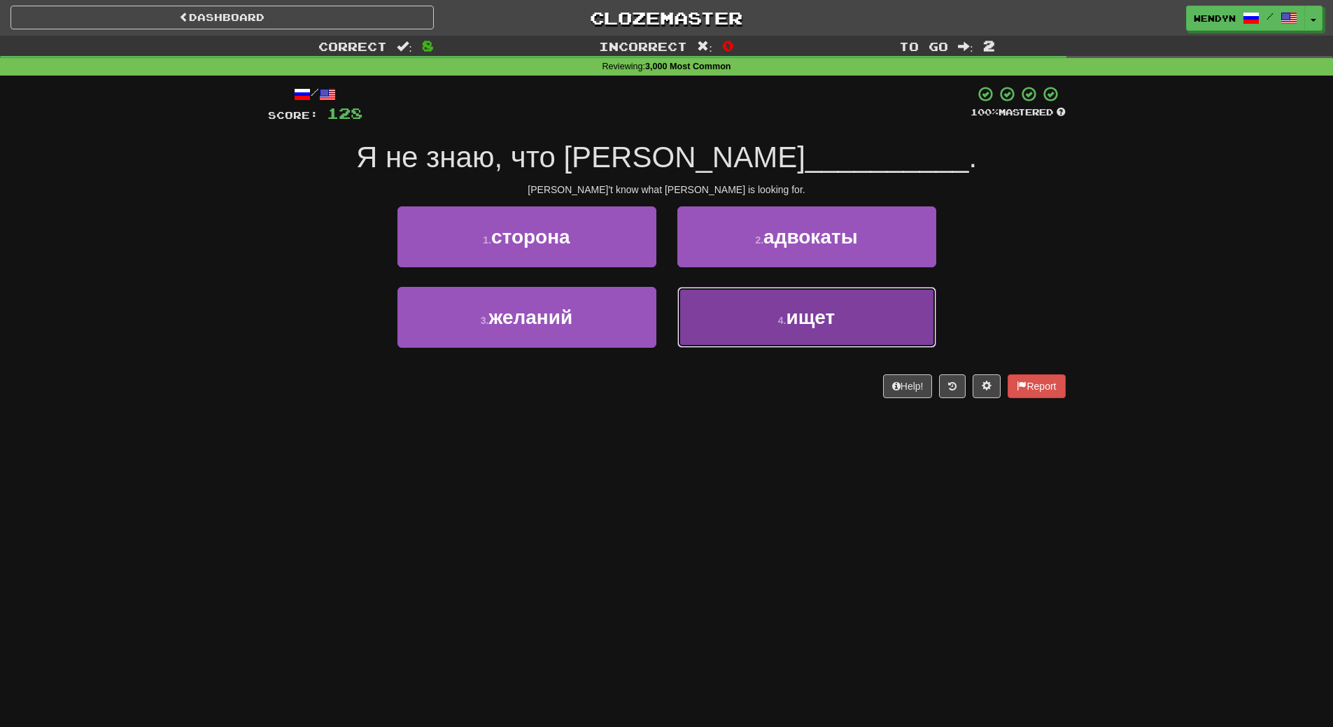
click at [794, 323] on span "ищет" at bounding box center [810, 318] width 49 height 22
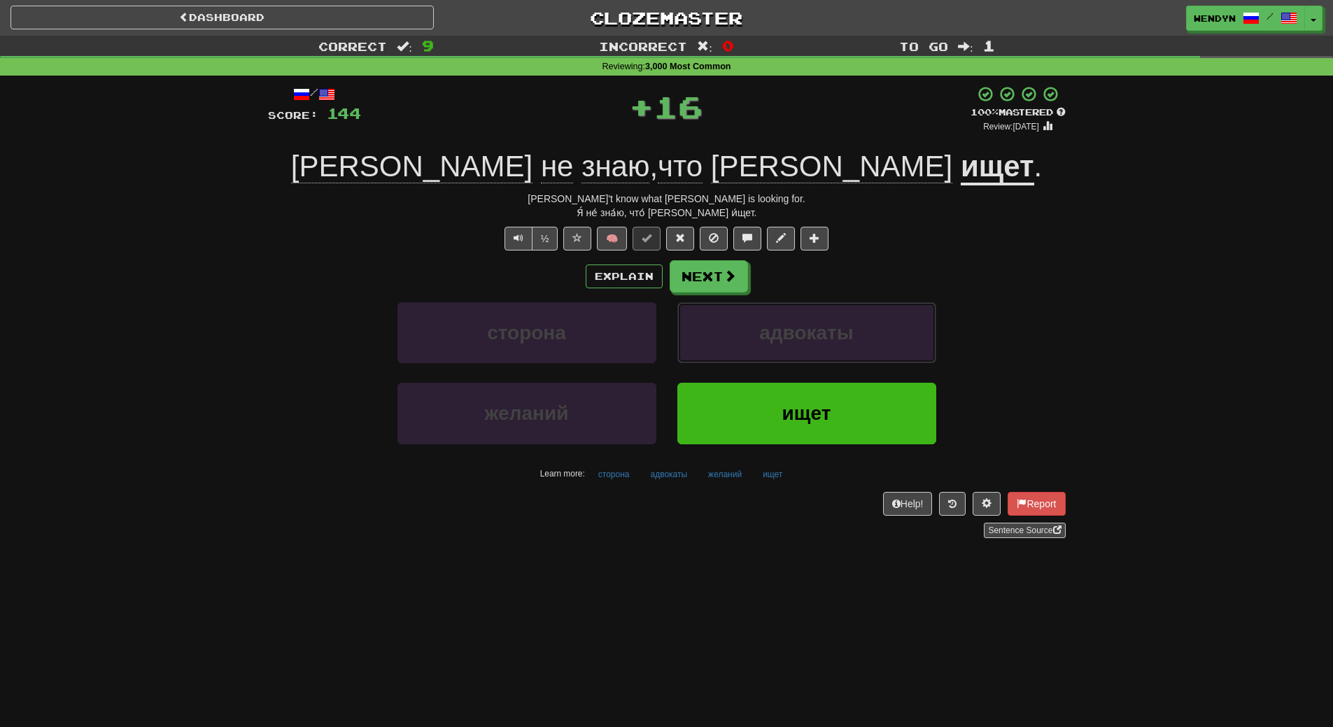
click at [794, 323] on span "адвокаты" at bounding box center [806, 333] width 94 height 22
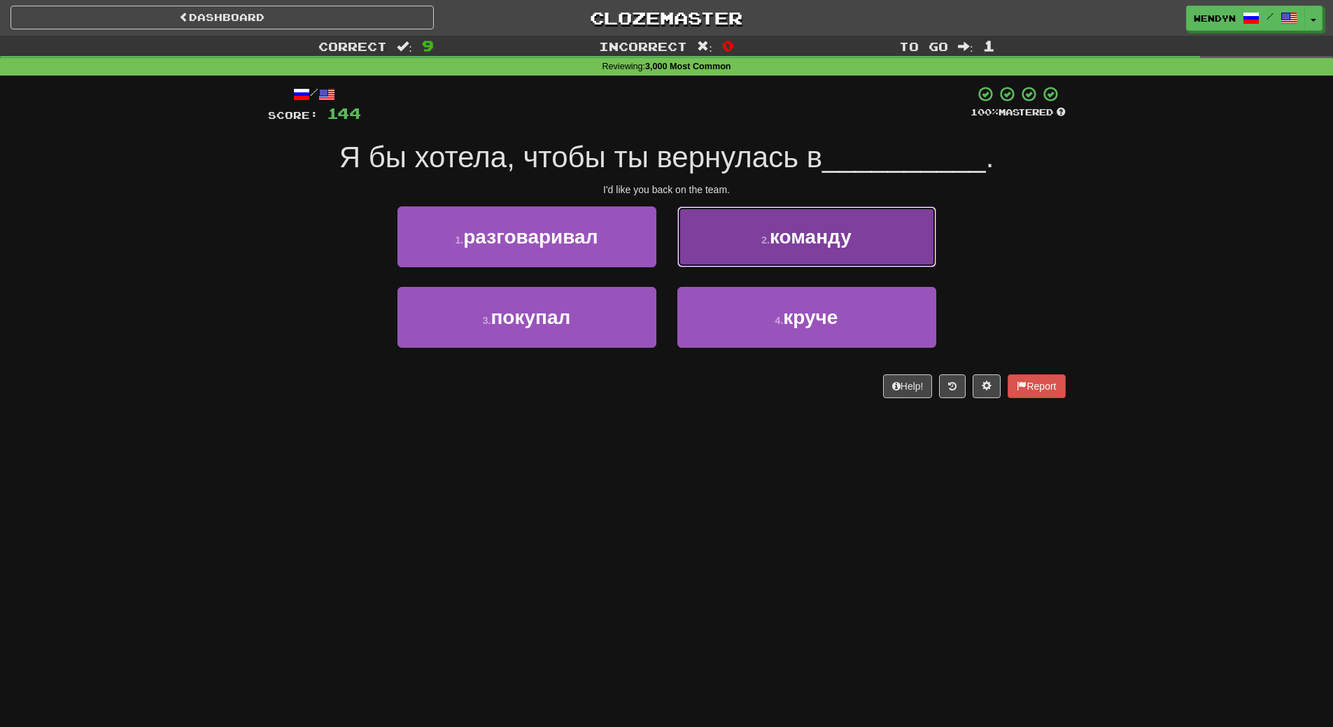
click at [861, 230] on button "2 . команду" at bounding box center [807, 236] width 259 height 61
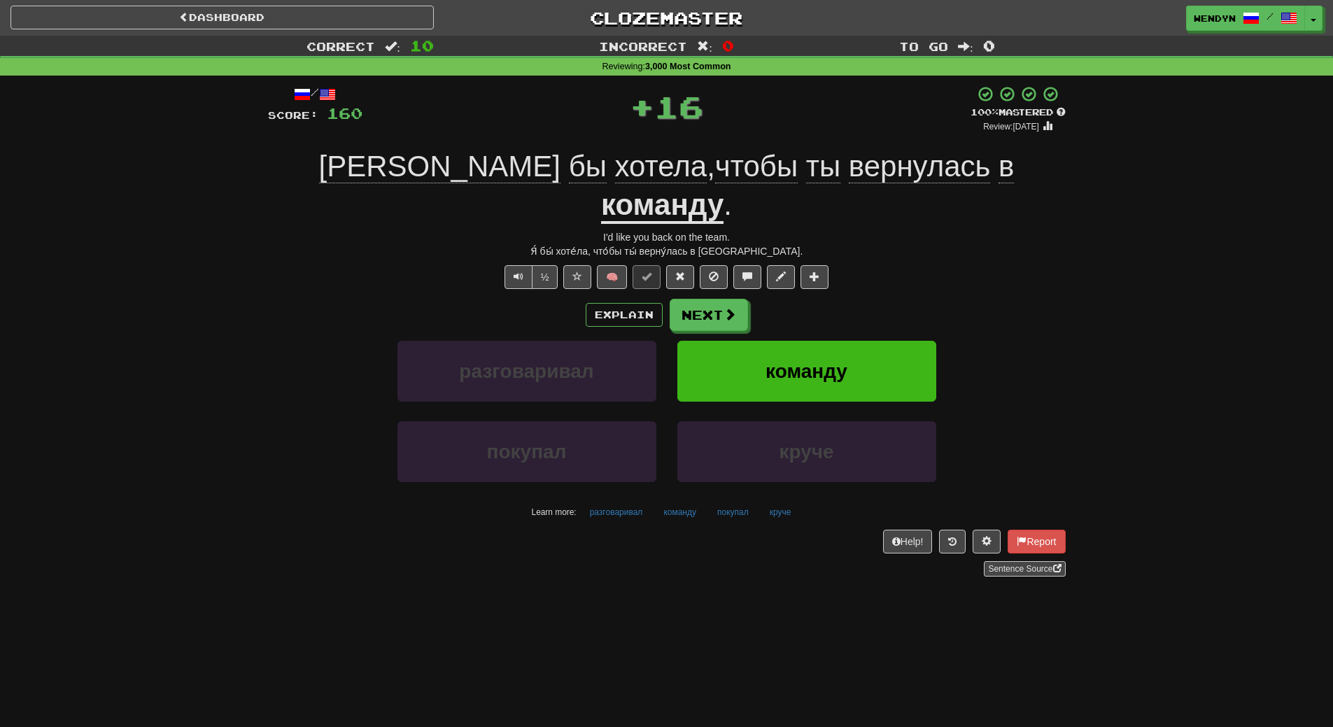
click at [861, 265] on div "½ 🧠" at bounding box center [667, 277] width 798 height 24
click at [856, 341] on button "команду" at bounding box center [807, 371] width 259 height 61
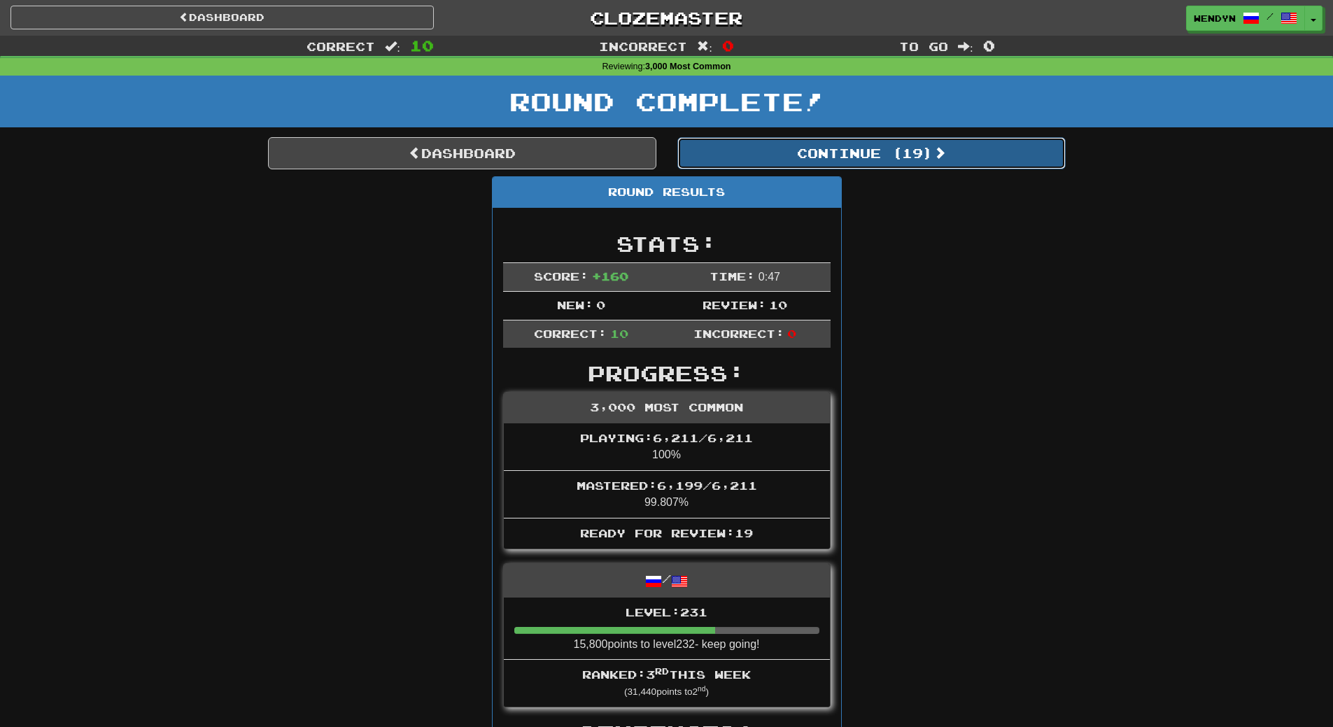
click at [899, 151] on button "Continue ( 19 )" at bounding box center [872, 153] width 388 height 32
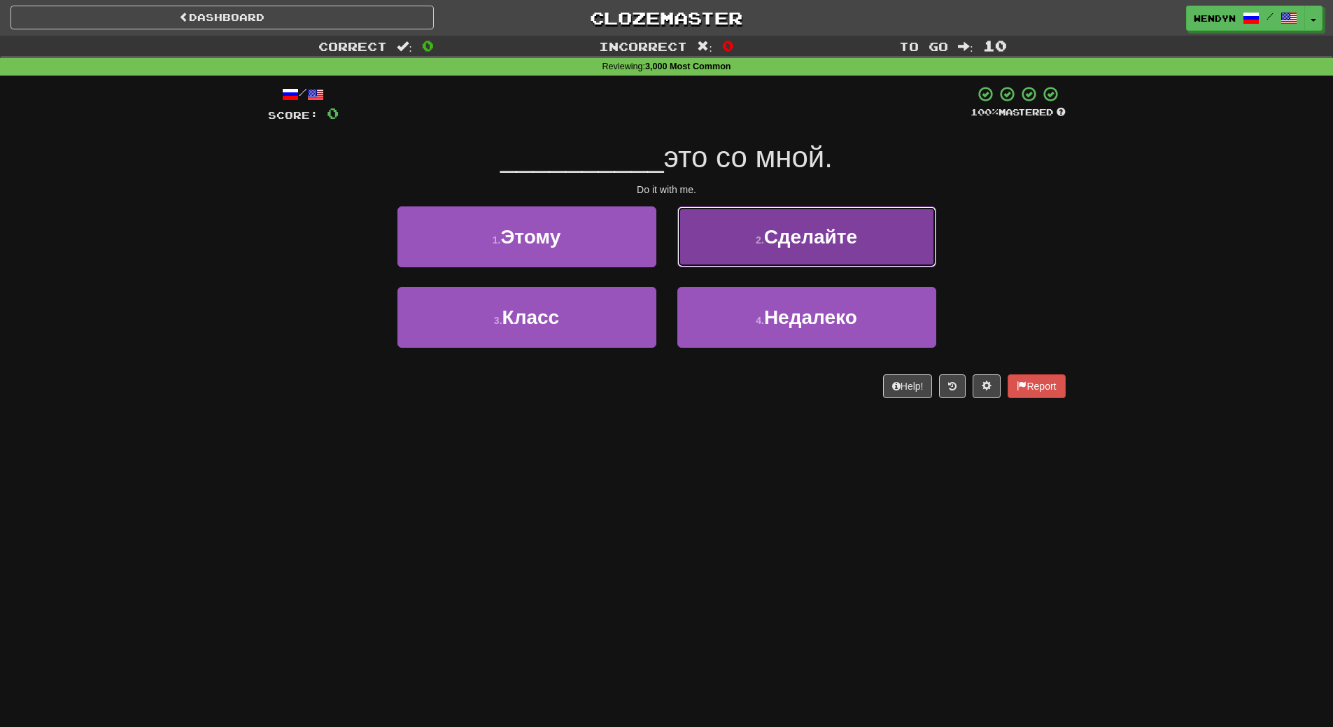
click at [803, 237] on span "Сделайте" at bounding box center [810, 237] width 93 height 22
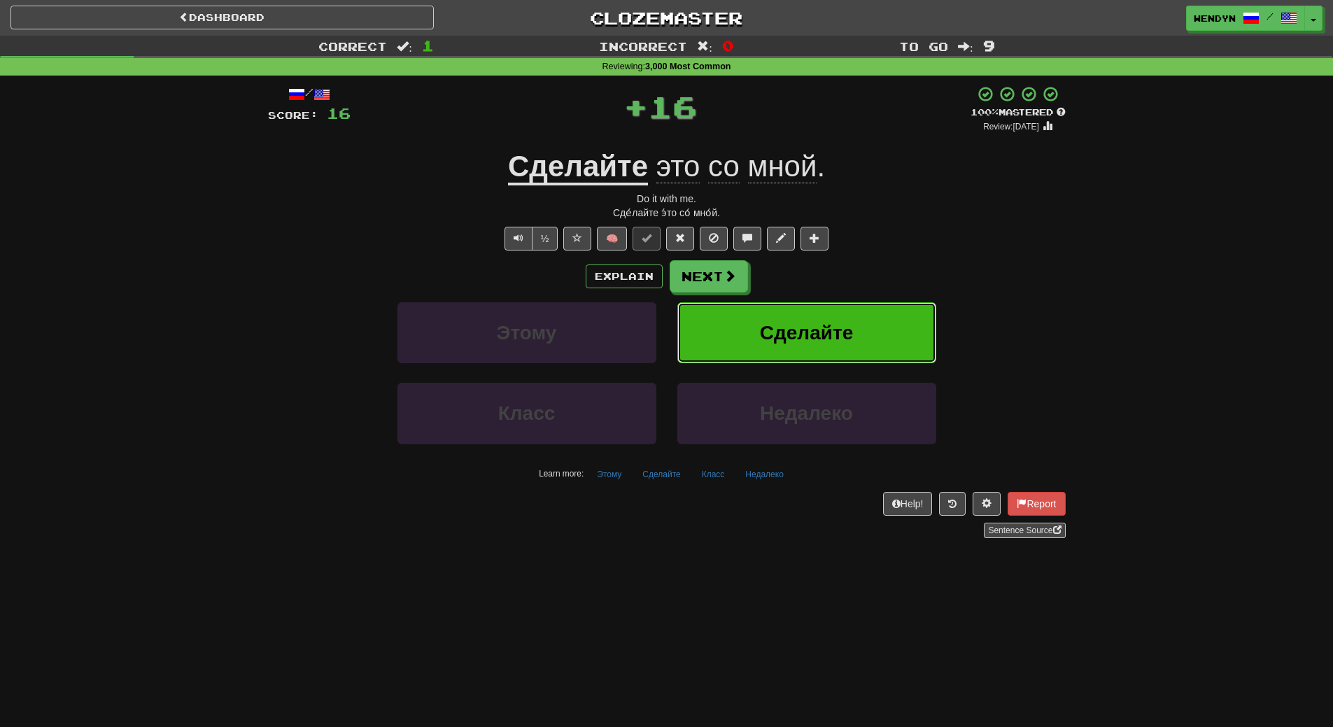
click at [804, 324] on span "Сделайте" at bounding box center [806, 333] width 93 height 22
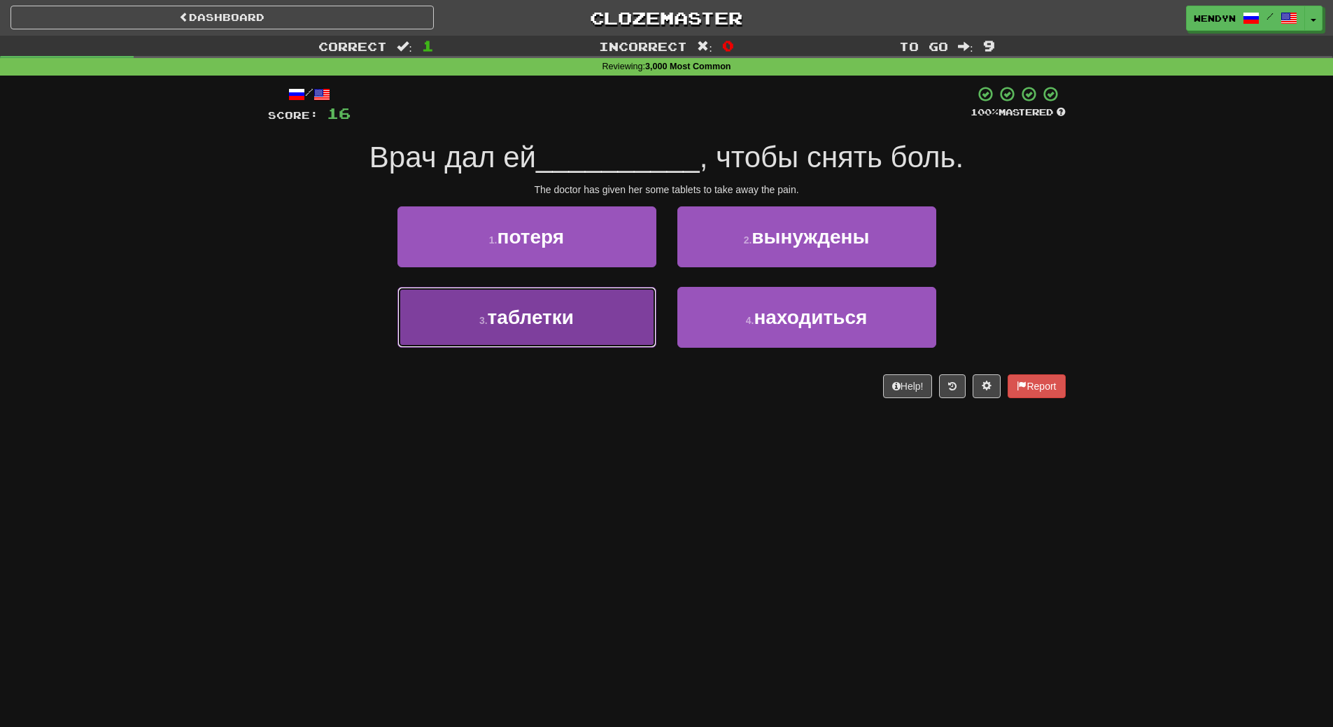
click at [571, 310] on span "таблетки" at bounding box center [531, 318] width 86 height 22
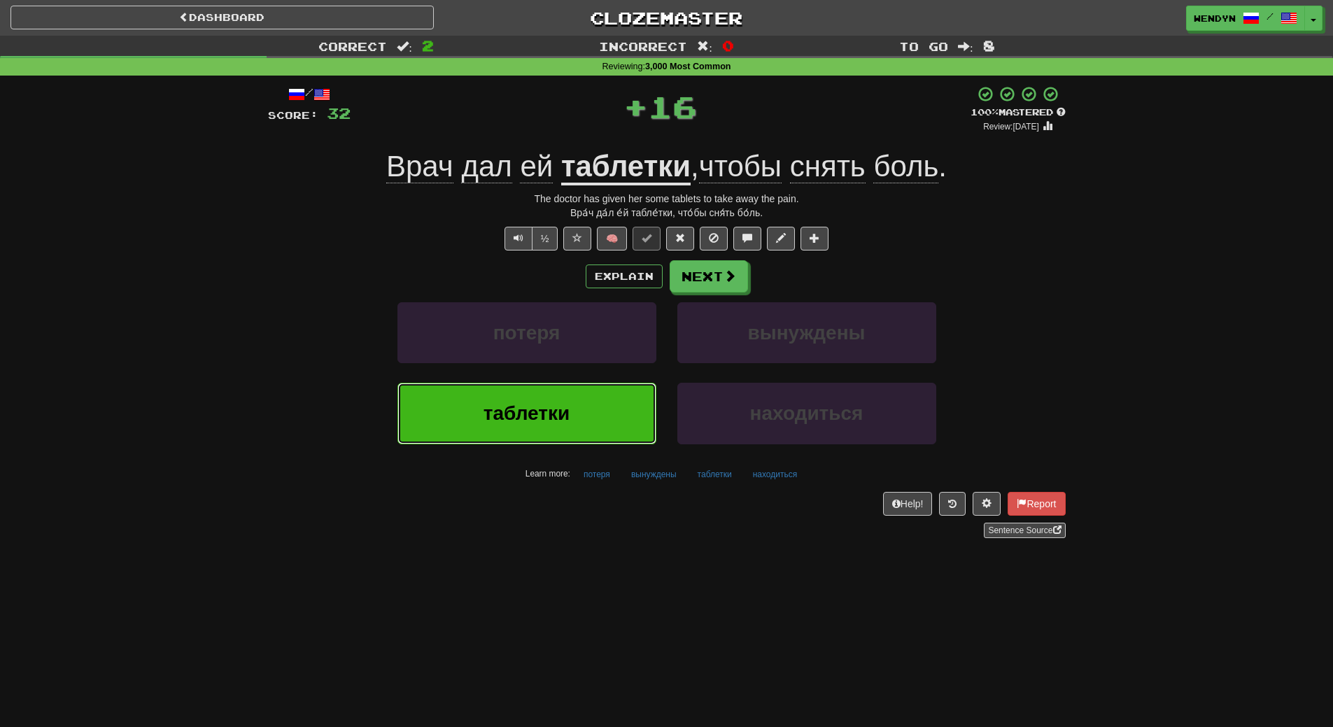
click at [558, 394] on button "таблетки" at bounding box center [527, 413] width 259 height 61
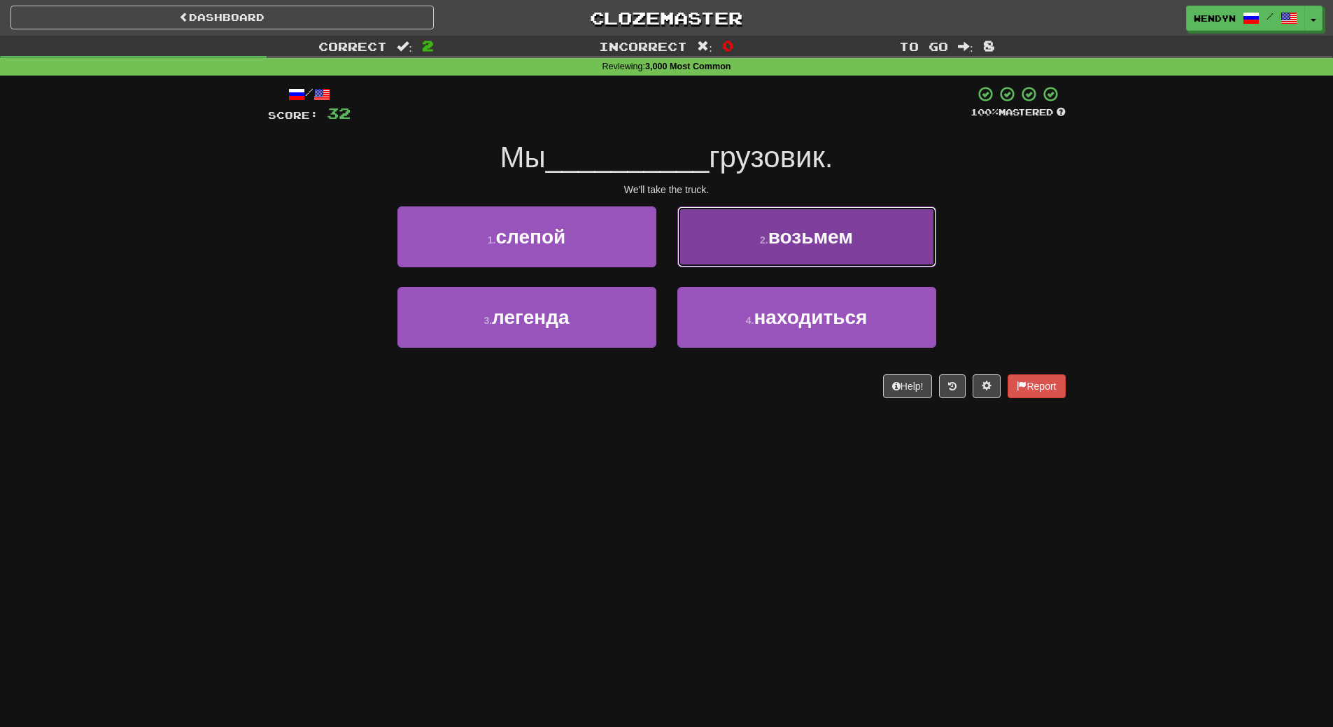
click at [801, 239] on span "возьмем" at bounding box center [811, 237] width 85 height 22
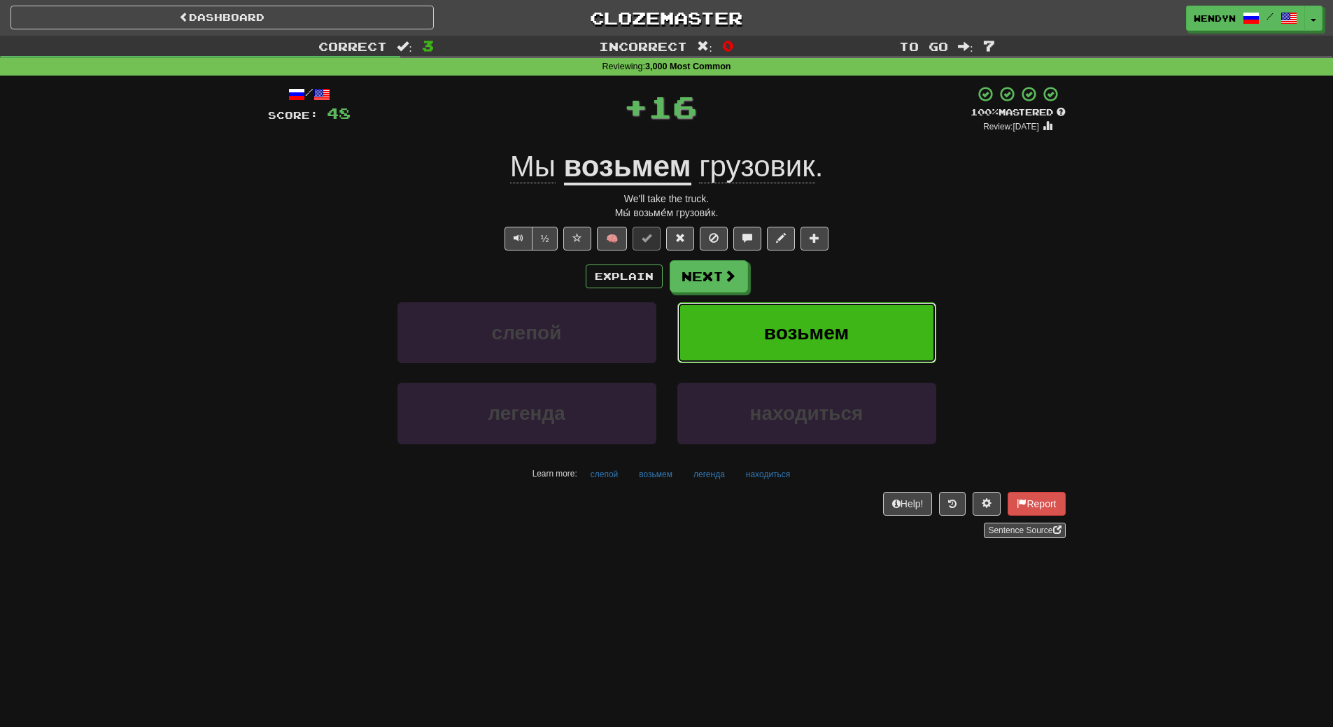
click at [807, 327] on span "возьмем" at bounding box center [806, 333] width 85 height 22
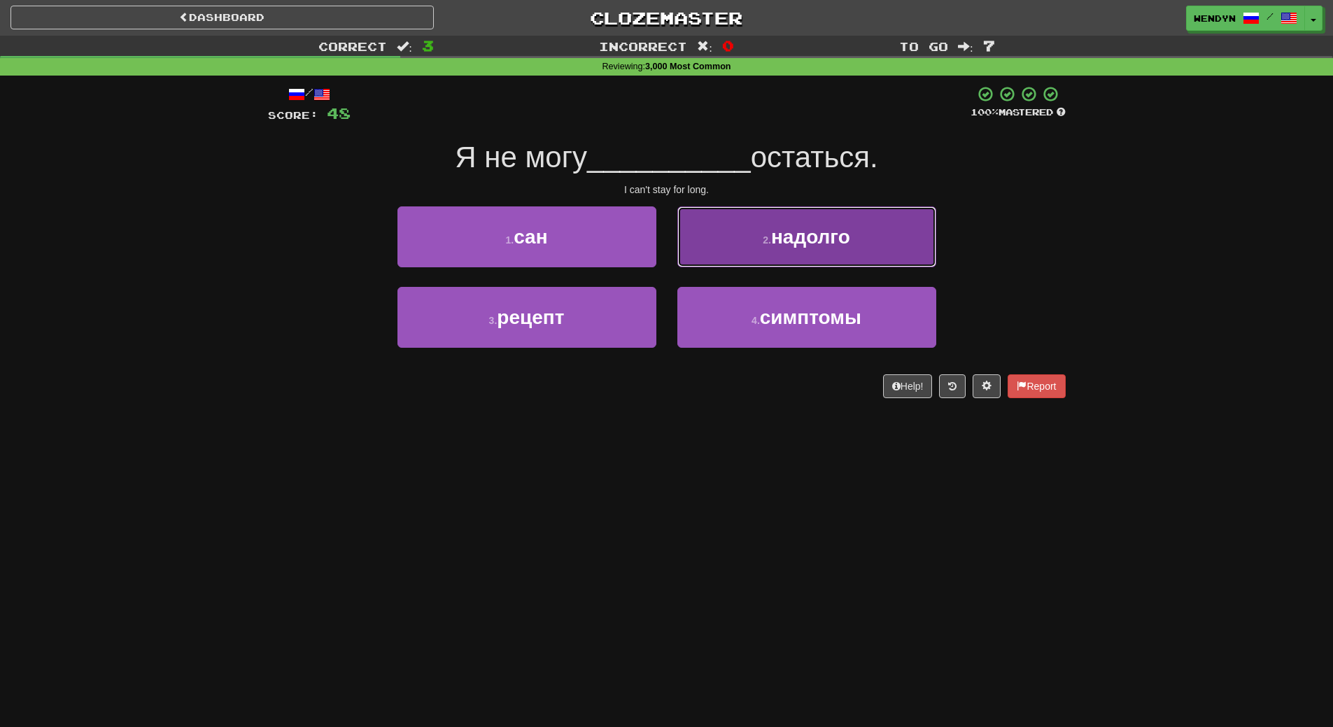
click at [802, 237] on span "надолго" at bounding box center [810, 237] width 79 height 22
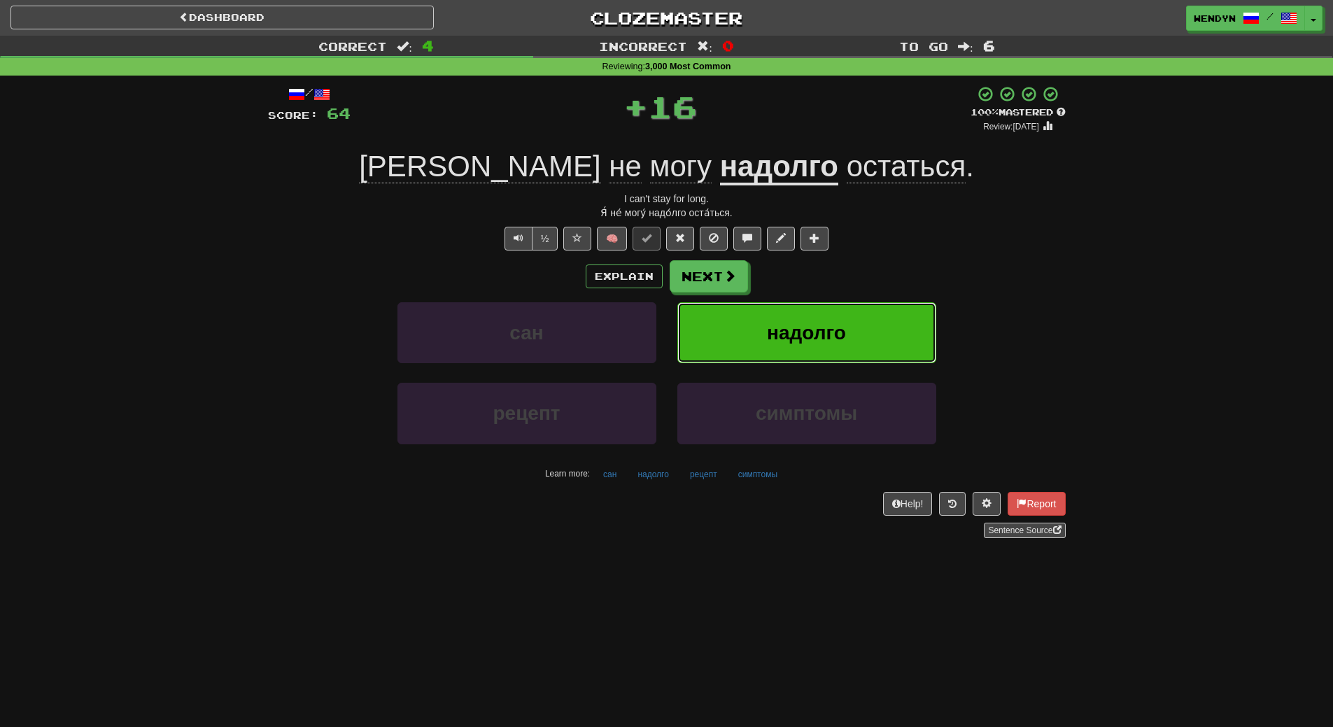
click at [826, 323] on span "надолго" at bounding box center [806, 333] width 79 height 22
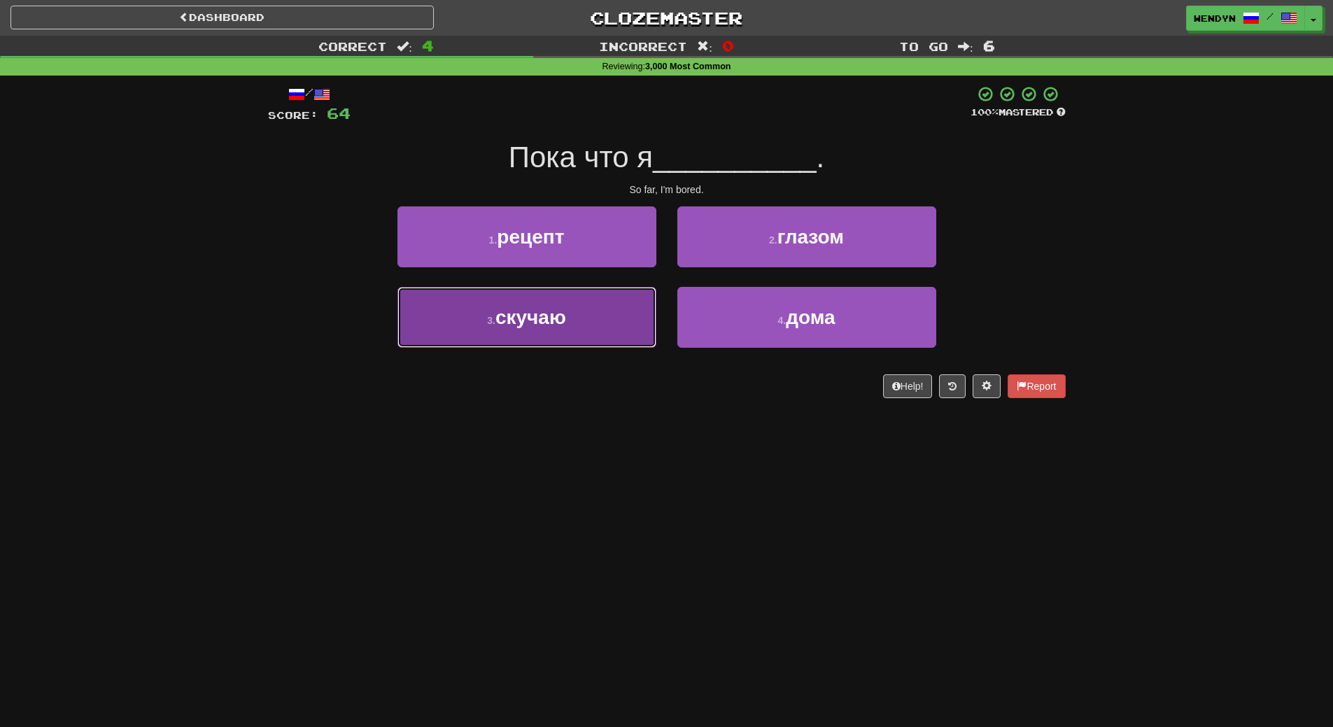
click at [601, 321] on button "3 . скучаю" at bounding box center [527, 317] width 259 height 61
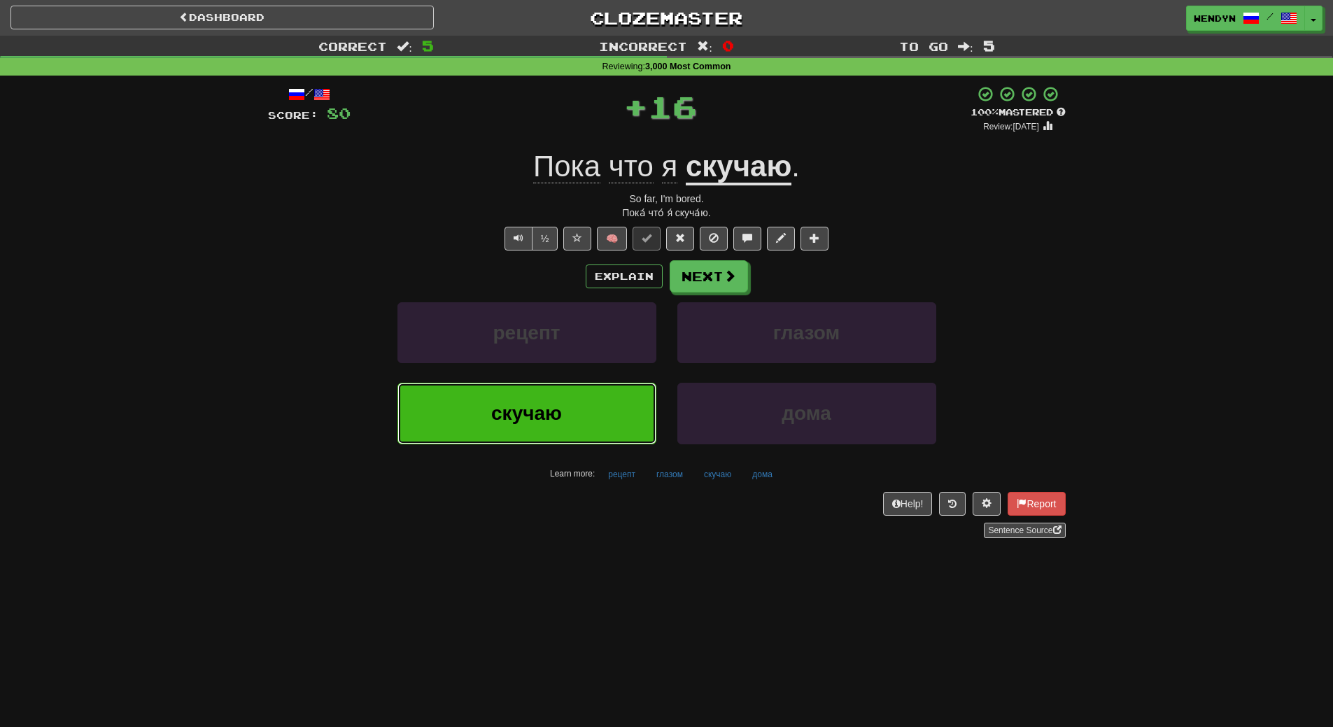
click at [567, 418] on button "скучаю" at bounding box center [527, 413] width 259 height 61
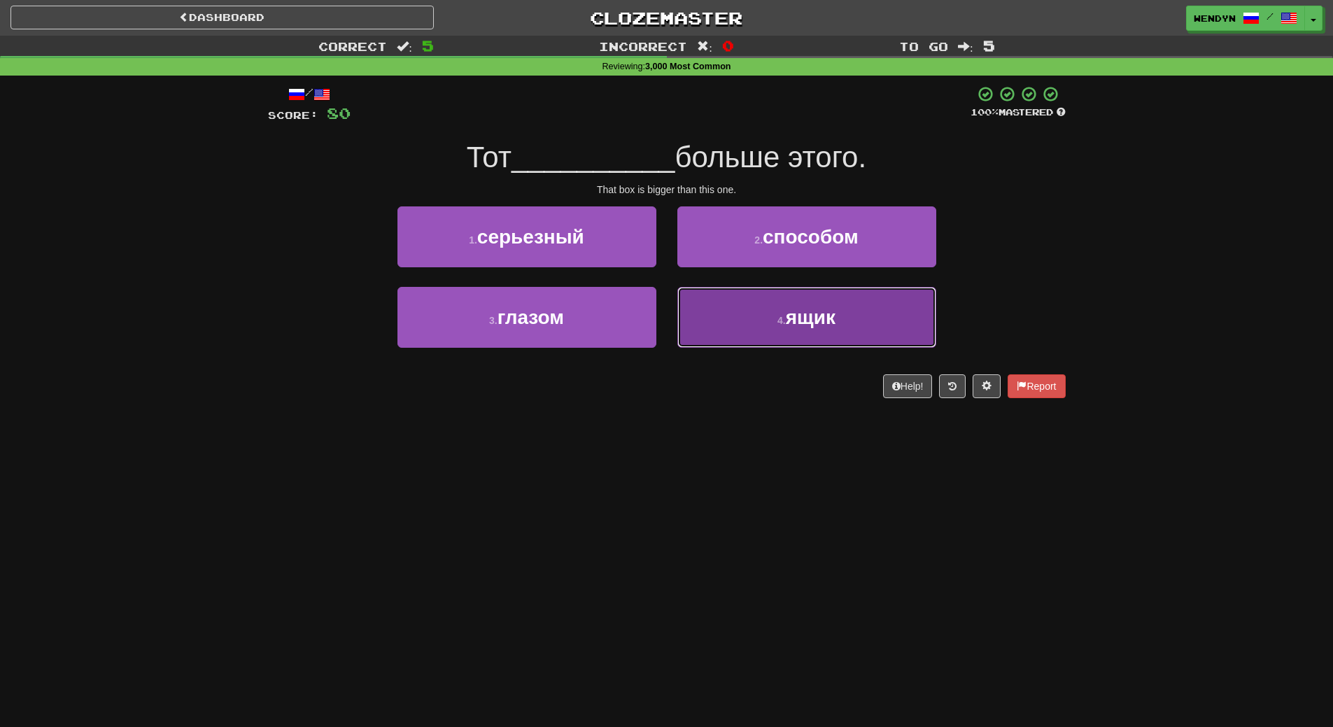
click at [759, 335] on button "4 . ящик" at bounding box center [807, 317] width 259 height 61
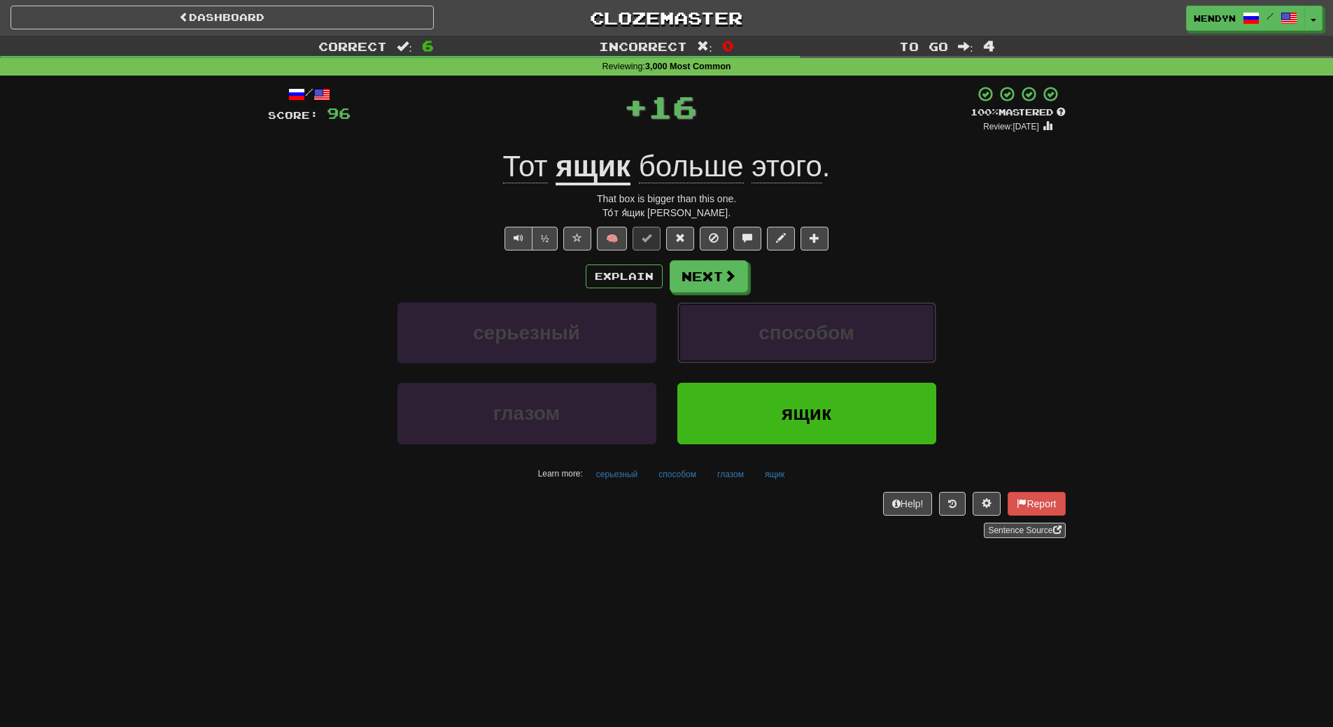
click at [759, 335] on span "способом" at bounding box center [807, 333] width 96 height 22
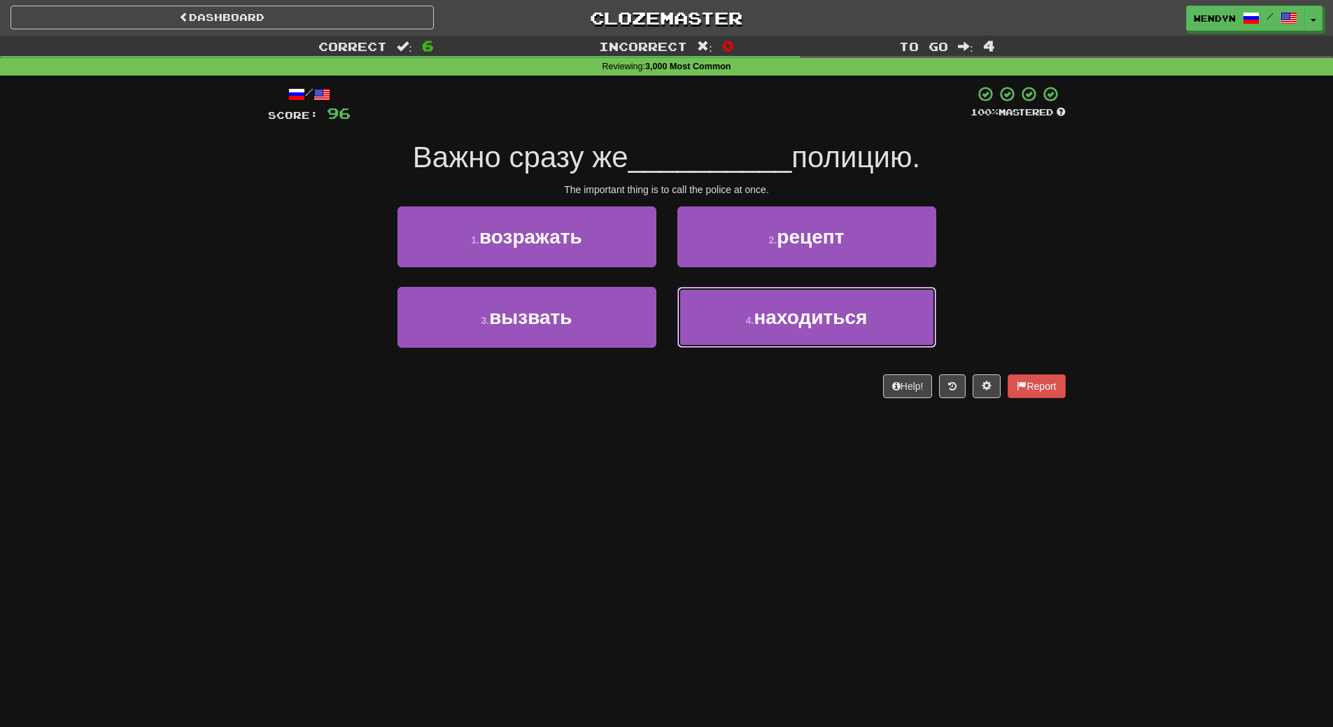
drag, startPoint x: 759, startPoint y: 335, endPoint x: 735, endPoint y: 415, distance: 83.3
click at [737, 412] on div "/ Score: 96 100 % Mastered Важно сразу же __________ полицию. The important thi…" at bounding box center [667, 247] width 798 height 342
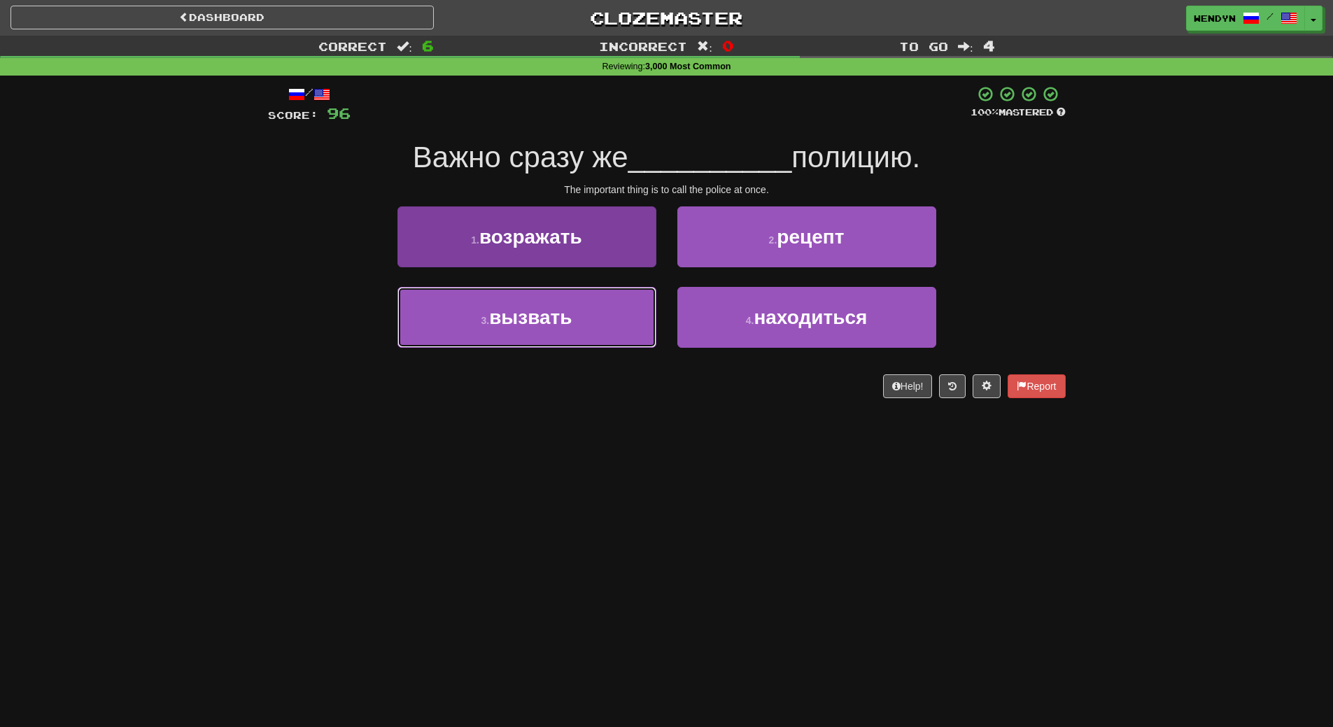
drag, startPoint x: 580, startPoint y: 311, endPoint x: 577, endPoint y: 354, distance: 43.5
click at [580, 312] on button "3 . вызвать" at bounding box center [527, 317] width 259 height 61
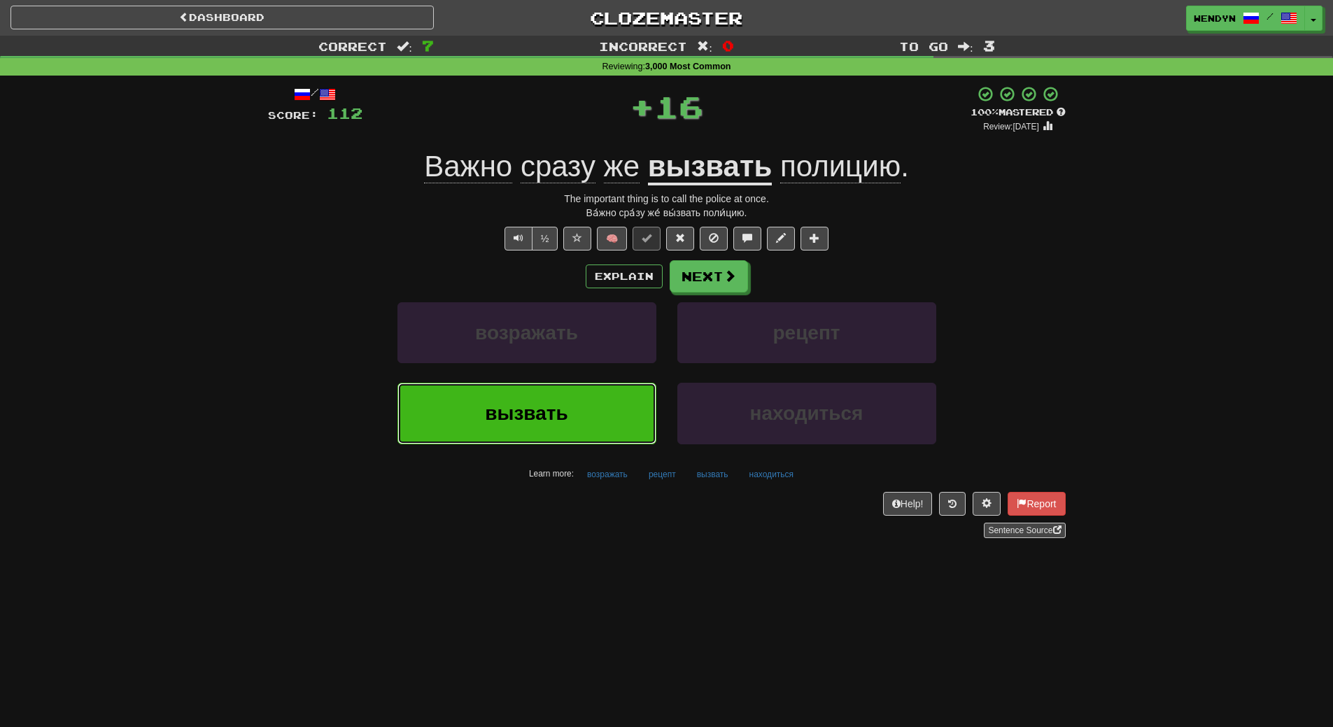
click at [579, 400] on button "вызвать" at bounding box center [527, 413] width 259 height 61
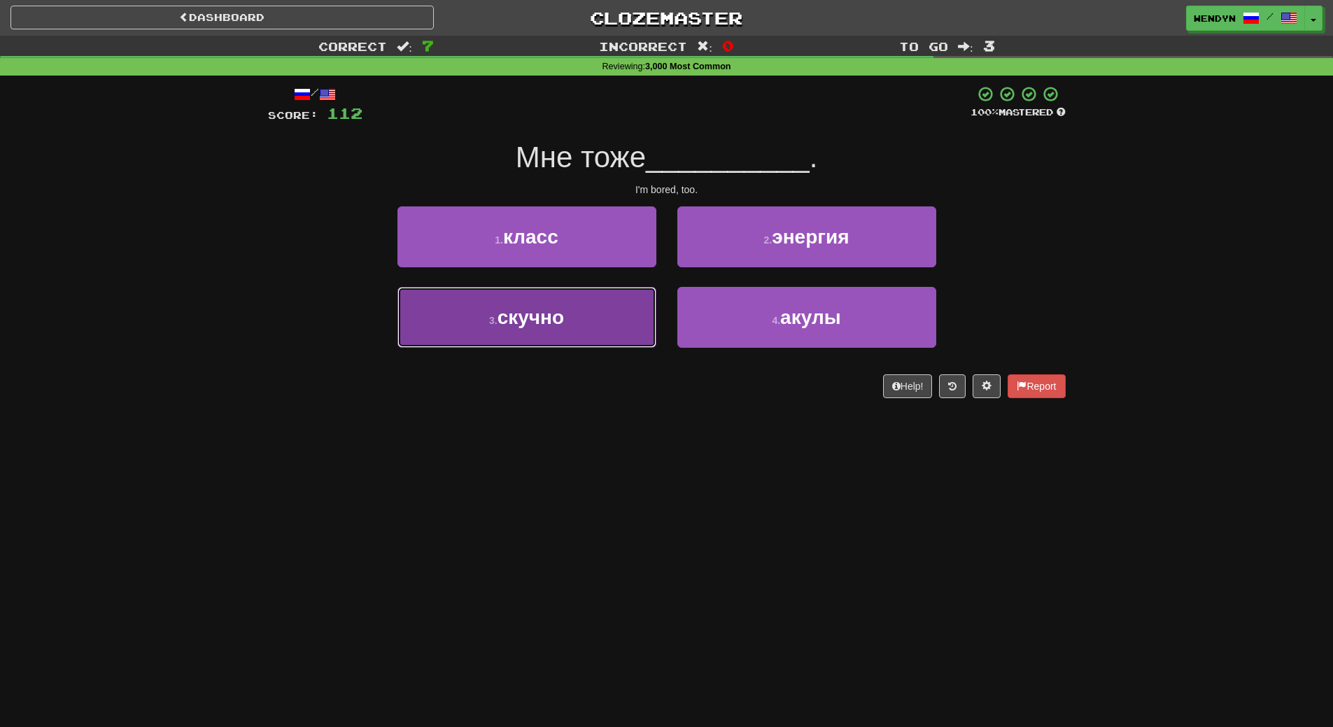
click at [596, 330] on button "3 . скучно" at bounding box center [527, 317] width 259 height 61
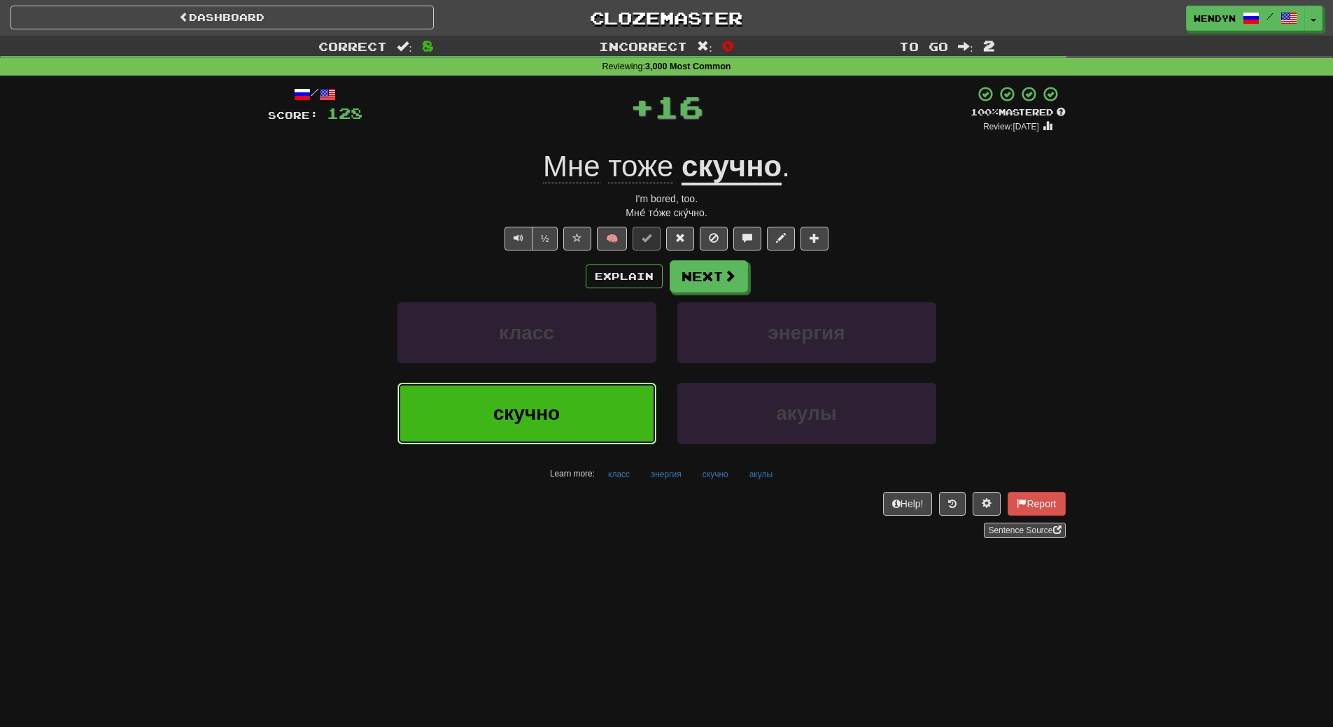
click at [584, 417] on button "скучно" at bounding box center [527, 413] width 259 height 61
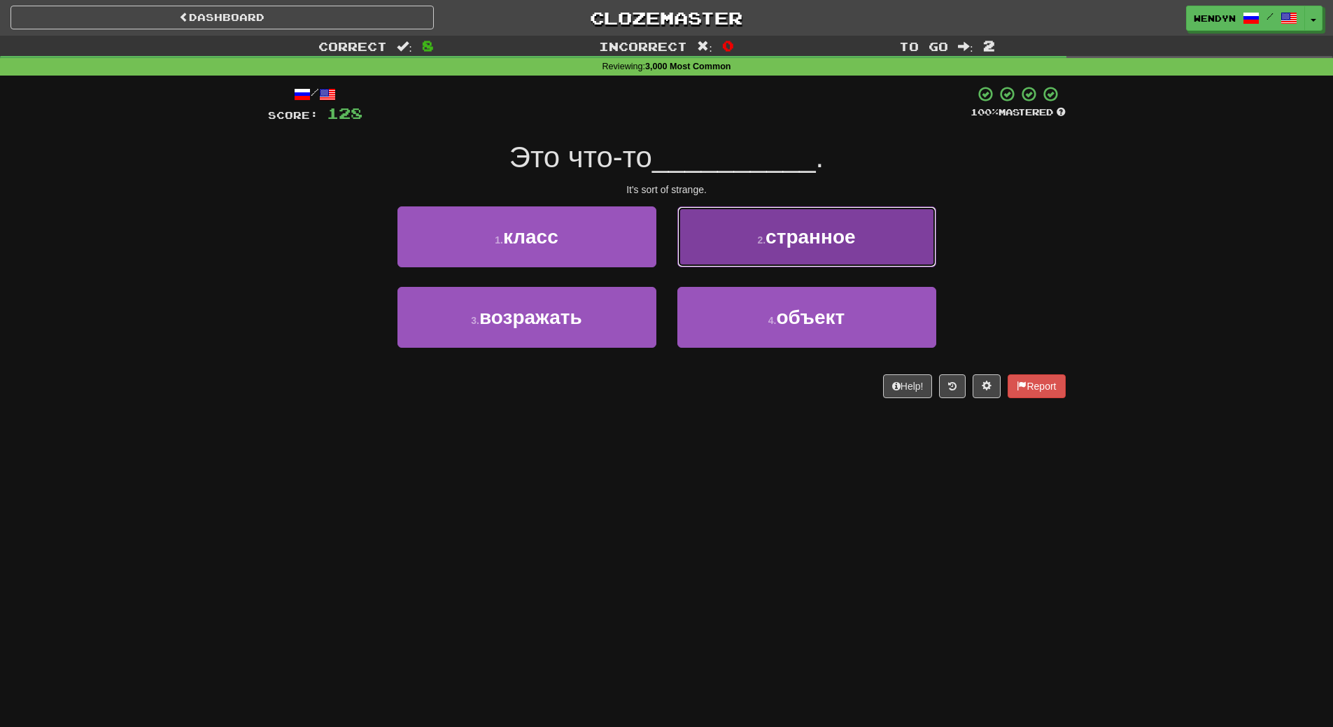
click at [825, 215] on button "2 . странное" at bounding box center [807, 236] width 259 height 61
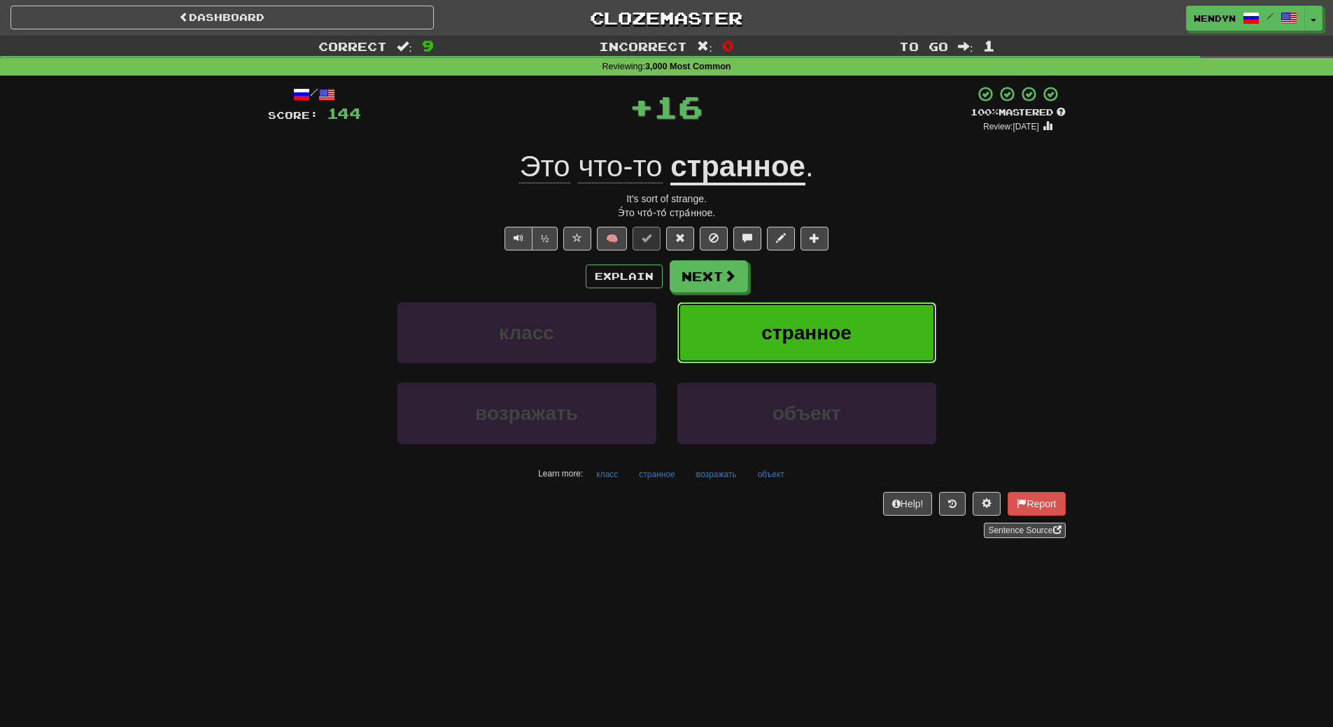
click at [829, 346] on button "странное" at bounding box center [807, 332] width 259 height 61
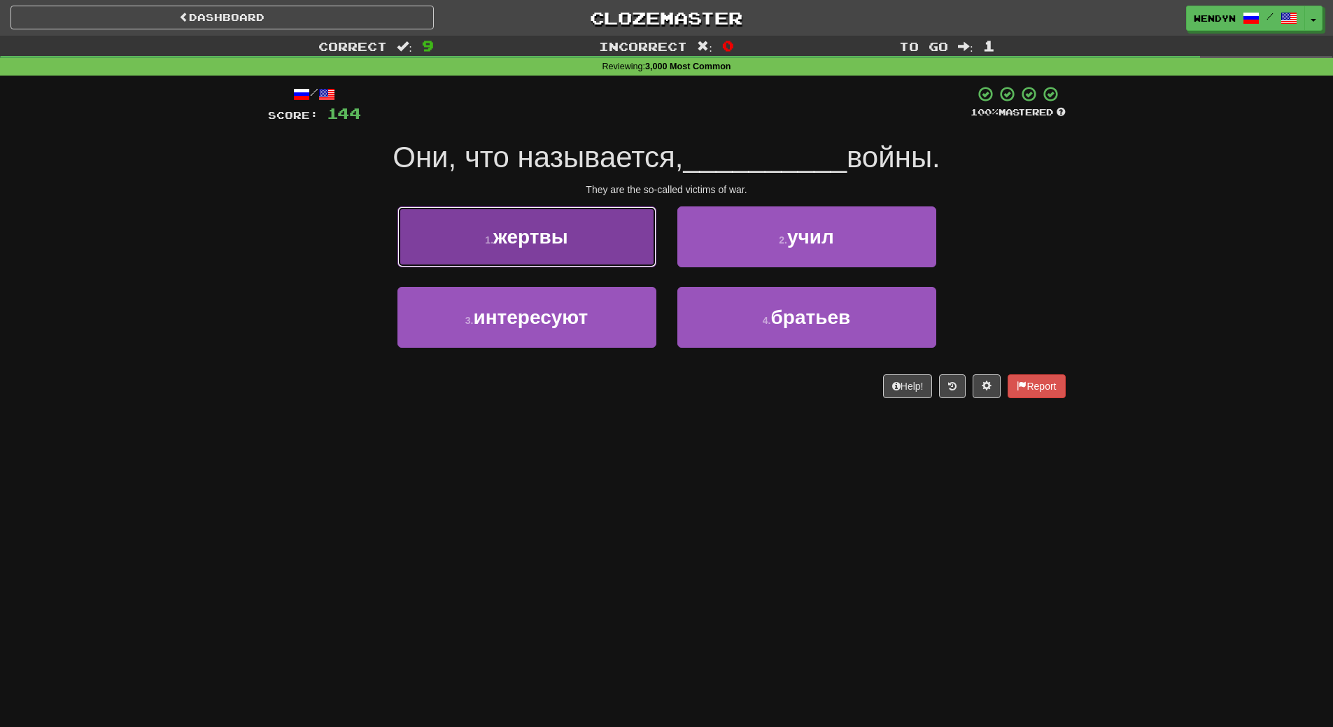
click at [574, 233] on button "1 . жертвы" at bounding box center [527, 236] width 259 height 61
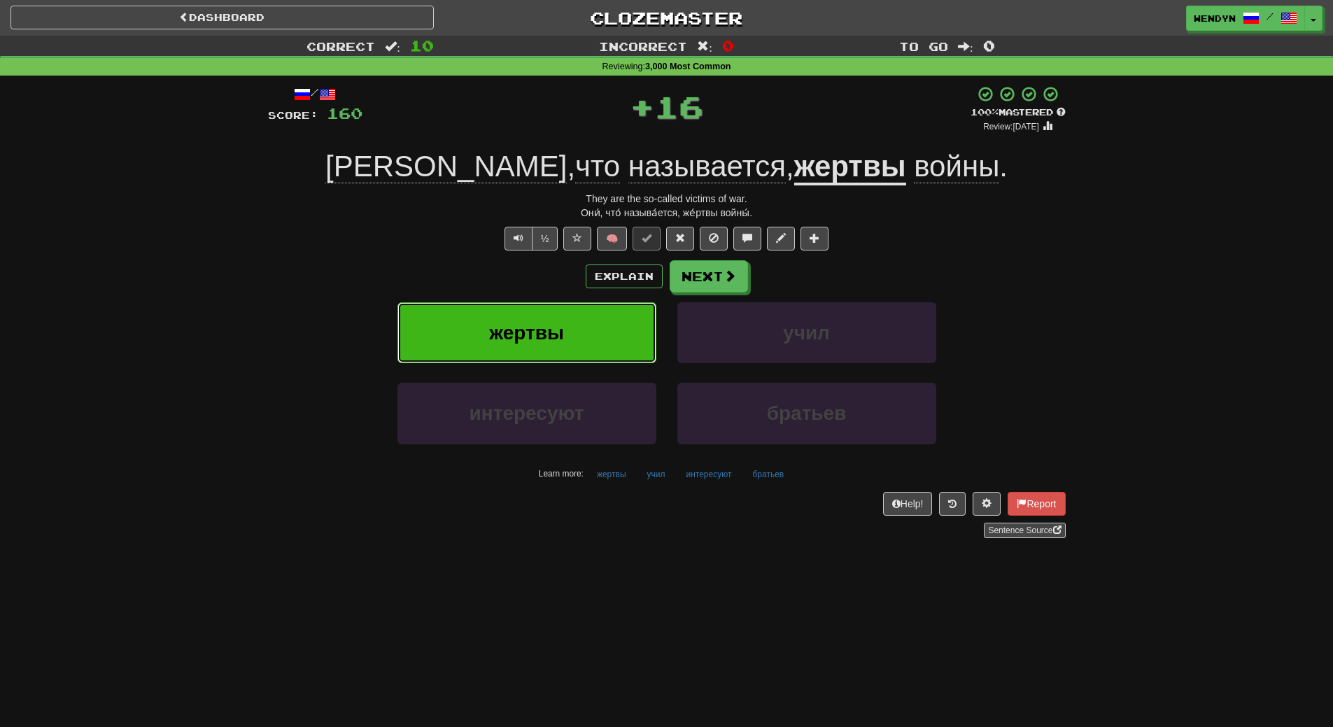
click at [570, 320] on button "жертвы" at bounding box center [527, 332] width 259 height 61
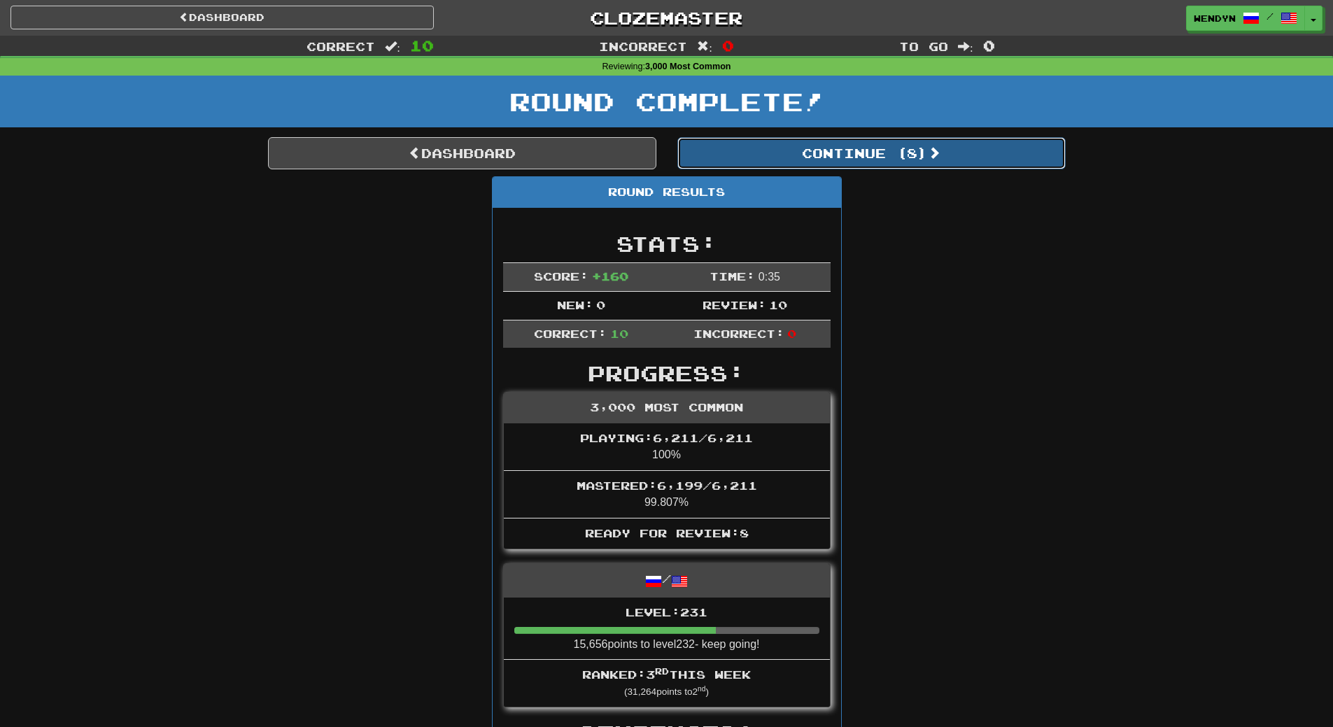
click at [913, 152] on button "Continue ( 8 )" at bounding box center [872, 153] width 388 height 32
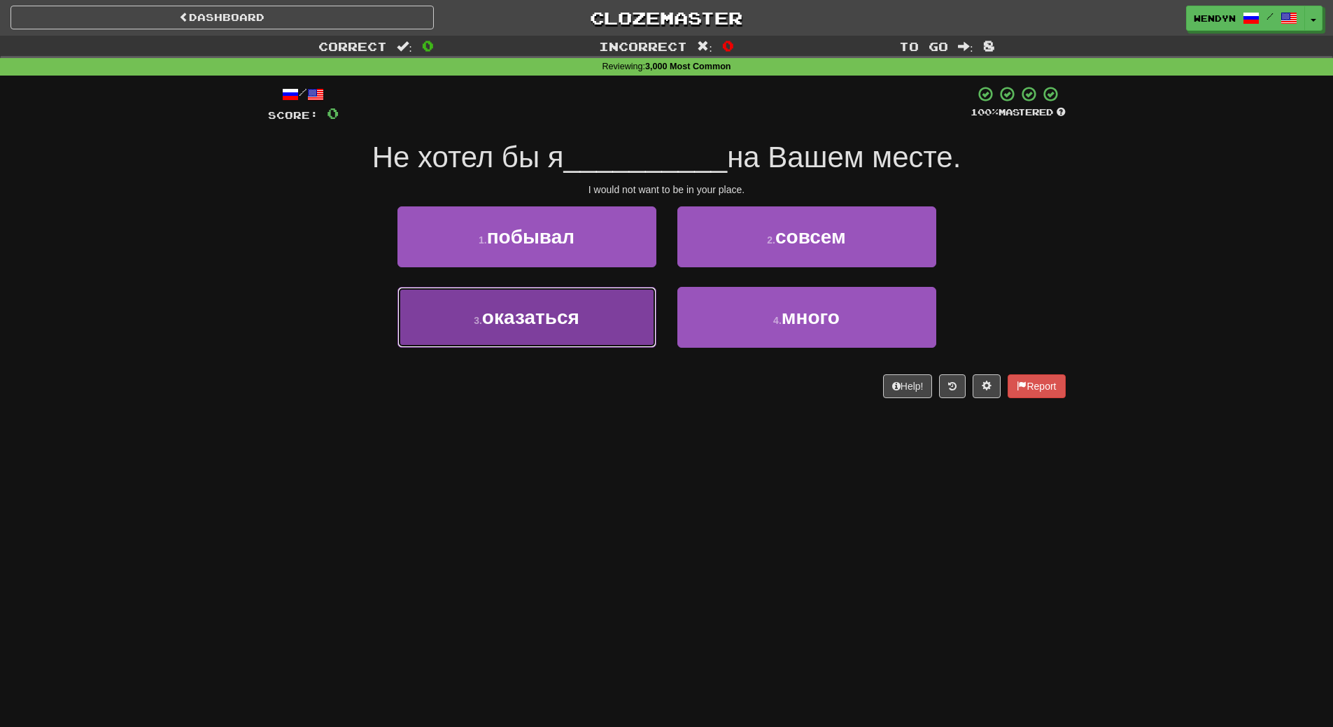
click at [633, 322] on button "3 . оказаться" at bounding box center [527, 317] width 259 height 61
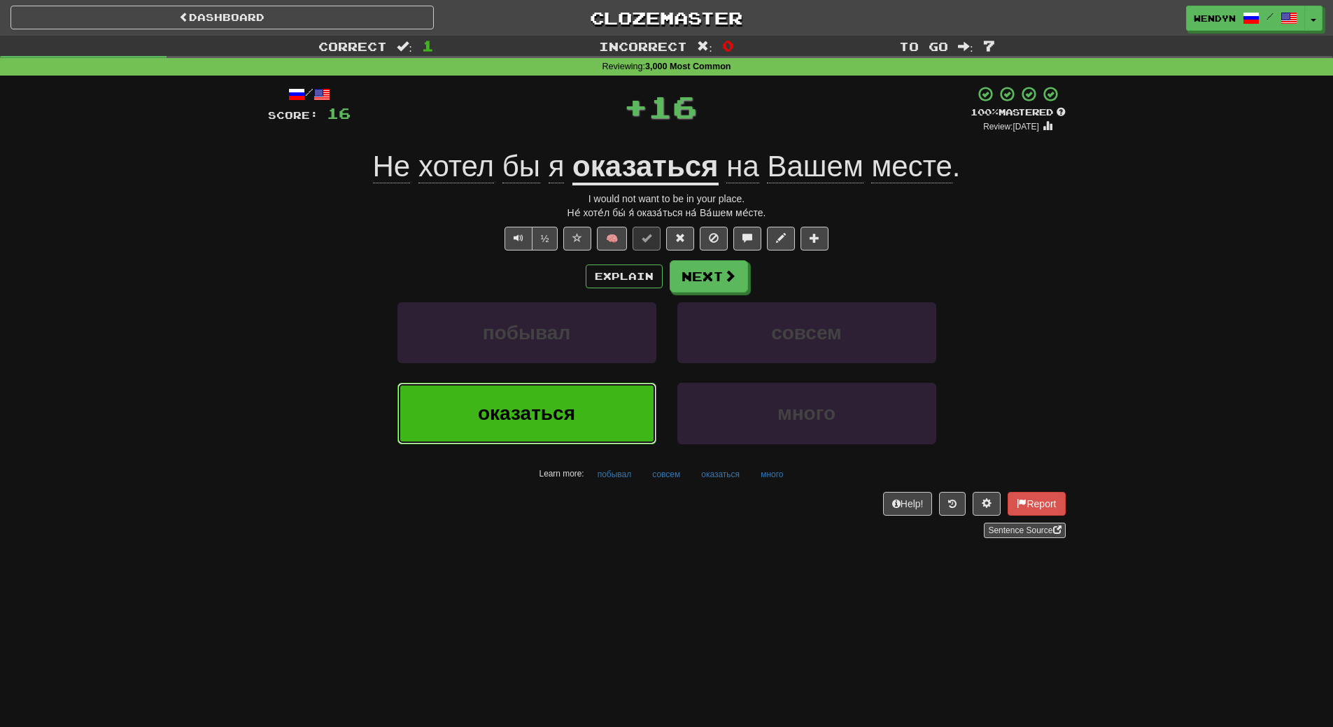
click at [605, 421] on button "оказаться" at bounding box center [527, 413] width 259 height 61
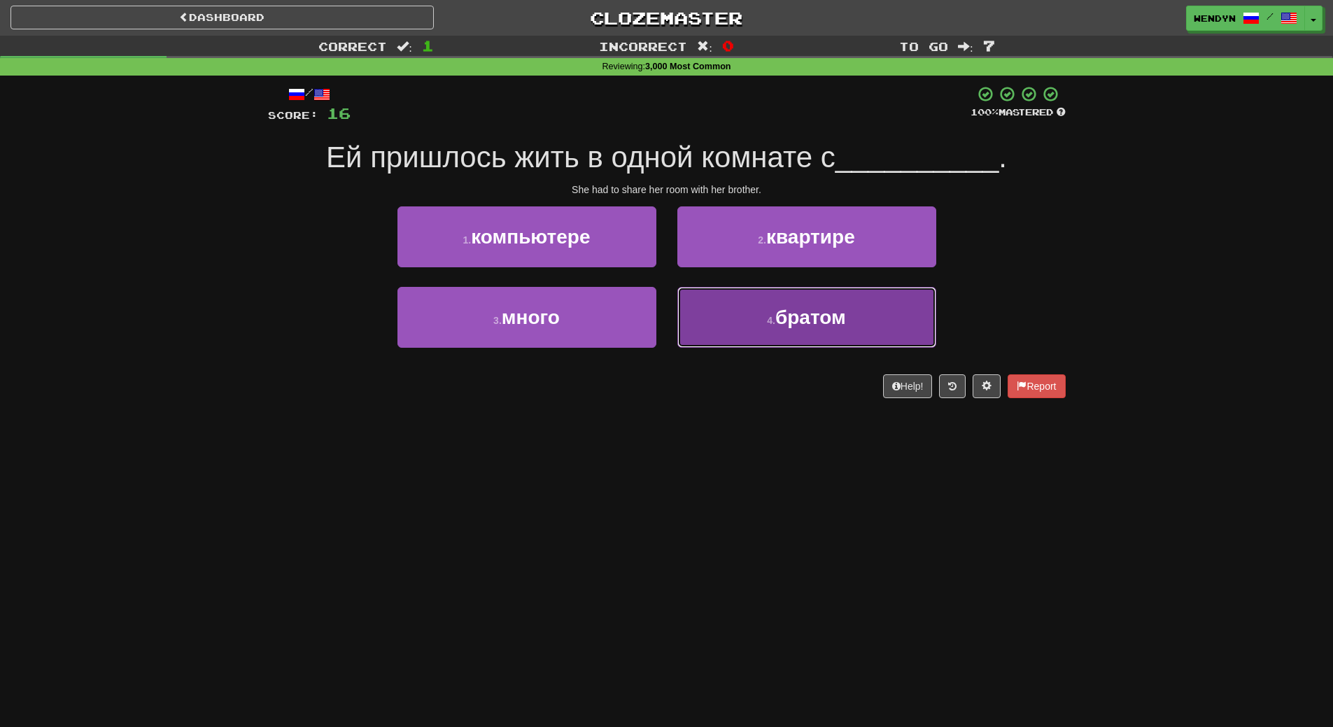
click at [800, 311] on span "братом" at bounding box center [811, 318] width 71 height 22
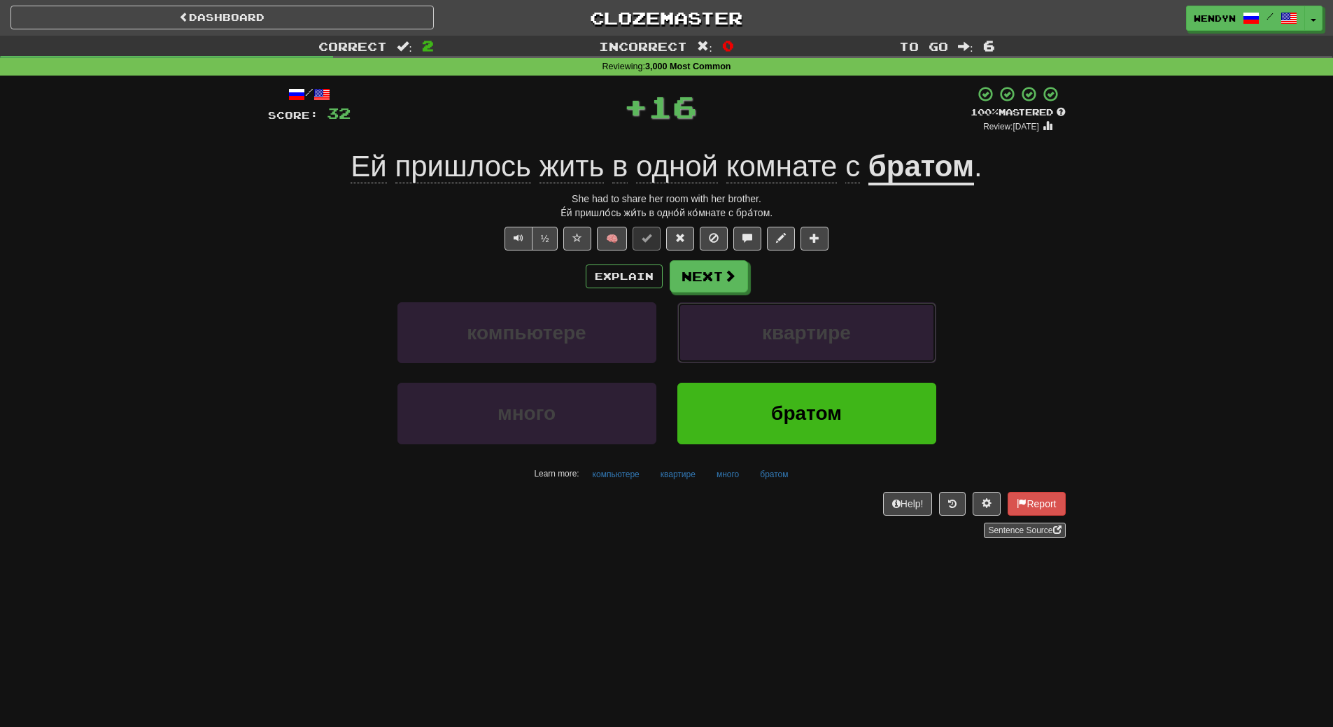
click at [800, 311] on button "квартире" at bounding box center [807, 332] width 259 height 61
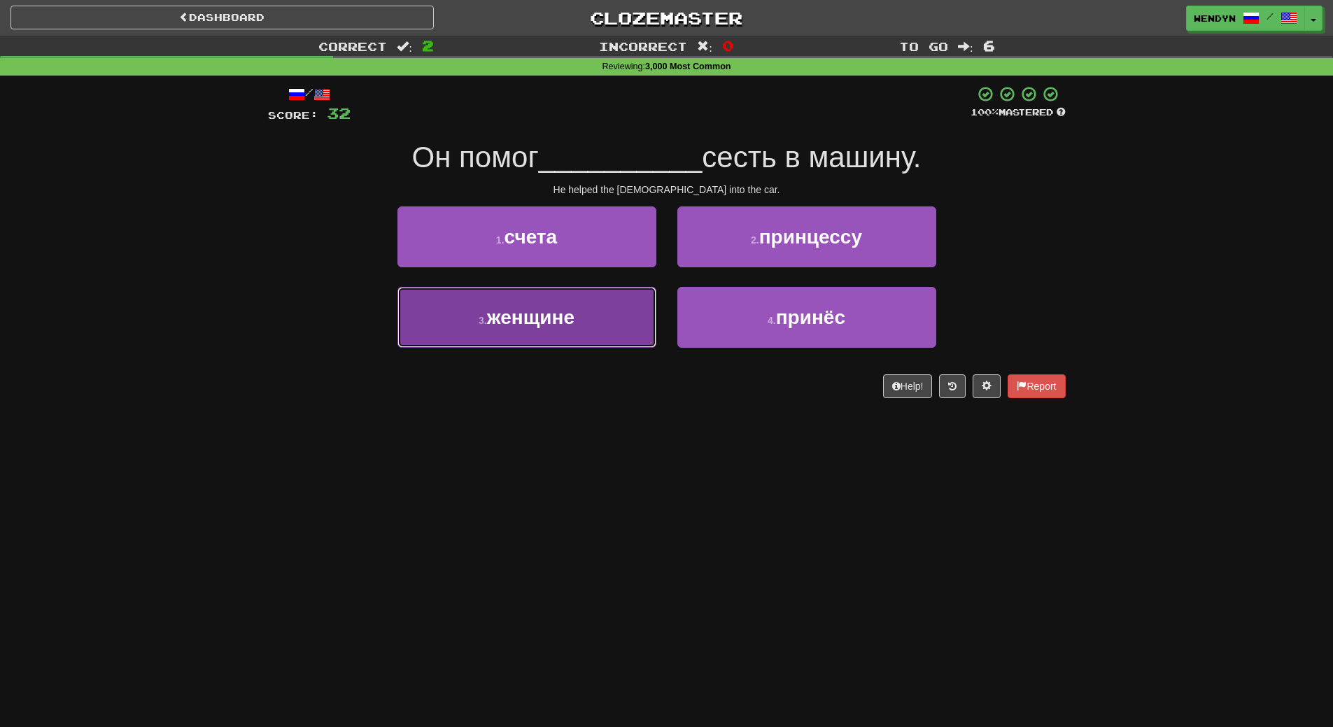
click at [624, 328] on button "3 . женщине" at bounding box center [527, 317] width 259 height 61
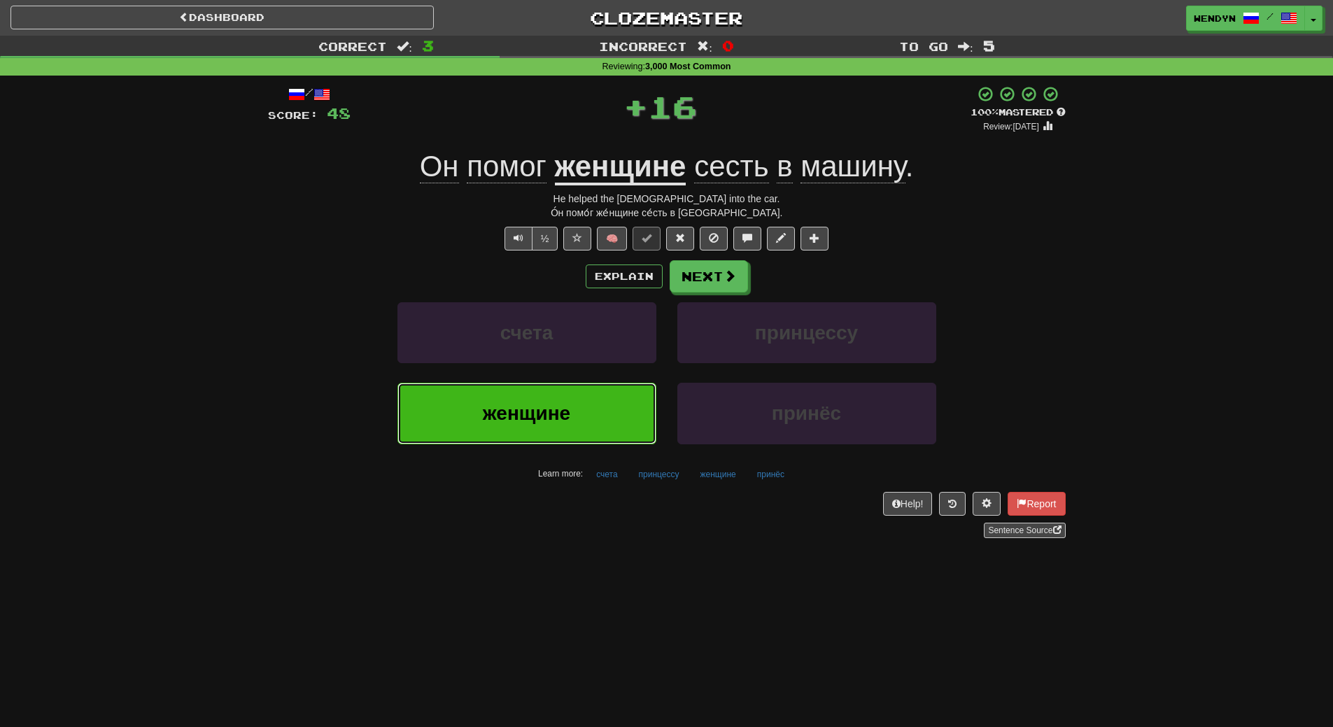
click at [580, 413] on button "женщине" at bounding box center [527, 413] width 259 height 61
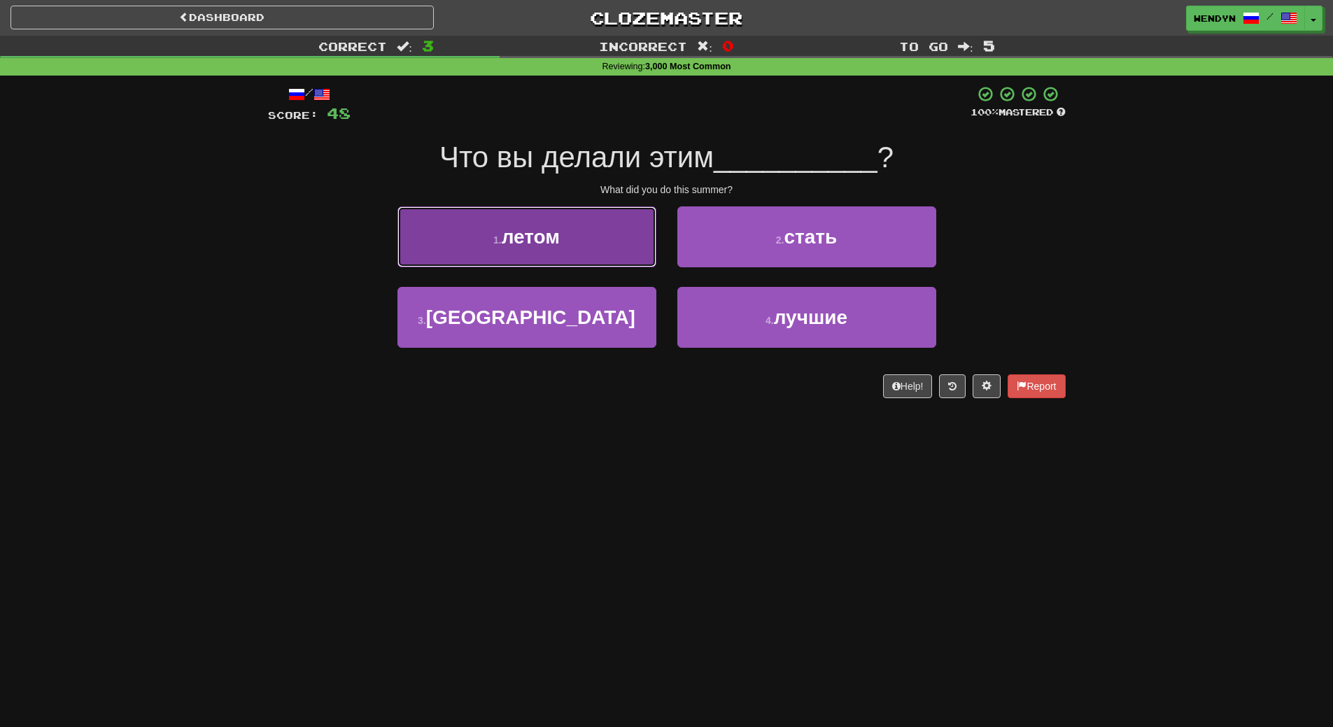
click at [558, 239] on span "летом" at bounding box center [531, 237] width 58 height 22
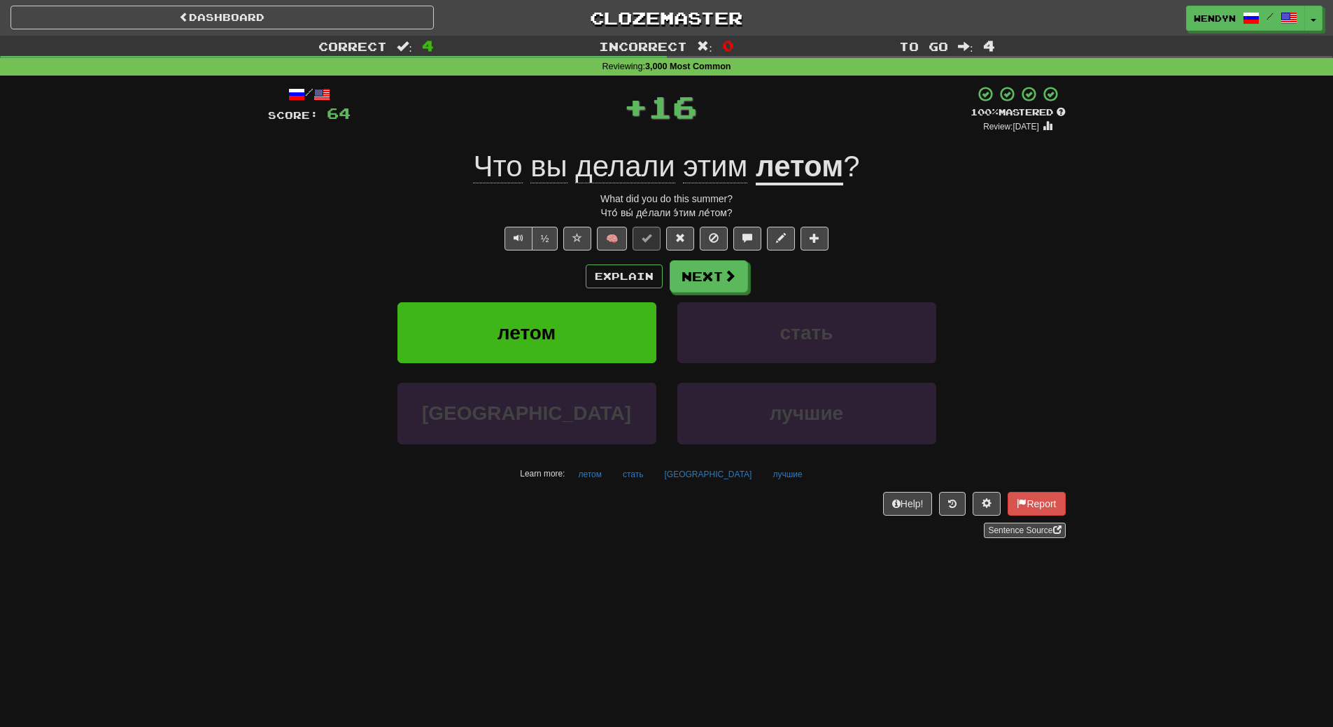
click at [547, 283] on div "Explain Next" at bounding box center [667, 276] width 798 height 32
click at [532, 334] on span "летом" at bounding box center [527, 333] width 58 height 22
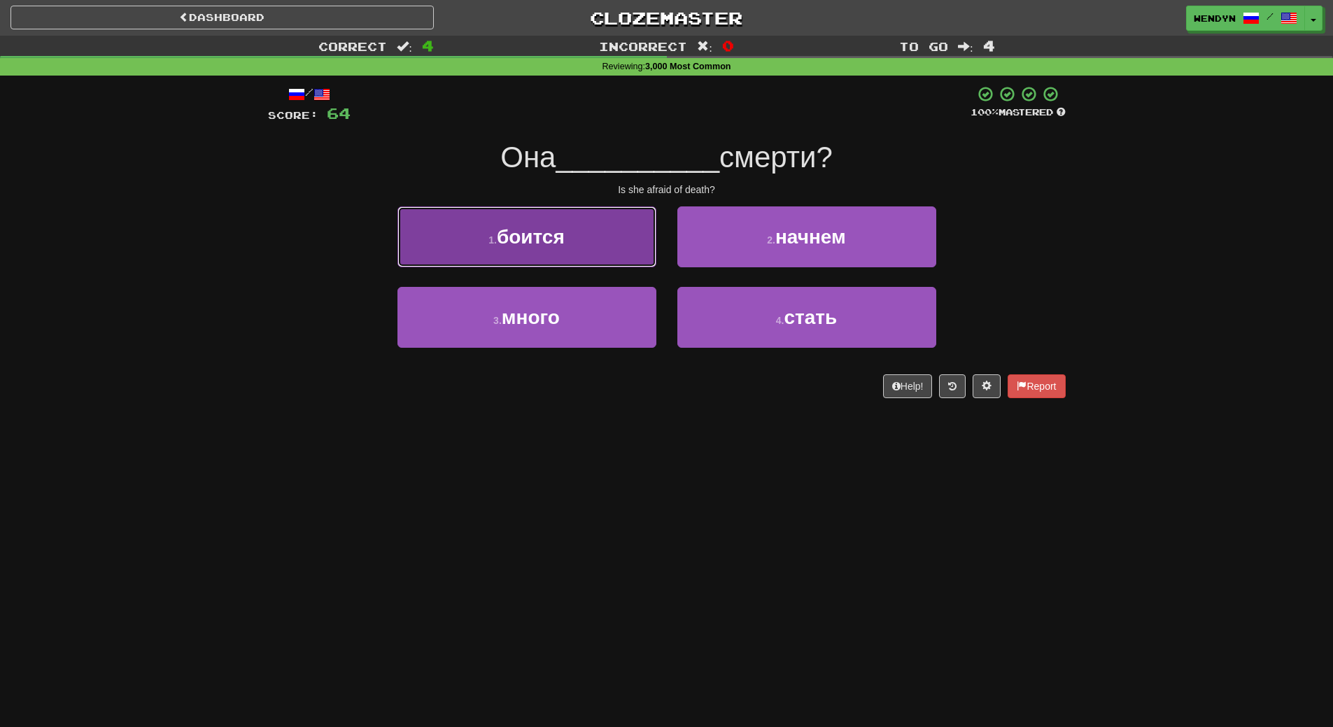
click at [555, 258] on button "1 . боится" at bounding box center [527, 236] width 259 height 61
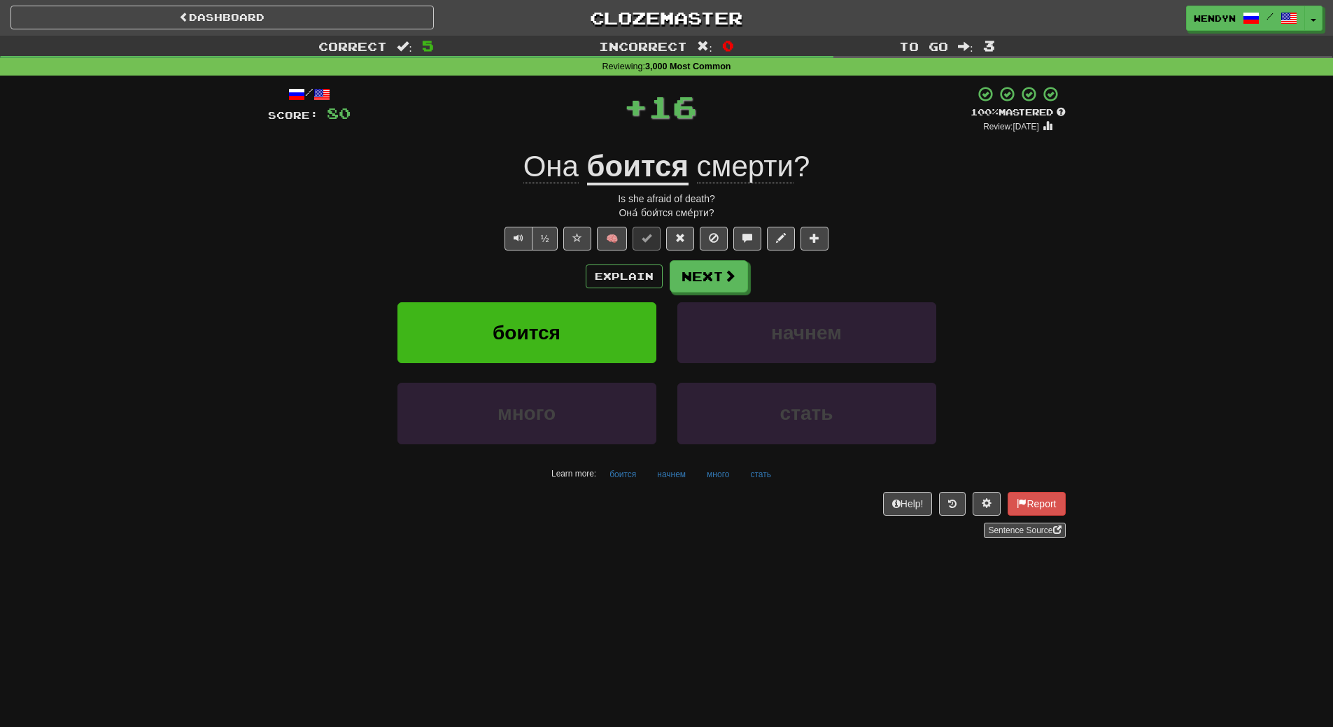
click at [555, 258] on div "/ Score: 80 + 16 100 % Mastered Review: 2026-02-13 Она боится смерти ? Is she a…" at bounding box center [667, 311] width 798 height 453
click at [544, 320] on button "боится" at bounding box center [527, 332] width 259 height 61
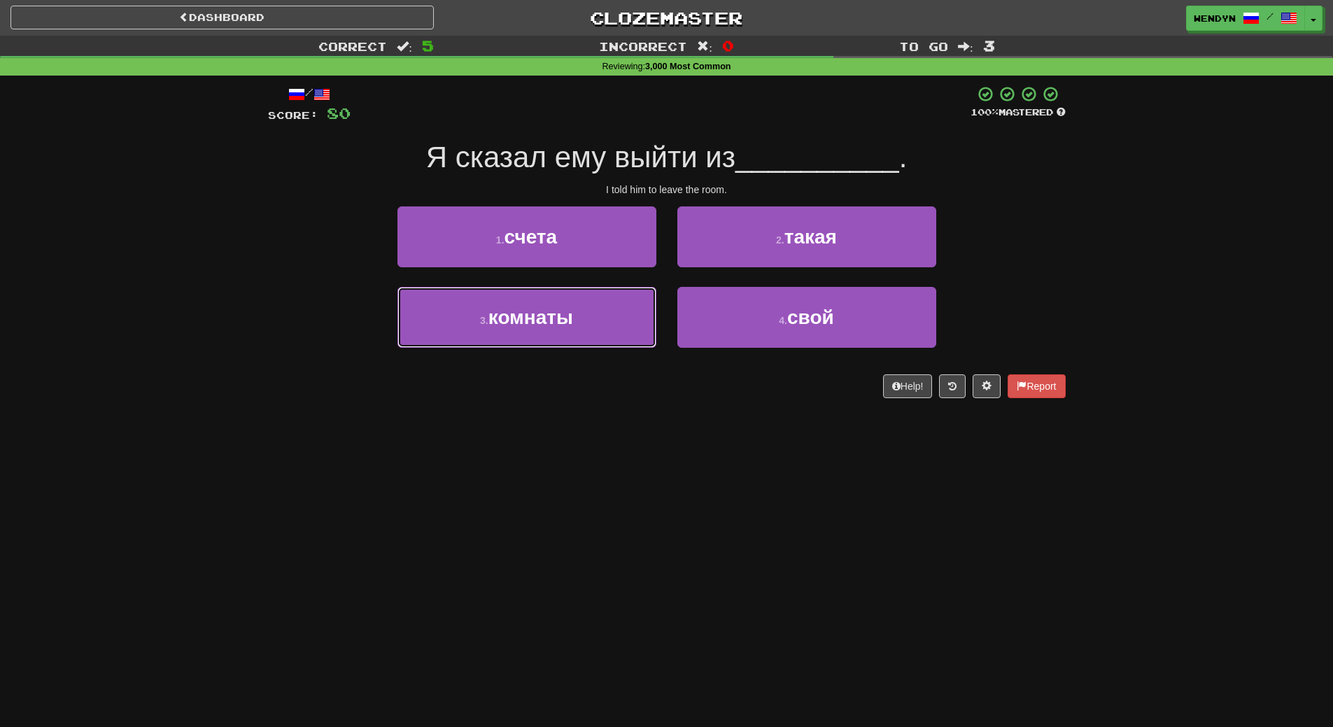
click at [544, 320] on span "комнаты" at bounding box center [531, 318] width 85 height 22
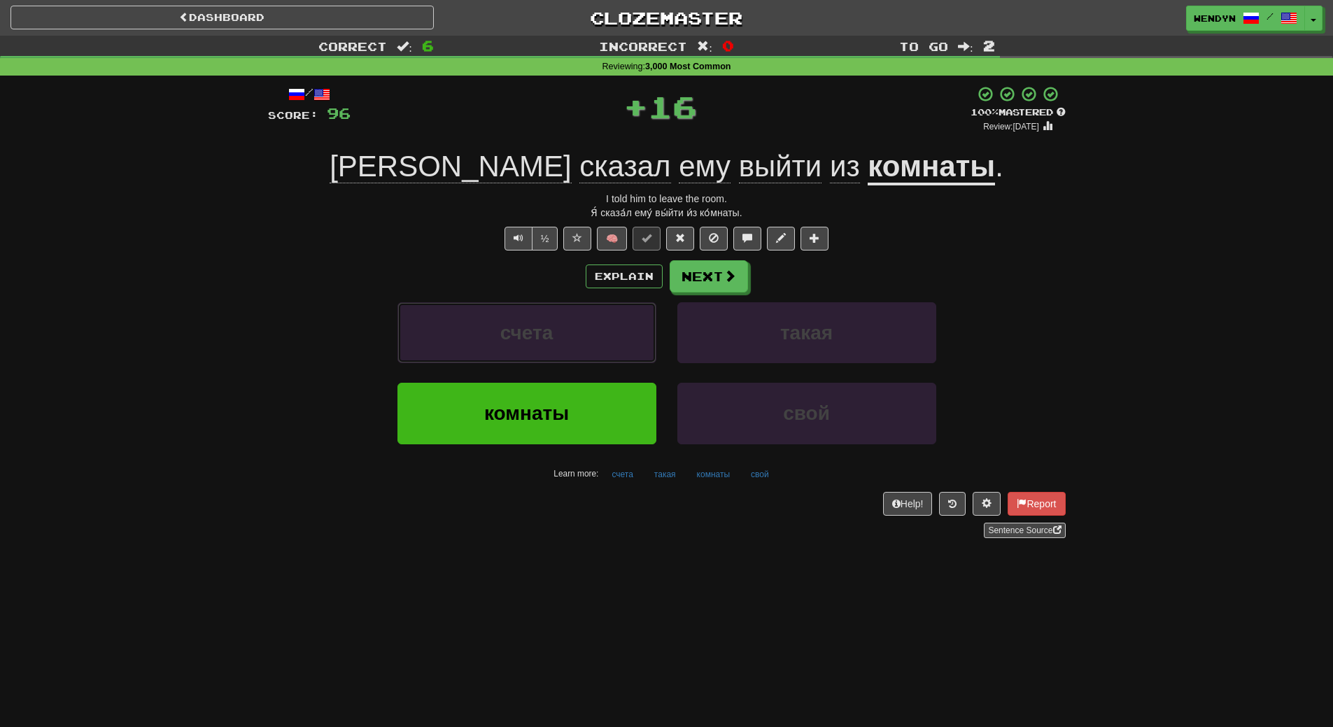
click at [544, 320] on button "счета" at bounding box center [527, 332] width 259 height 61
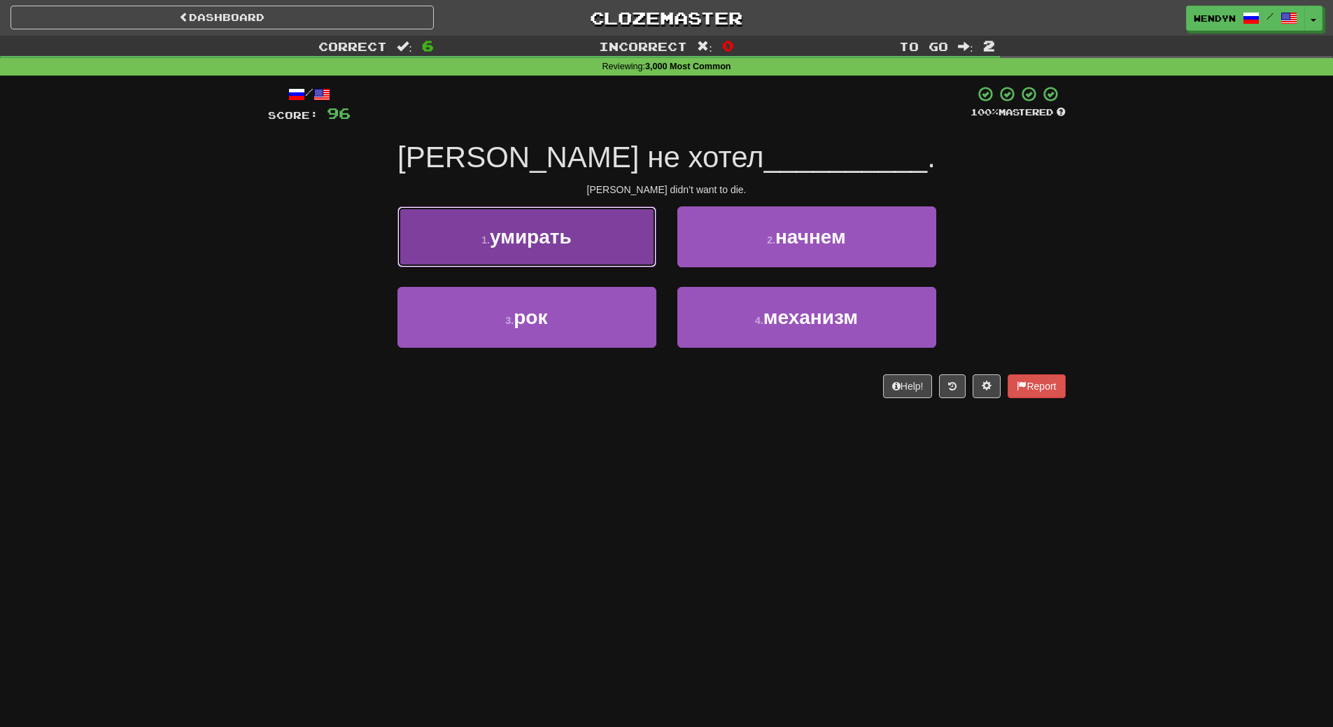
click at [555, 232] on span "умирать" at bounding box center [531, 237] width 82 height 22
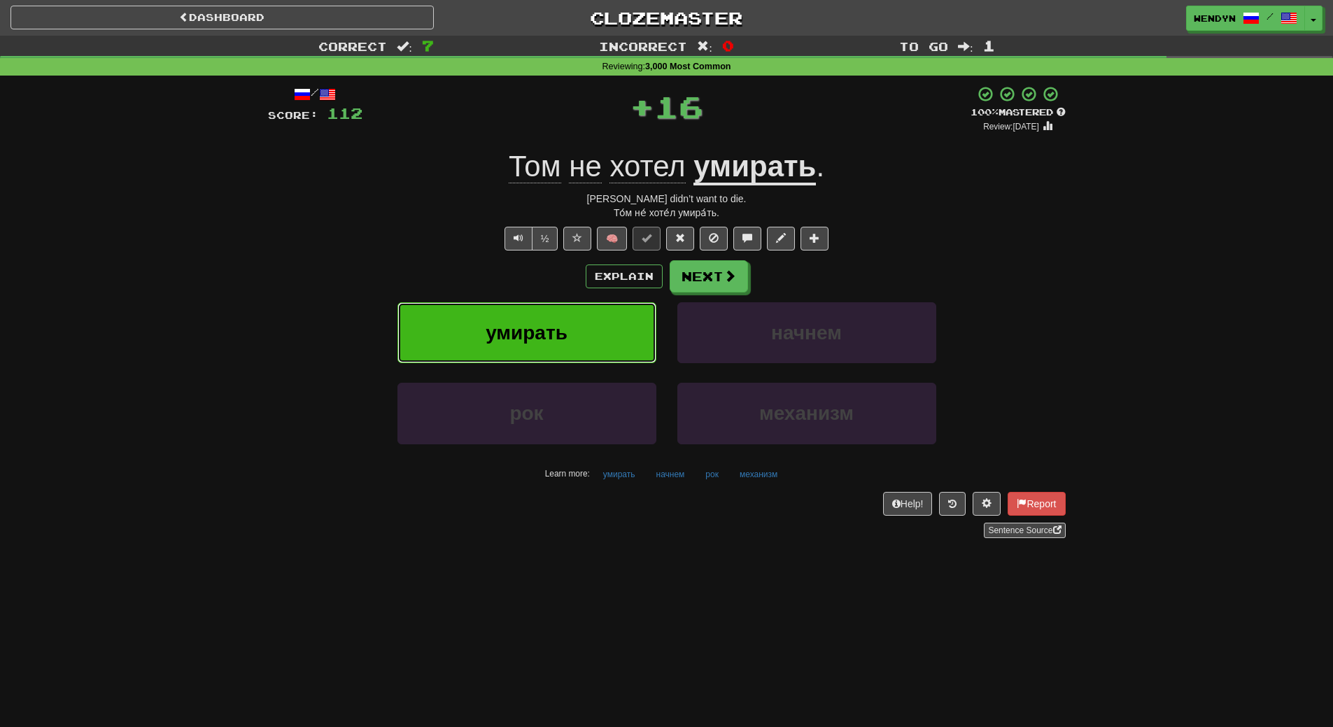
click at [548, 309] on button "умирать" at bounding box center [527, 332] width 259 height 61
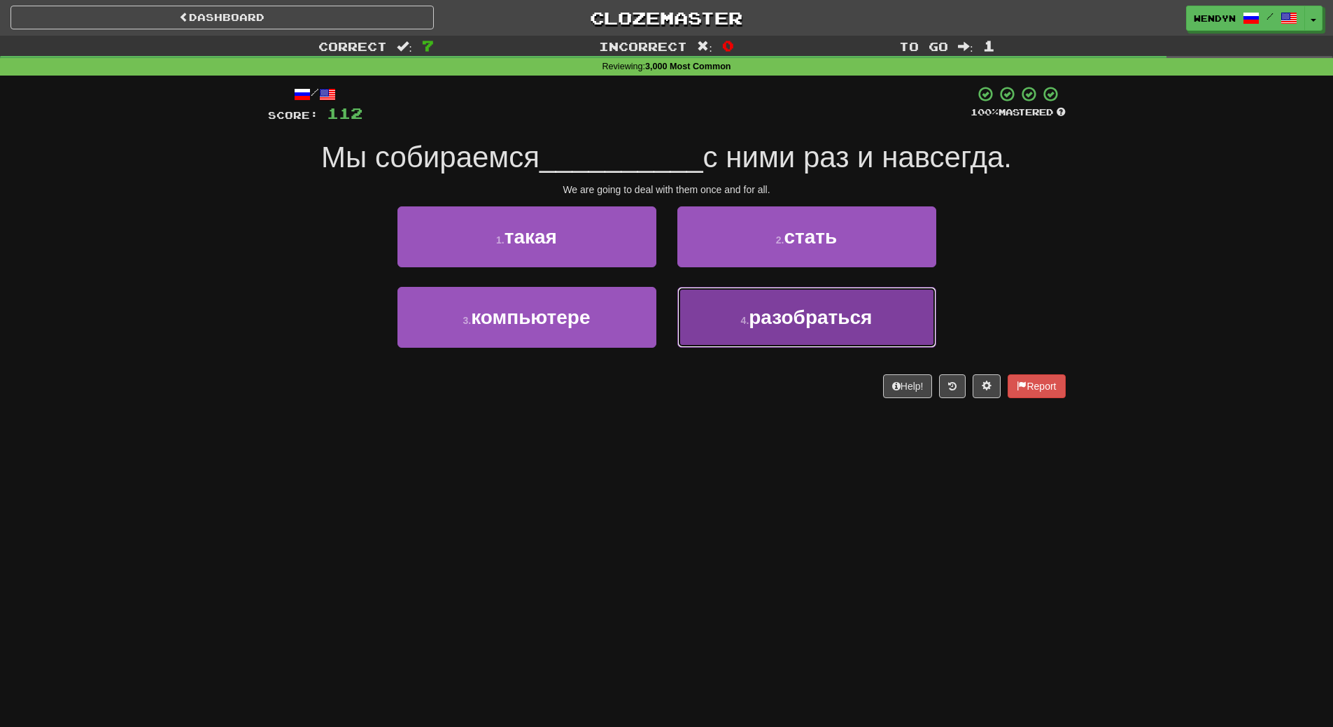
click at [758, 328] on span "разобраться" at bounding box center [810, 318] width 123 height 22
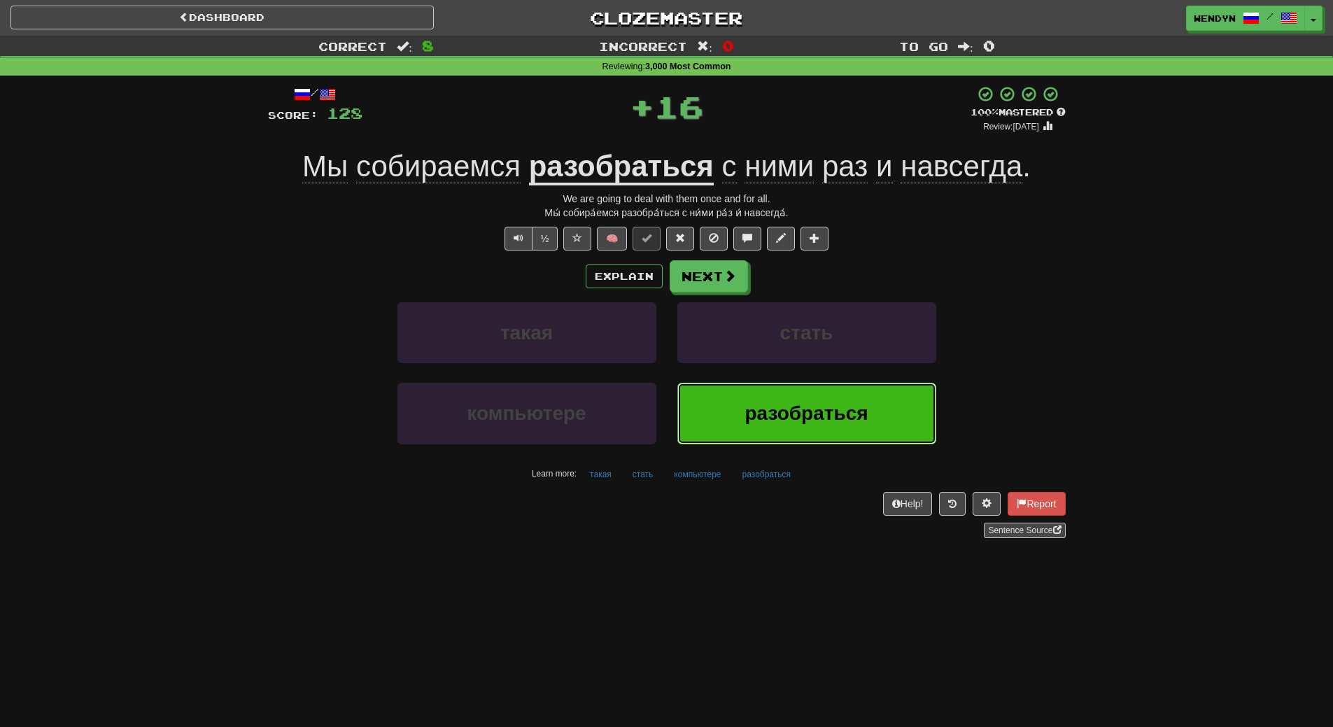
click at [763, 391] on button "разобраться" at bounding box center [807, 413] width 259 height 61
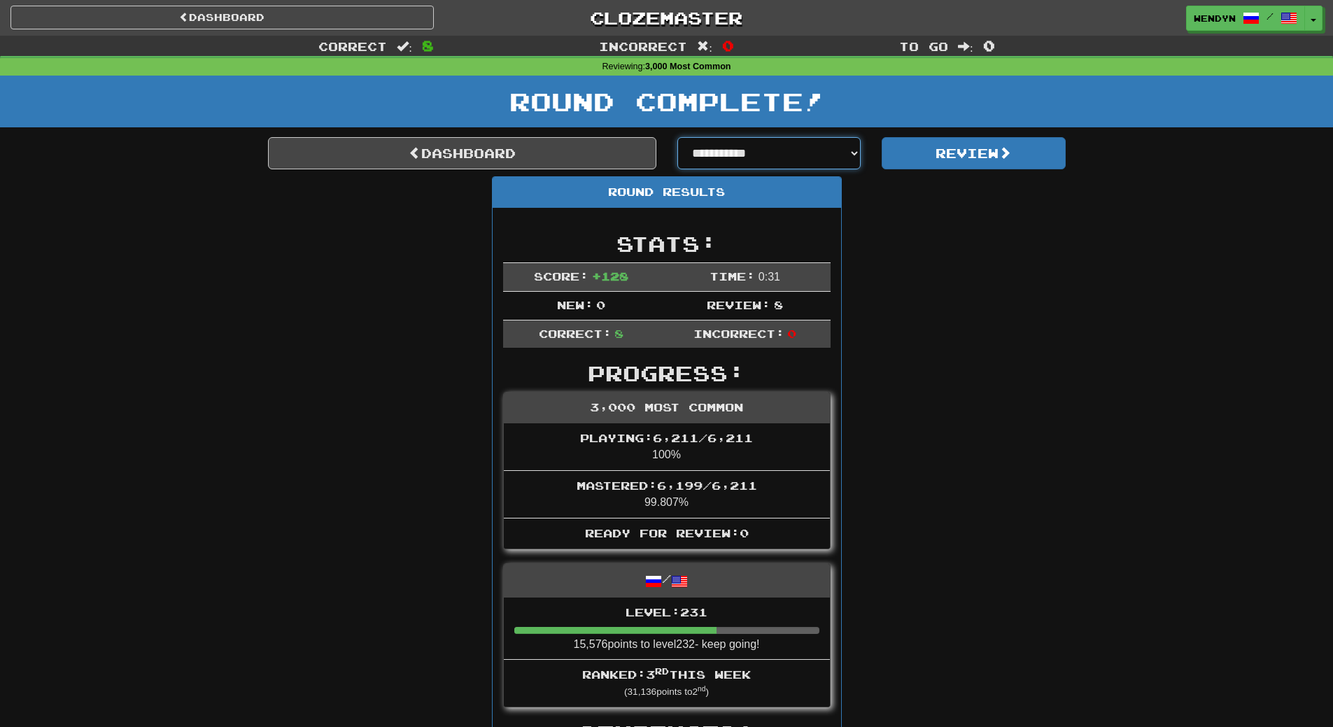
click at [854, 149] on select "**********" at bounding box center [770, 153] width 184 height 32
select select "**********"
click at [678, 137] on select "**********" at bounding box center [770, 153] width 184 height 32
select select "**********"
